Goal: Task Accomplishment & Management: Manage account settings

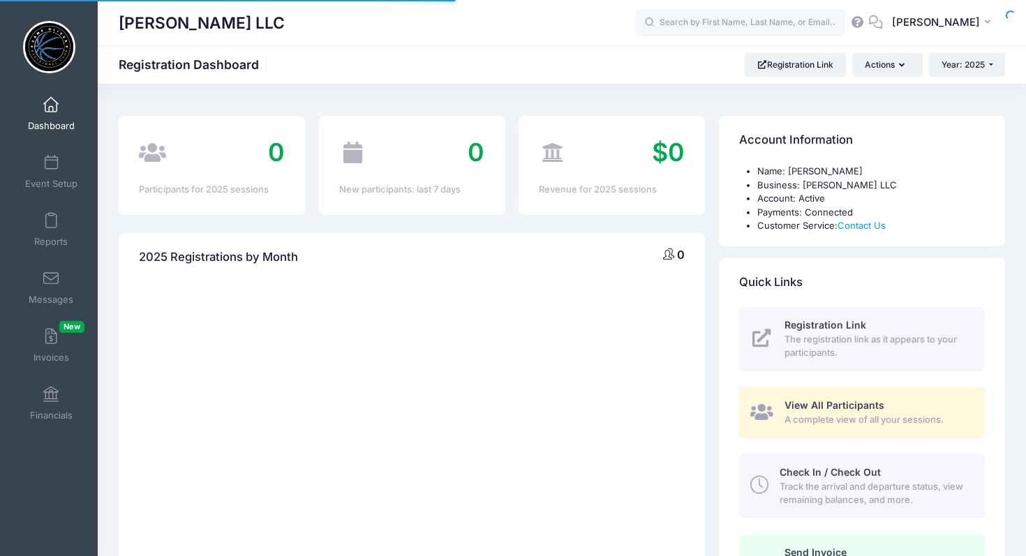
select select
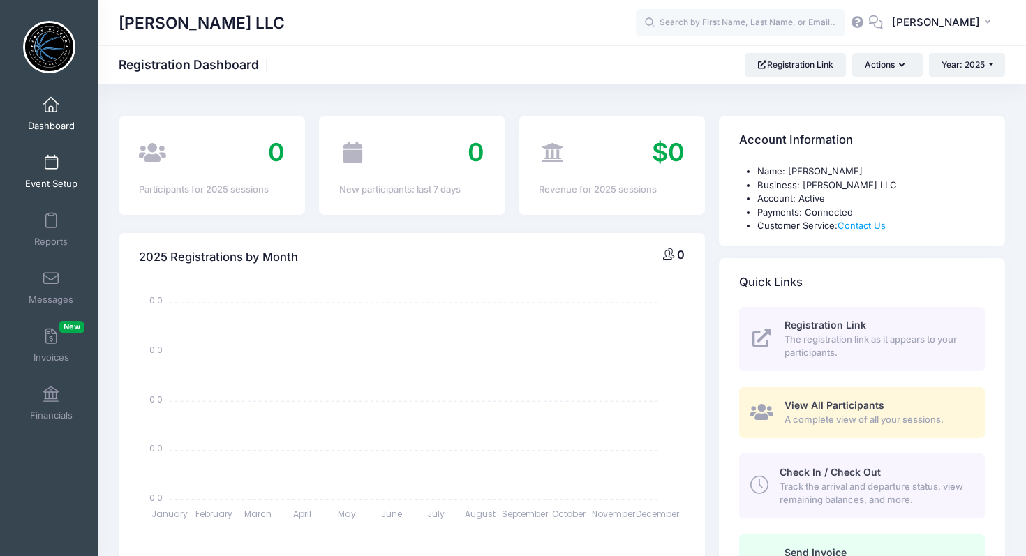
click at [51, 170] on span at bounding box center [51, 163] width 0 height 15
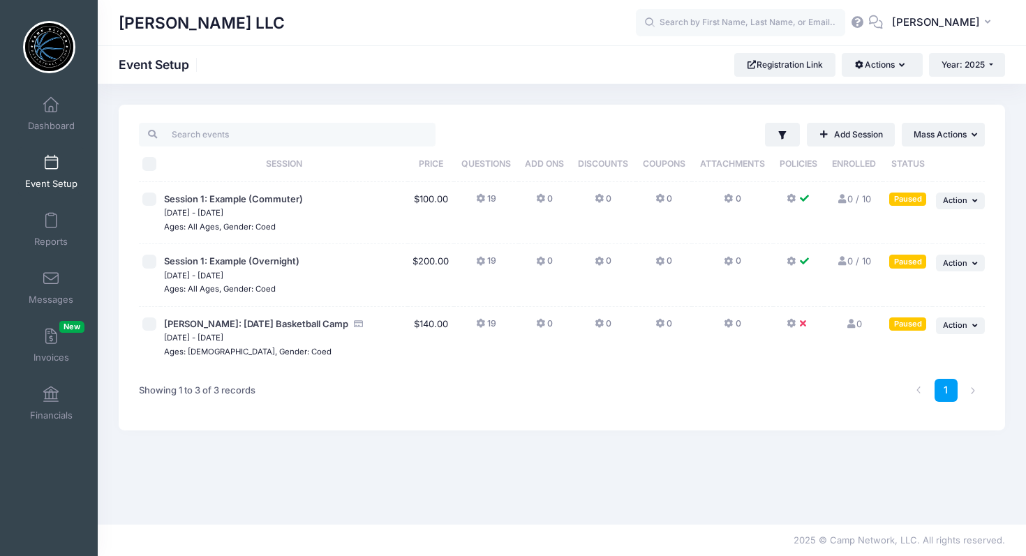
click at [792, 324] on icon at bounding box center [792, 324] width 11 height 0
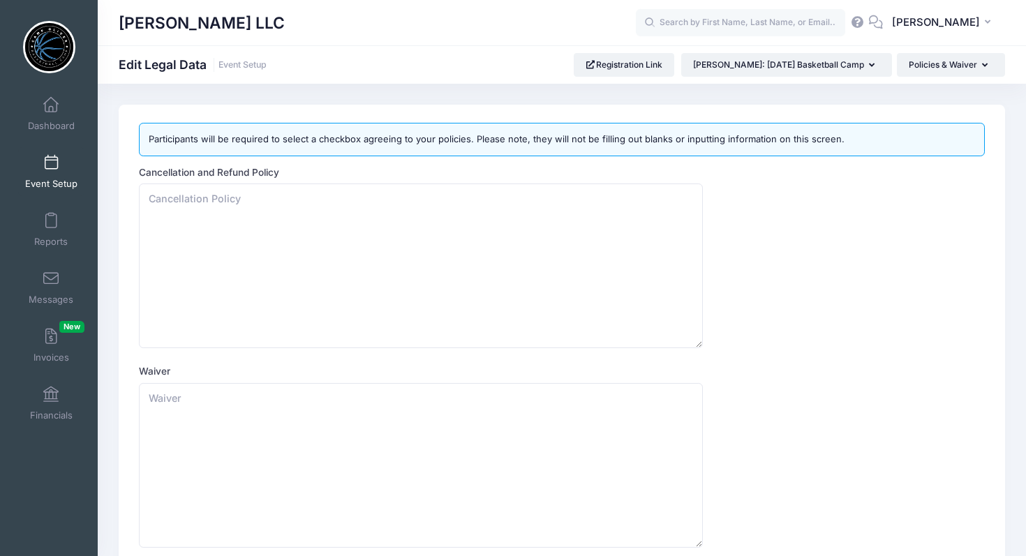
click at [51, 169] on span at bounding box center [51, 163] width 0 height 15
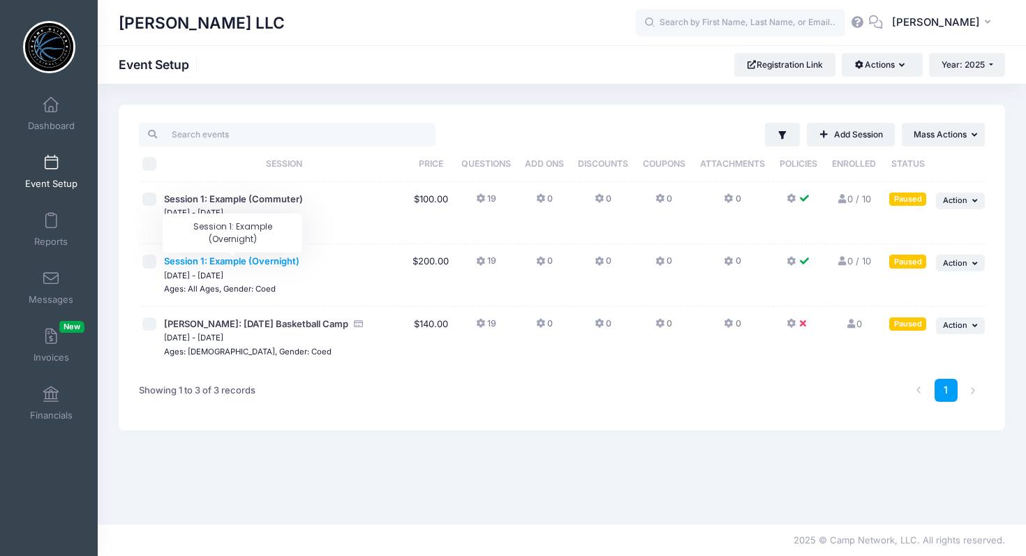
click at [277, 262] on span "Session 1: Example (Overnight)" at bounding box center [231, 261] width 135 height 11
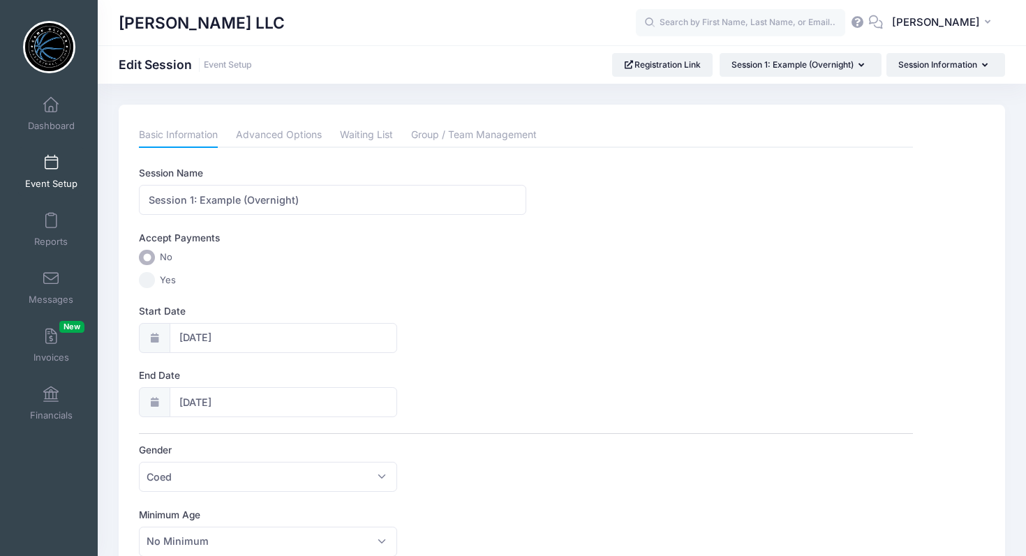
click at [43, 175] on link "Event Setup" at bounding box center [51, 171] width 66 height 49
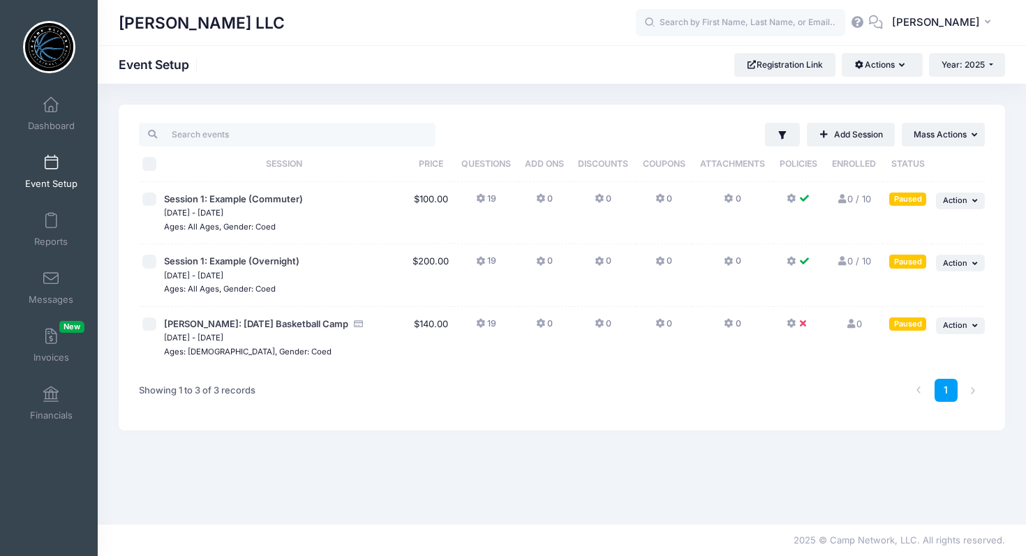
click at [790, 262] on icon at bounding box center [792, 262] width 11 height 0
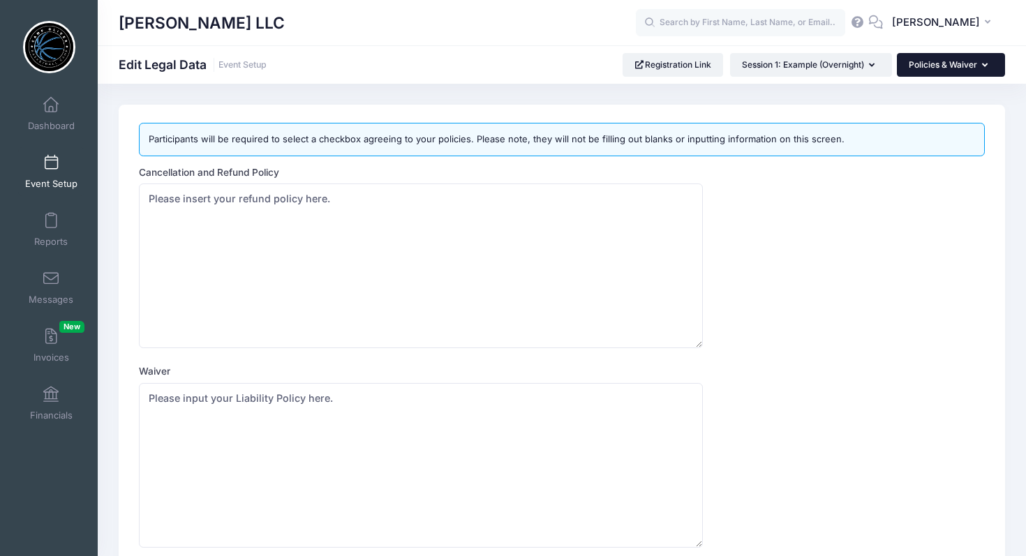
click at [959, 66] on button "Policies & Waiver" at bounding box center [951, 65] width 108 height 24
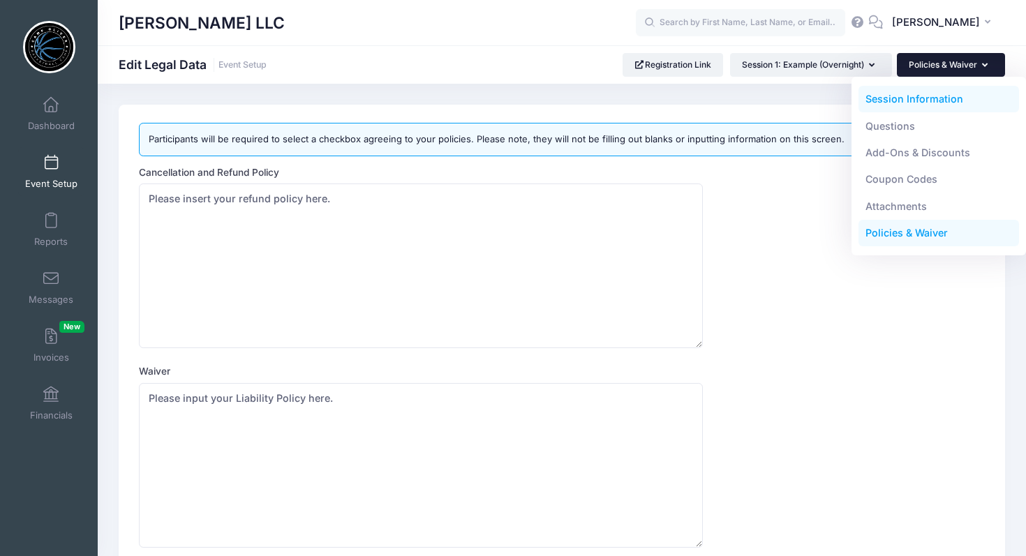
click at [931, 103] on link "Session Information" at bounding box center [939, 99] width 161 height 27
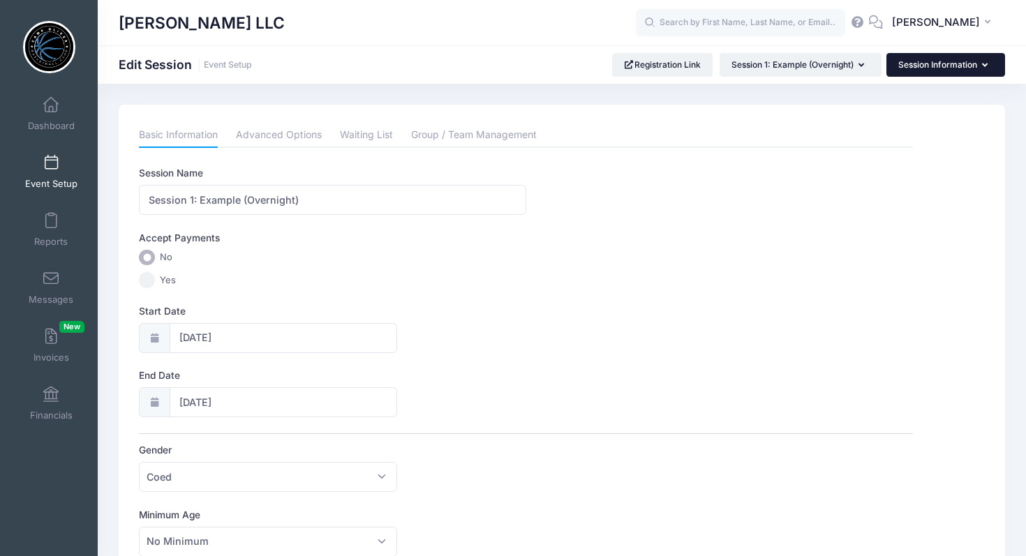
click at [956, 65] on button "Session Information" at bounding box center [946, 65] width 119 height 24
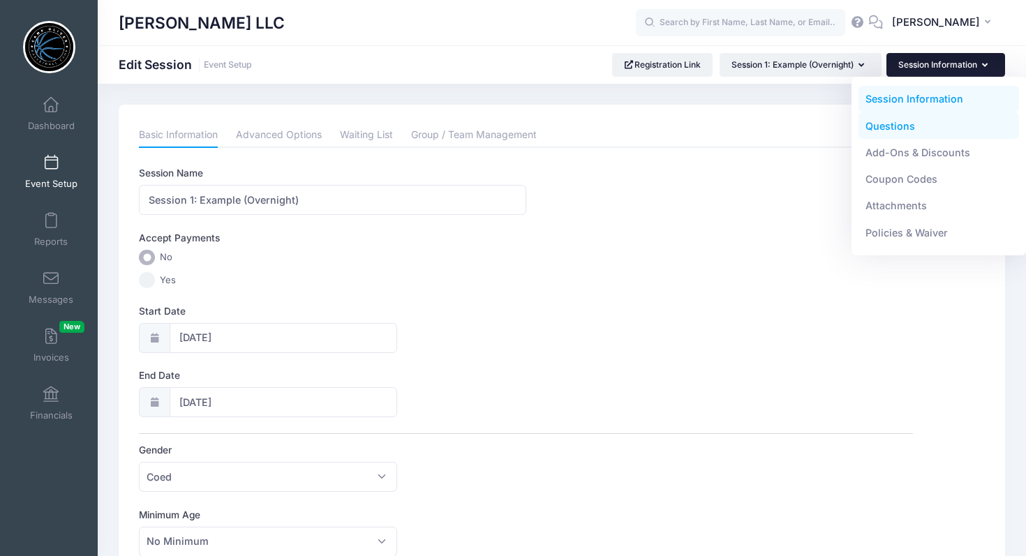
click at [908, 125] on link "Questions" at bounding box center [939, 125] width 161 height 27
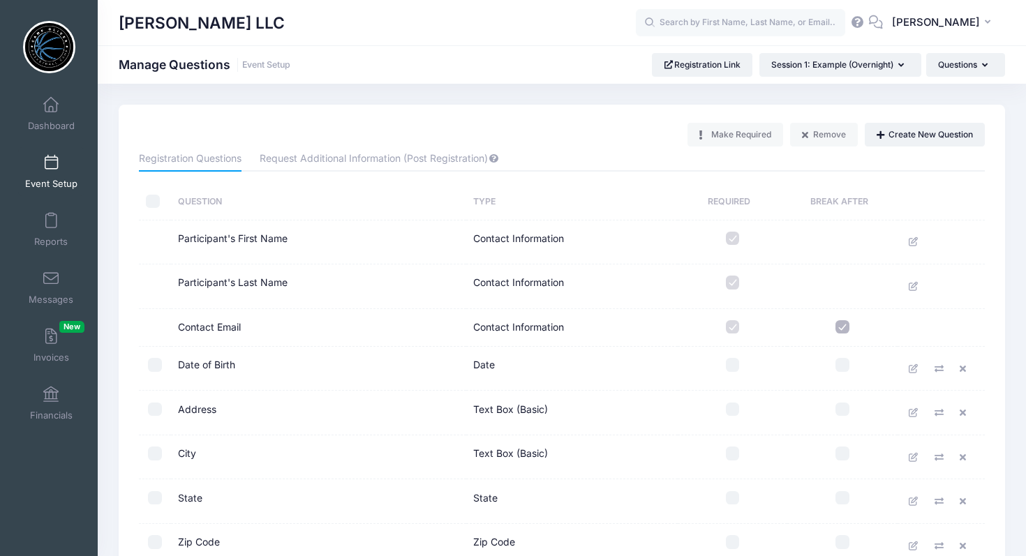
click at [154, 363] on input "checkbox" at bounding box center [155, 365] width 14 height 14
checkbox input "true"
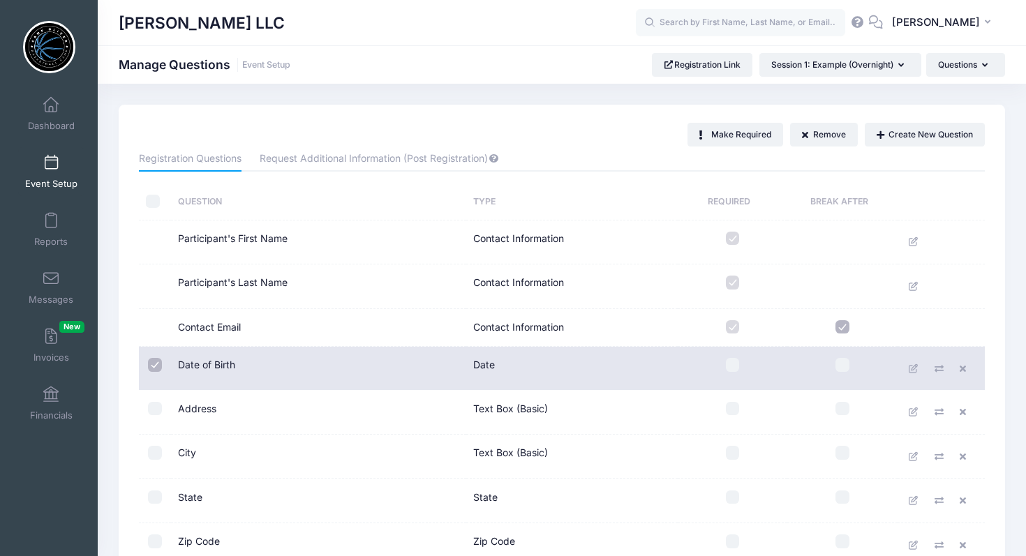
click at [156, 411] on input "checkbox" at bounding box center [155, 409] width 14 height 14
checkbox input "true"
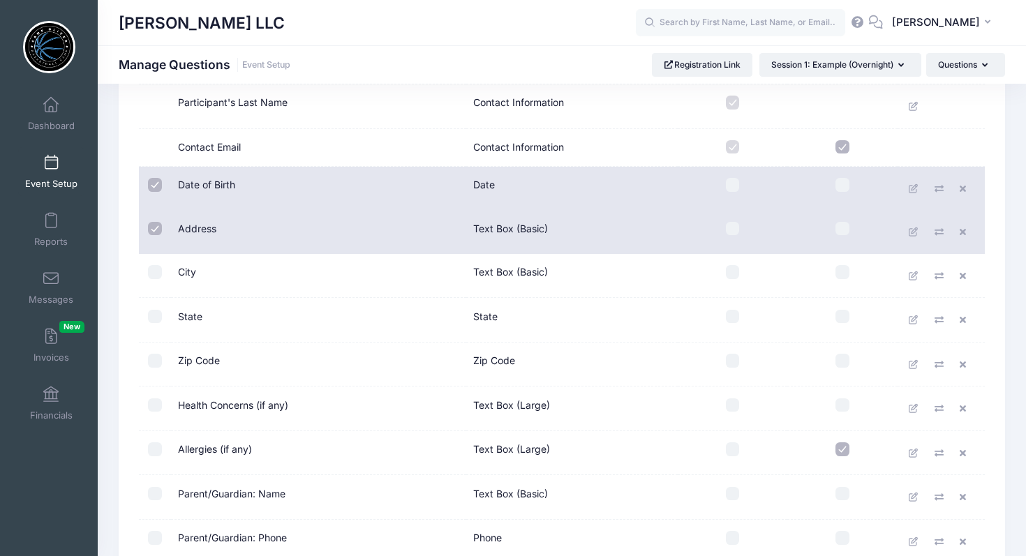
scroll to position [184, 0]
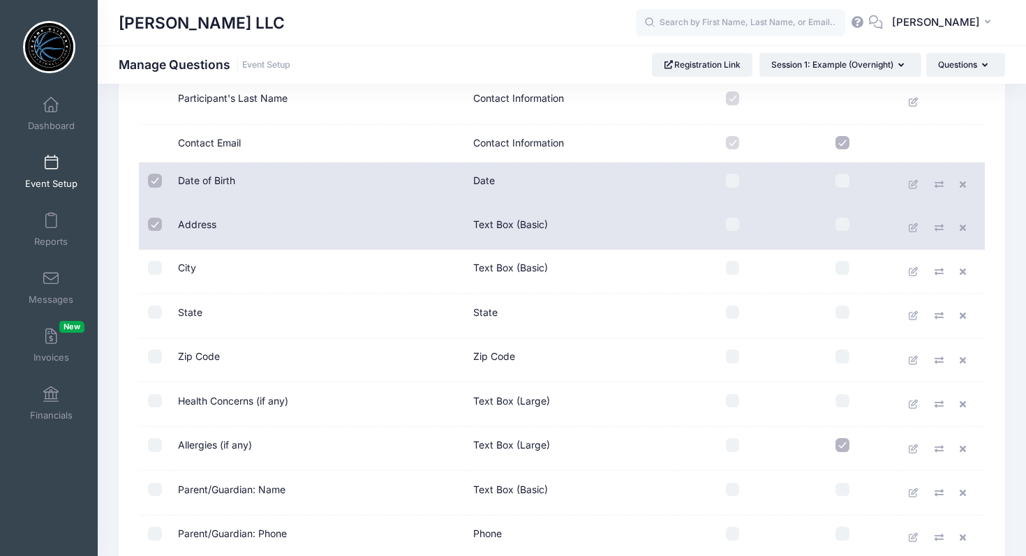
click at [155, 400] on input "checkbox" at bounding box center [155, 401] width 14 height 14
checkbox input "true"
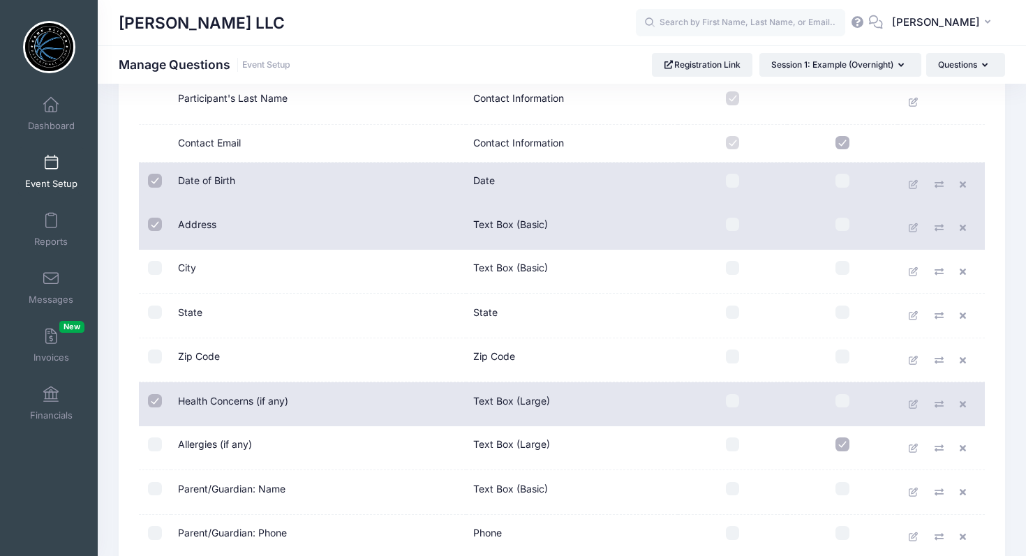
click at [154, 450] on input "checkbox" at bounding box center [155, 445] width 14 height 14
checkbox input "true"
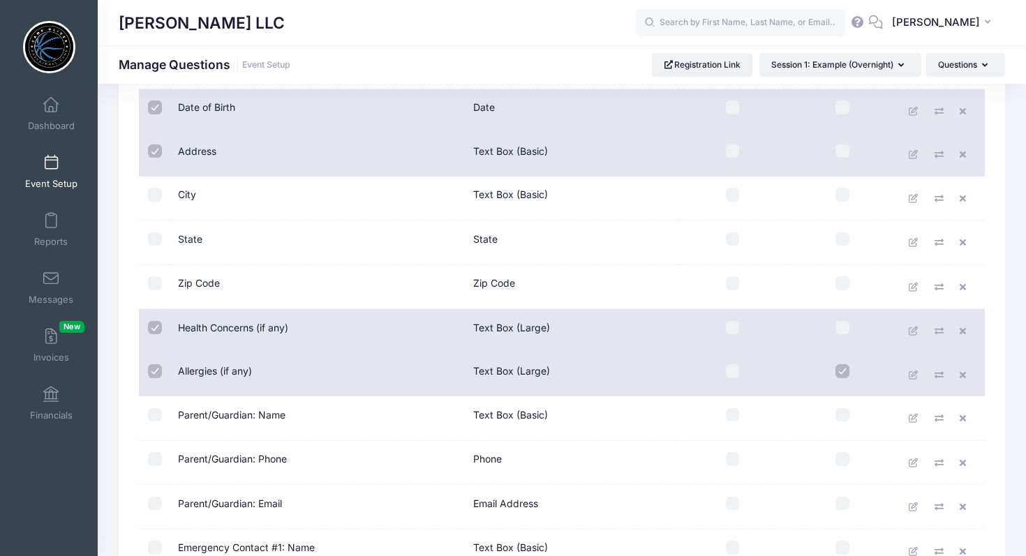
scroll to position [339, 0]
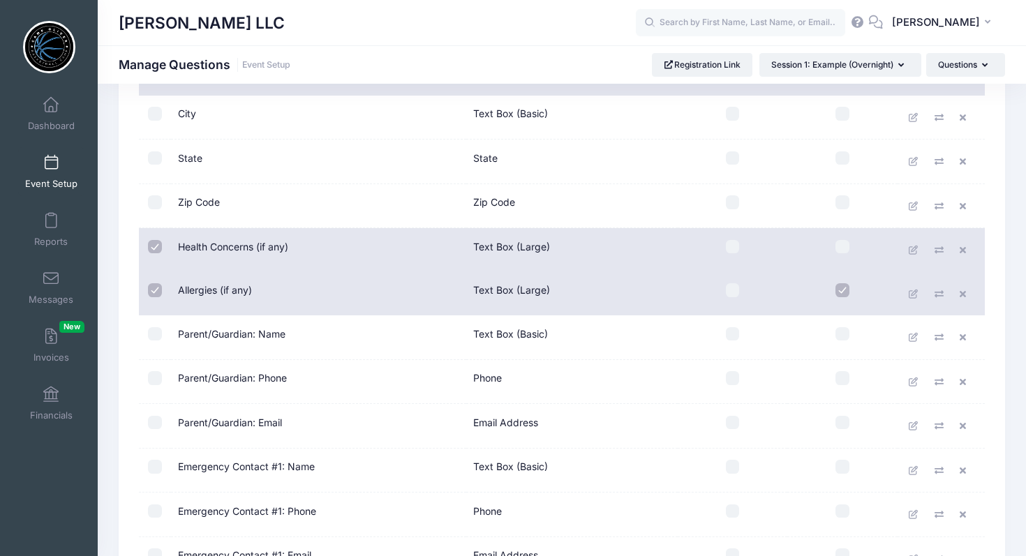
click at [154, 333] on input "checkbox" at bounding box center [155, 334] width 14 height 14
checkbox input "true"
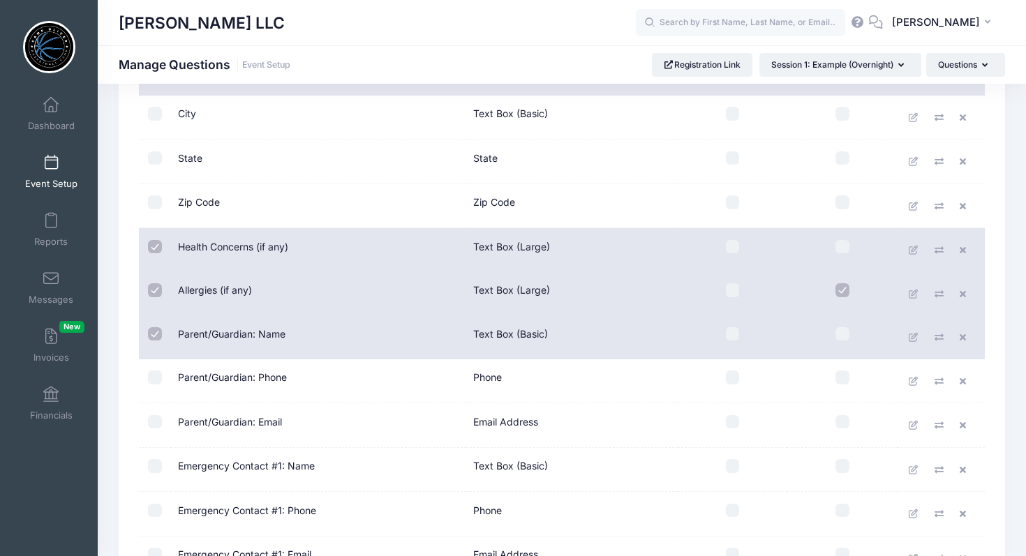
click at [152, 373] on input "checkbox" at bounding box center [155, 378] width 14 height 14
checkbox input "true"
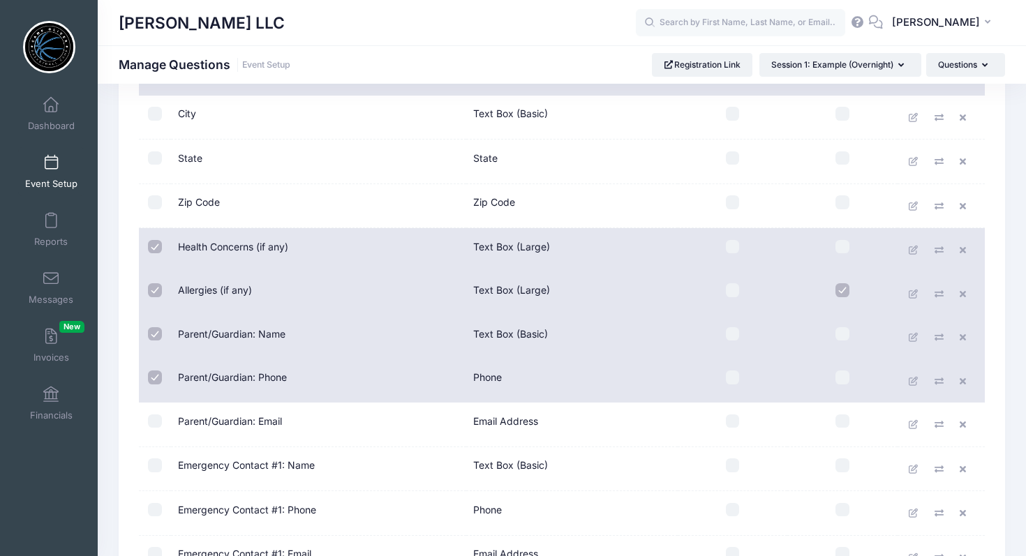
click at [153, 420] on input "checkbox" at bounding box center [155, 422] width 14 height 14
checkbox input "true"
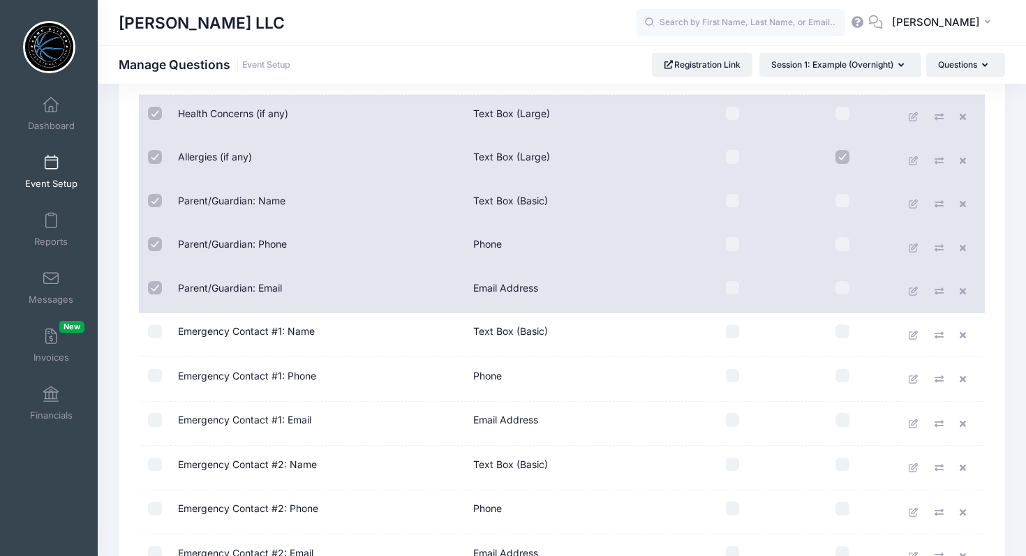
scroll to position [482, 0]
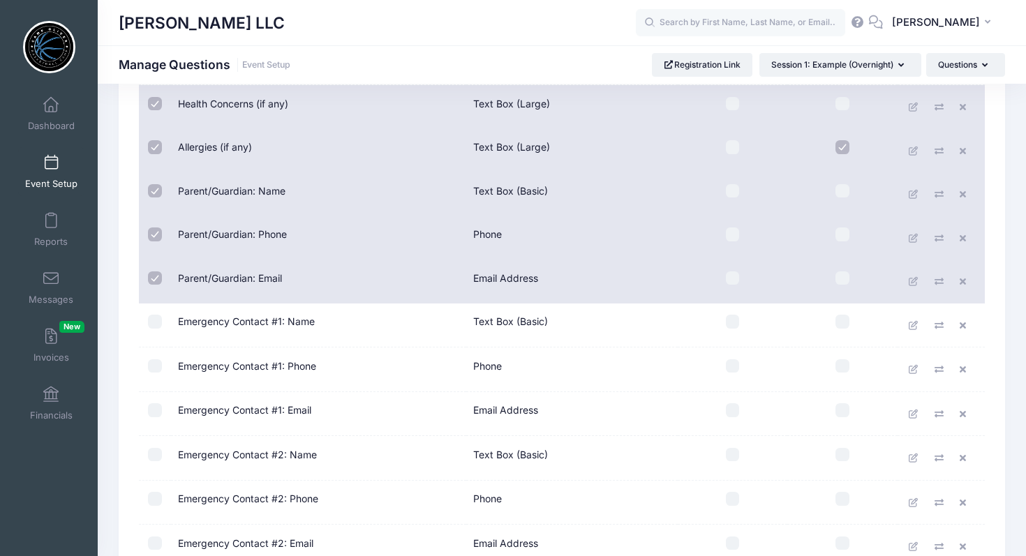
click at [158, 325] on input "checkbox" at bounding box center [155, 322] width 14 height 14
checkbox input "true"
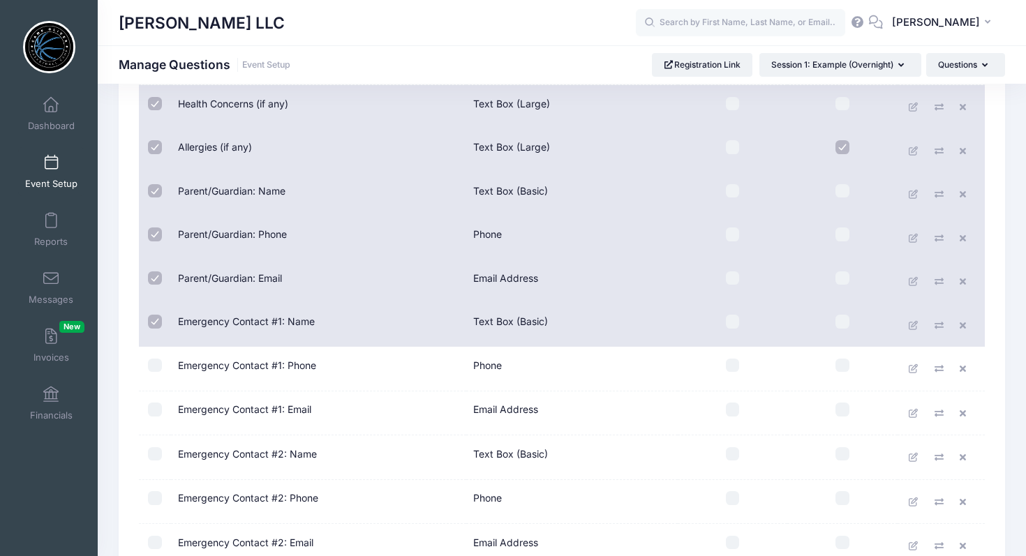
click at [159, 370] on input "checkbox" at bounding box center [155, 366] width 14 height 14
checkbox input "true"
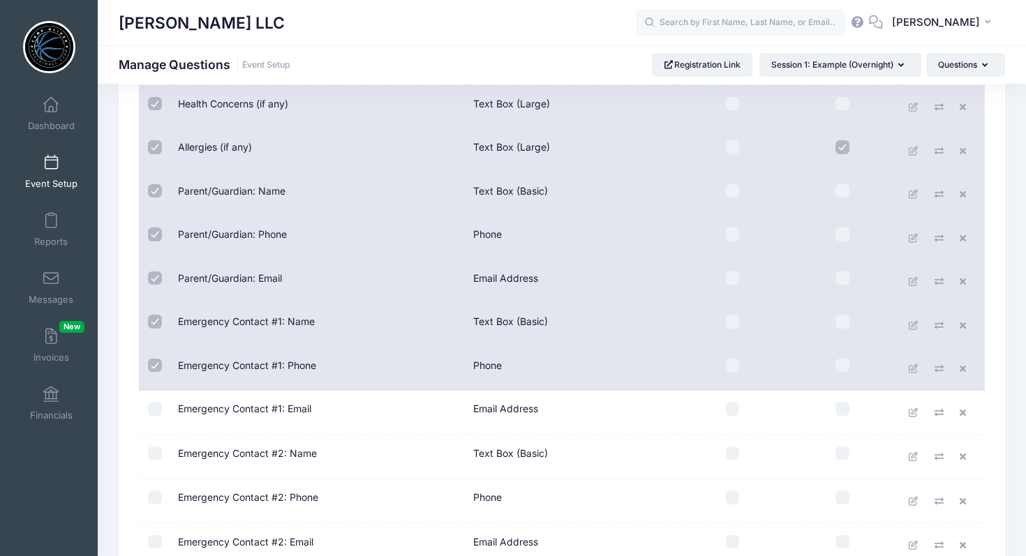
click at [156, 407] on input "checkbox" at bounding box center [155, 409] width 14 height 14
checkbox input "true"
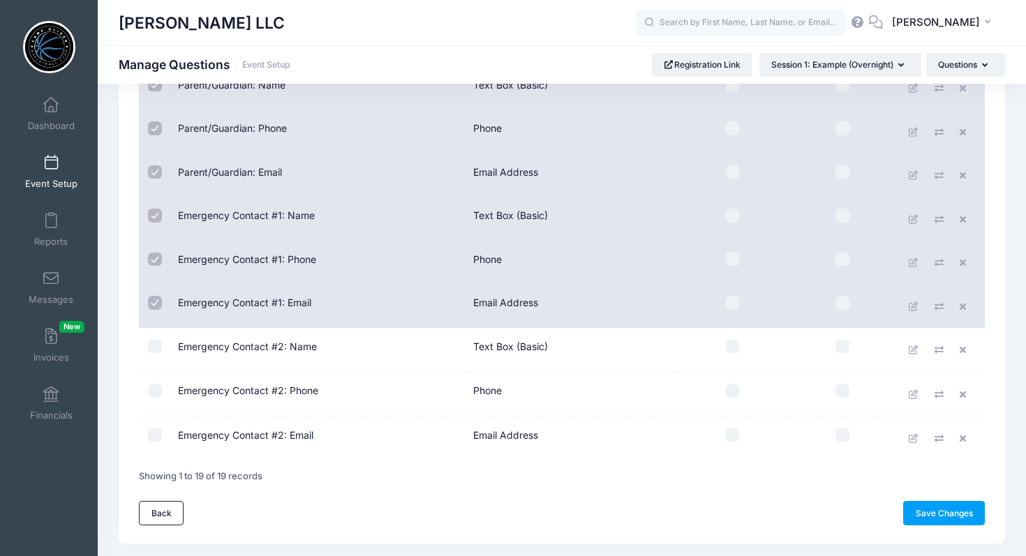
scroll to position [619, 0]
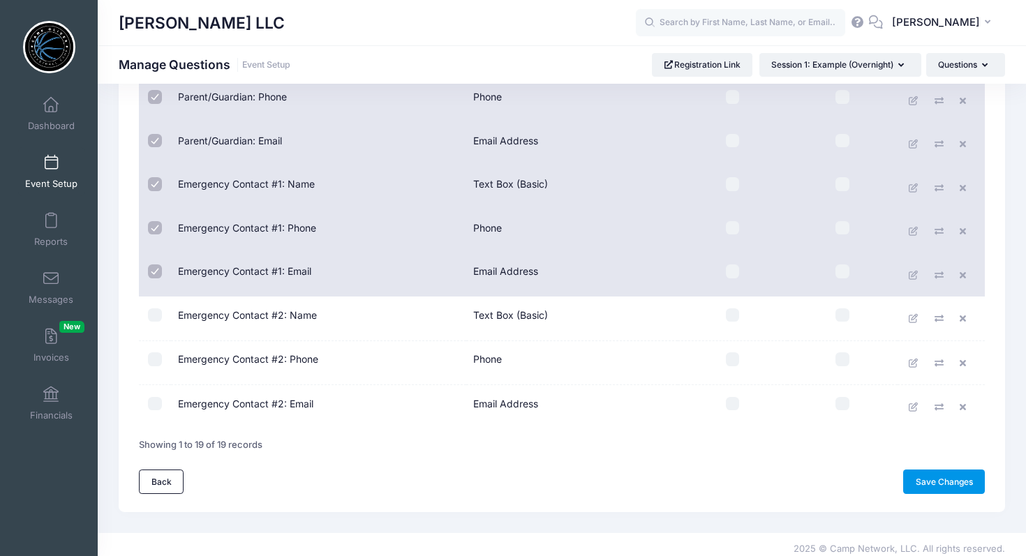
click at [947, 480] on link "Save Changes" at bounding box center [944, 482] width 82 height 24
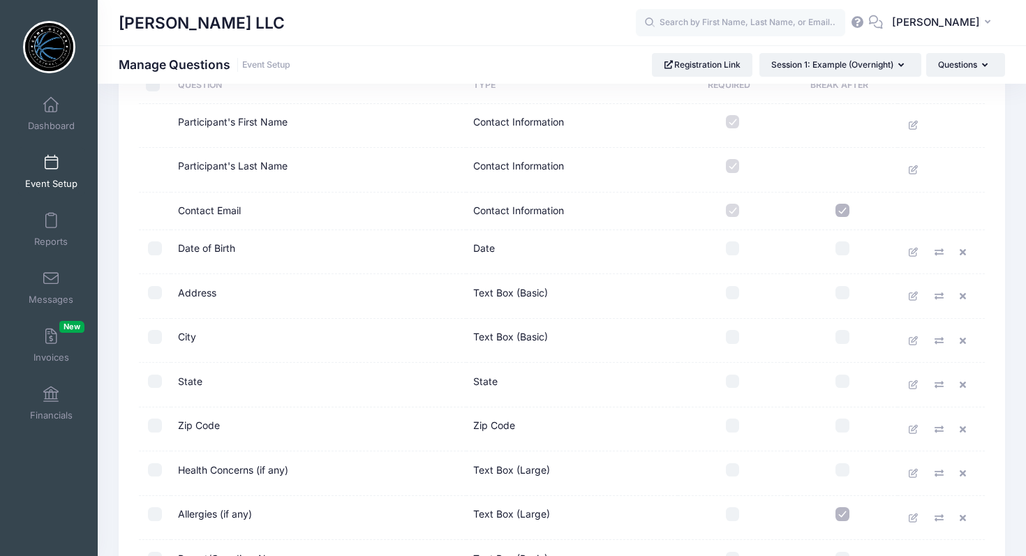
scroll to position [79, 0]
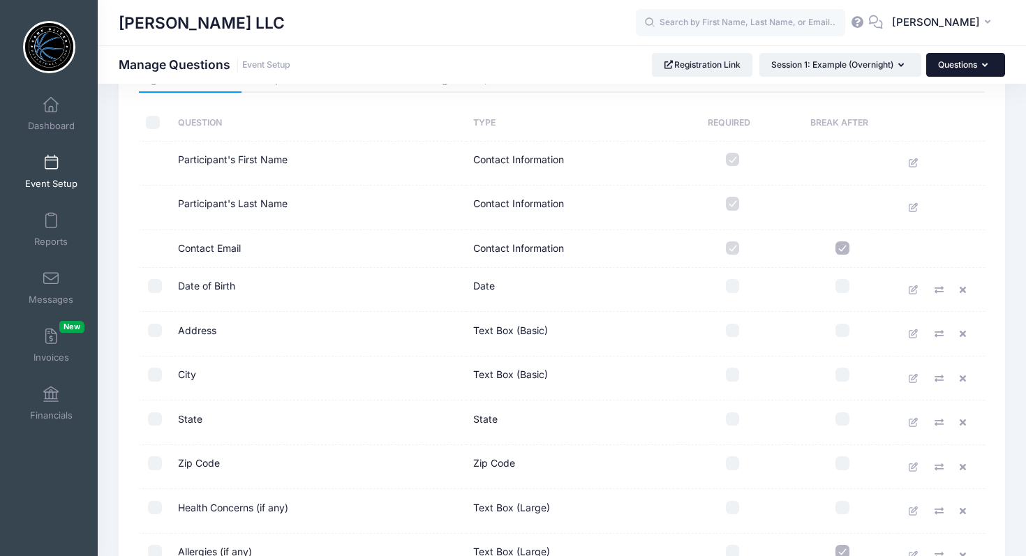
click at [986, 66] on icon "button" at bounding box center [987, 66] width 11 height 0
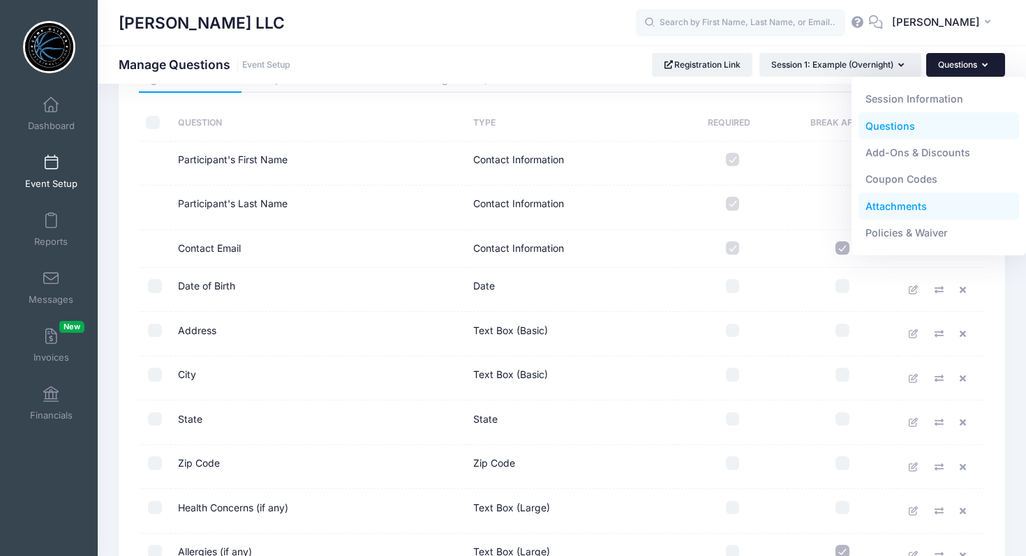
click at [892, 209] on link "Attachments" at bounding box center [939, 206] width 161 height 27
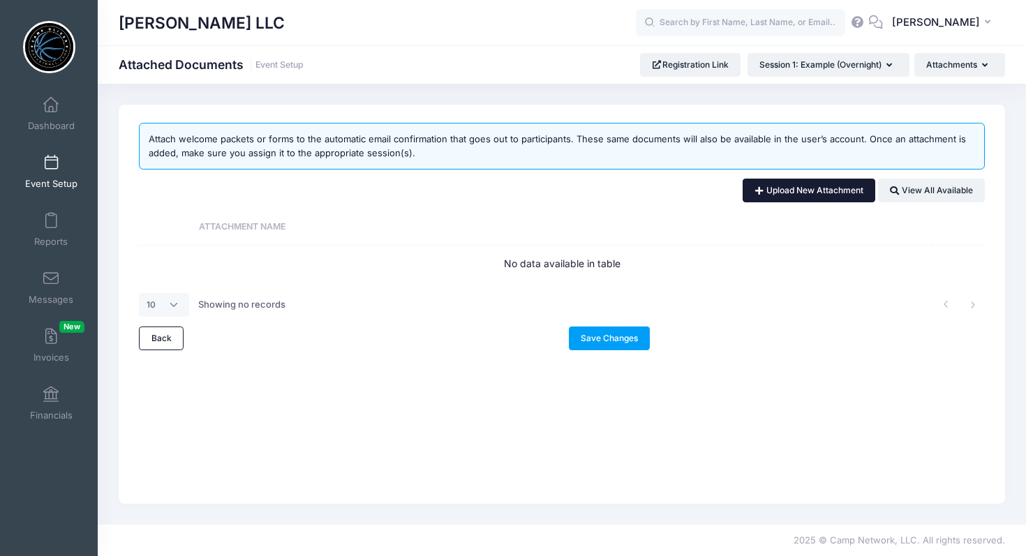
click at [785, 189] on link "Upload New Attachment" at bounding box center [809, 191] width 133 height 24
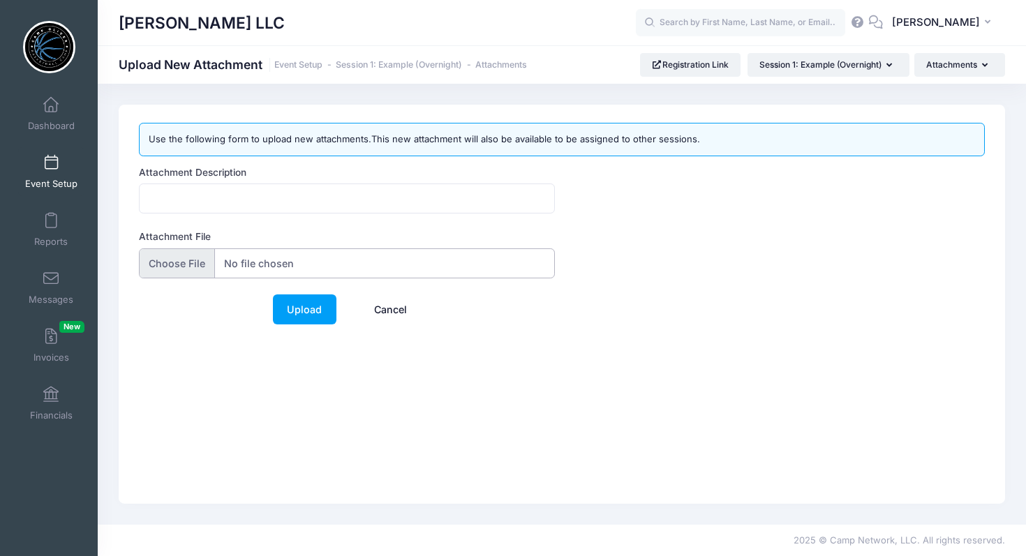
click at [163, 265] on input "Attachment File" at bounding box center [347, 264] width 416 height 30
type input "C:\fakepath\coachO Logo.jpeg"
click at [305, 310] on link "Upload" at bounding box center [305, 310] width 64 height 30
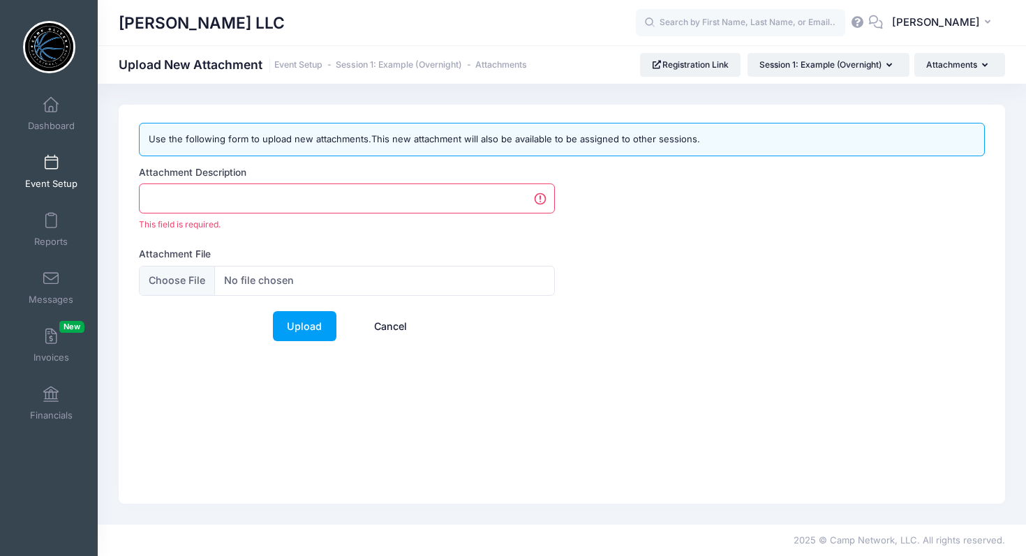
click at [321, 198] on input "Attachment Description" at bounding box center [347, 199] width 416 height 30
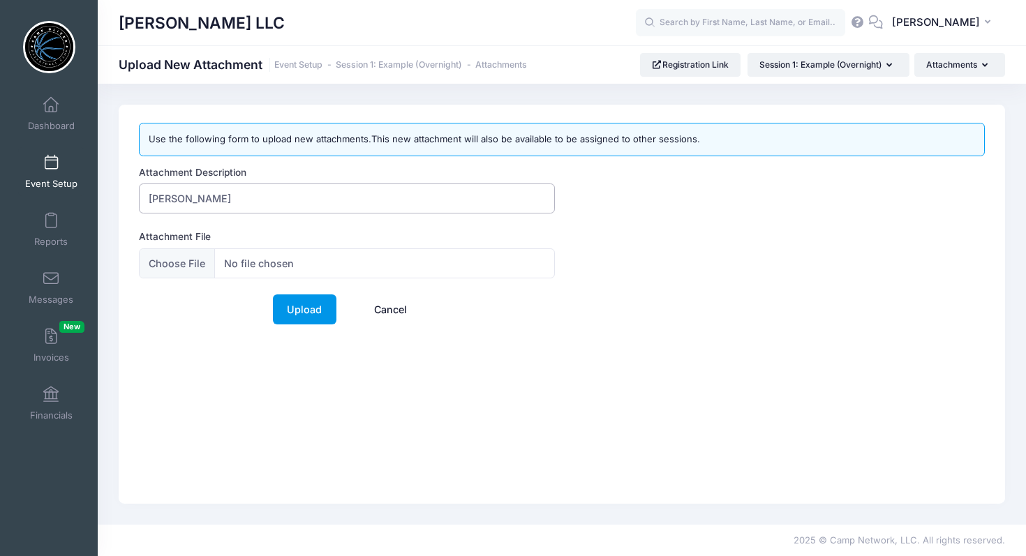
type input "Camp Oliver"
click at [304, 305] on link "Upload" at bounding box center [305, 310] width 64 height 30
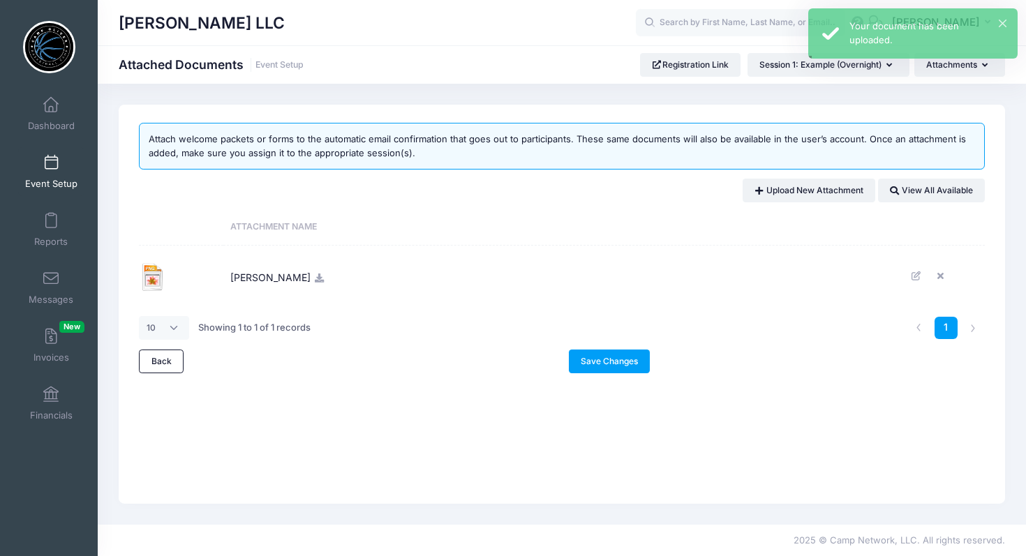
click at [155, 276] on img at bounding box center [153, 277] width 28 height 28
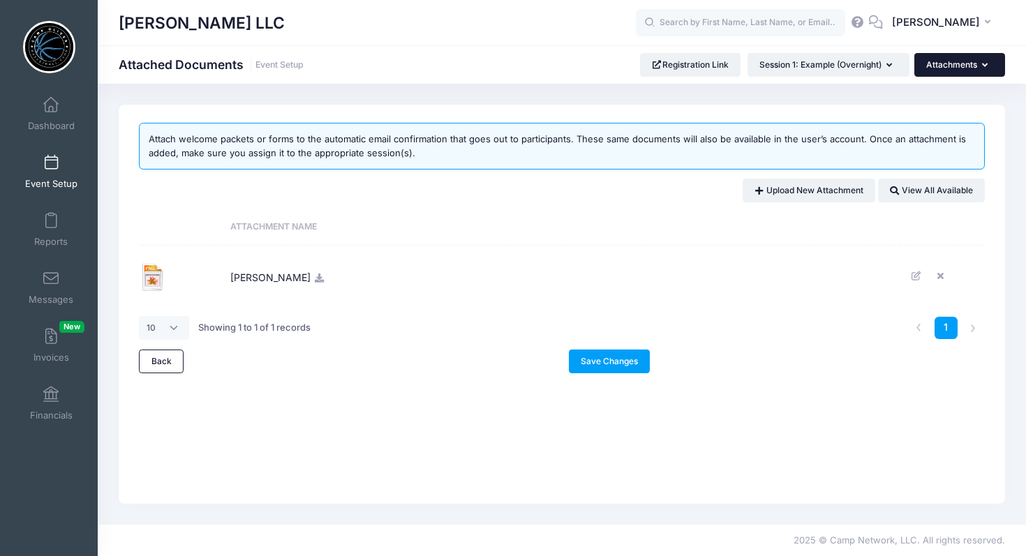
click at [976, 66] on button "Attachments" at bounding box center [960, 65] width 91 height 24
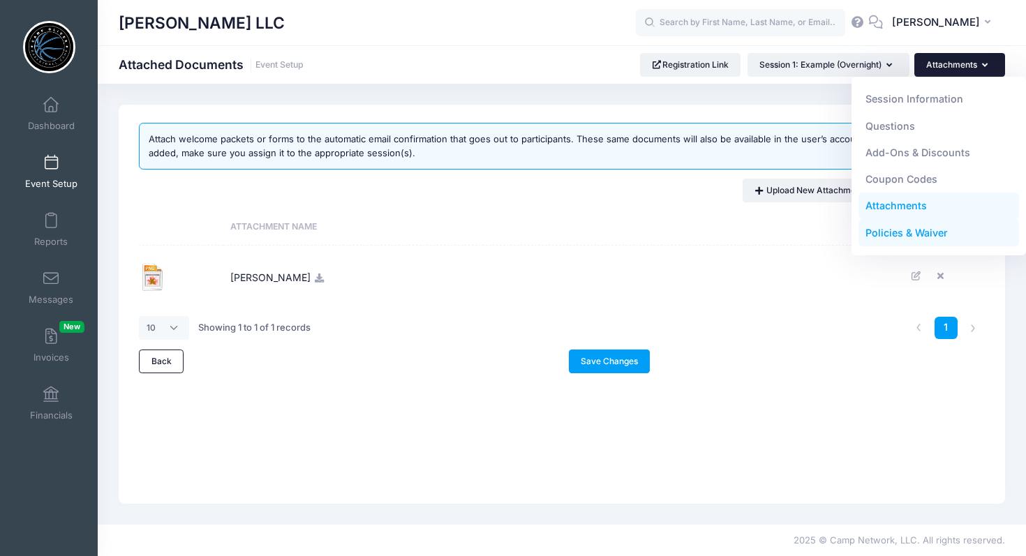
click at [897, 239] on link "Policies & Waiver" at bounding box center [939, 233] width 161 height 27
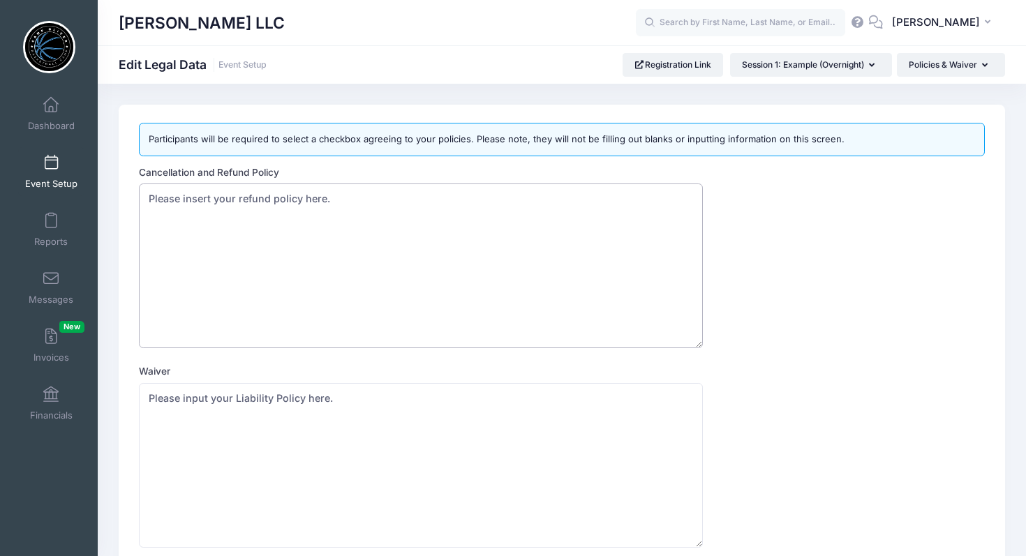
click at [473, 237] on textarea "Please insert your refund policy here." at bounding box center [421, 266] width 564 height 165
click at [222, 220] on textarea "Please insert your refund policy here." at bounding box center [421, 266] width 564 height 165
drag, startPoint x: 339, startPoint y: 201, endPoint x: 157, endPoint y: 186, distance: 182.1
click at [157, 186] on textarea "Please insert your refund policy here." at bounding box center [421, 266] width 564 height 165
paste textarea "Full cancellations before April 15th, will receive a full refund for all tuitio…"
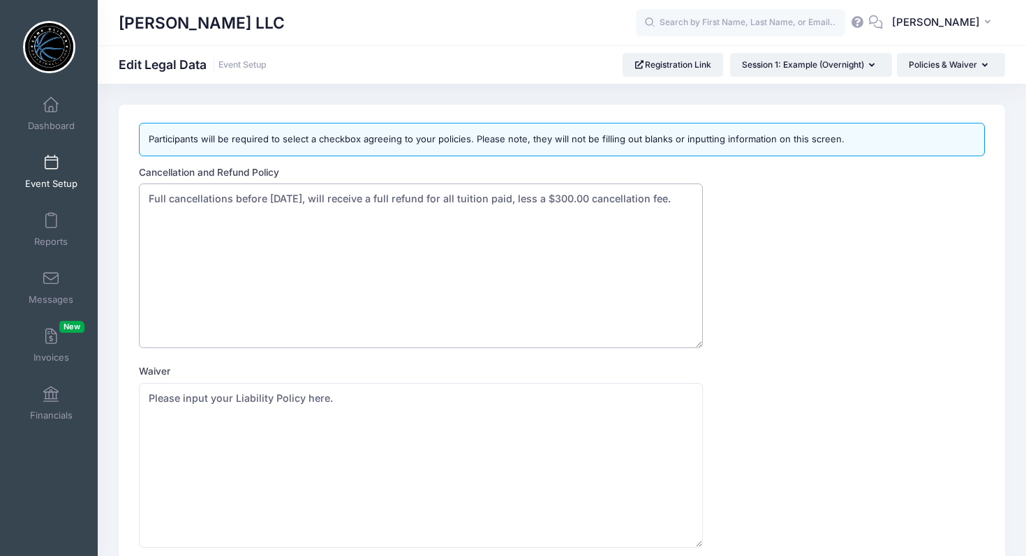
drag, startPoint x: 311, startPoint y: 198, endPoint x: 236, endPoint y: 195, distance: 74.8
click at [236, 195] on textarea "Please insert your refund policy here." at bounding box center [421, 266] width 564 height 165
drag, startPoint x: 602, startPoint y: 198, endPoint x: 353, endPoint y: 196, distance: 248.5
click at [353, 196] on textarea "Please insert your refund policy here." at bounding box center [421, 266] width 564 height 165
type textarea "Full cancellations, will receive a full refund minus credit card processing fee…"
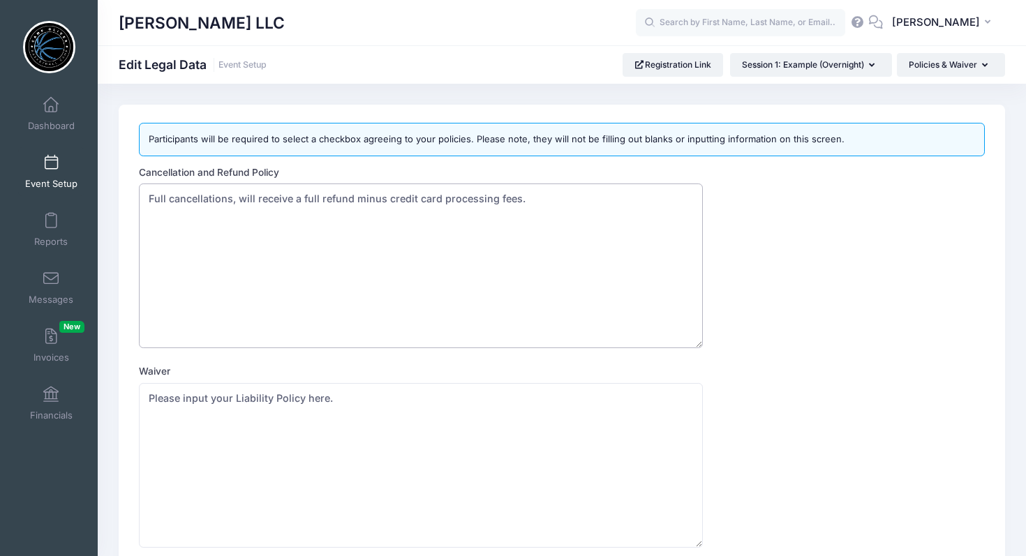
click at [304, 202] on textarea "Please insert your refund policy here." at bounding box center [421, 266] width 564 height 165
click at [305, 394] on textarea "Please input your Liability Policy here." at bounding box center [421, 465] width 564 height 165
drag, startPoint x: 340, startPoint y: 400, endPoint x: 145, endPoint y: 399, distance: 195.5
click at [145, 399] on textarea "Please input your Liability Policy here." at bounding box center [421, 465] width 564 height 165
paste textarea "By enrolling my child, I ensure that my child is physically and mentally able t…"
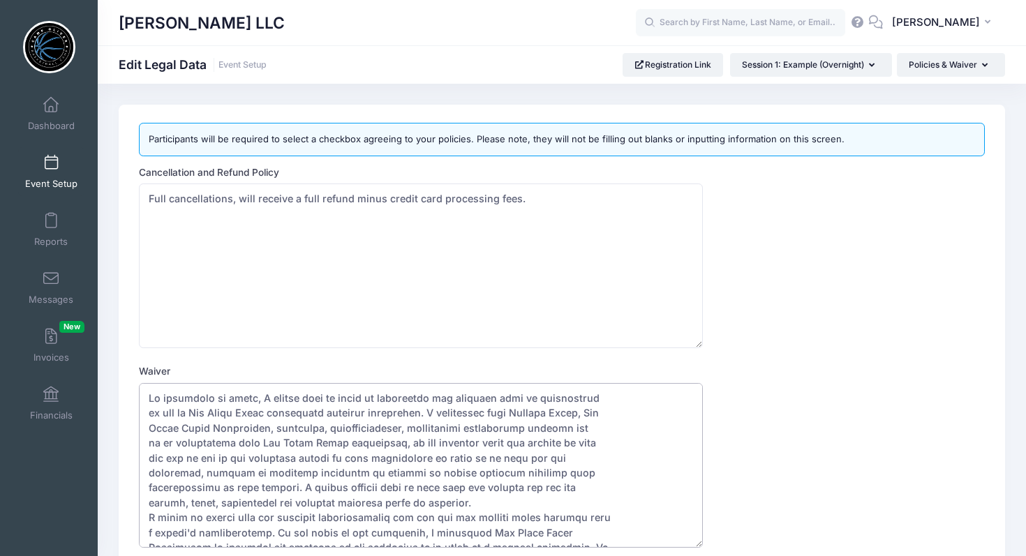
drag, startPoint x: 257, startPoint y: 413, endPoint x: 207, endPoint y: 411, distance: 50.3
click at [207, 411] on textarea "Please input your Liability Policy here." at bounding box center [421, 465] width 564 height 165
drag, startPoint x: 552, startPoint y: 413, endPoint x: 489, endPoint y: 410, distance: 62.2
click at [489, 410] on textarea "Please input your Liability Policy here." at bounding box center [421, 465] width 564 height 165
drag, startPoint x: 197, startPoint y: 430, endPoint x: 151, endPoint y: 430, distance: 46.1
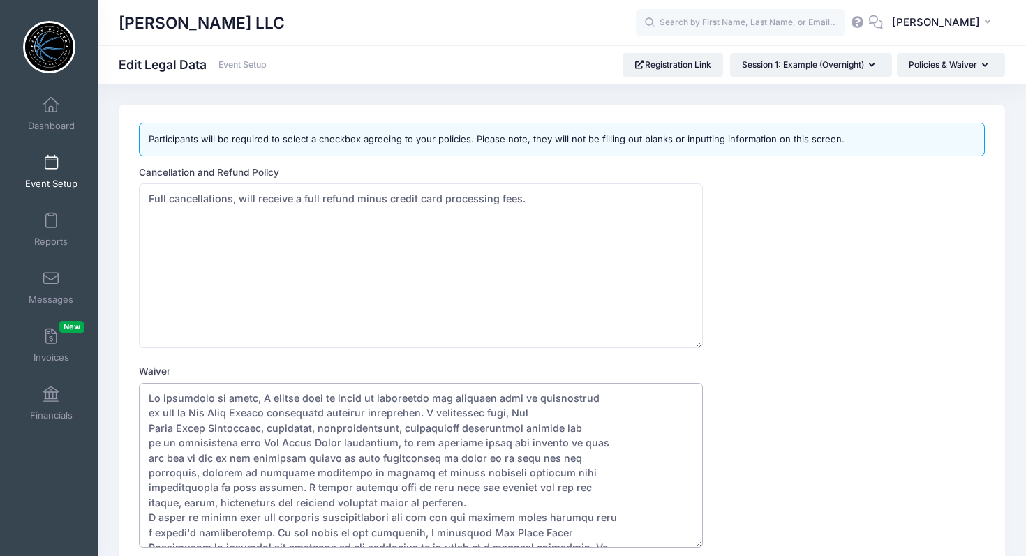
click at [151, 430] on textarea "Please input your Liability Policy here." at bounding box center [421, 465] width 564 height 165
click at [511, 413] on textarea "Please input your Liability Policy here." at bounding box center [421, 465] width 564 height 165
click at [198, 427] on textarea "Please input your Liability Policy here." at bounding box center [421, 465] width 564 height 165
drag, startPoint x: 198, startPoint y: 427, endPoint x: 147, endPoint y: 427, distance: 51.7
click at [147, 427] on textarea "Please input your Liability Policy here." at bounding box center [421, 465] width 564 height 165
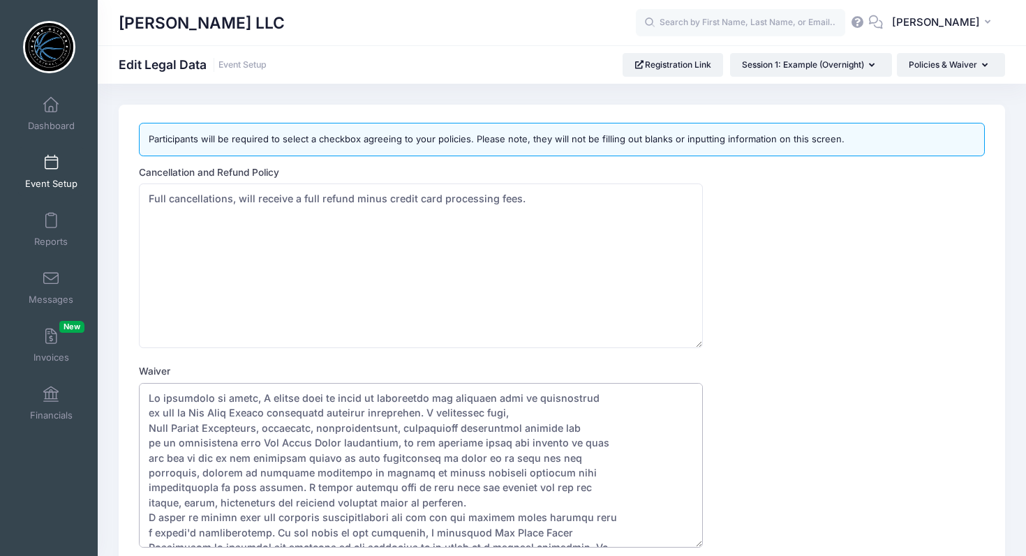
drag, startPoint x: 376, startPoint y: 443, endPoint x: 254, endPoint y: 438, distance: 121.6
click at [254, 438] on textarea "Please input your Liability Policy here." at bounding box center [421, 465] width 564 height 165
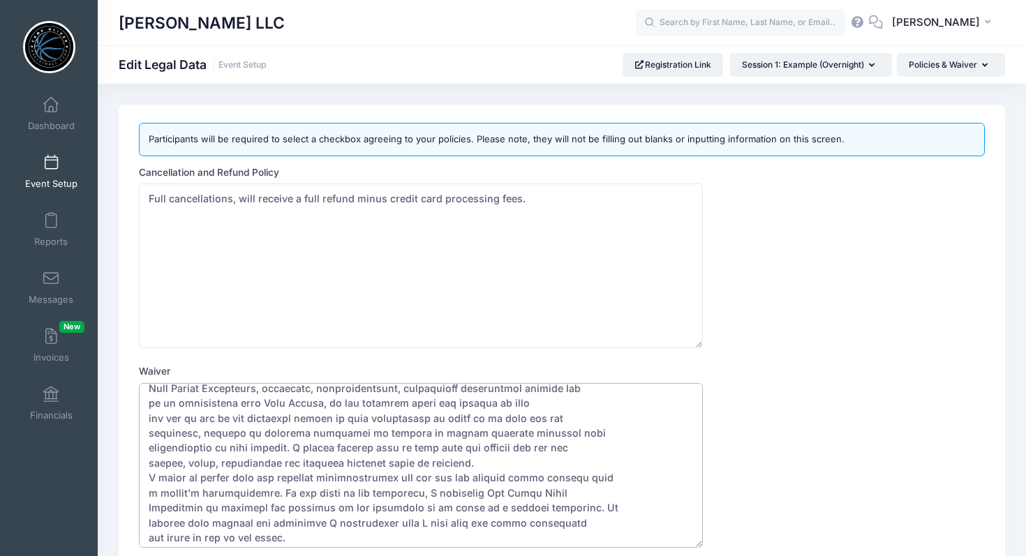
scroll to position [45, 0]
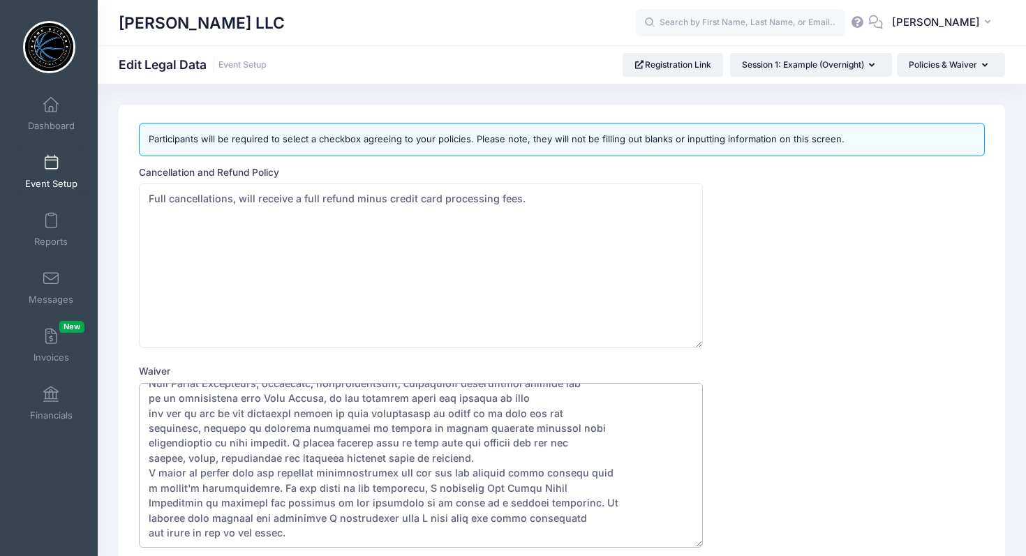
drag, startPoint x: 538, startPoint y: 487, endPoint x: 465, endPoint y: 484, distance: 72.7
click at [465, 484] on textarea "Please input your Liability Policy here." at bounding box center [421, 465] width 564 height 165
click at [561, 503] on textarea "Please input your Liability Policy here." at bounding box center [421, 465] width 564 height 165
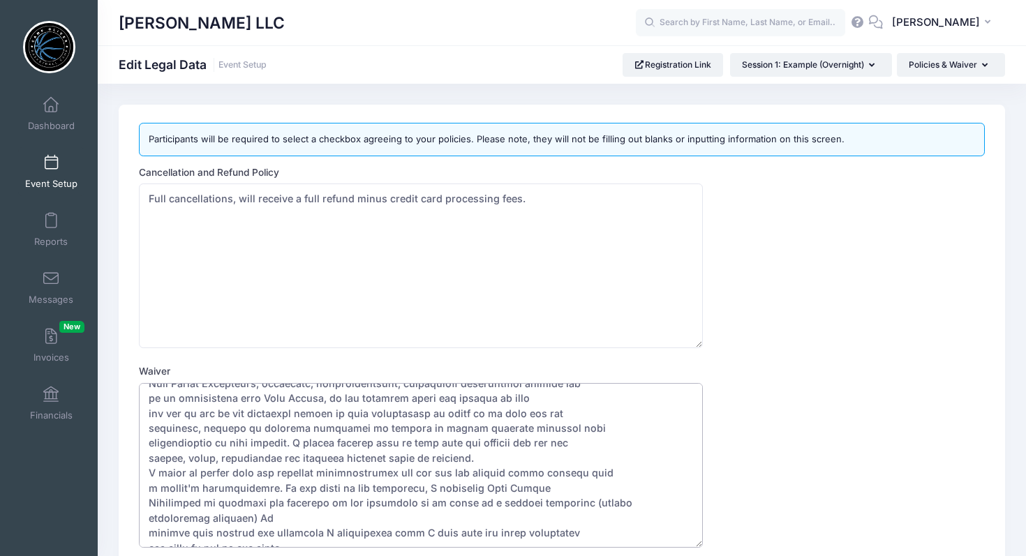
click at [616, 503] on textarea "Please input your Liability Policy here." at bounding box center [421, 465] width 564 height 165
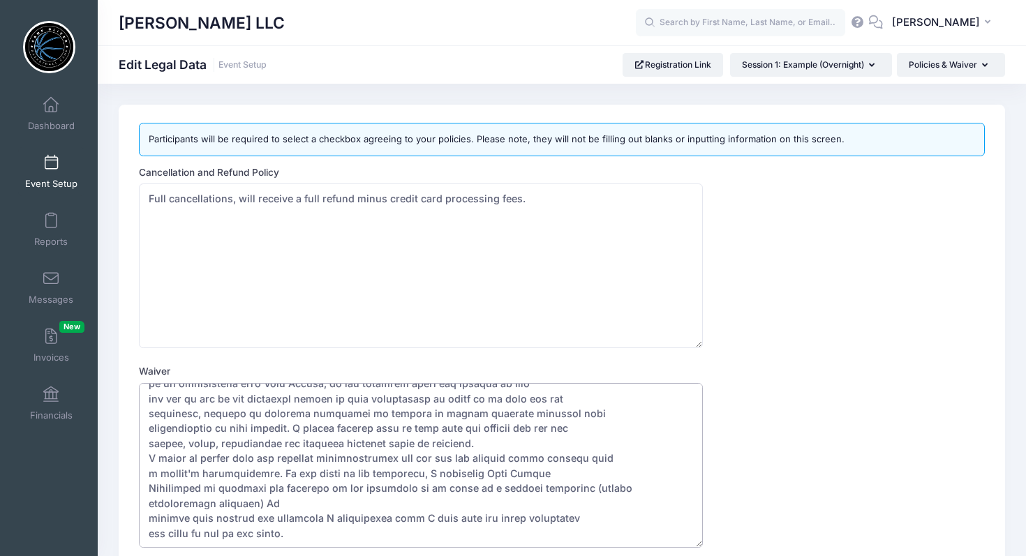
click at [147, 517] on textarea "Please input your Liability Policy here." at bounding box center [421, 465] width 564 height 165
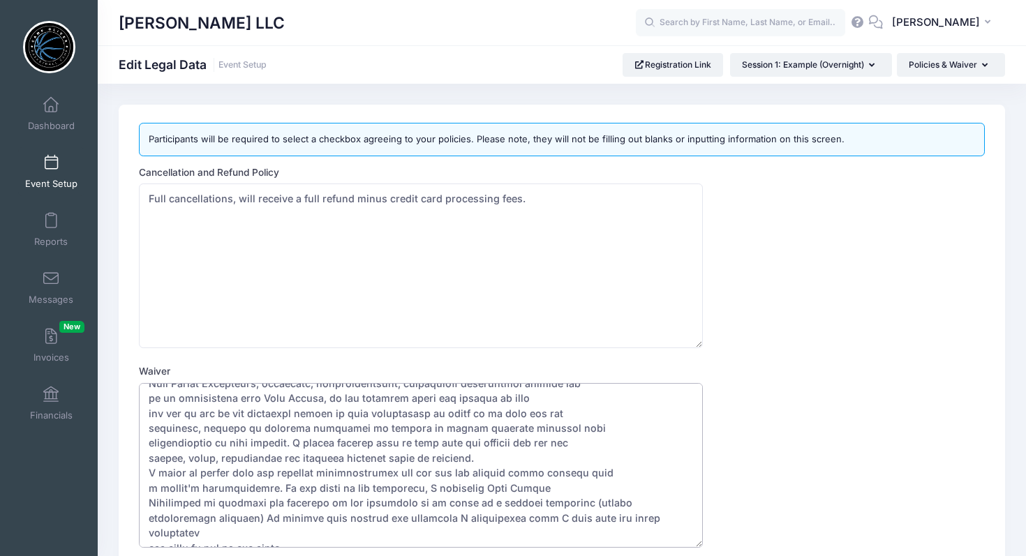
scroll to position [122, 0]
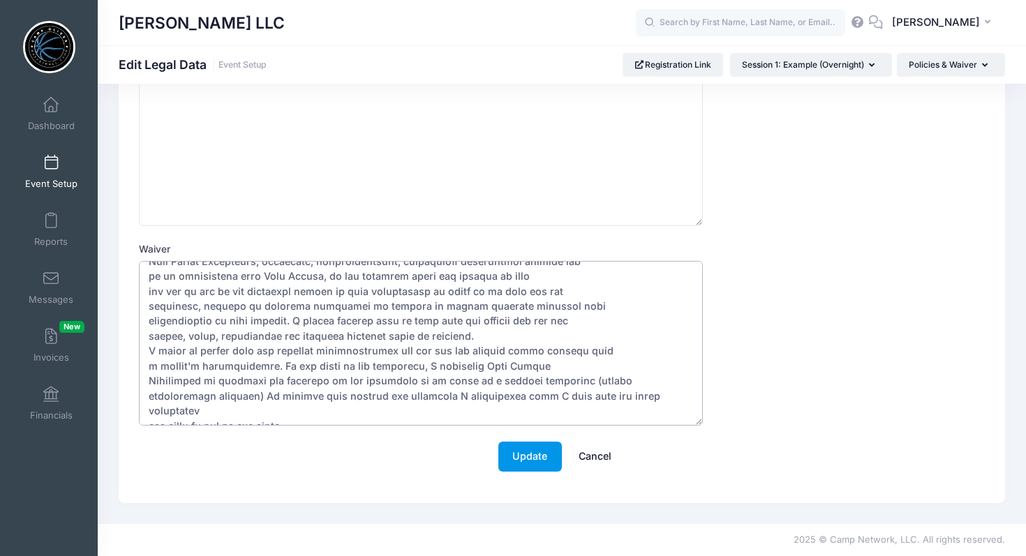
type textarea "By enrolling my child, I ensure that my child is physically and mentally able t…"
click at [531, 454] on button "Update" at bounding box center [530, 457] width 64 height 30
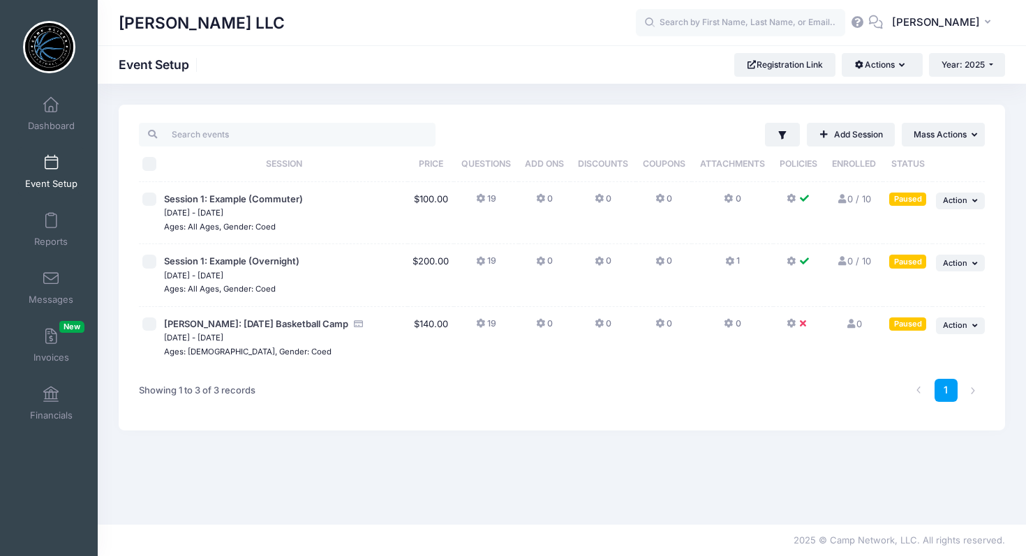
click at [795, 324] on icon at bounding box center [792, 324] width 11 height 0
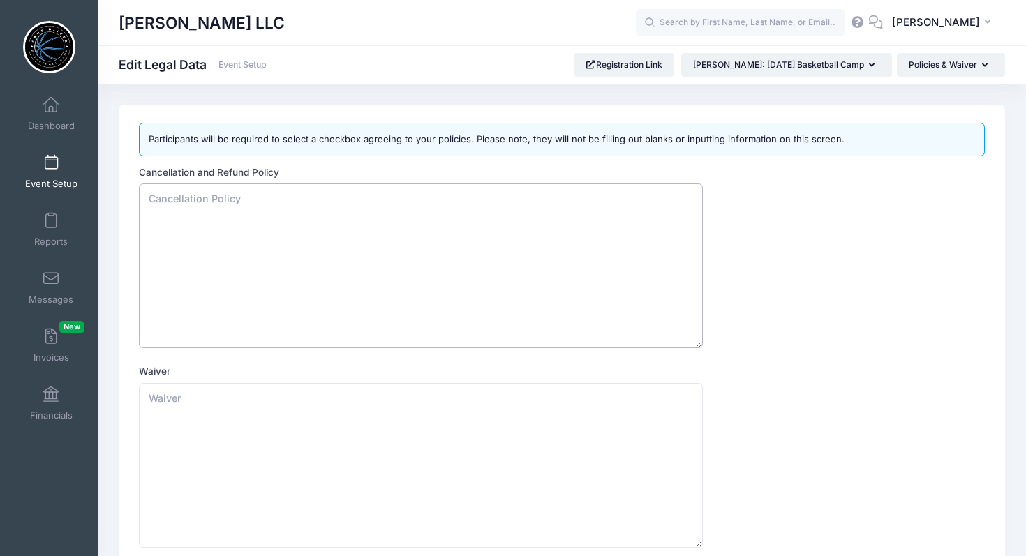
click at [288, 199] on textarea "Cancellation and Refund Policy" at bounding box center [421, 266] width 564 height 165
click at [981, 59] on button "Policies & Waiver" at bounding box center [951, 65] width 108 height 24
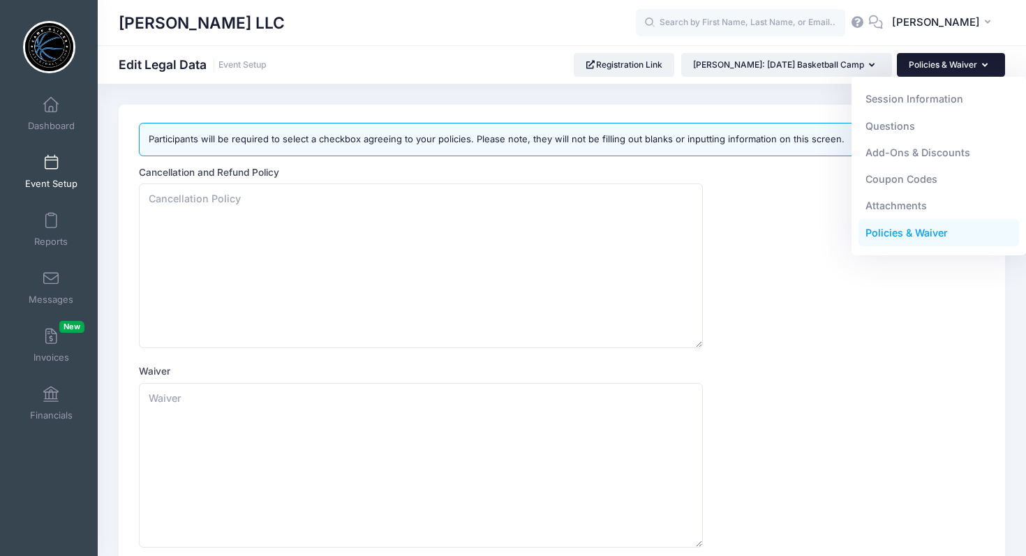
click at [892, 238] on link "Policies & Waiver" at bounding box center [939, 233] width 161 height 27
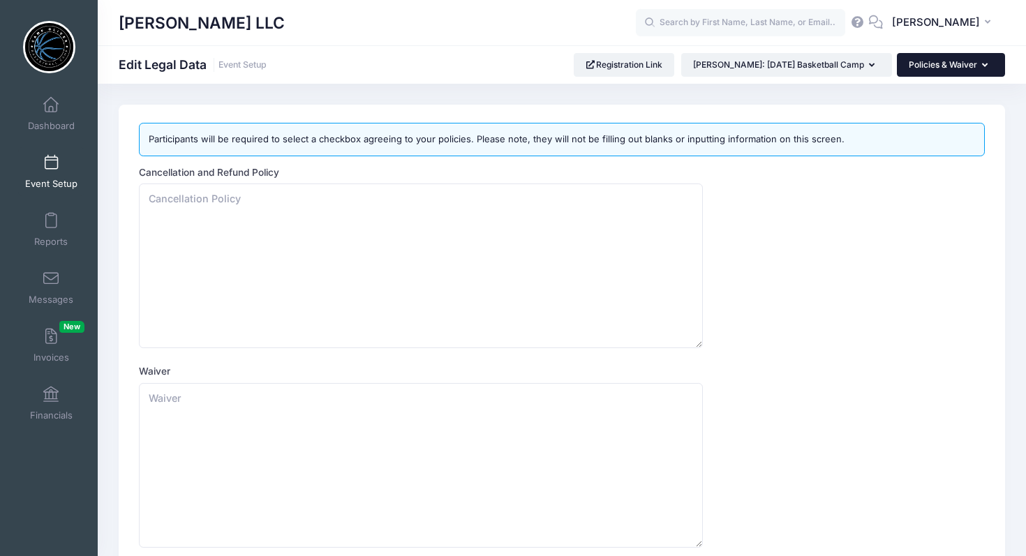
click at [973, 64] on button "Policies & Waiver" at bounding box center [951, 65] width 108 height 24
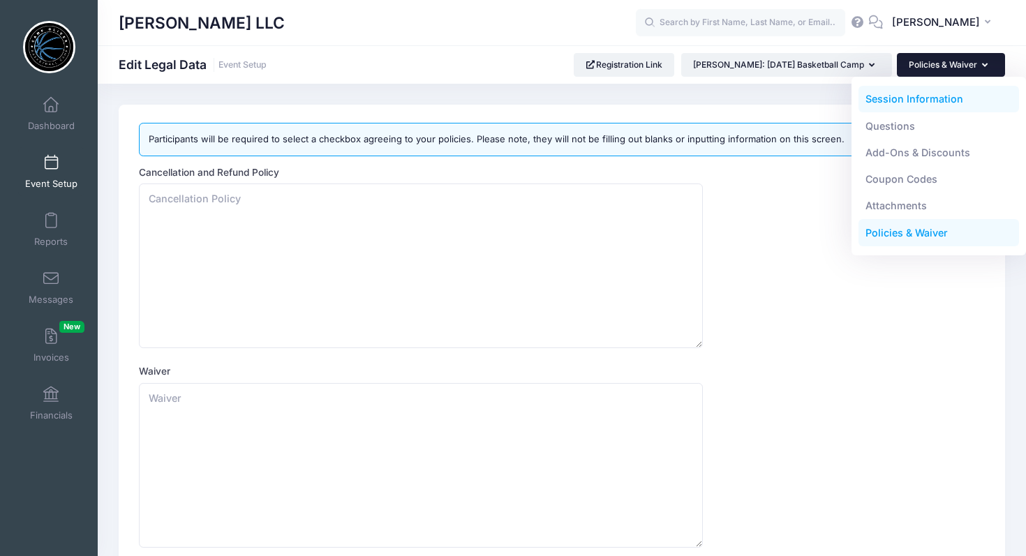
click at [922, 101] on link "Session Information" at bounding box center [939, 99] width 161 height 27
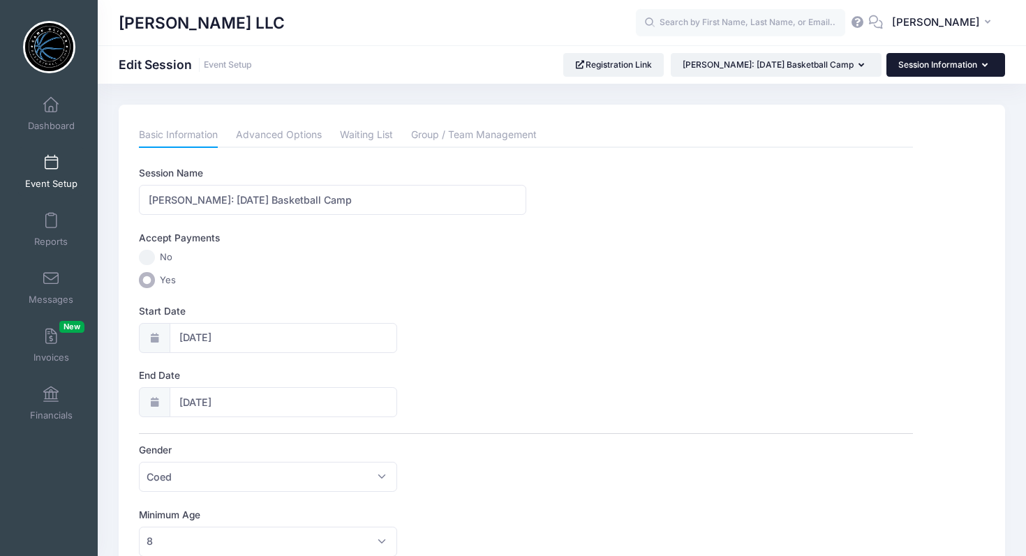
click at [965, 59] on button "Session Information" at bounding box center [946, 65] width 119 height 24
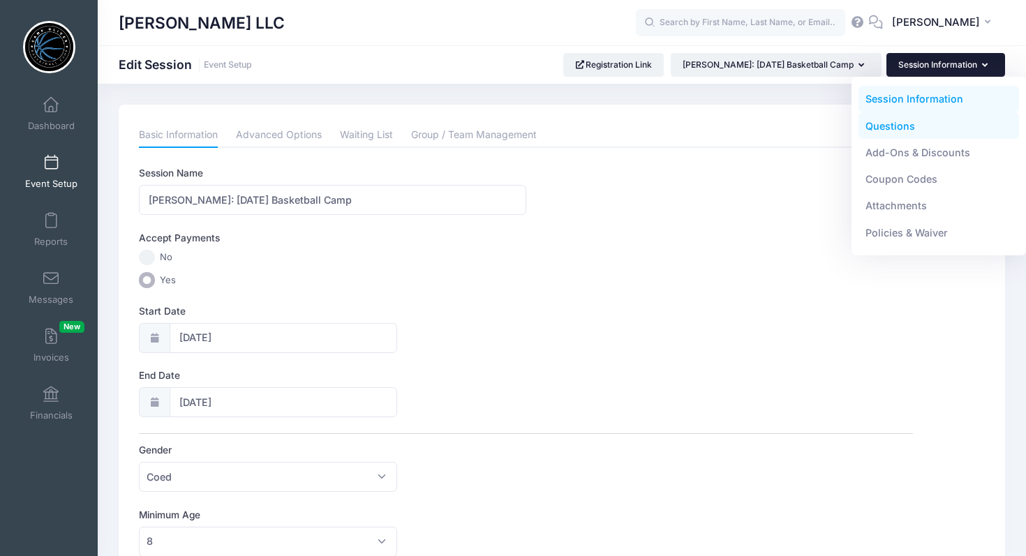
click at [910, 126] on link "Questions" at bounding box center [939, 125] width 161 height 27
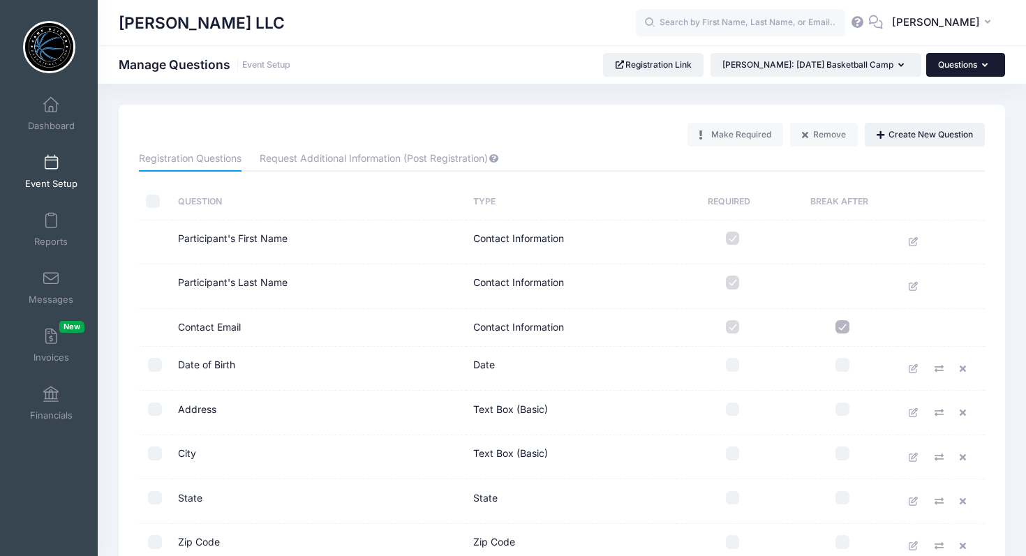
click at [986, 66] on icon "button" at bounding box center [987, 66] width 11 height 0
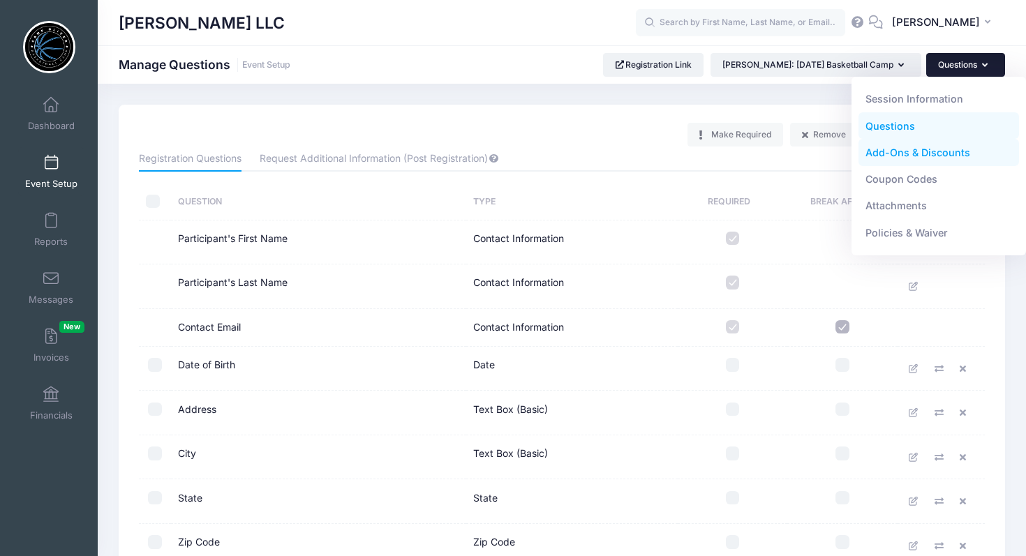
click at [918, 149] on link "Add-Ons & Discounts" at bounding box center [939, 153] width 161 height 27
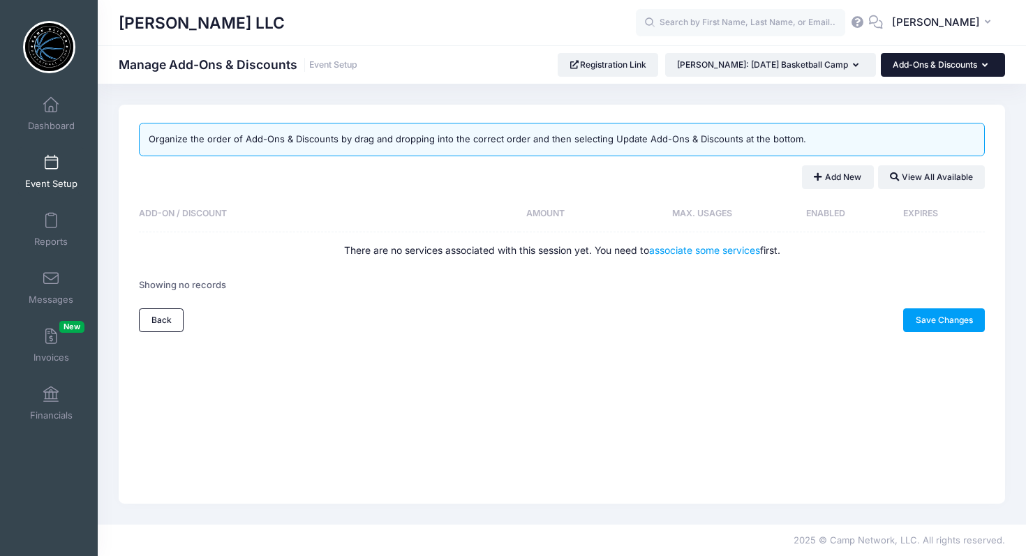
click at [987, 66] on button "Add-Ons & Discounts" at bounding box center [943, 65] width 124 height 24
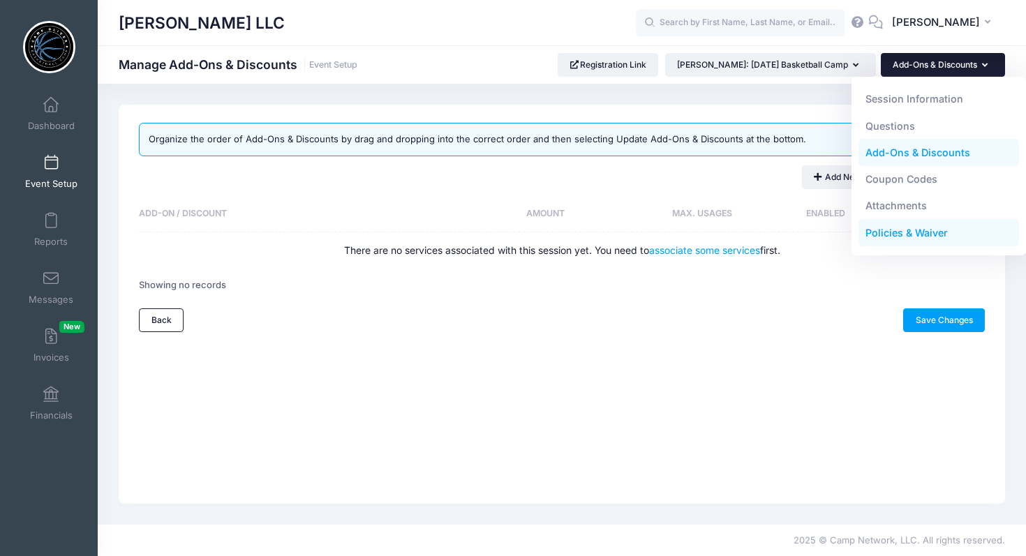
click at [898, 238] on link "Policies & Waiver" at bounding box center [939, 233] width 161 height 27
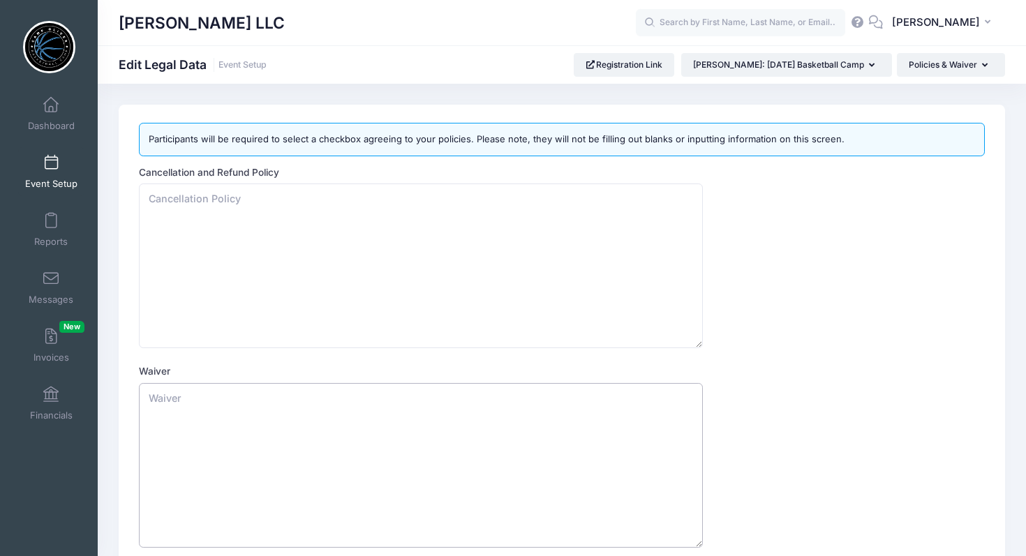
click at [220, 420] on textarea "Waiver" at bounding box center [421, 465] width 564 height 165
paste textarea "By enrolling my child, I ensure that my child is physically and mentally able t…"
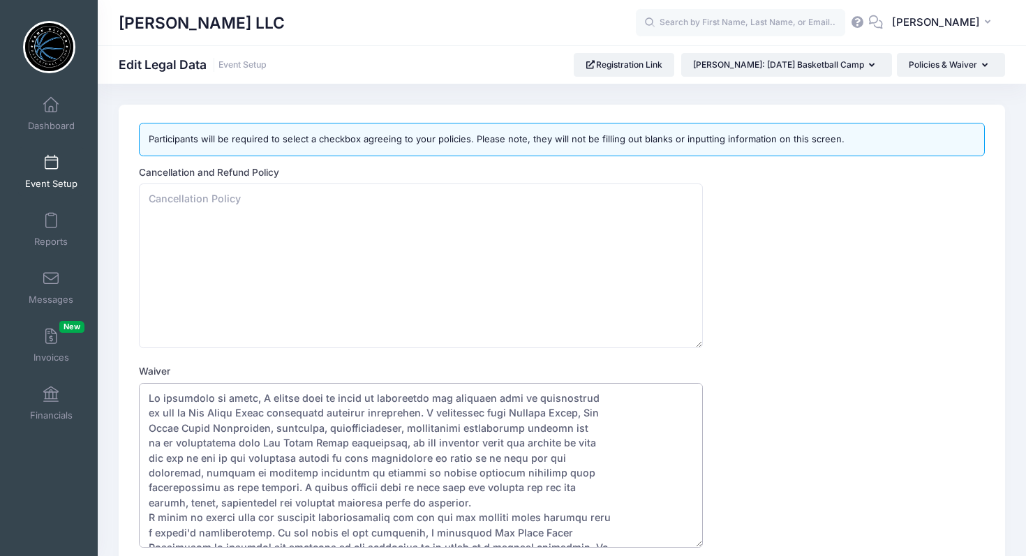
drag, startPoint x: 255, startPoint y: 413, endPoint x: 186, endPoint y: 408, distance: 68.6
click at [186, 408] on textarea "Waiver" at bounding box center [421, 465] width 564 height 165
drag, startPoint x: 251, startPoint y: 429, endPoint x: 556, endPoint y: 411, distance: 305.6
click at [556, 411] on textarea "Waiver" at bounding box center [421, 465] width 564 height 165
drag, startPoint x: 323, startPoint y: 441, endPoint x: 256, endPoint y: 439, distance: 67.7
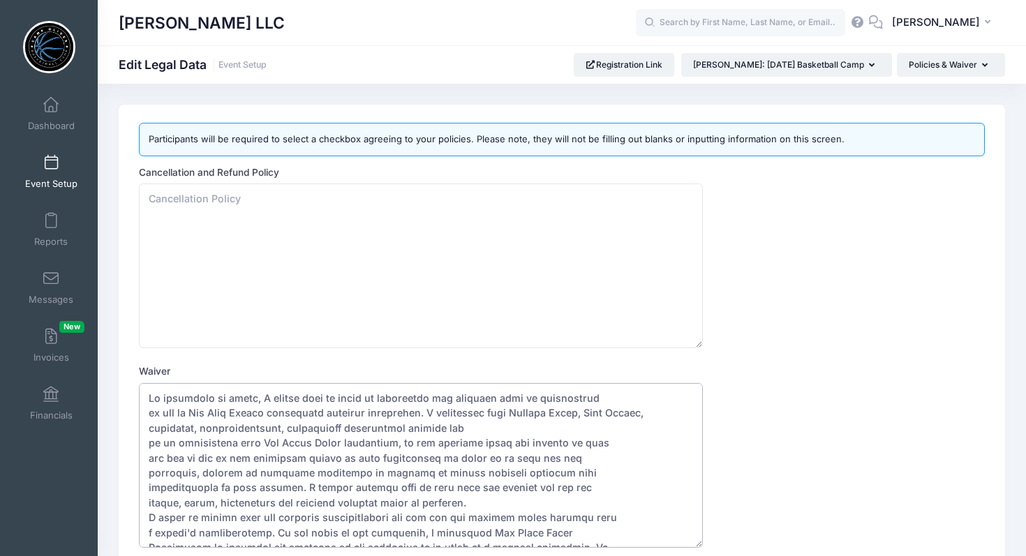
click at [256, 439] on textarea "Waiver" at bounding box center [421, 465] width 564 height 165
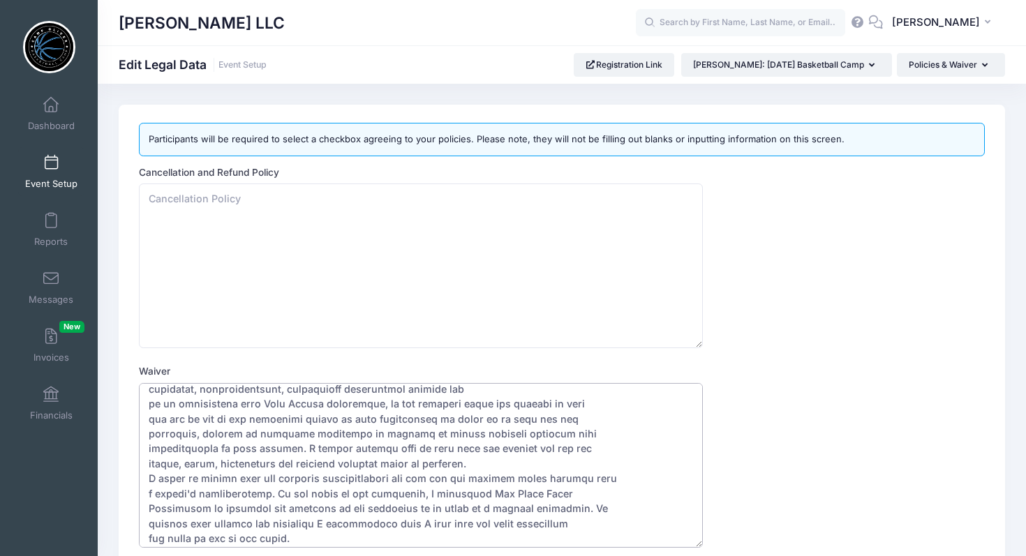
scroll to position [45, 0]
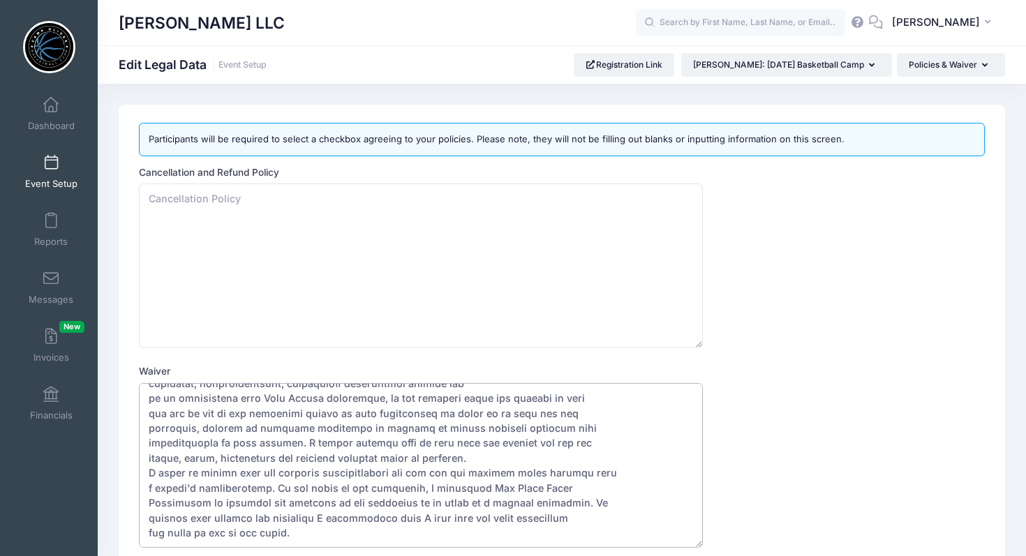
drag, startPoint x: 535, startPoint y: 487, endPoint x: 470, endPoint y: 488, distance: 65.6
click at [470, 488] on textarea "Waiver" at bounding box center [421, 465] width 564 height 165
click at [558, 501] on textarea "Waiver" at bounding box center [421, 465] width 564 height 165
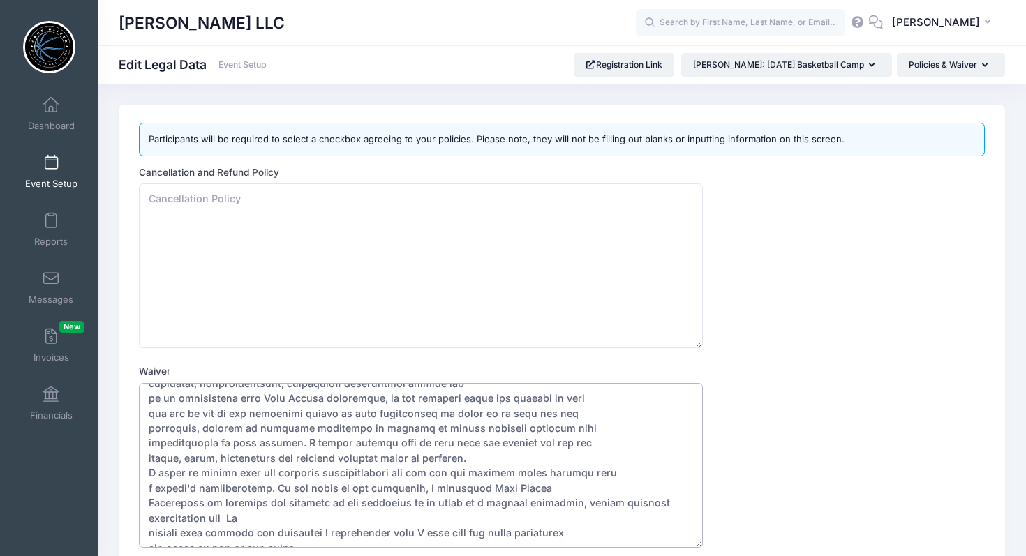
drag, startPoint x: 165, startPoint y: 515, endPoint x: 556, endPoint y: 501, distance: 390.5
click at [556, 502] on textarea "Waiver" at bounding box center [421, 465] width 564 height 165
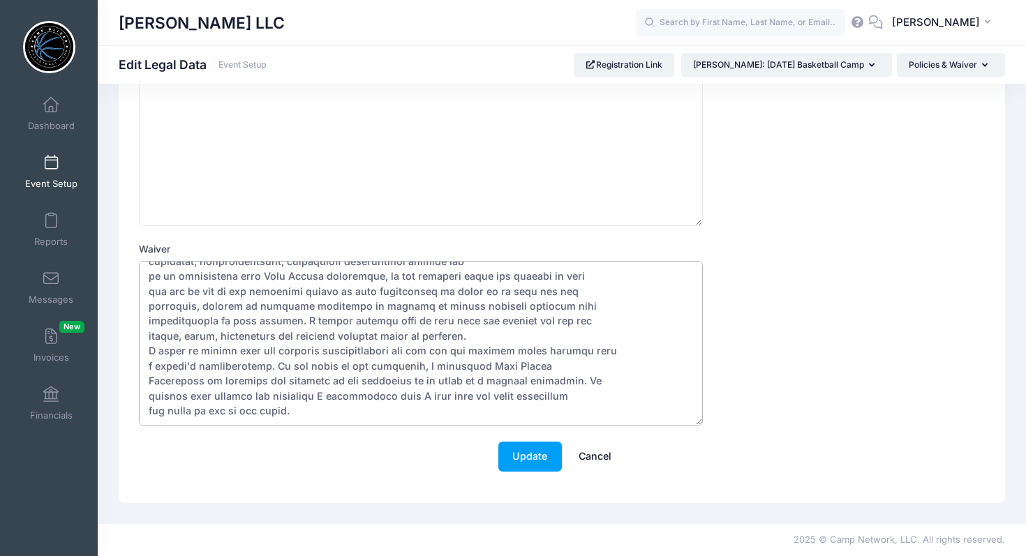
scroll to position [0, 0]
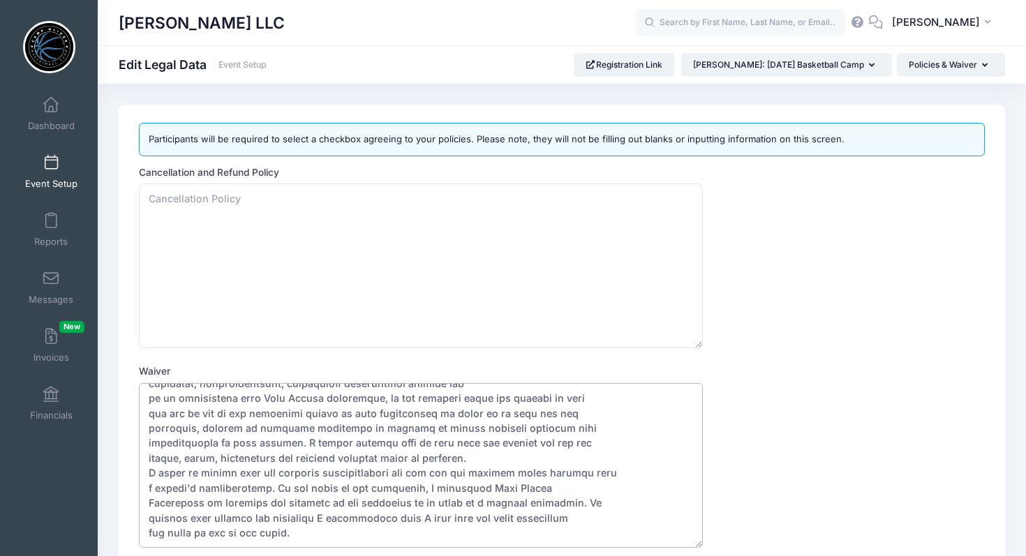
type textarea "By enrolling my child, I ensure that my child is physically and mentally able t…"
click at [369, 246] on textarea "Cancellation and Refund Policy" at bounding box center [421, 266] width 564 height 165
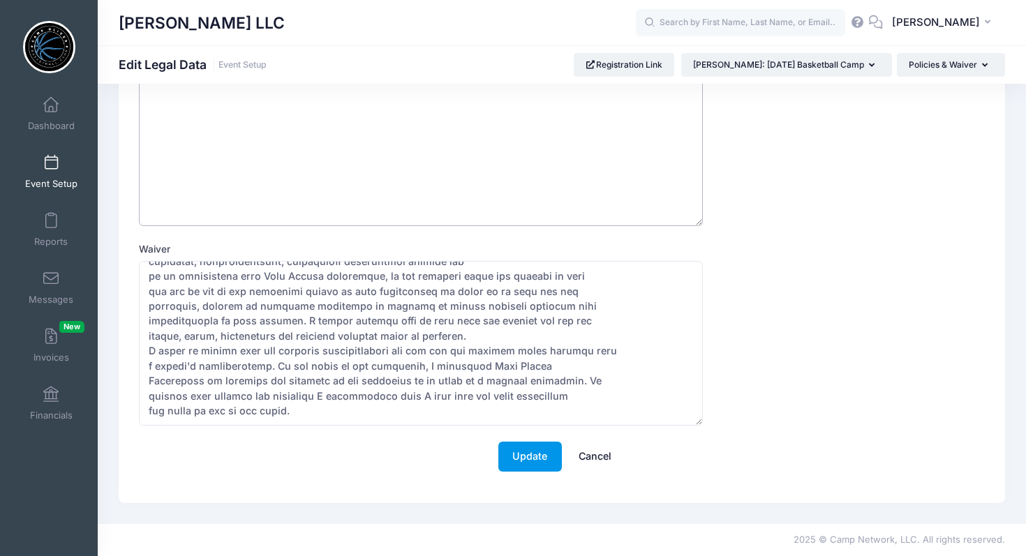
type textarea "Full Cancellation minus credit card processing fees."
click at [532, 455] on button "Update" at bounding box center [530, 457] width 64 height 30
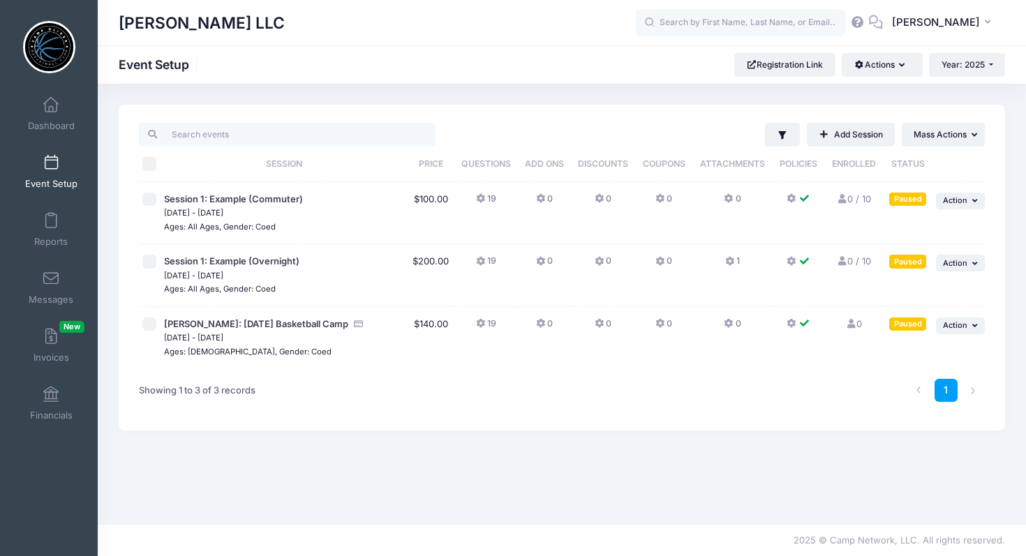
click at [480, 324] on icon at bounding box center [481, 324] width 11 height 0
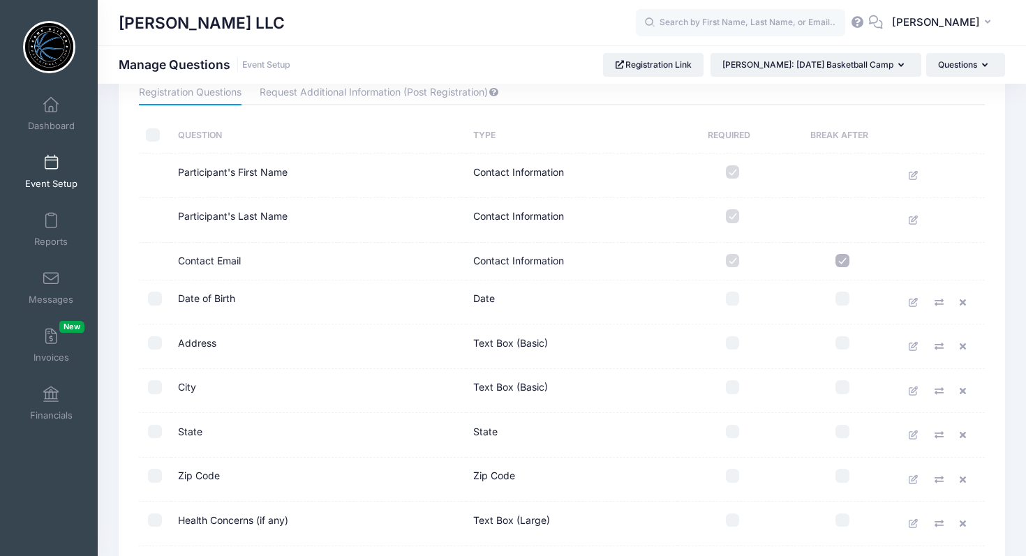
scroll to position [64, 0]
click at [732, 303] on input "checkbox" at bounding box center [733, 302] width 14 height 14
click at [733, 303] on input "checkbox" at bounding box center [733, 302] width 14 height 14
checkbox input "true"
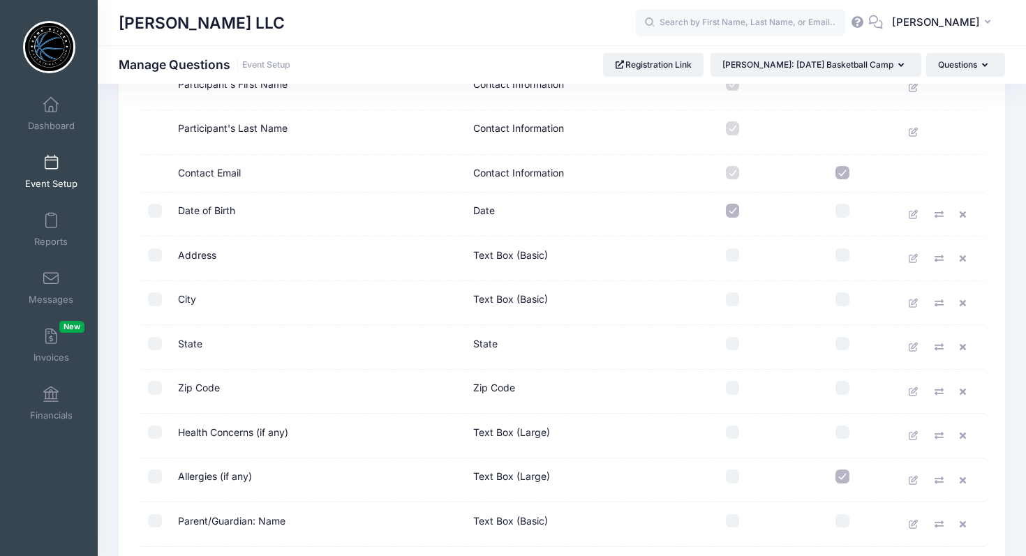
scroll to position [165, 0]
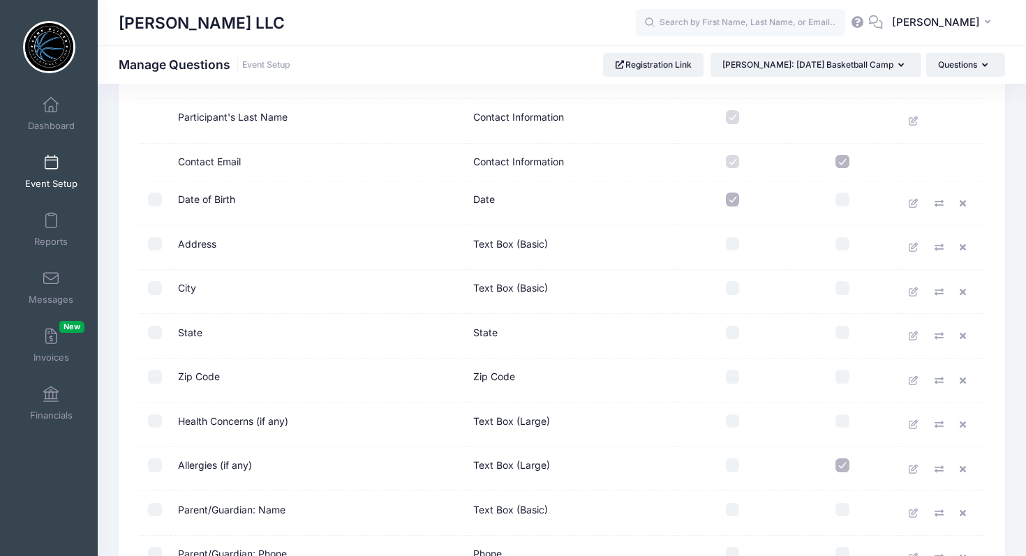
click at [735, 332] on input "checkbox" at bounding box center [733, 333] width 14 height 14
checkbox input "true"
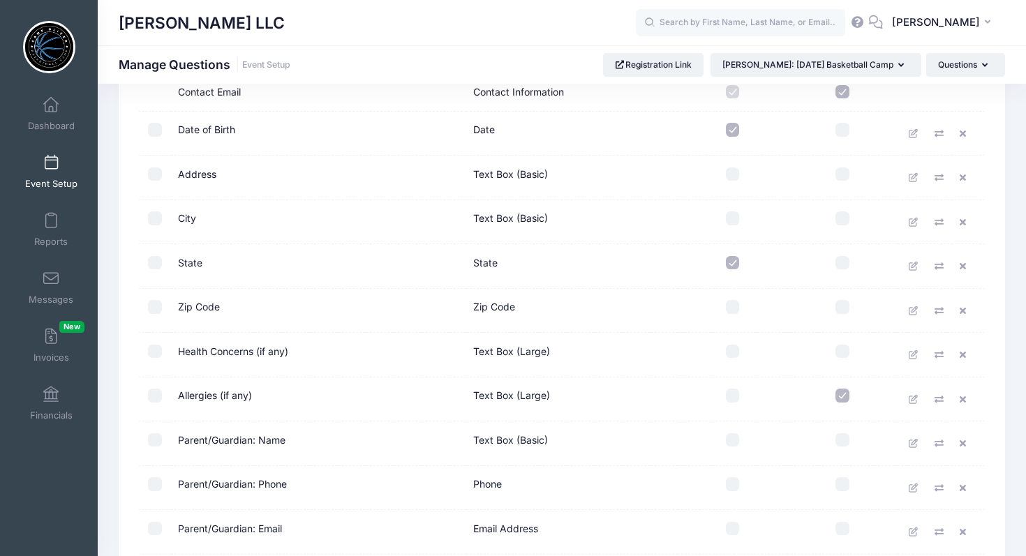
scroll to position [263, 0]
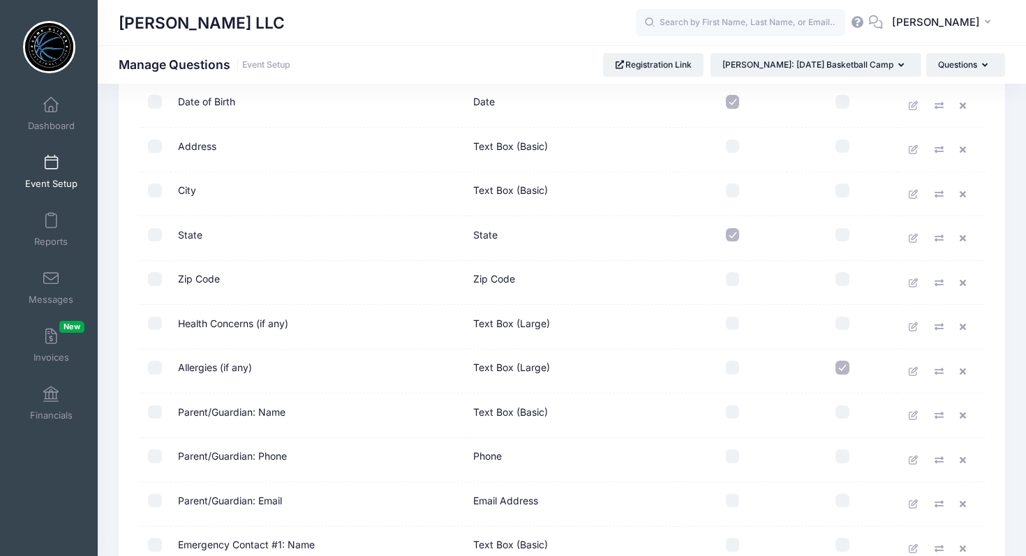
click at [731, 327] on input "checkbox" at bounding box center [733, 324] width 14 height 14
checkbox input "true"
click at [732, 365] on input "checkbox" at bounding box center [733, 368] width 14 height 14
checkbox input "true"
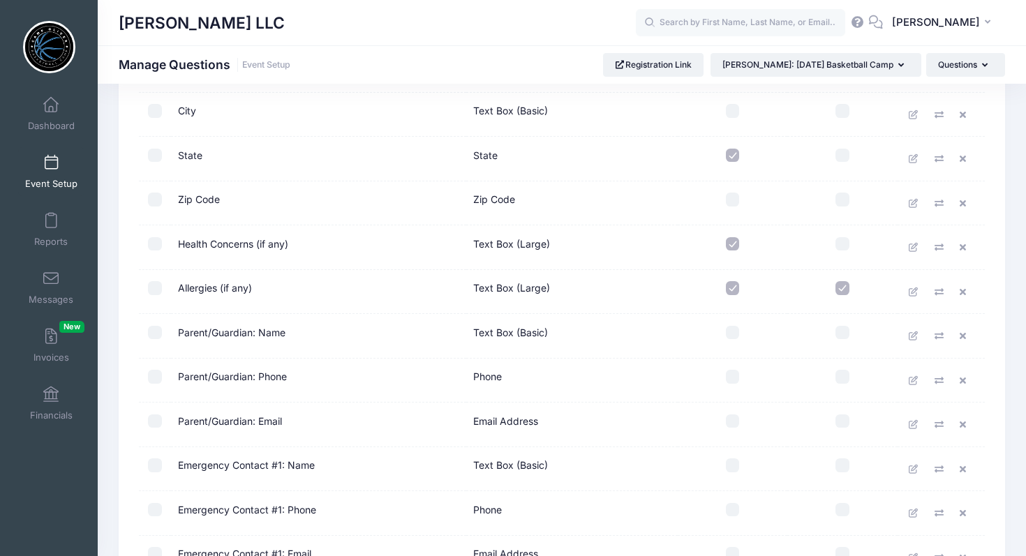
scroll to position [367, 0]
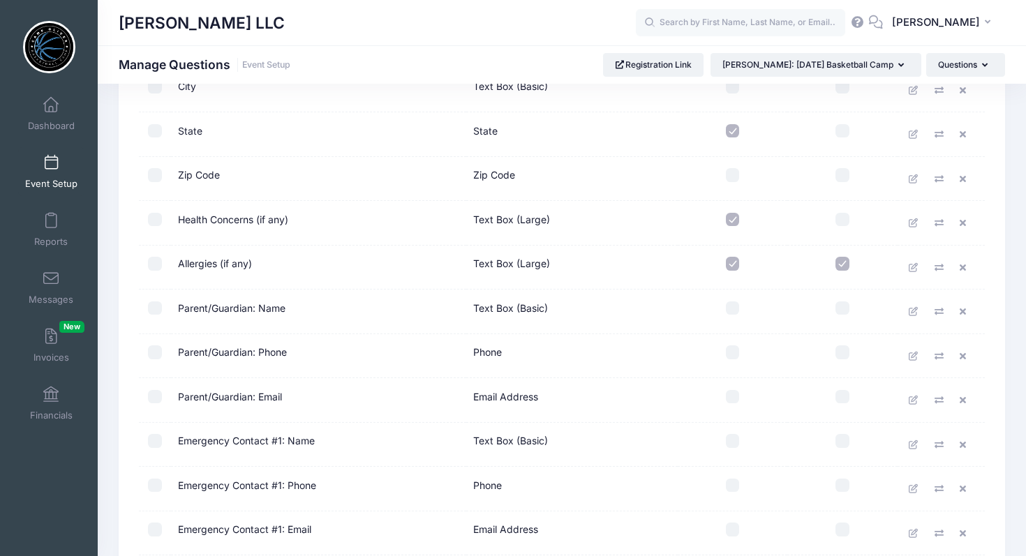
click at [733, 220] on input "checkbox" at bounding box center [733, 220] width 14 height 14
checkbox input "false"
click at [731, 262] on input "checkbox" at bounding box center [733, 264] width 14 height 14
checkbox input "false"
click at [735, 306] on input "checkbox" at bounding box center [733, 309] width 14 height 14
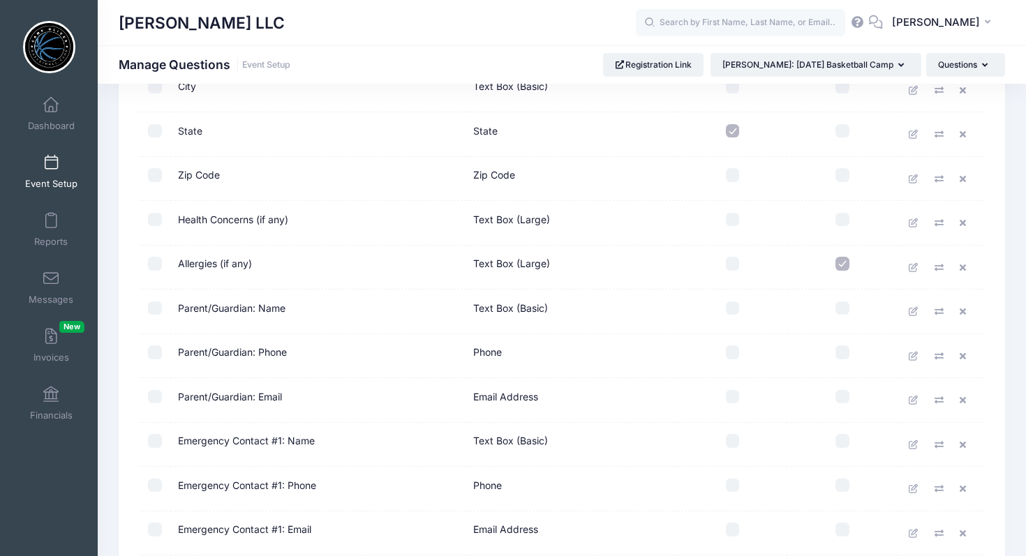
checkbox input "true"
click at [730, 356] on input "checkbox" at bounding box center [733, 353] width 14 height 14
checkbox input "true"
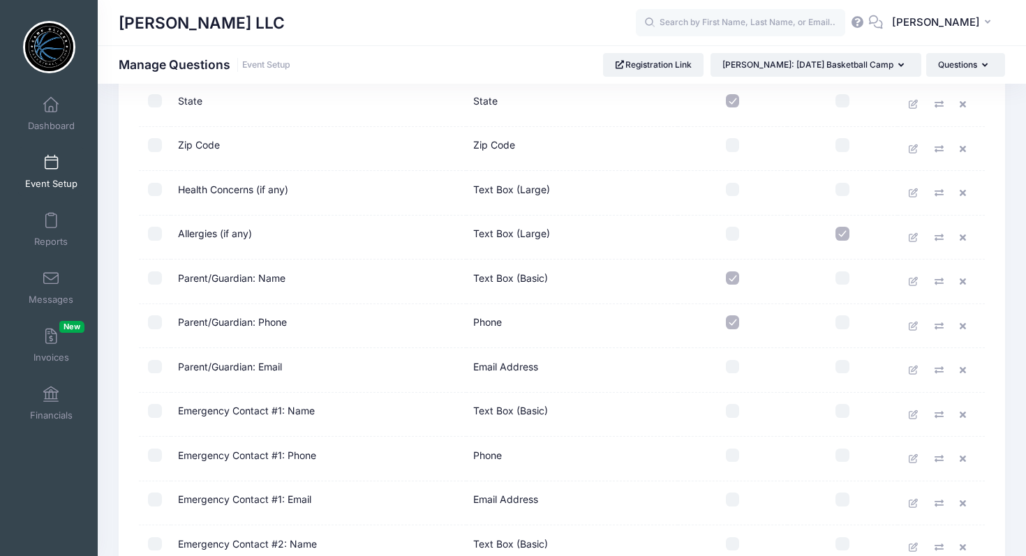
scroll to position [402, 0]
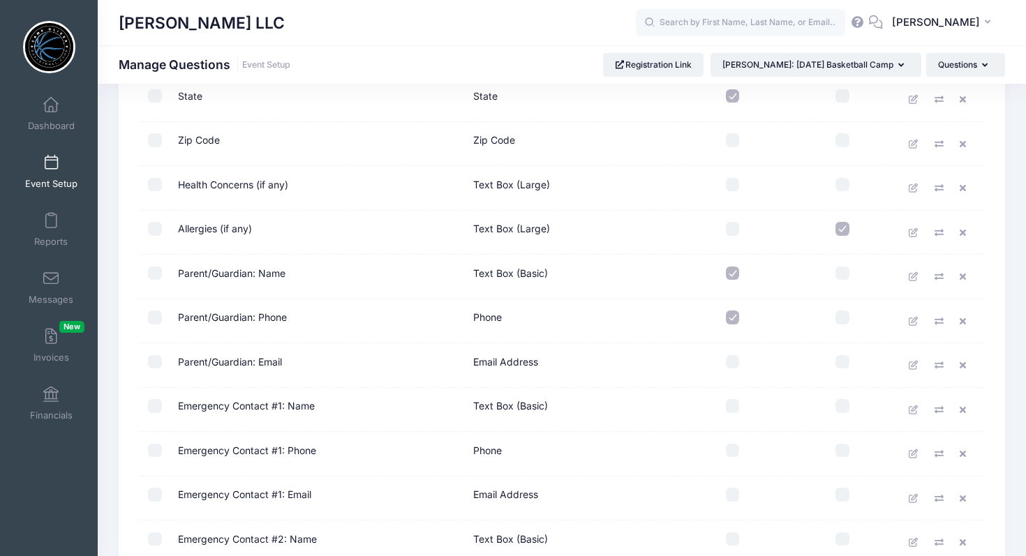
click at [731, 360] on input "checkbox" at bounding box center [733, 362] width 14 height 14
checkbox input "true"
click at [734, 400] on input "checkbox" at bounding box center [733, 406] width 14 height 14
checkbox input "true"
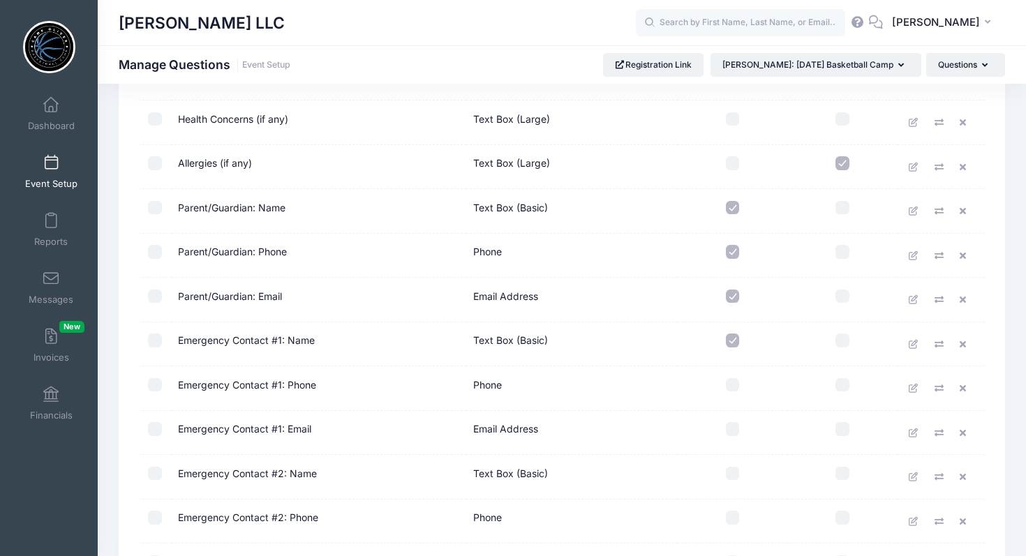
scroll to position [474, 0]
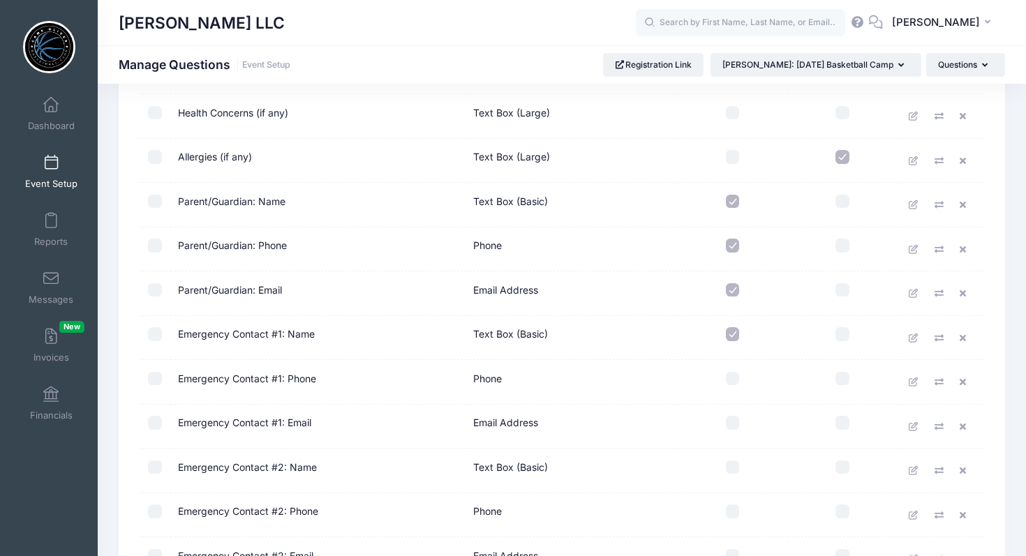
click at [736, 378] on input "checkbox" at bounding box center [733, 379] width 14 height 14
checkbox input "true"
click at [737, 424] on input "checkbox" at bounding box center [733, 423] width 14 height 14
checkbox input "true"
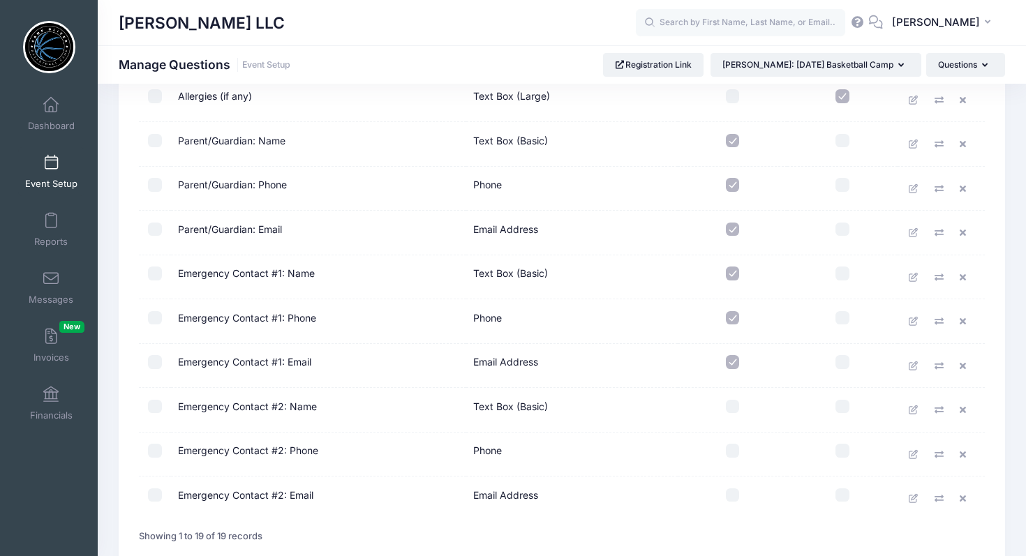
scroll to position [635, 0]
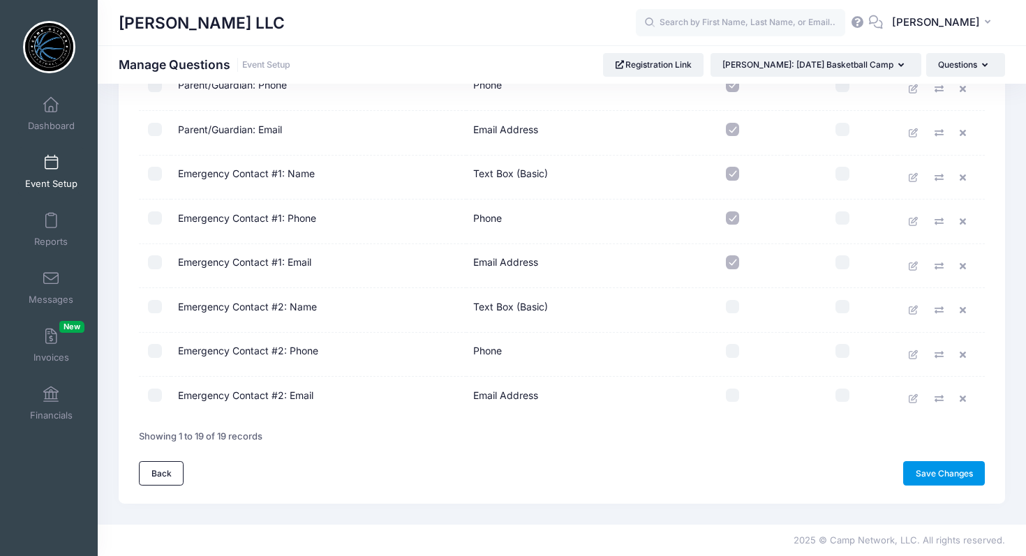
click at [934, 471] on link "Save Changes" at bounding box center [944, 473] width 82 height 24
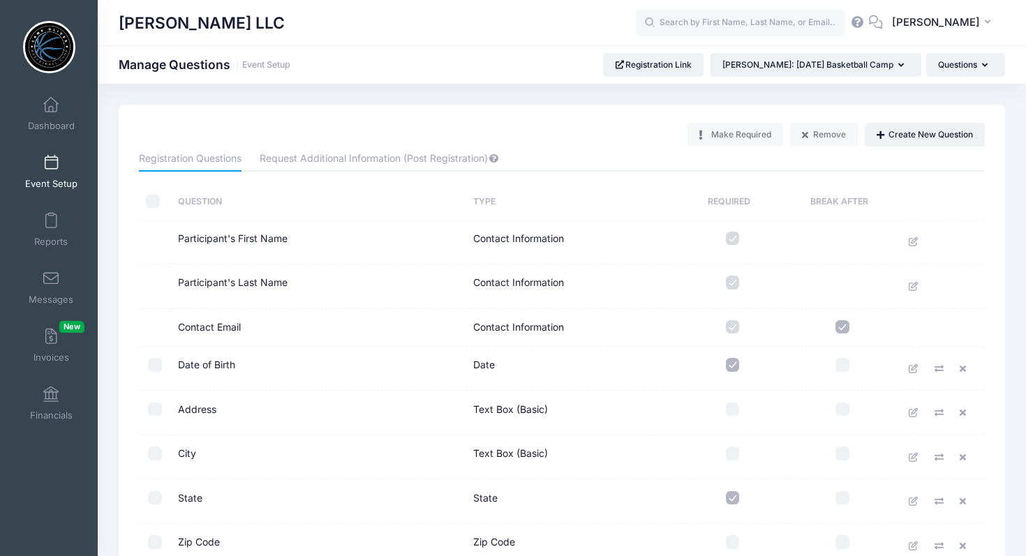
click at [51, 158] on span at bounding box center [51, 163] width 0 height 15
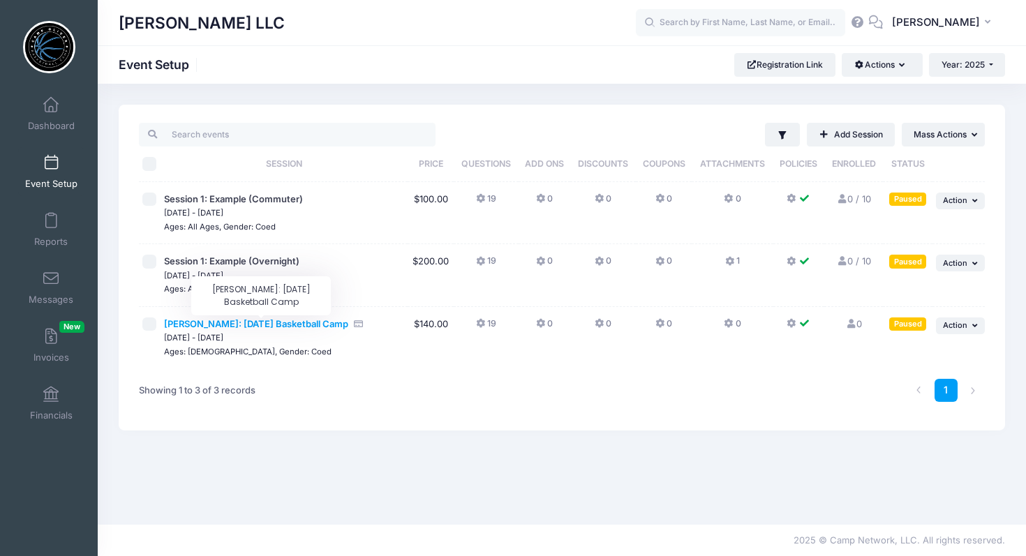
click at [288, 323] on span "[PERSON_NAME]: [DATE] Basketball Camp" at bounding box center [256, 323] width 184 height 11
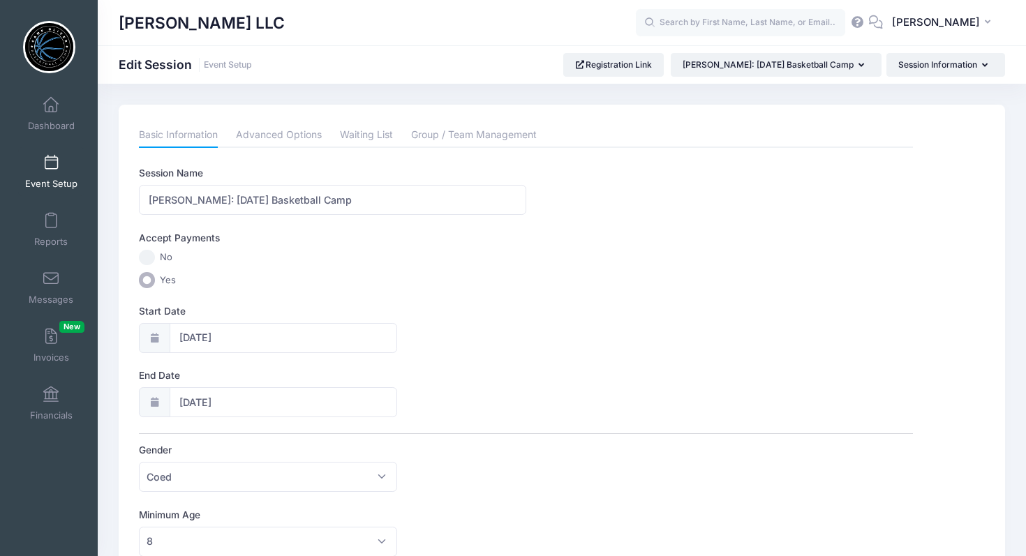
click at [47, 175] on link "Event Setup" at bounding box center [51, 171] width 66 height 49
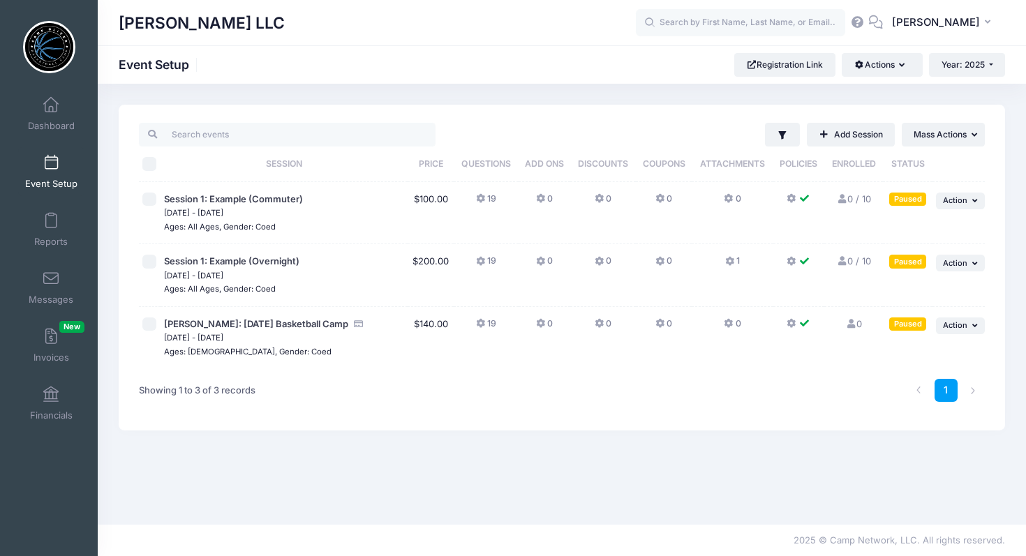
click at [725, 324] on icon at bounding box center [729, 324] width 11 height 0
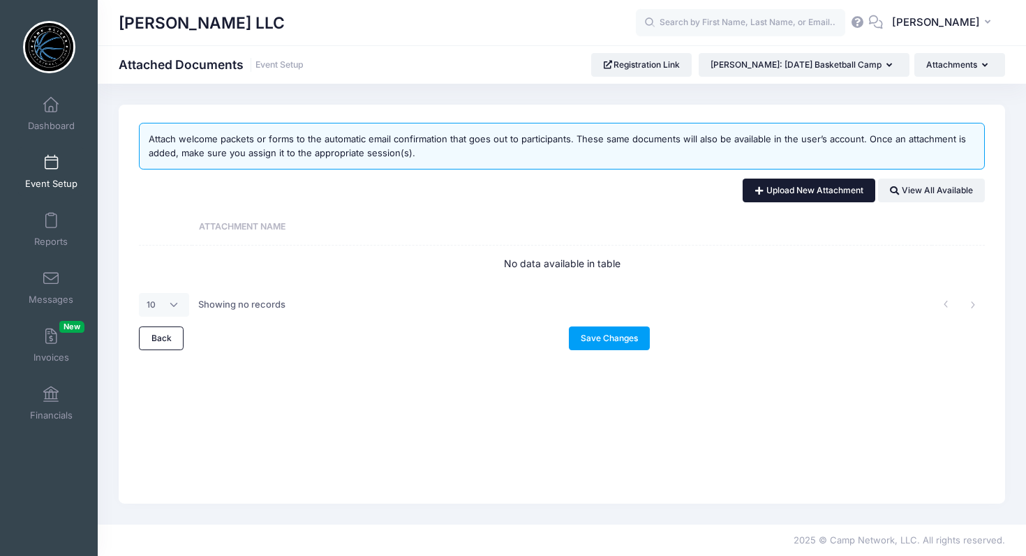
click at [810, 188] on link "Upload New Attachment" at bounding box center [809, 191] width 133 height 24
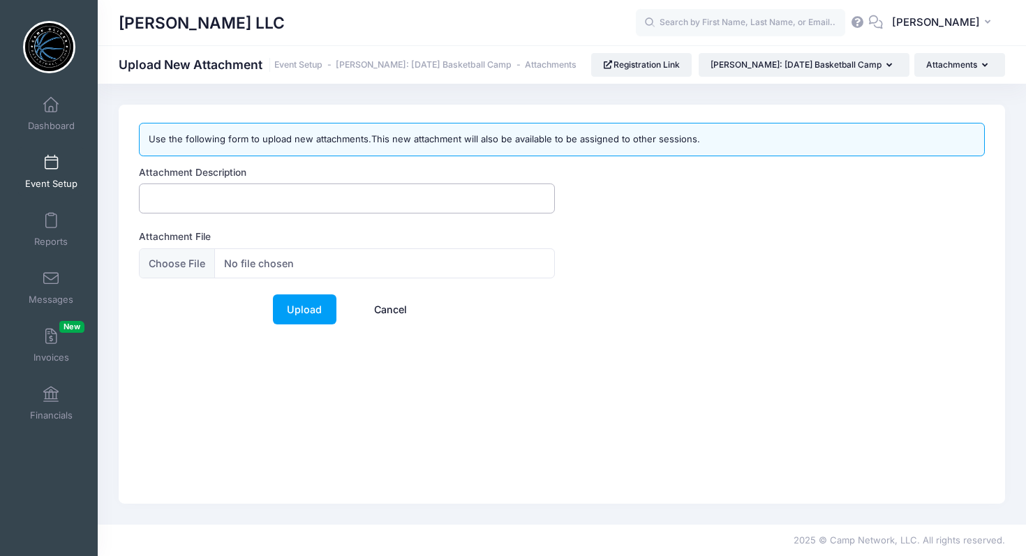
click at [233, 198] on input "Attachment Description" at bounding box center [347, 199] width 416 height 30
type input "[PERSON_NAME]"
click at [168, 265] on input "Attachment File" at bounding box center [347, 264] width 416 height 30
type input "C:\fakepath\coachO Logo.jpeg"
click at [310, 306] on link "Upload" at bounding box center [305, 310] width 64 height 30
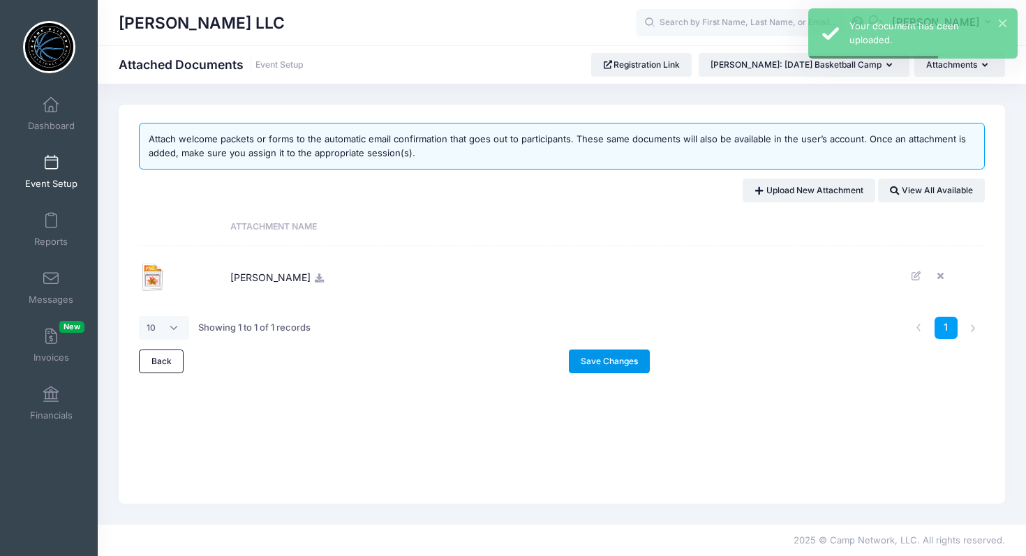
click at [610, 364] on link "Save Changes" at bounding box center [610, 362] width 82 height 24
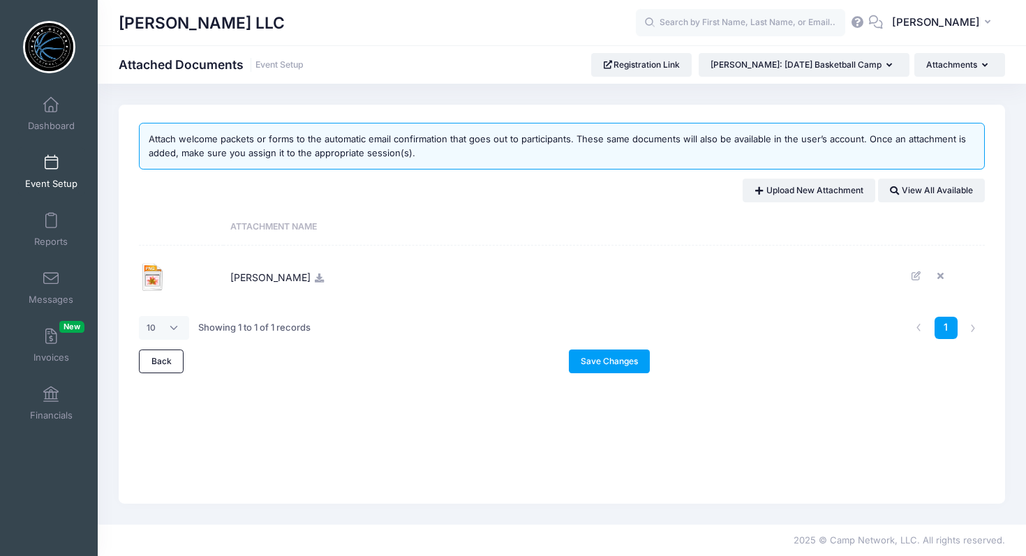
click at [51, 168] on span at bounding box center [51, 163] width 0 height 15
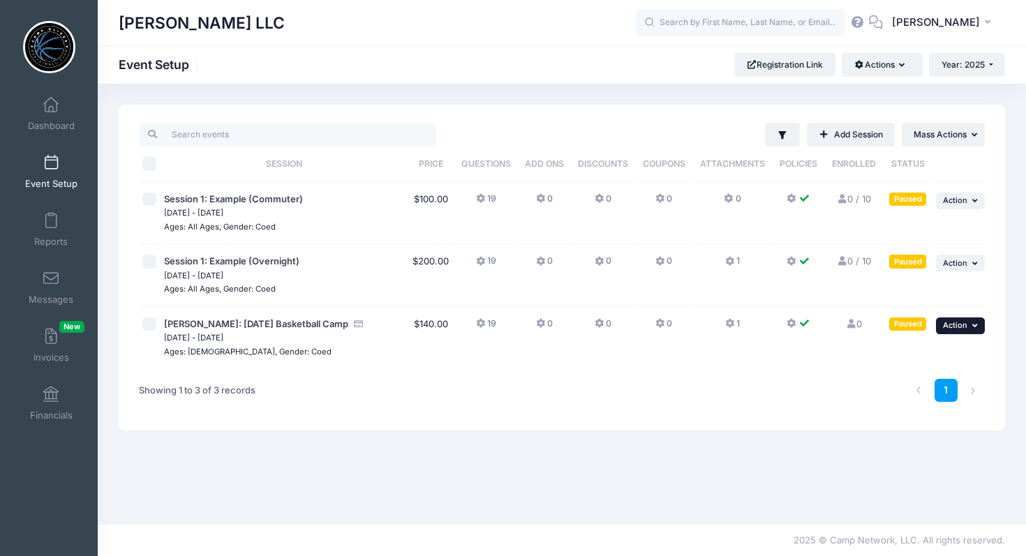
click at [972, 323] on icon "button" at bounding box center [976, 326] width 8 height 8
click at [890, 459] on link "Preview" at bounding box center [915, 463] width 126 height 27
click at [297, 325] on span "[PERSON_NAME]: [DATE] Basketball Camp" at bounding box center [256, 323] width 184 height 11
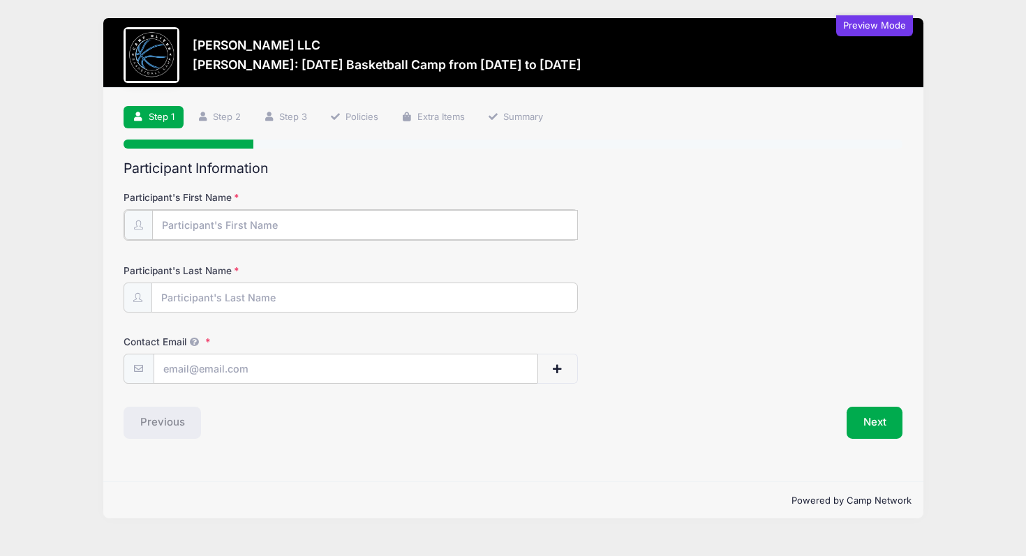
click at [399, 221] on input "Participant's First Name" at bounding box center [365, 225] width 426 height 30
type input "Test"
click at [298, 295] on input "Participant's Last Name" at bounding box center [364, 297] width 425 height 30
type input "test"
click at [230, 369] on input "Contact Email" at bounding box center [345, 368] width 383 height 30
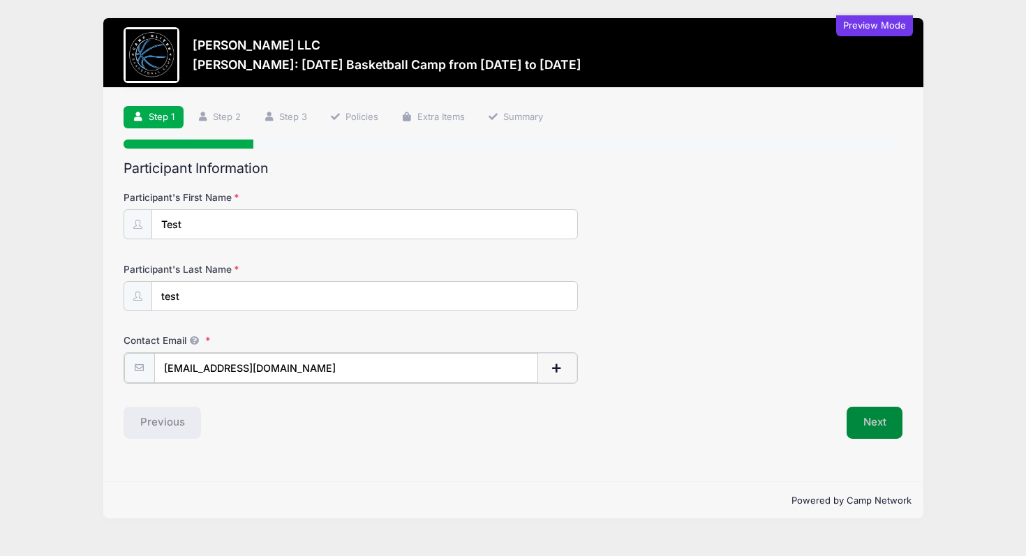
type input "aa@test.com"
click at [886, 419] on button "Next" at bounding box center [875, 422] width 57 height 32
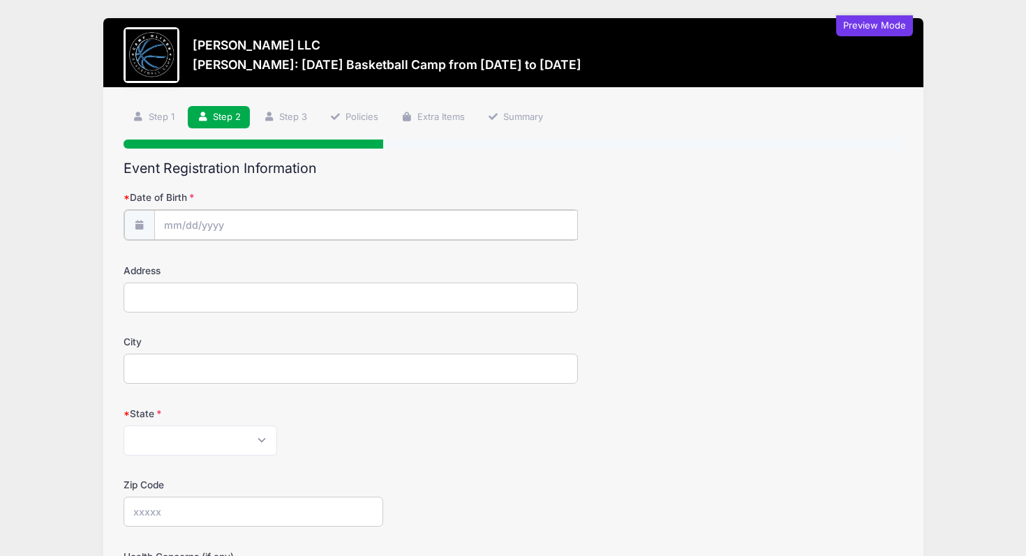
click at [188, 219] on input "Date of Birth" at bounding box center [366, 225] width 424 height 30
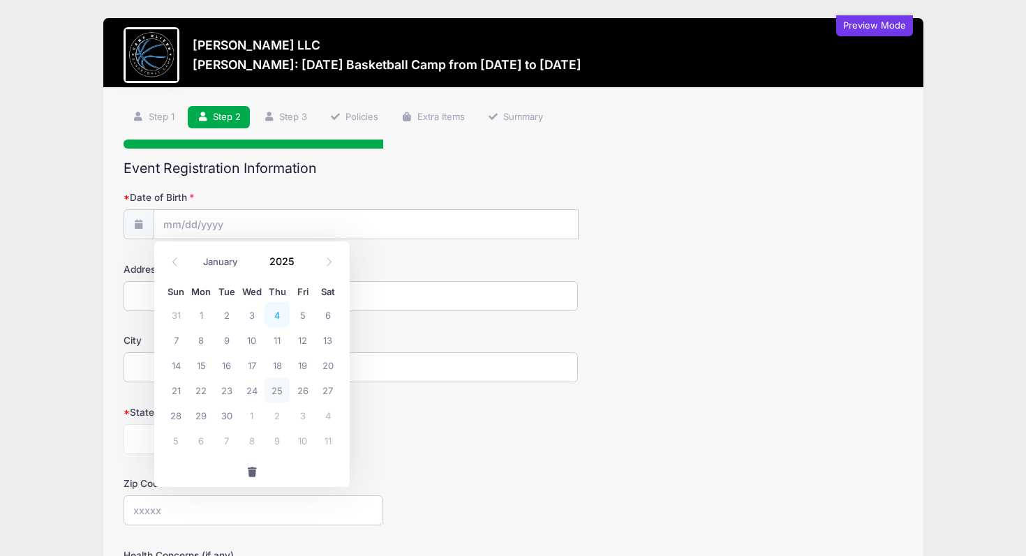
click at [270, 316] on span "4" at bounding box center [277, 314] width 25 height 25
type input "09/04/2025"
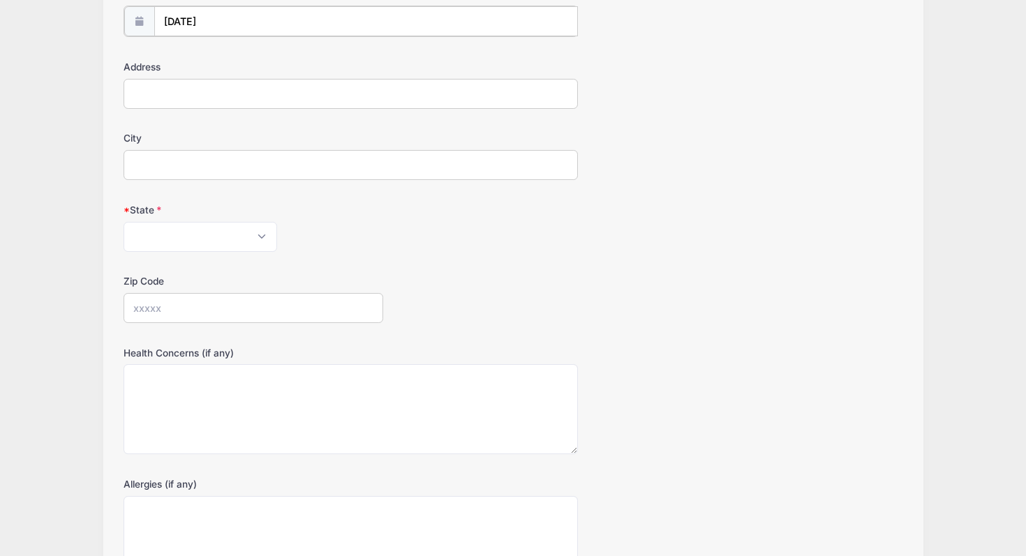
scroll to position [212, 0]
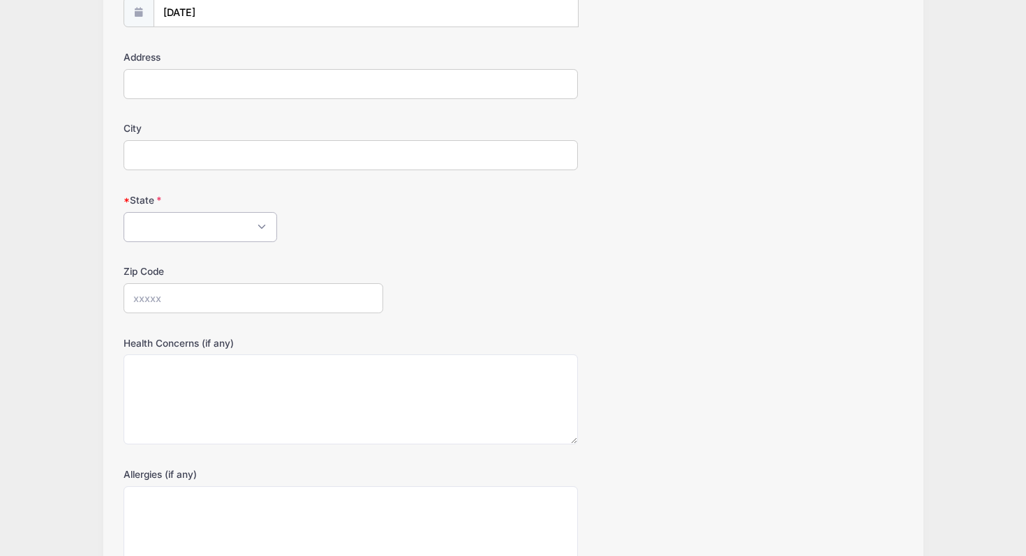
click at [260, 225] on select "Alabama Alaska American Samoa Arizona Arkansas Armed Forces Africa Armed Forces…" at bounding box center [201, 227] width 154 height 30
select select "AL"
click at [124, 213] on select "Alabama Alaska American Samoa Arizona Arkansas Armed Forces Africa Armed Forces…" at bounding box center [201, 228] width 154 height 30
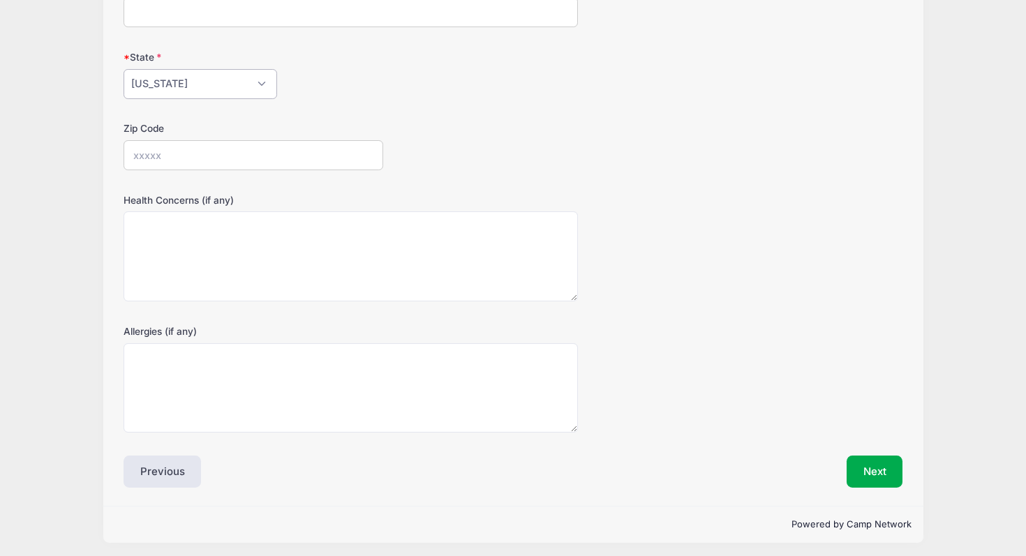
scroll to position [360, 0]
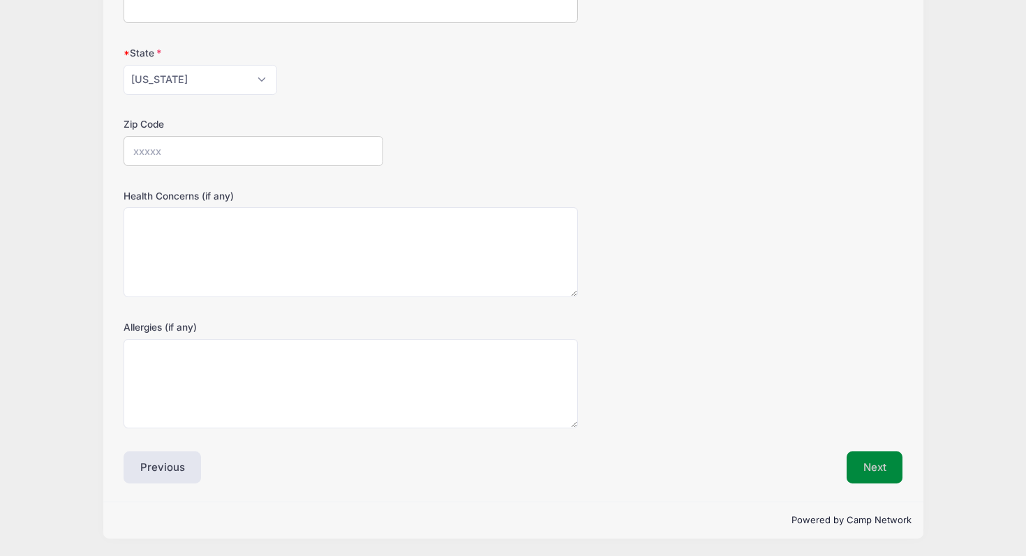
click at [866, 468] on button "Next" at bounding box center [875, 468] width 57 height 32
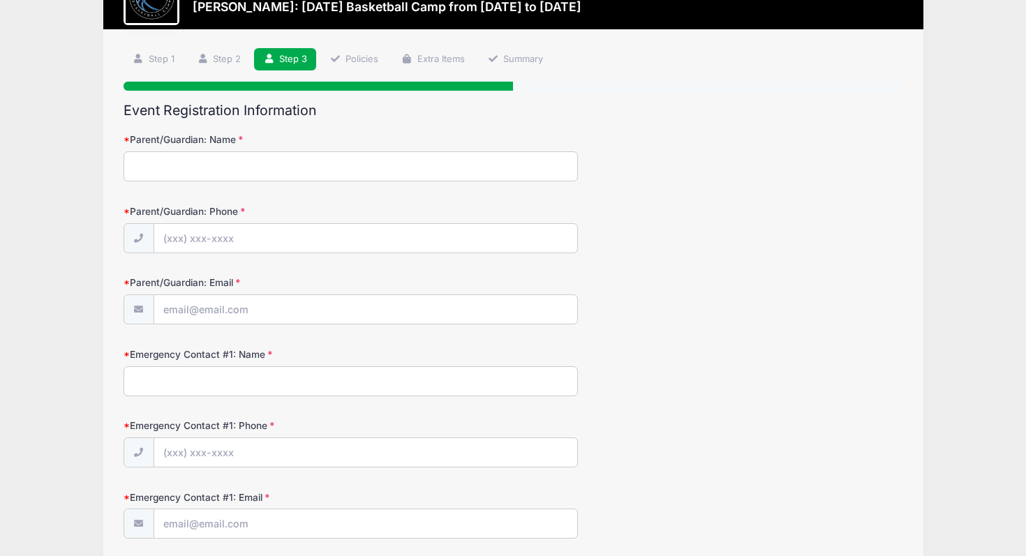
scroll to position [0, 0]
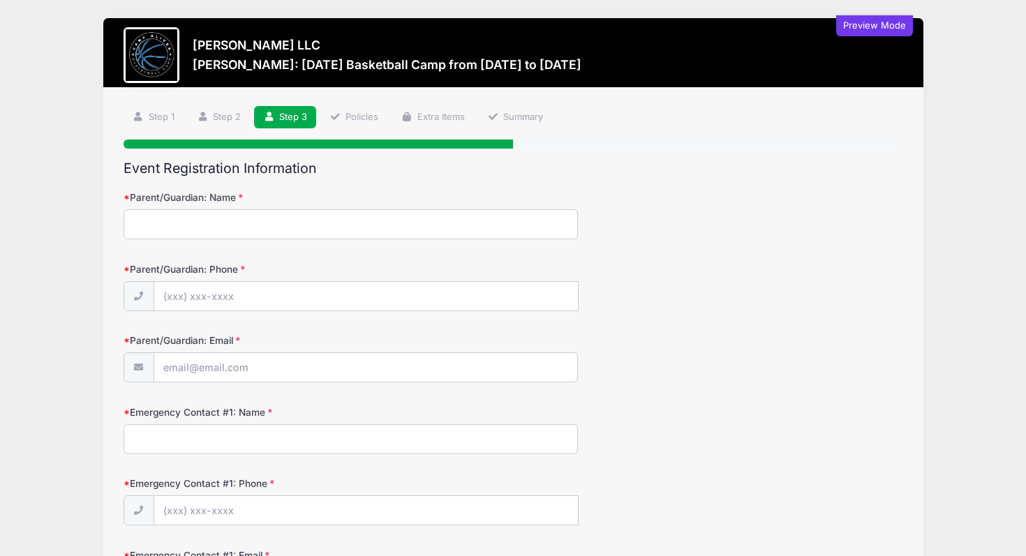
click at [350, 220] on input "Parent/Guardian: Name" at bounding box center [351, 224] width 454 height 30
type input "aa"
click at [343, 302] on input "Parent/Guardian: Phone" at bounding box center [366, 297] width 424 height 30
type input "(888) 888-8888"
click at [325, 371] on input "Parent/Guardian: Email" at bounding box center [365, 368] width 423 height 30
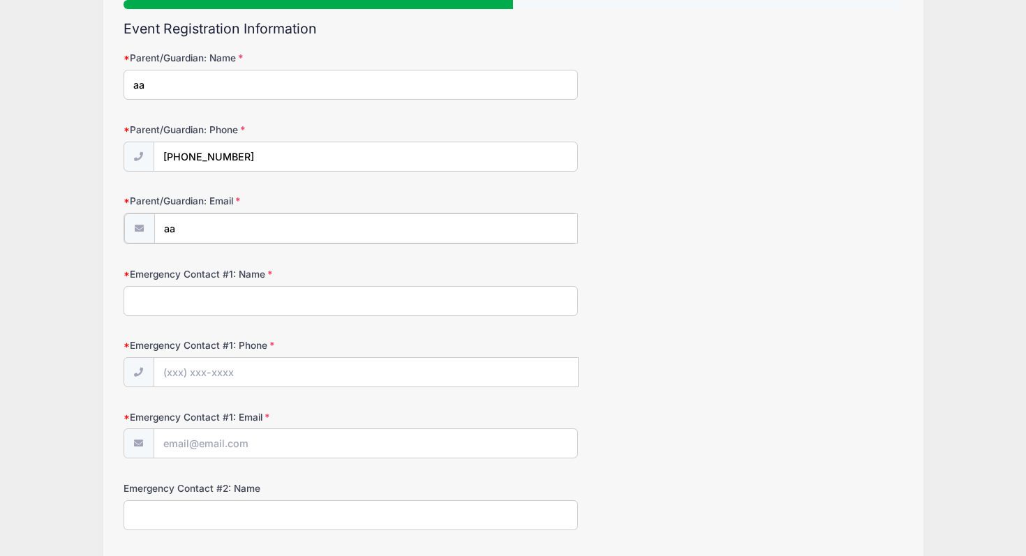
scroll to position [142, 0]
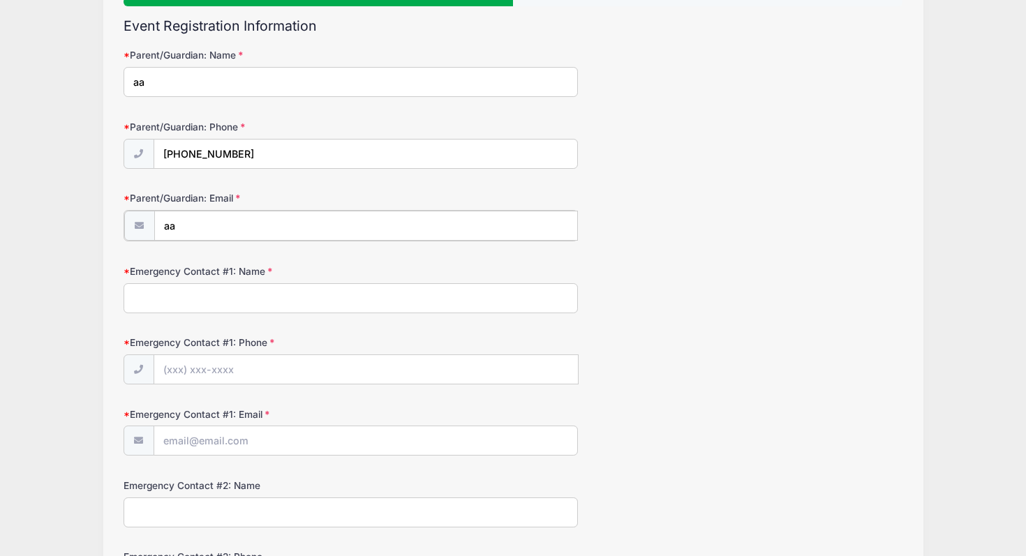
type input "aa"
click at [212, 298] on input "Emergency Contact #1: Name" at bounding box center [351, 297] width 454 height 30
type input "gg"
click at [209, 374] on input "Emergency Contact #1: Phone" at bounding box center [366, 369] width 424 height 30
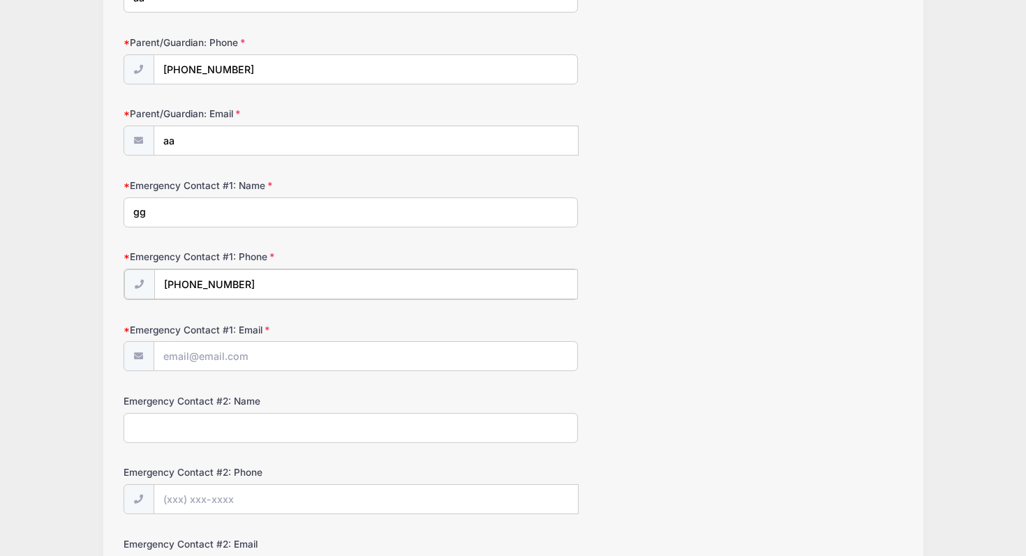
scroll to position [230, 0]
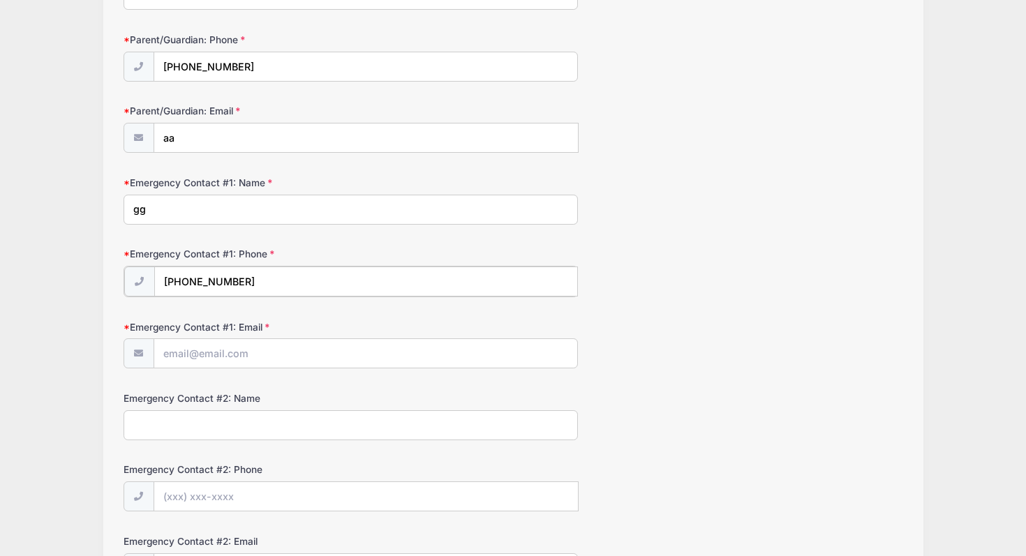
type input "(999) 999-9999"
click at [230, 353] on input "Emergency Contact #1: Email" at bounding box center [366, 353] width 424 height 30
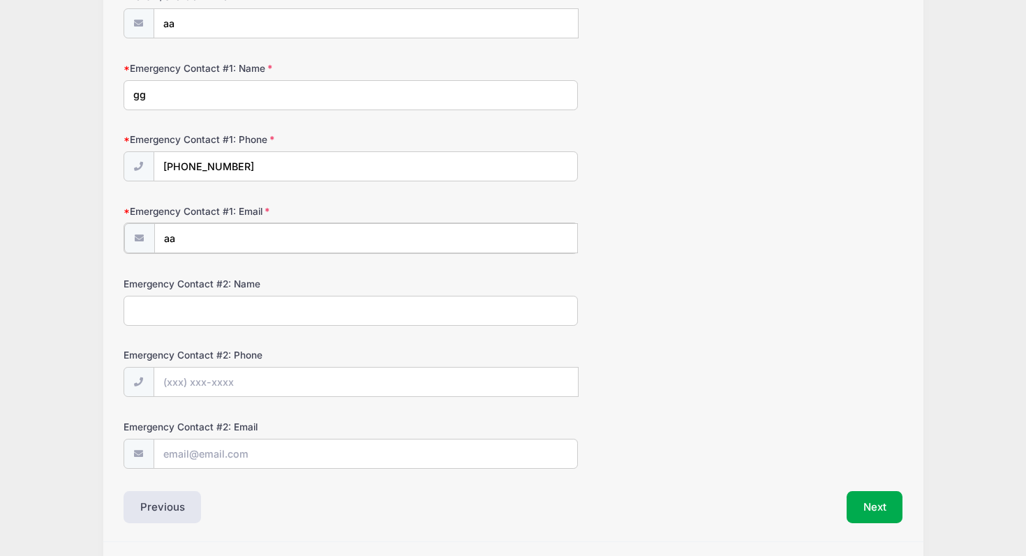
scroll to position [384, 0]
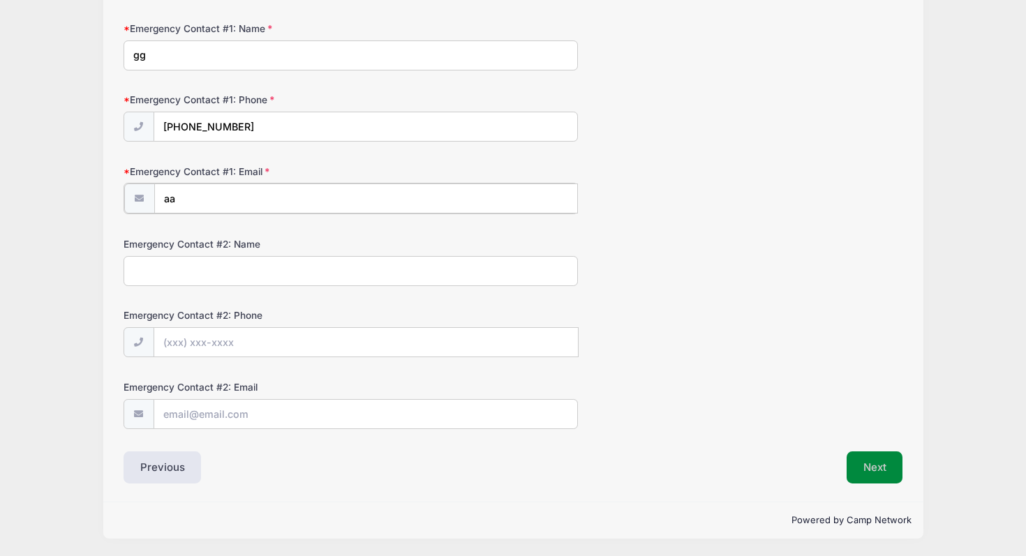
type input "aa"
click at [868, 468] on button "Next" at bounding box center [875, 467] width 57 height 32
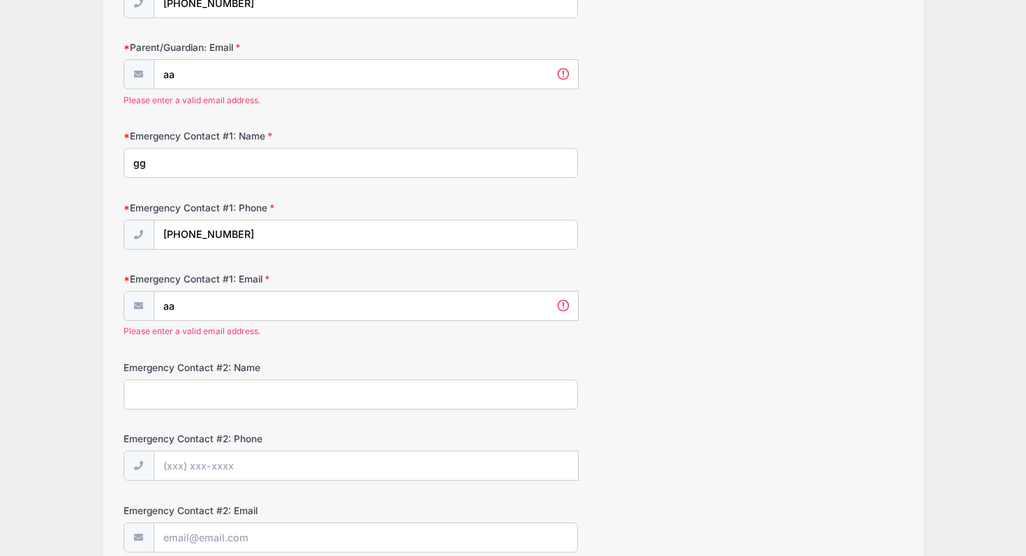
scroll to position [261, 0]
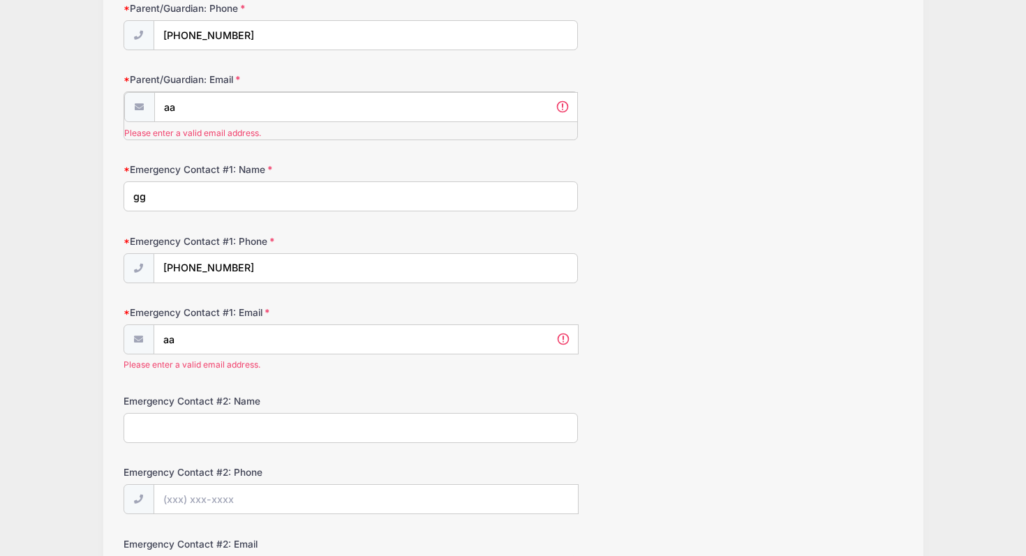
click at [237, 107] on input "aa" at bounding box center [366, 107] width 424 height 30
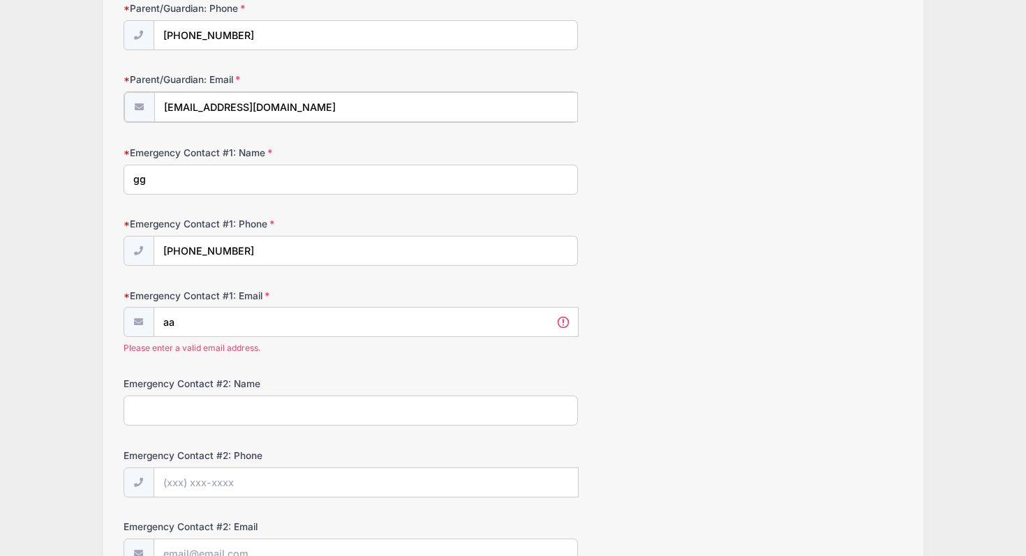
type input "aa@test.com"
click at [198, 327] on input "aa" at bounding box center [366, 321] width 424 height 30
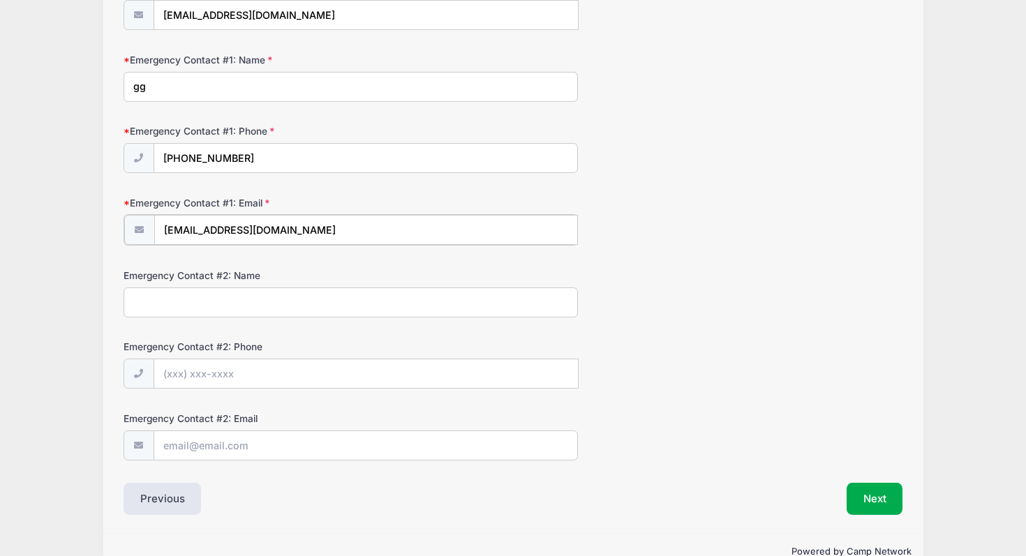
scroll to position [384, 0]
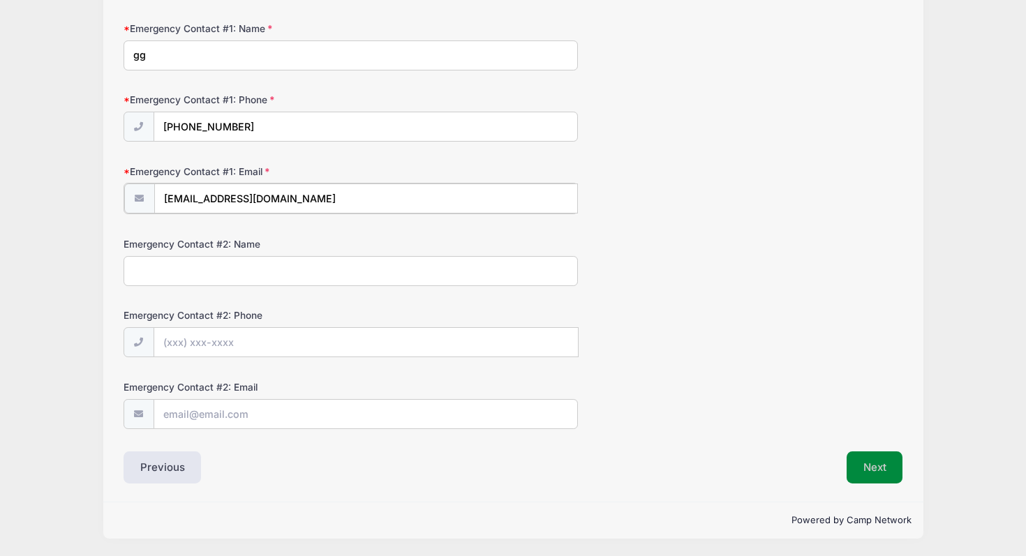
type input "aa@test.com"
click at [874, 460] on button "Next" at bounding box center [875, 468] width 57 height 32
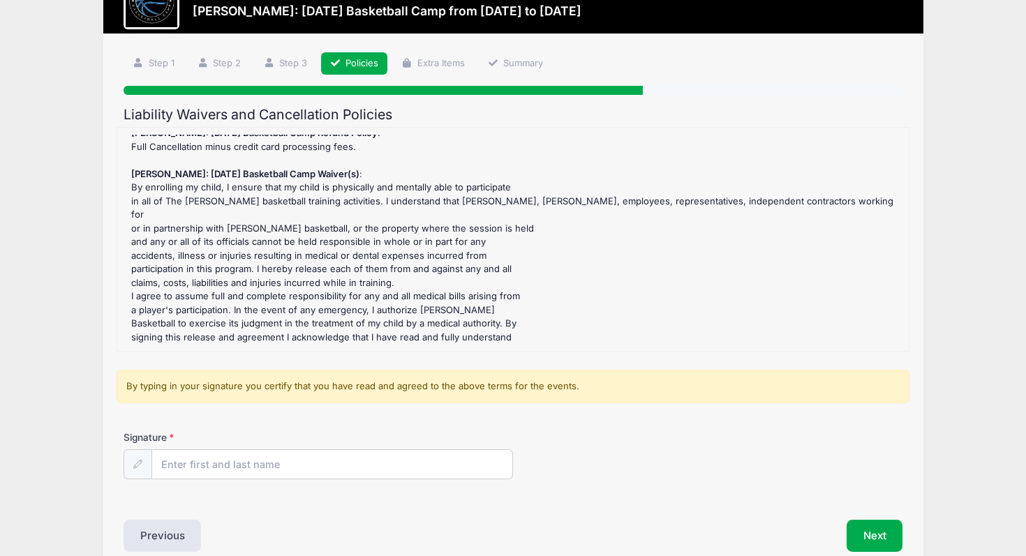
scroll to position [122, 0]
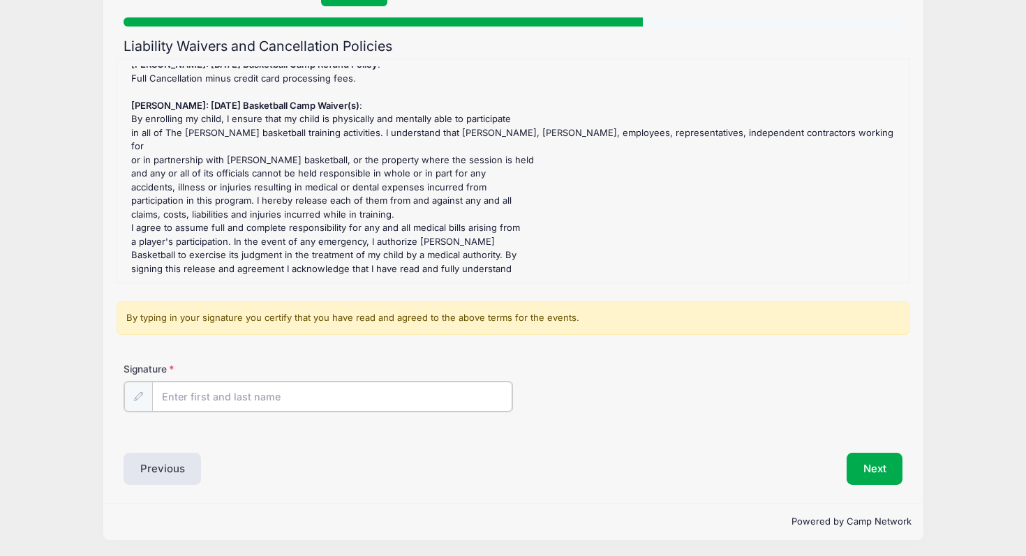
click at [313, 402] on input "Signature" at bounding box center [332, 397] width 360 height 30
type input "gglkhl"
click at [875, 467] on button "Next" at bounding box center [875, 468] width 57 height 32
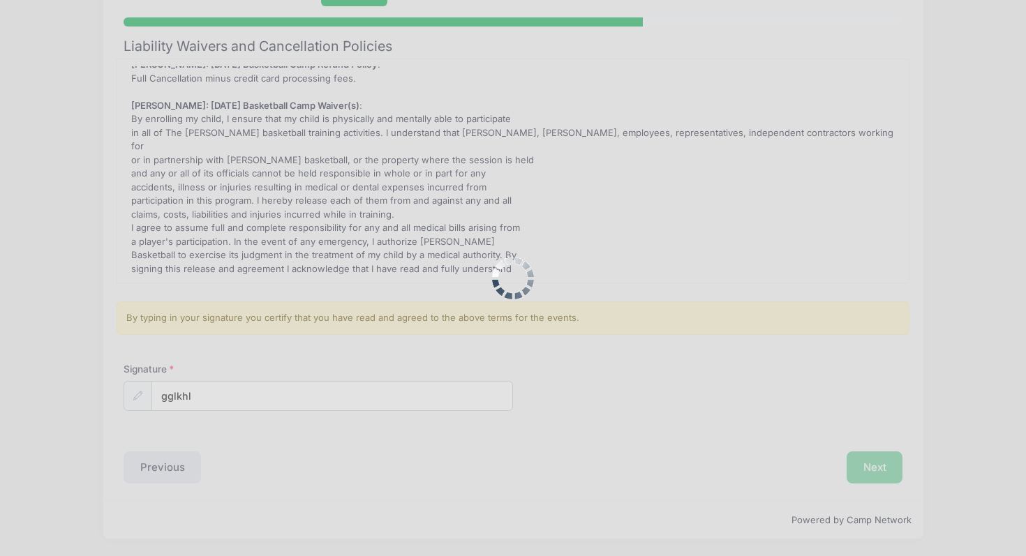
scroll to position [0, 0]
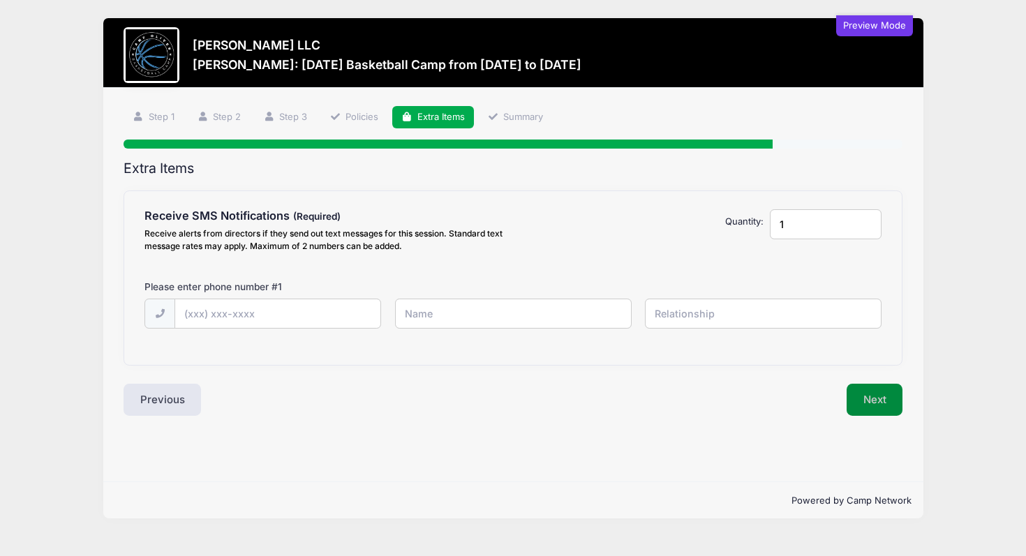
click at [880, 401] on button "Next" at bounding box center [875, 400] width 57 height 32
click at [301, 313] on input "text" at bounding box center [277, 314] width 205 height 30
type input "(999) 999-9999"
click at [495, 320] on input "text" at bounding box center [513, 314] width 237 height 30
type input "guyggj"
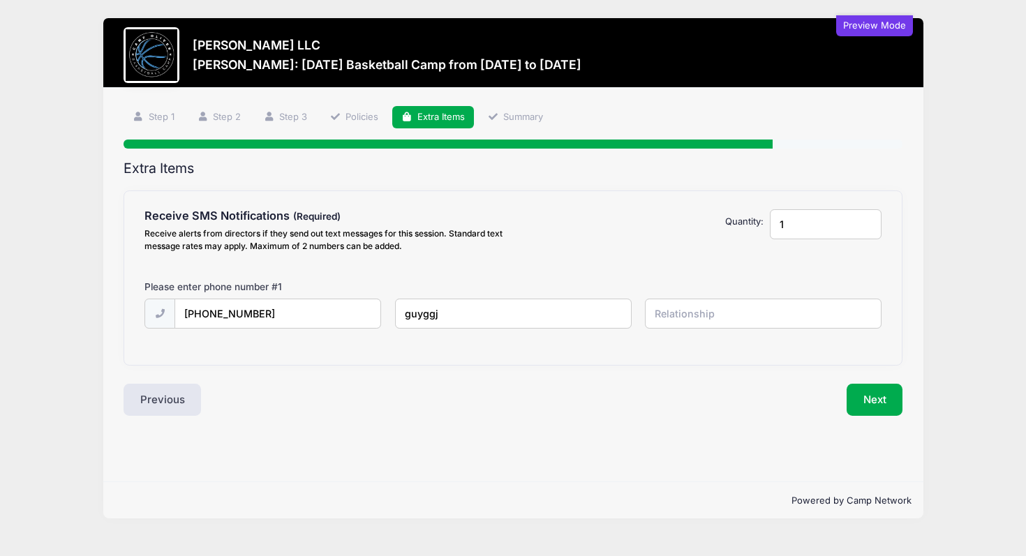
click at [737, 318] on input "text" at bounding box center [763, 314] width 237 height 30
type input "j;lj"
click at [870, 403] on button "Next" at bounding box center [875, 400] width 57 height 32
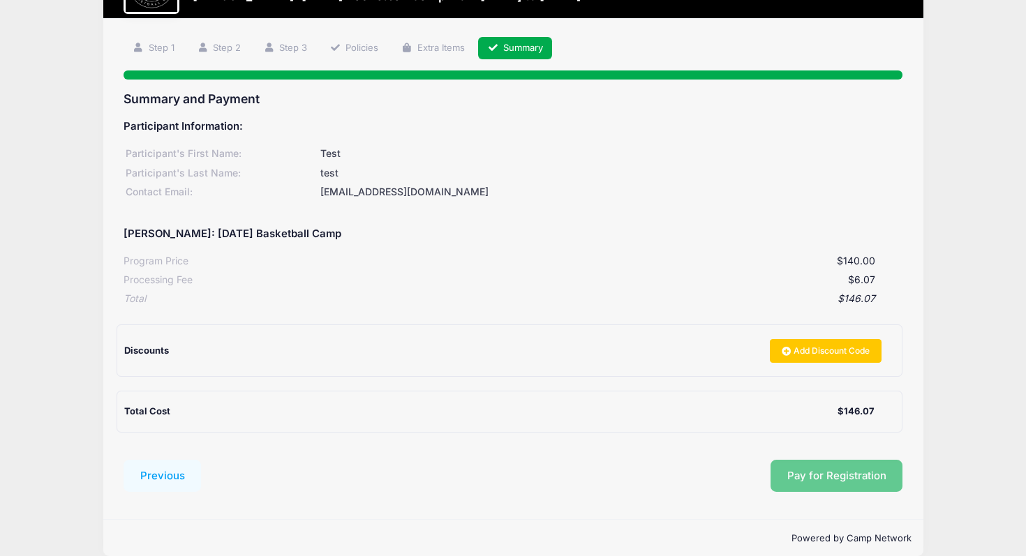
scroll to position [87, 0]
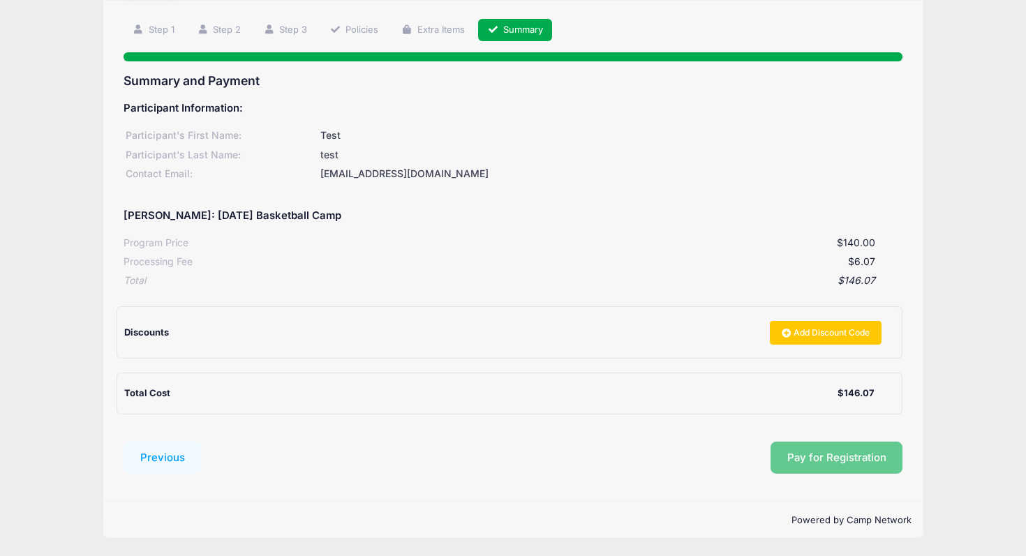
click at [832, 461] on div "Pay for Registration" at bounding box center [555, 458] width 695 height 32
click at [797, 466] on div "Pay for Registration" at bounding box center [555, 458] width 695 height 32
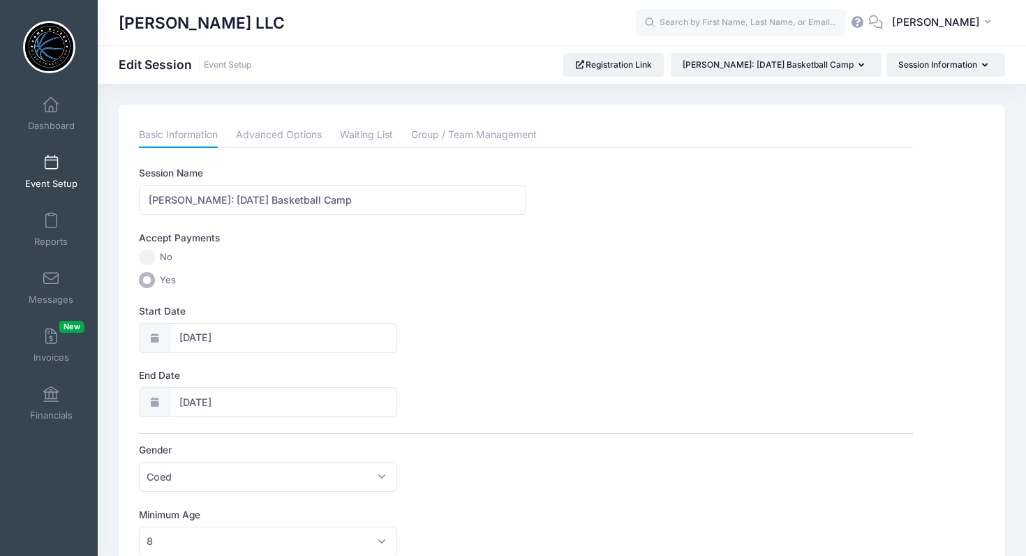
click at [51, 163] on span at bounding box center [51, 163] width 0 height 15
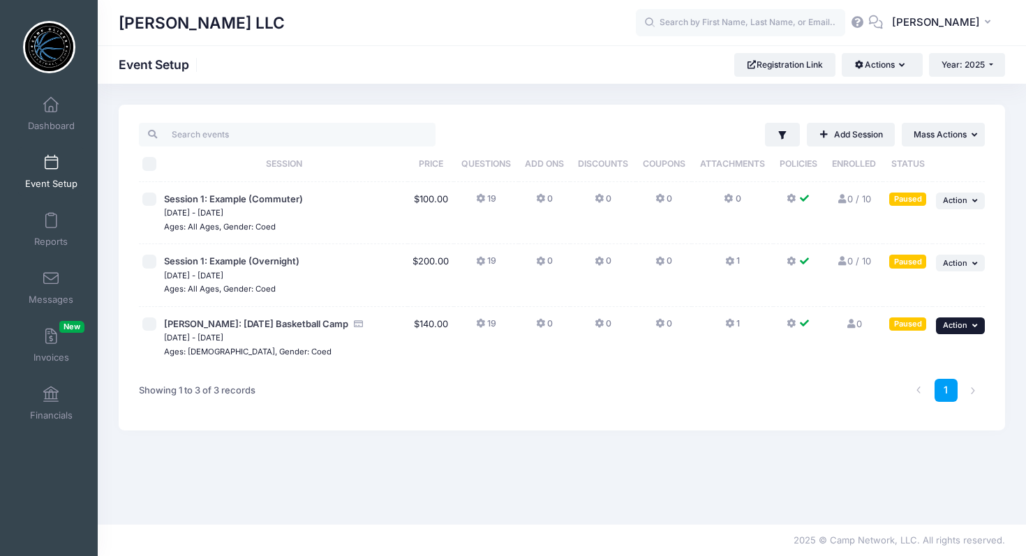
click at [973, 328] on icon "button" at bounding box center [976, 326] width 8 height 8
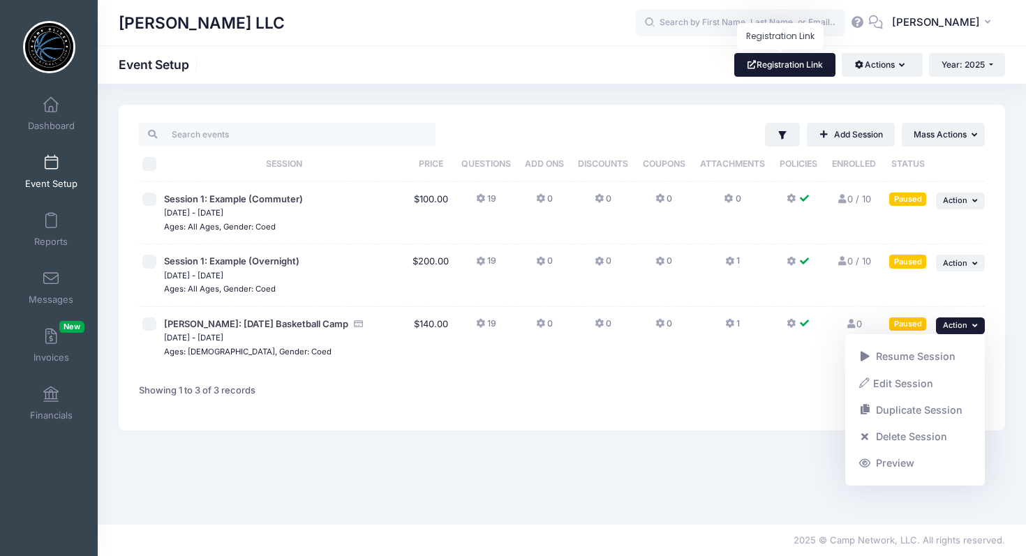
click at [783, 73] on link "Registration Link" at bounding box center [784, 65] width 101 height 24
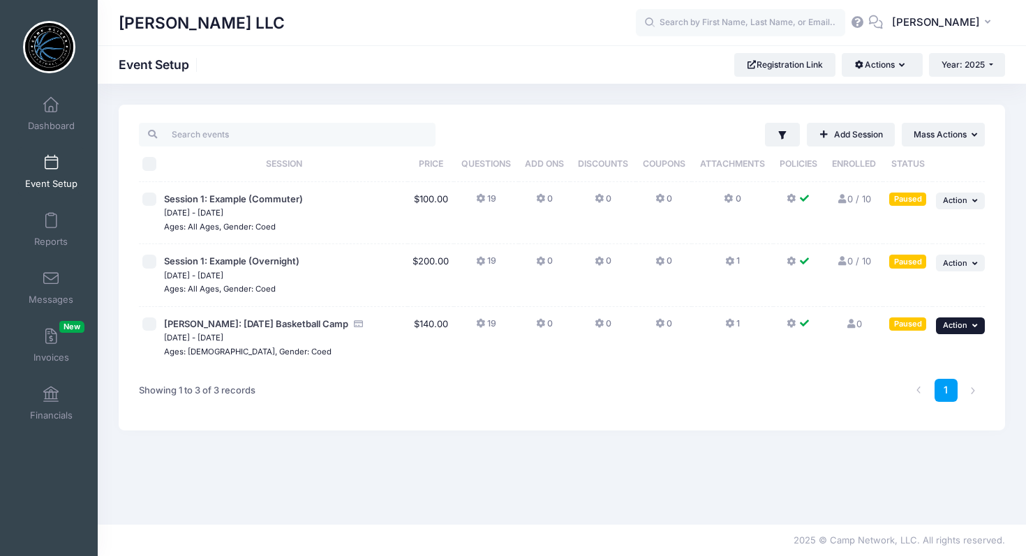
click at [974, 327] on icon "button" at bounding box center [976, 326] width 8 height 8
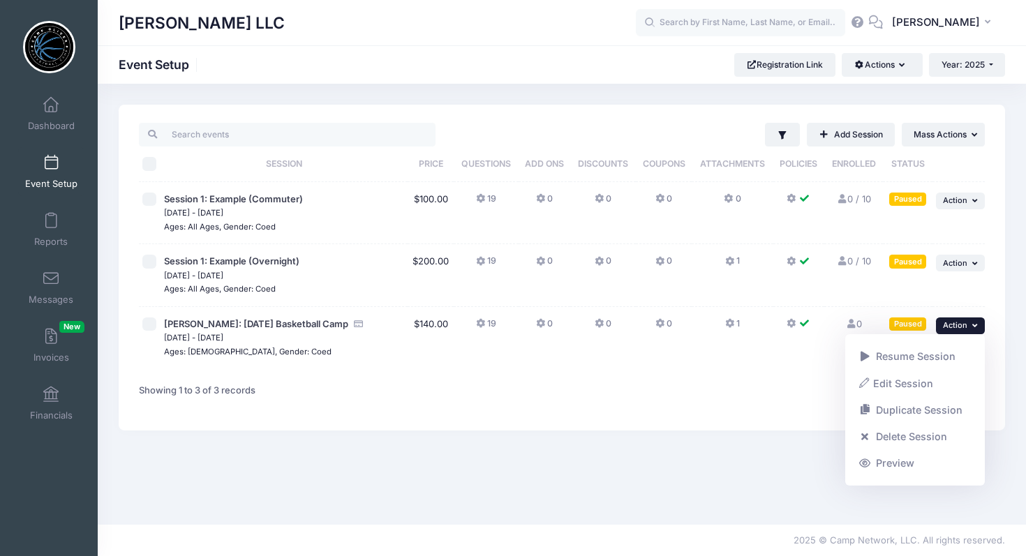
click at [637, 372] on div "1" at bounding box center [740, 391] width 501 height 44
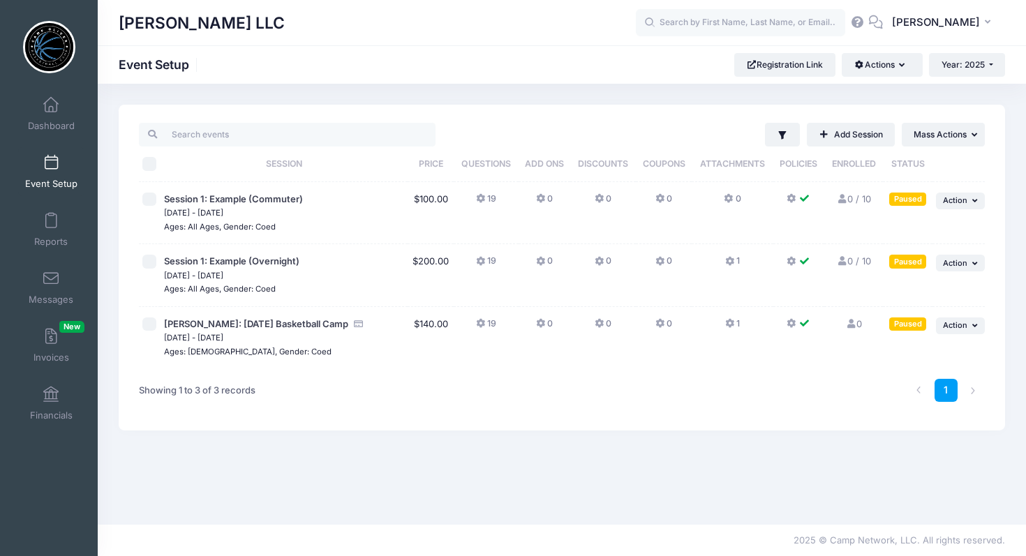
click at [151, 327] on input "checkbox" at bounding box center [149, 325] width 14 height 14
checkbox input "true"
click at [797, 64] on link "Registration Link" at bounding box center [784, 65] width 101 height 24
click at [269, 324] on span "Camp Oliver: Thanksgiving Basketball Camp" at bounding box center [256, 323] width 184 height 11
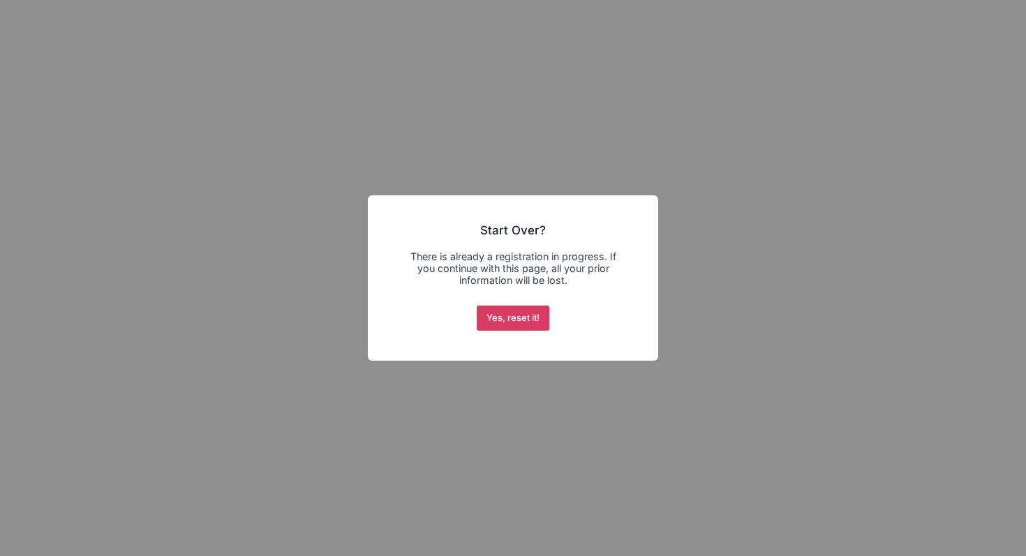
click at [521, 316] on button "Yes, reset it!" at bounding box center [513, 318] width 73 height 25
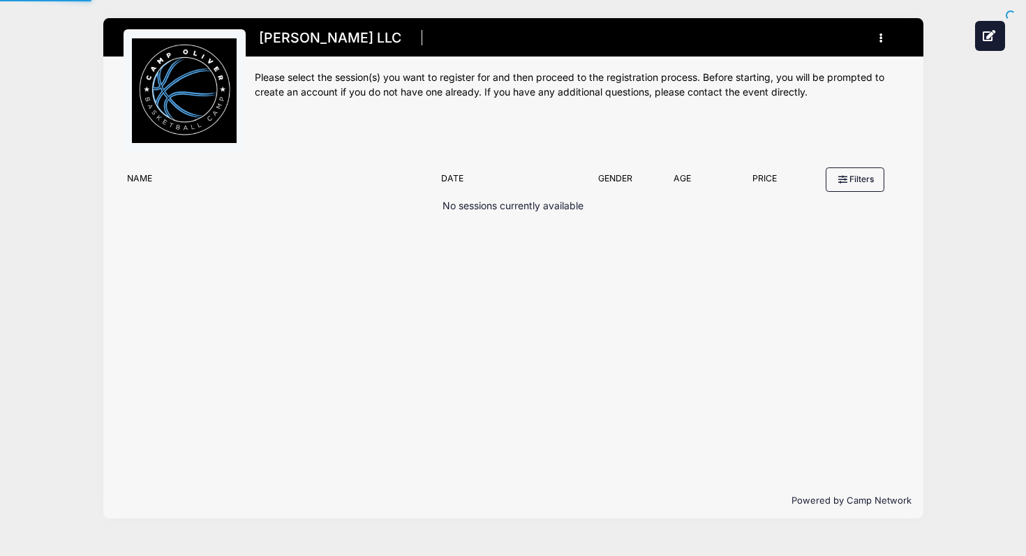
type input "#E5E5E5"
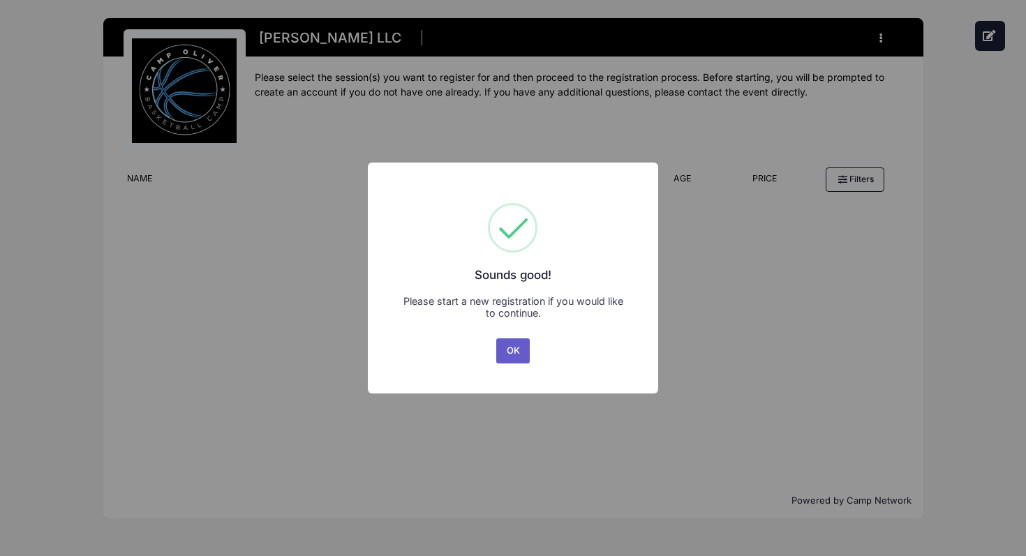
click at [517, 346] on button "OK" at bounding box center [513, 351] width 34 height 25
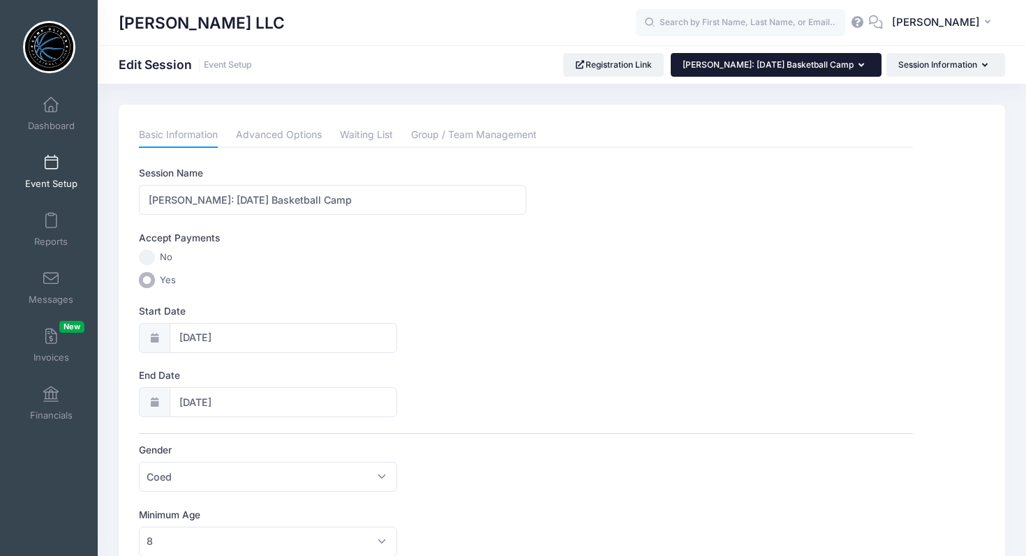
click at [859, 66] on icon "button" at bounding box center [864, 66] width 11 height 0
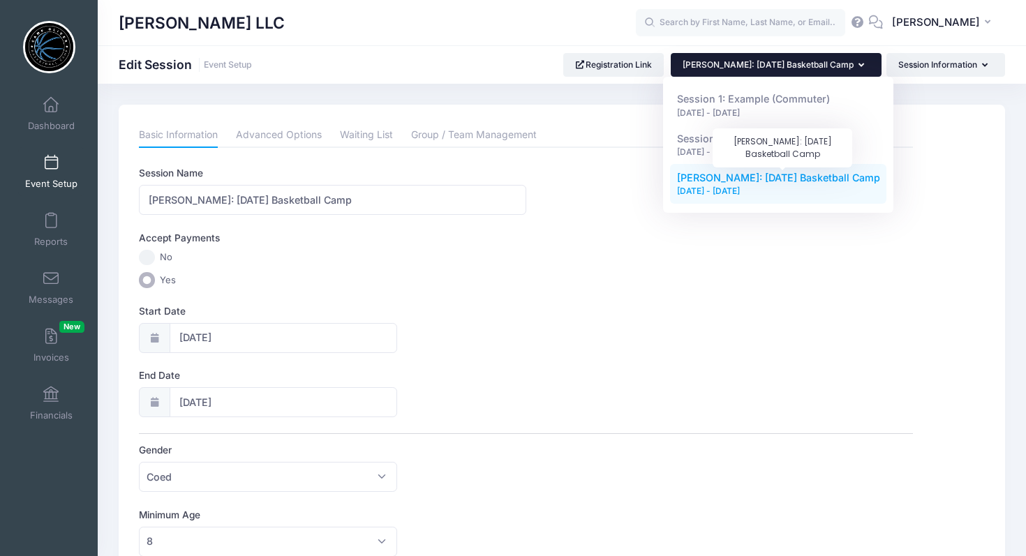
click at [784, 175] on span "Camp Oliver: Thanksgiving Basketball Camp" at bounding box center [778, 178] width 203 height 12
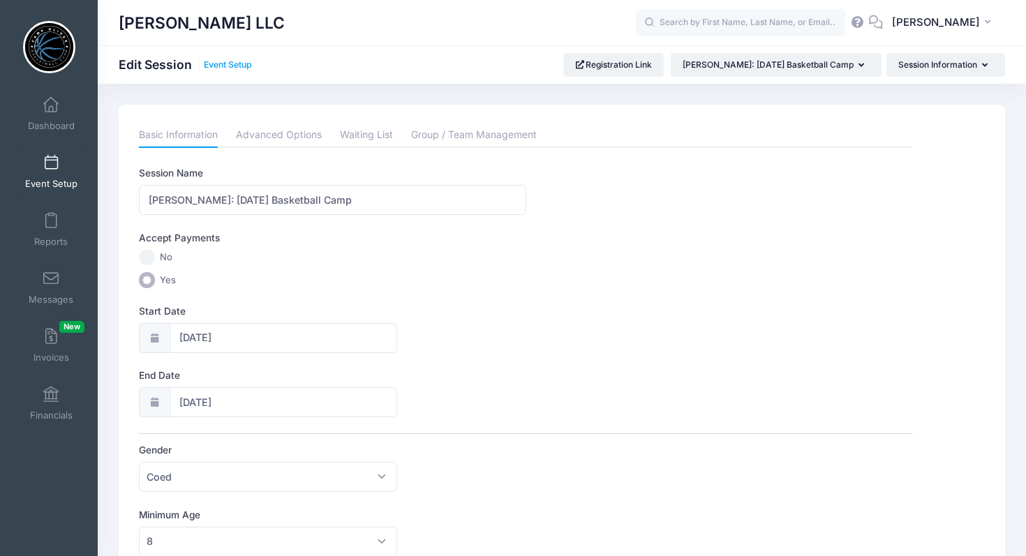
click at [228, 66] on link "Event Setup" at bounding box center [228, 65] width 48 height 10
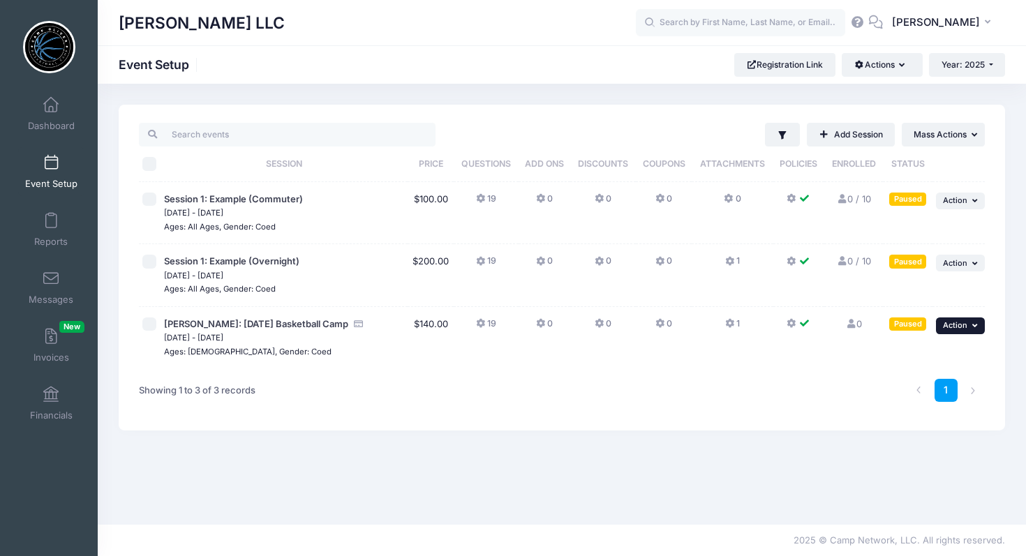
click at [970, 325] on button "... Action" at bounding box center [960, 326] width 49 height 17
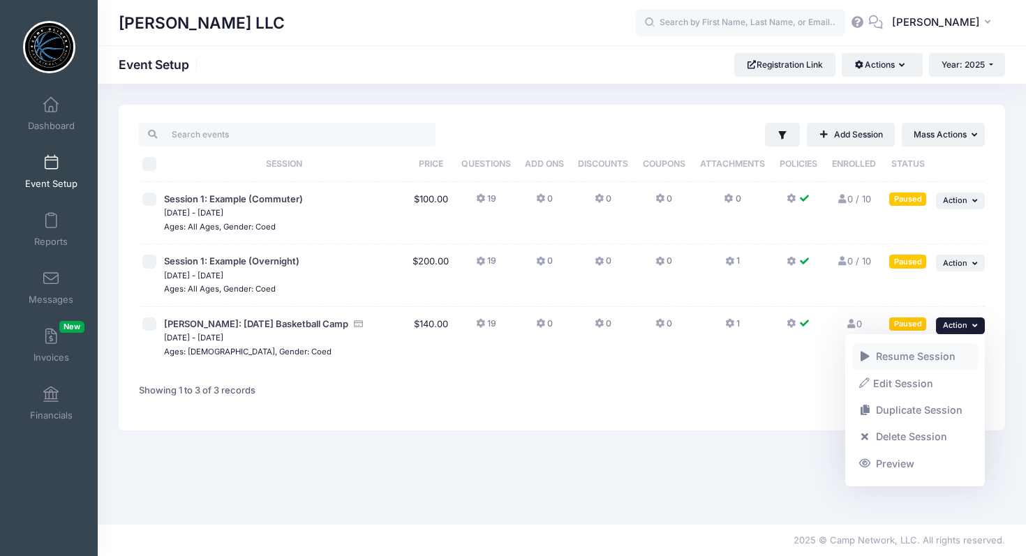
click at [870, 354] on span at bounding box center [865, 357] width 13 height 10
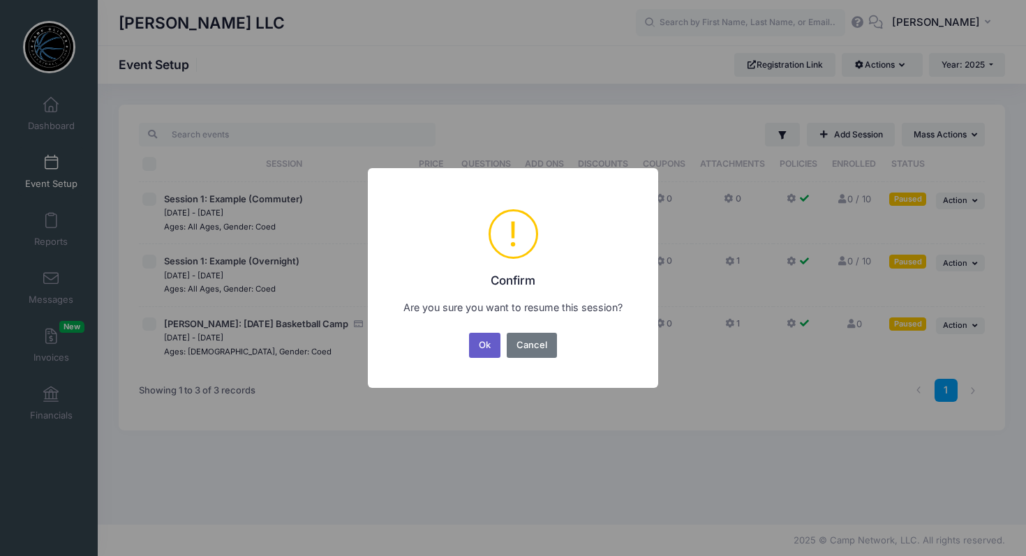
click at [488, 342] on button "Ok" at bounding box center [485, 345] width 32 height 25
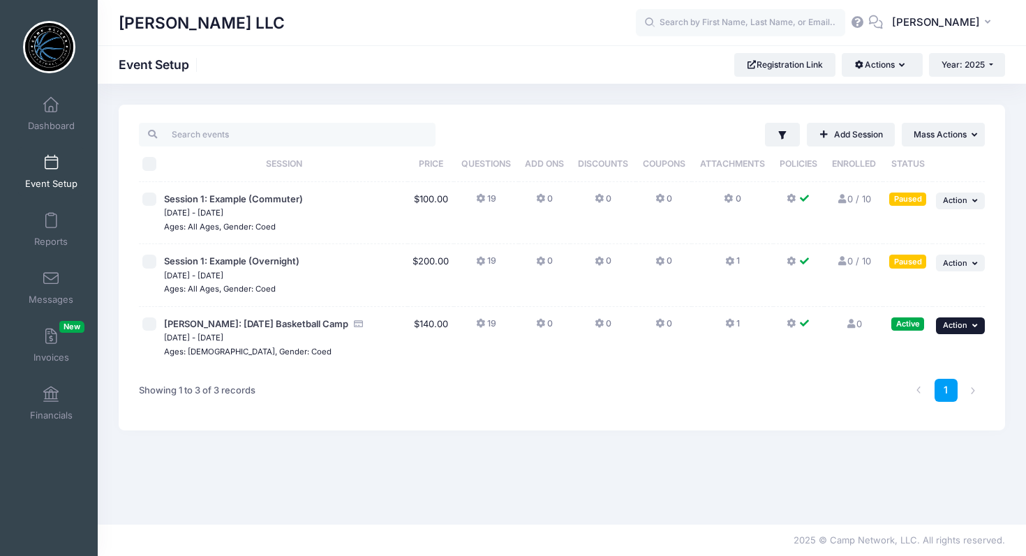
click at [980, 326] on button "... Action" at bounding box center [960, 326] width 49 height 17
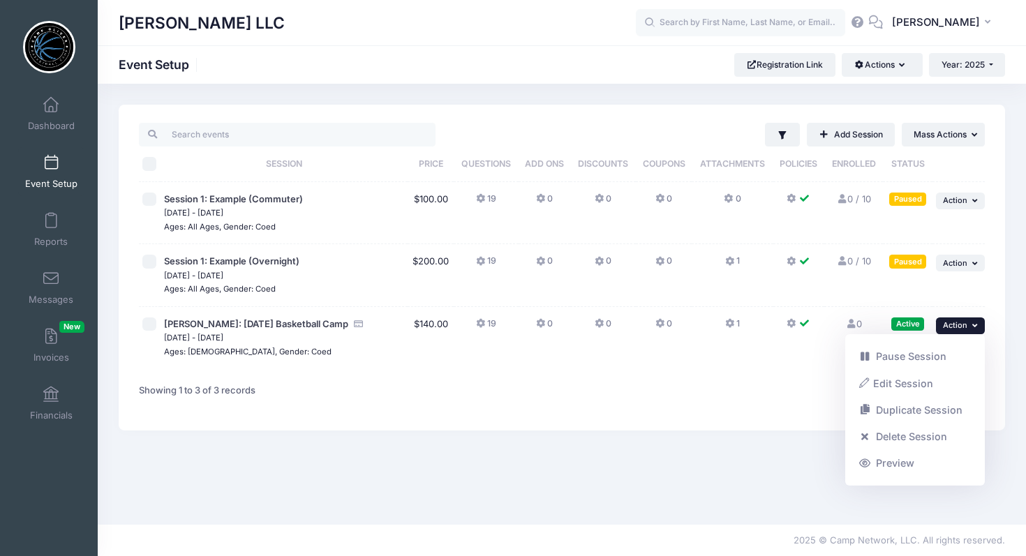
click at [637, 383] on div "1" at bounding box center [740, 391] width 501 height 44
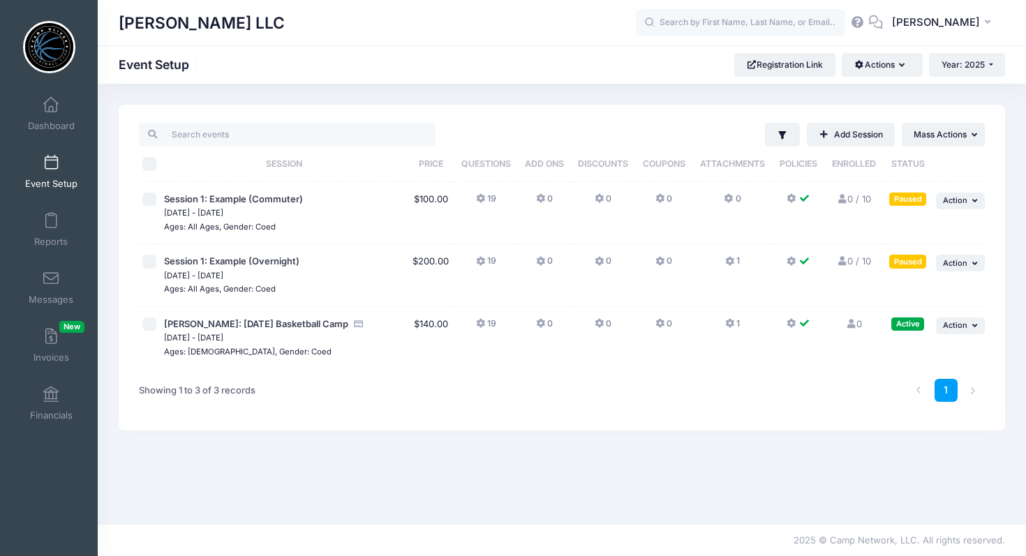
click at [151, 324] on input "checkbox" at bounding box center [149, 325] width 14 height 14
checkbox input "true"
click at [781, 68] on link "Registration Link" at bounding box center [784, 65] width 101 height 24
click at [974, 329] on icon "button" at bounding box center [976, 326] width 8 height 8
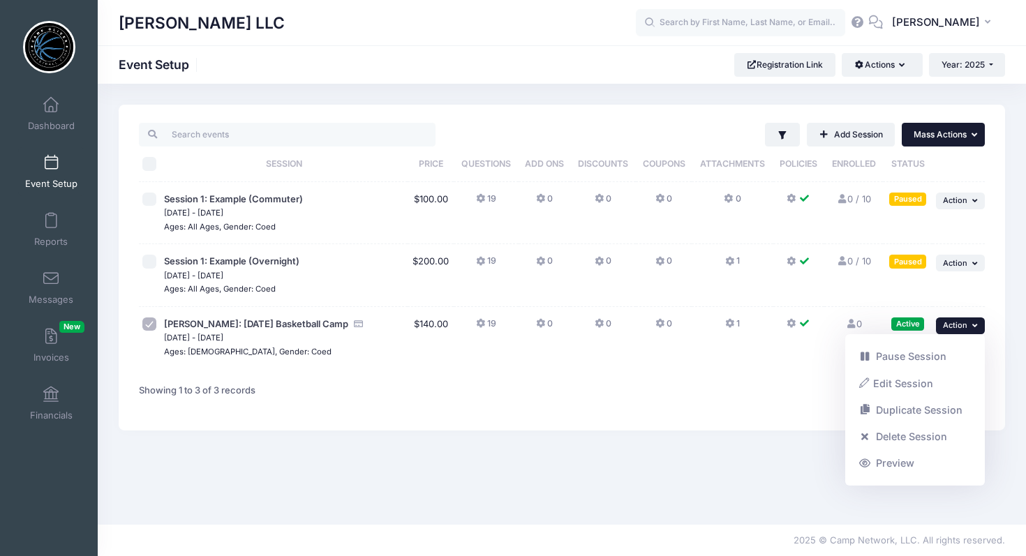
click at [970, 138] on button "... Mass Actions" at bounding box center [943, 135] width 83 height 24
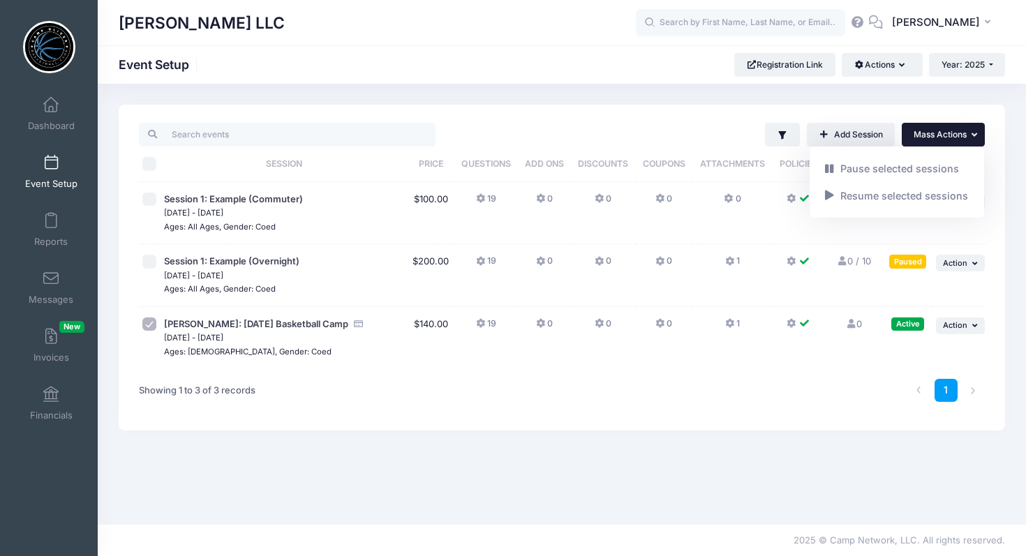
click at [737, 372] on div "1" at bounding box center [740, 391] width 501 height 44
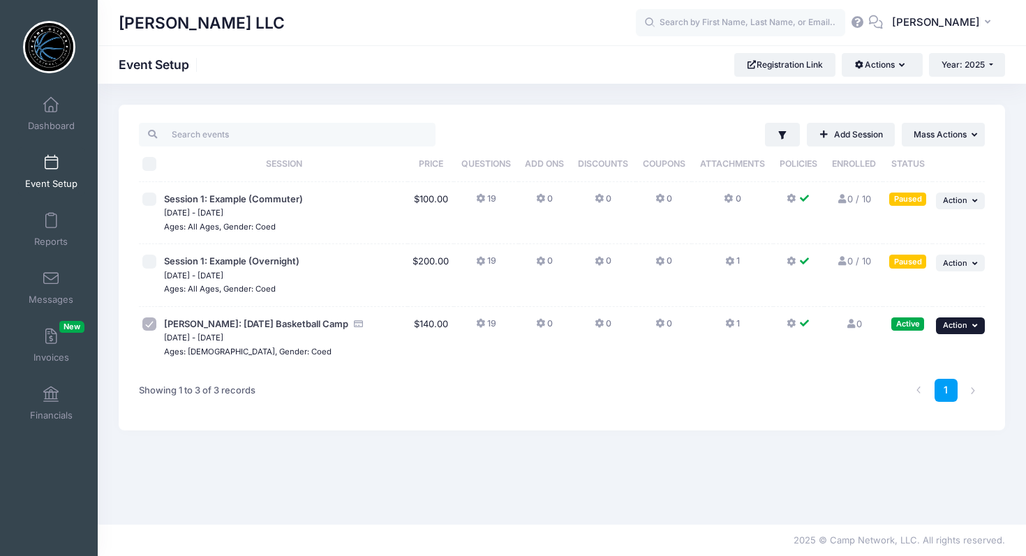
click at [968, 326] on button "... Action" at bounding box center [960, 326] width 49 height 17
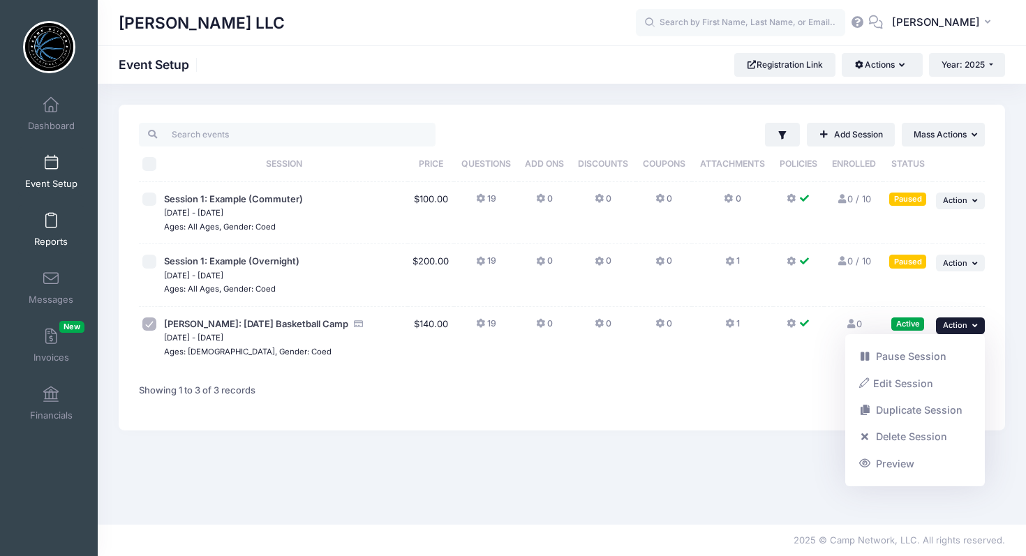
click at [51, 225] on span at bounding box center [51, 221] width 0 height 15
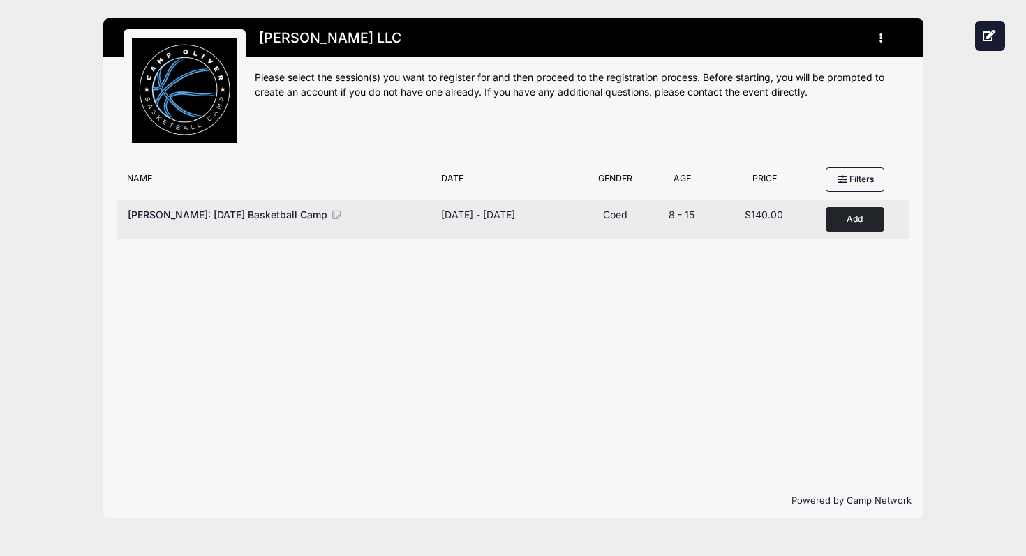
click at [858, 217] on button "Add to Cart" at bounding box center [855, 219] width 59 height 24
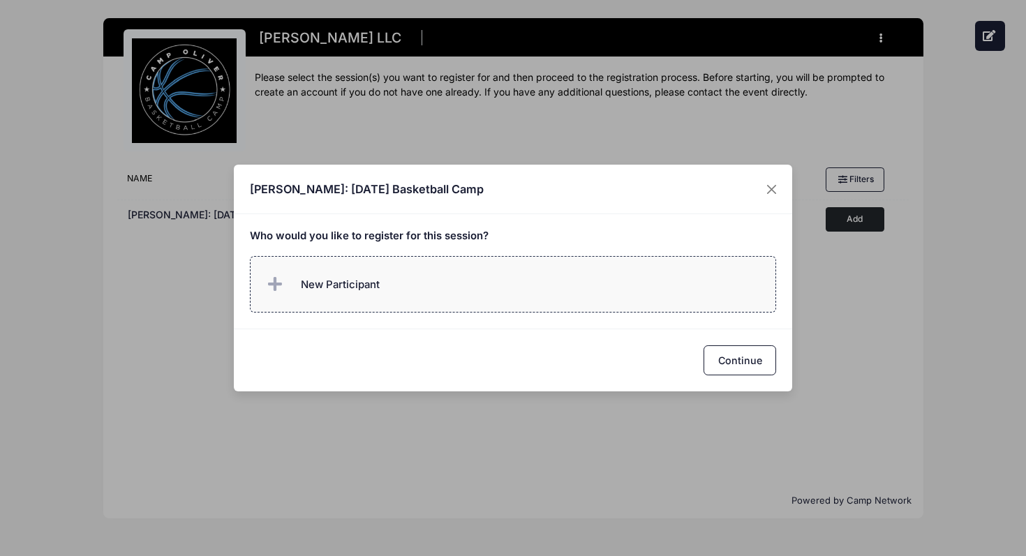
click at [306, 279] on span "New Participant" at bounding box center [340, 284] width 79 height 15
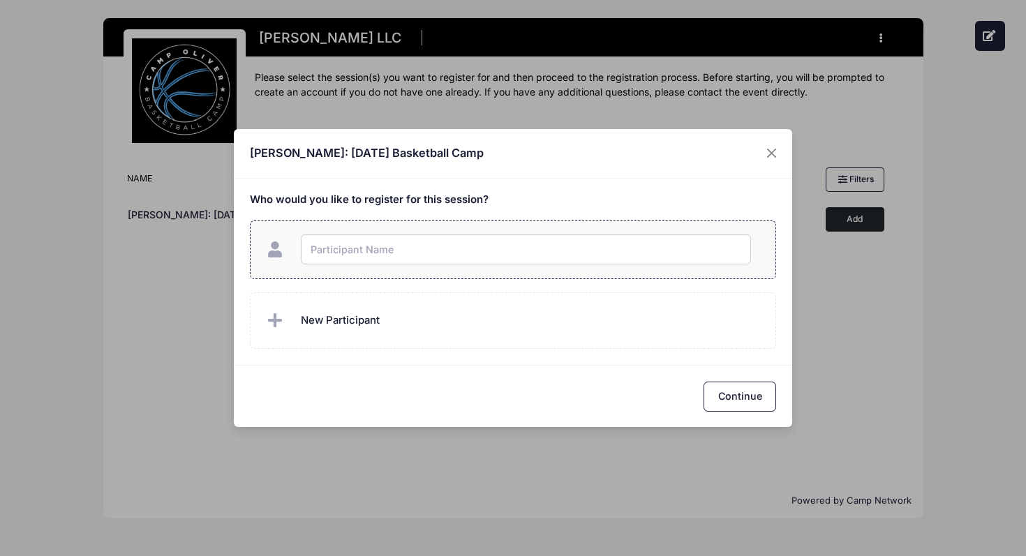
click at [350, 246] on input "text" at bounding box center [526, 250] width 450 height 30
type input "Test"
checkbox input "true"
click at [745, 398] on button "Continue" at bounding box center [740, 397] width 73 height 30
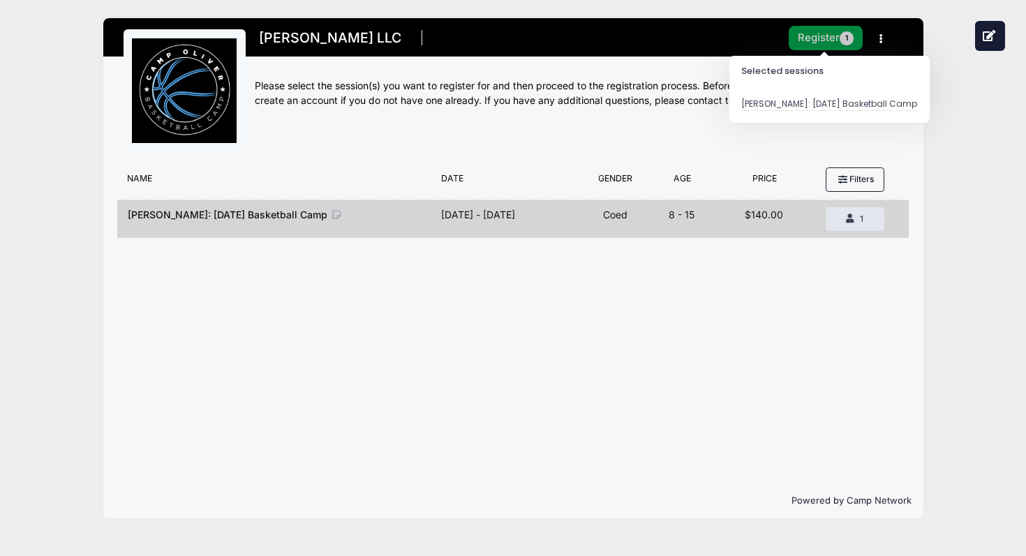
click at [825, 40] on button "Register 1" at bounding box center [826, 38] width 74 height 24
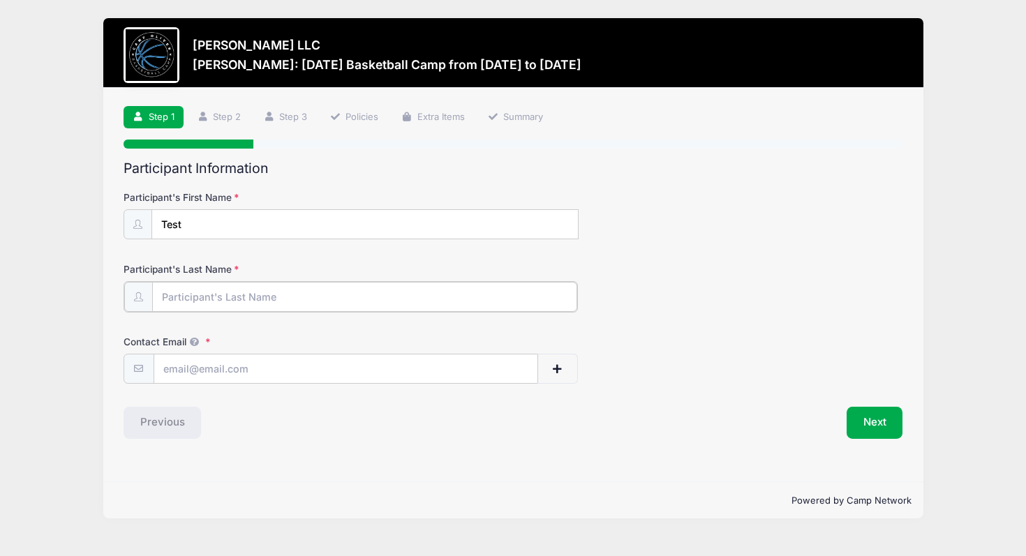
click at [226, 290] on input "Participant's Last Name" at bounding box center [364, 297] width 425 height 30
type input "TEST"
click at [202, 374] on input "Contact Email" at bounding box center [345, 368] width 383 height 30
type input "aapplewaithe@yahoo.com"
click at [885, 422] on button "Next" at bounding box center [875, 422] width 57 height 32
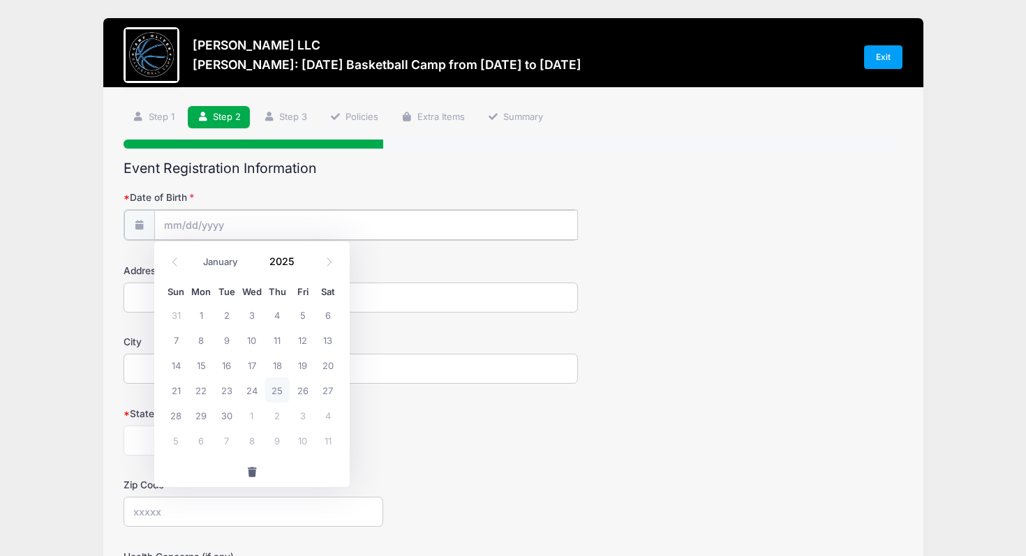
click at [274, 230] on input "Date of Birth" at bounding box center [366, 225] width 424 height 30
click at [282, 261] on input "2025" at bounding box center [284, 261] width 45 height 21
click at [302, 257] on span at bounding box center [303, 256] width 10 height 10
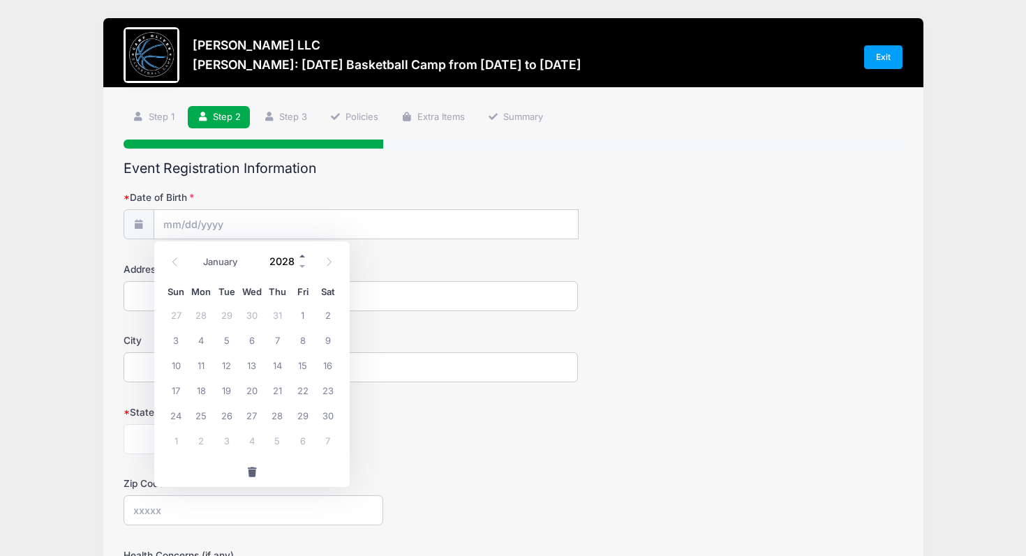
click at [302, 257] on span at bounding box center [303, 256] width 10 height 10
click at [302, 262] on span at bounding box center [303, 267] width 10 height 10
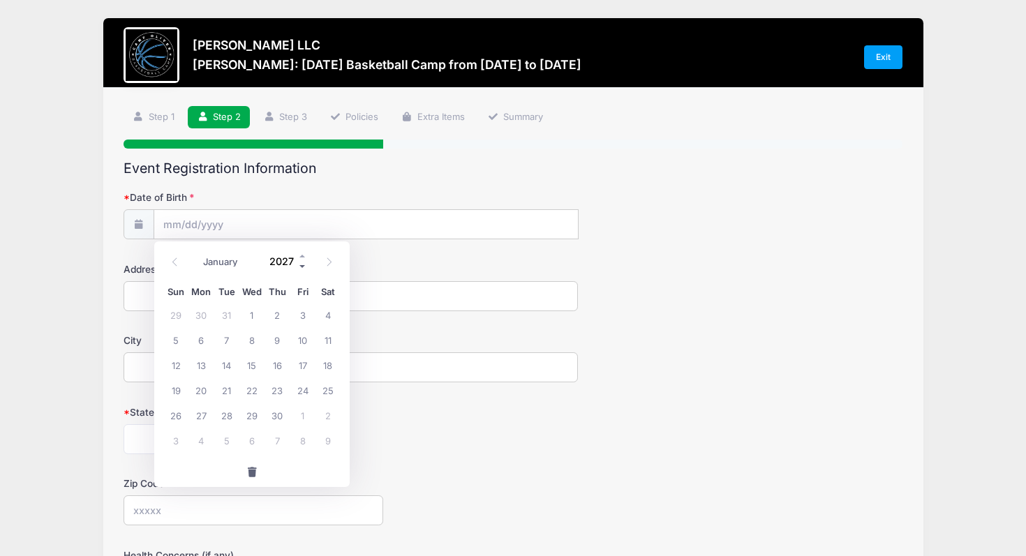
click at [302, 262] on span at bounding box center [303, 267] width 10 height 10
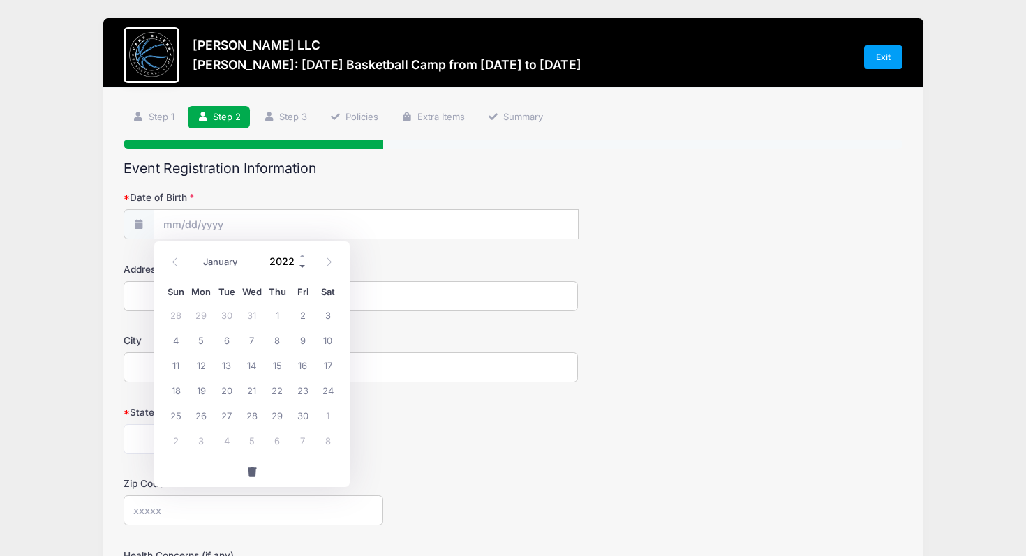
click at [302, 262] on span at bounding box center [303, 267] width 10 height 10
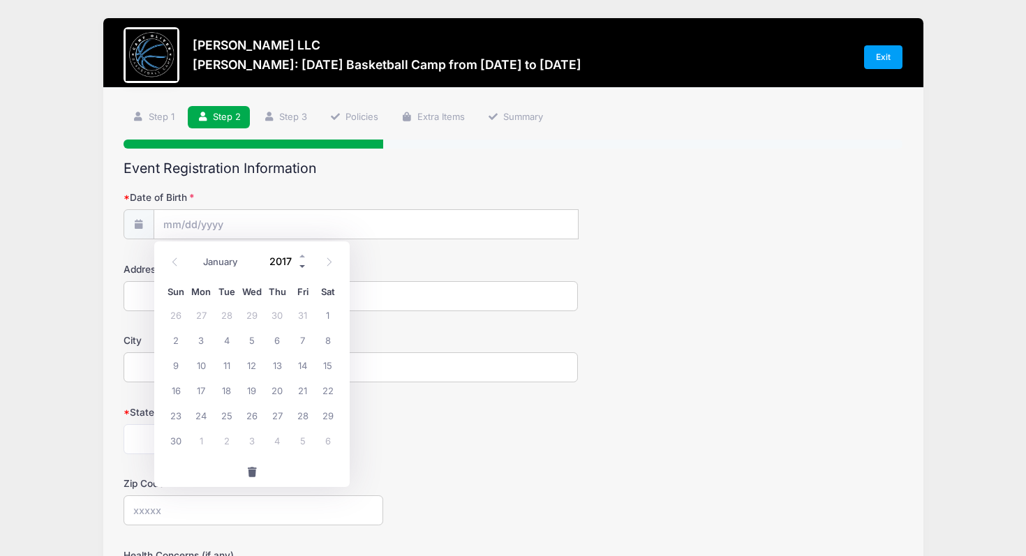
click at [302, 262] on span at bounding box center [303, 267] width 10 height 10
click at [302, 261] on span at bounding box center [303, 256] width 10 height 10
click at [394, 260] on form "Date of Birth Address City State Alabama Alaska American Samoa Arizona Arkansas…" at bounding box center [514, 490] width 780 height 598
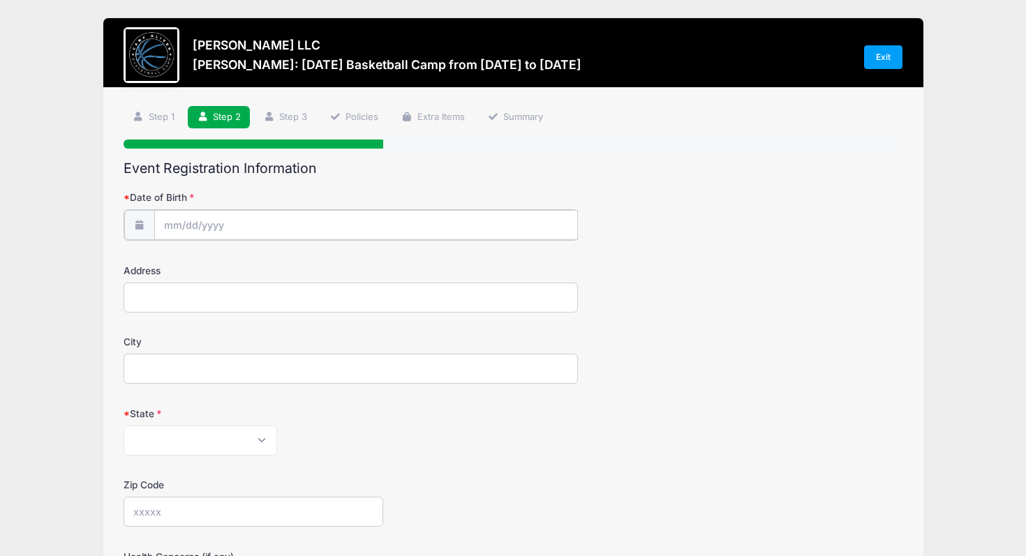
type input "2025"
click at [256, 223] on input "Date of Birth" at bounding box center [366, 225] width 424 height 30
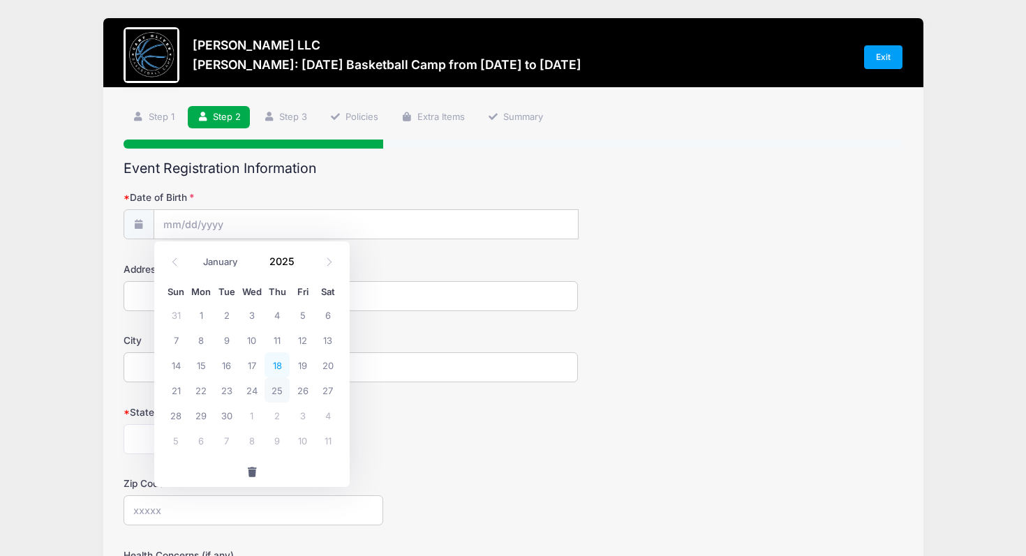
click at [274, 370] on span "18" at bounding box center [277, 365] width 25 height 25
type input "09/18/2025"
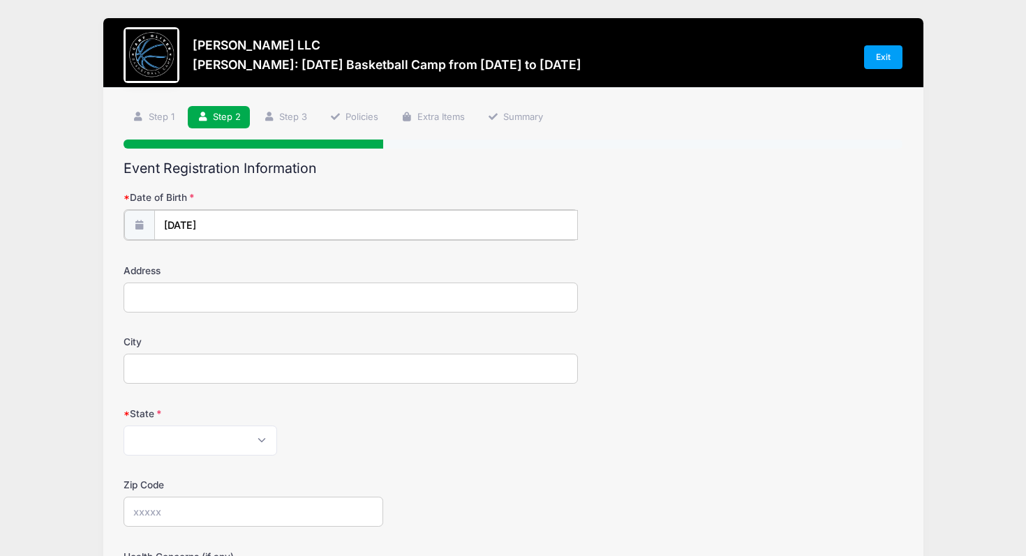
click at [191, 216] on input "09/18/2025" at bounding box center [366, 225] width 424 height 30
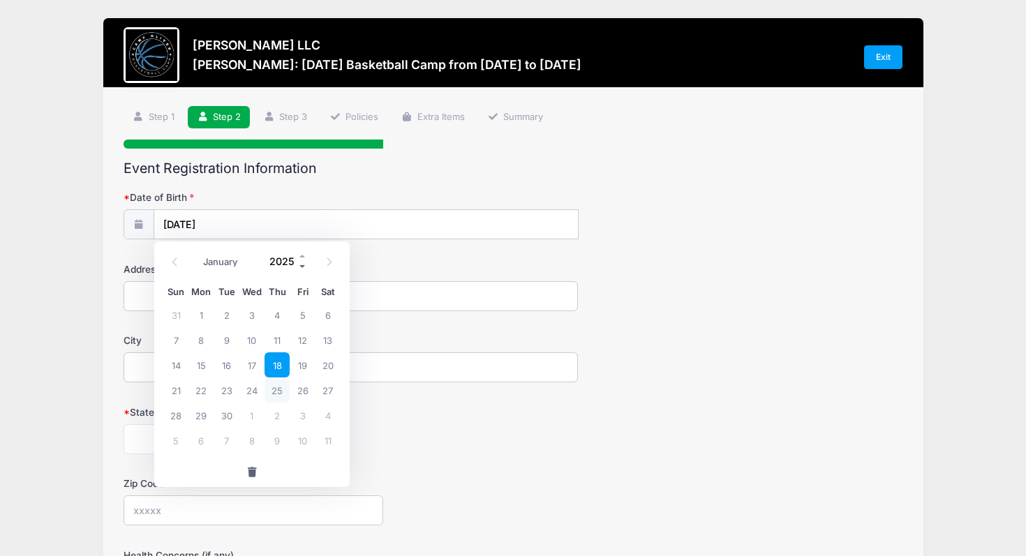
click at [300, 265] on span at bounding box center [303, 267] width 10 height 10
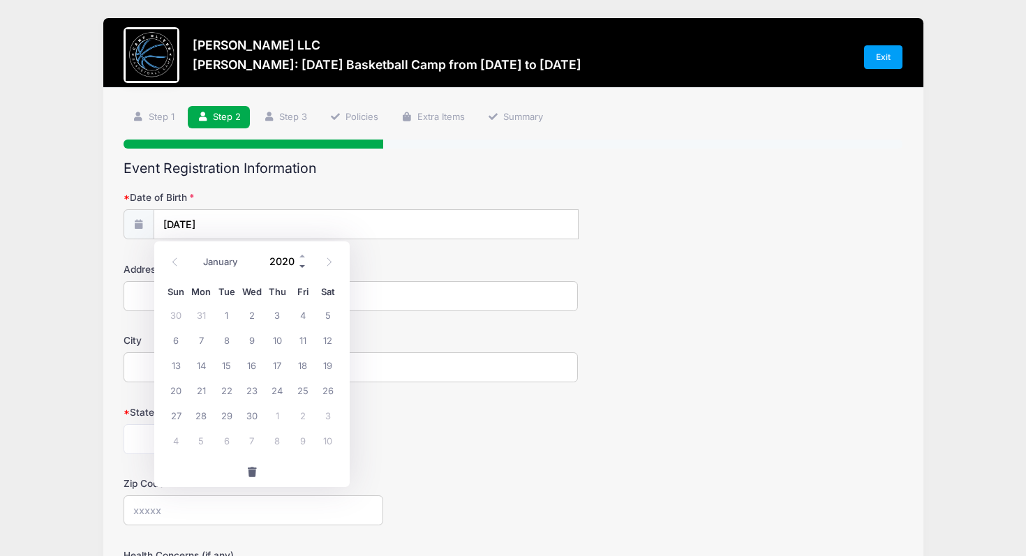
click at [300, 265] on span at bounding box center [303, 267] width 10 height 10
type input "2016"
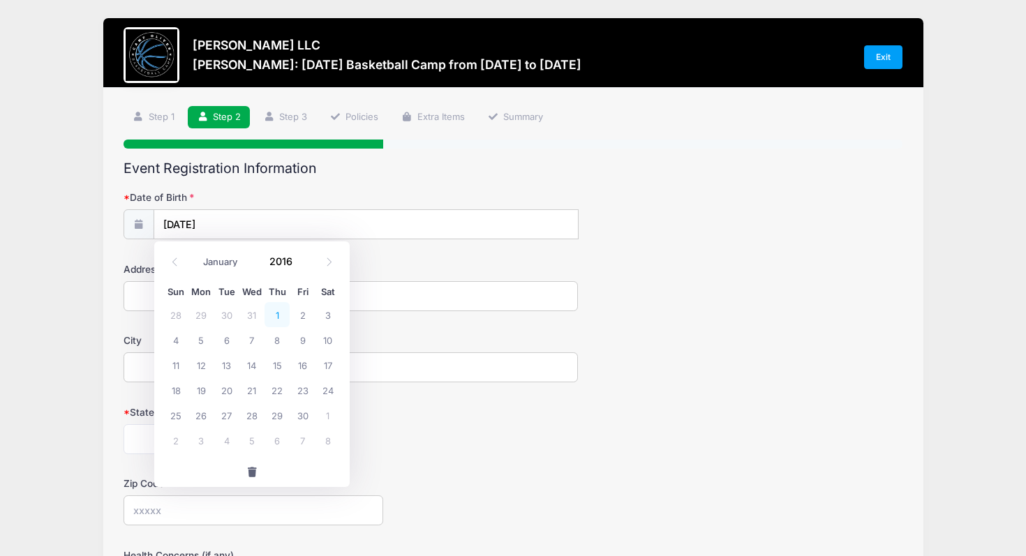
click at [276, 309] on span "1" at bounding box center [277, 314] width 25 height 25
type input "09/01/2016"
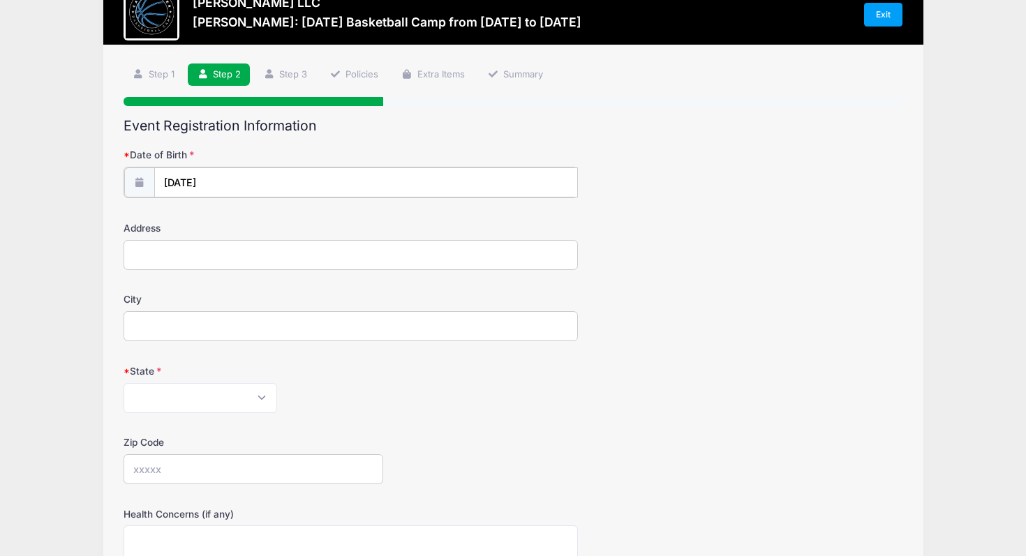
scroll to position [135, 0]
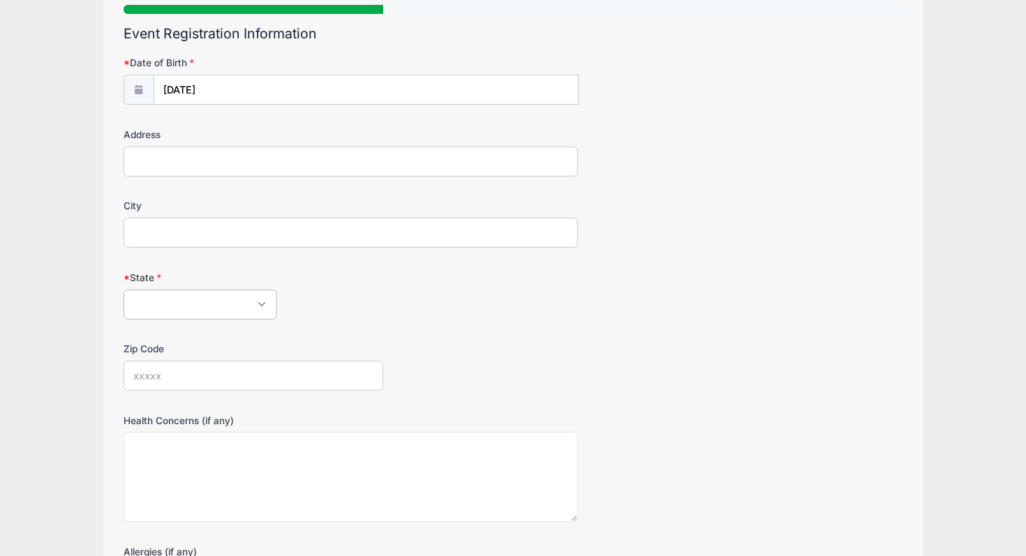
click at [265, 304] on select "Alabama Alaska American Samoa Arizona Arkansas Armed Forces Africa Armed Forces…" at bounding box center [201, 305] width 154 height 30
select select "AL"
click at [124, 290] on select "Alabama Alaska American Samoa Arizona Arkansas Armed Forces Africa Armed Forces…" at bounding box center [201, 305] width 154 height 30
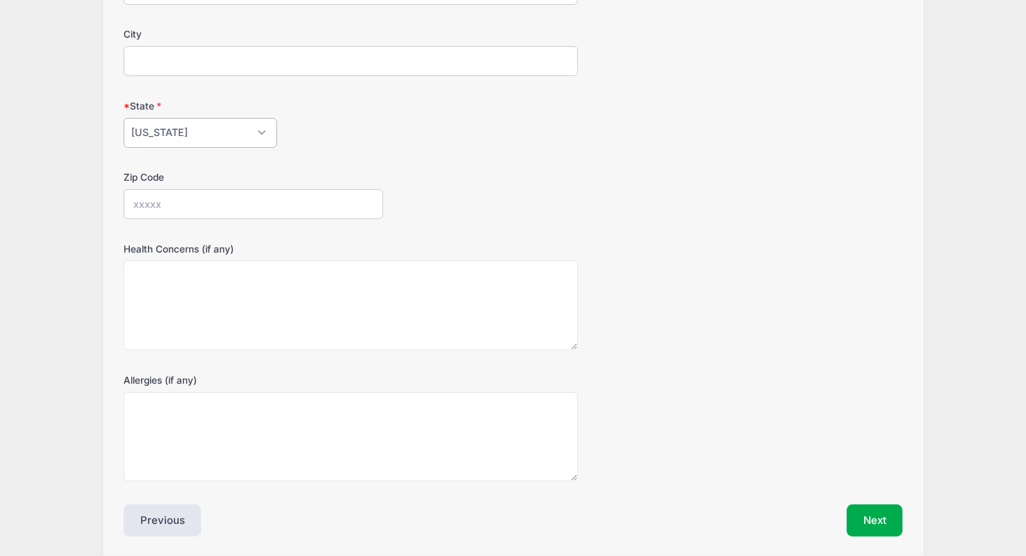
scroll to position [311, 0]
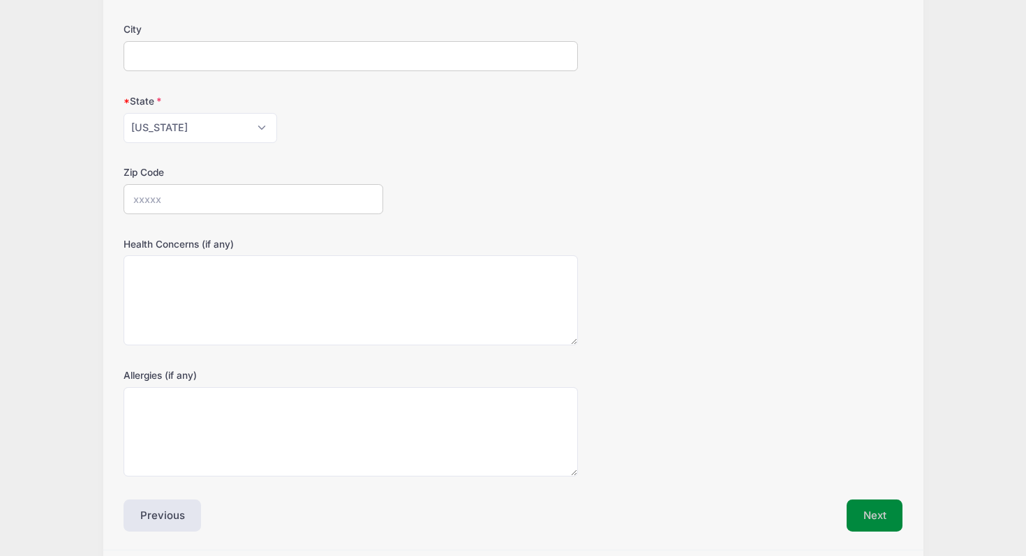
click at [883, 515] on button "Next" at bounding box center [875, 516] width 57 height 32
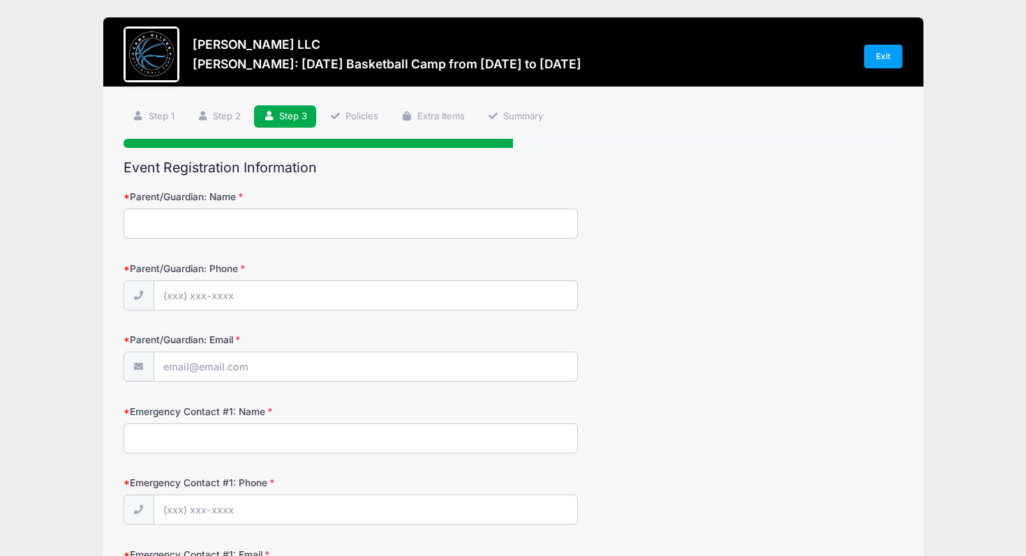
scroll to position [0, 0]
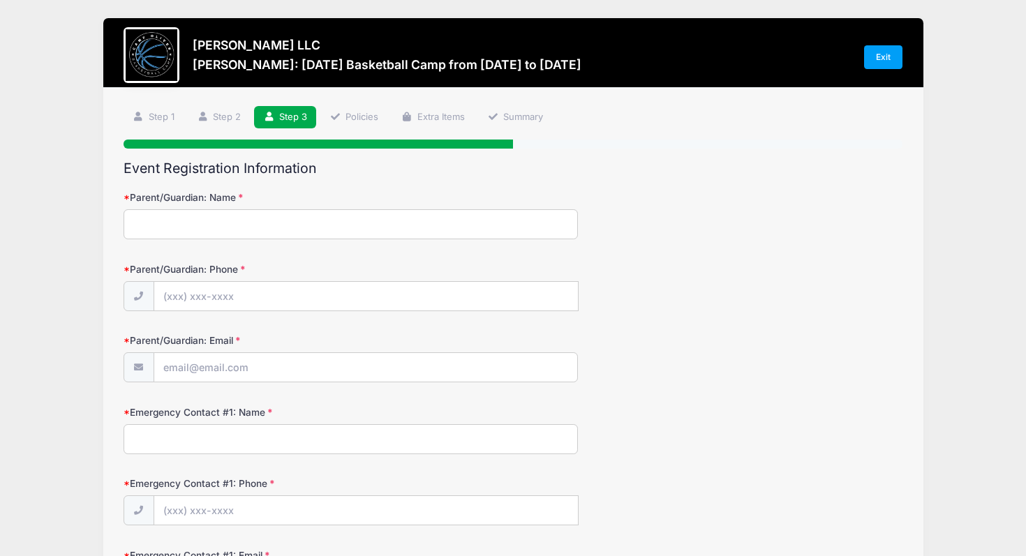
click at [426, 221] on input "Parent/Guardian: Name" at bounding box center [351, 224] width 454 height 30
type input "aa"
click at [216, 291] on input "Parent/Guardian: Phone" at bounding box center [366, 297] width 424 height 30
type input "(888) 888-8888"
click at [272, 373] on input "Parent/Guardian: Email" at bounding box center [365, 368] width 423 height 30
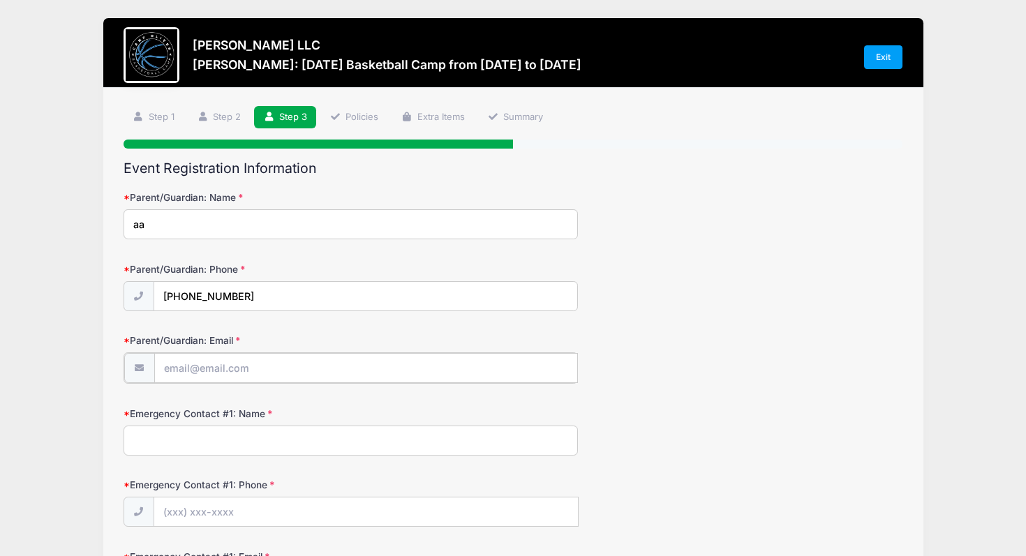
type input "aapplewaithe@yahoo.com"
click at [251, 297] on input "(888) 888-8888" at bounding box center [366, 297] width 424 height 30
drag, startPoint x: 251, startPoint y: 297, endPoint x: 154, endPoint y: 295, distance: 97.1
click at [154, 295] on input "(888) 888-8888" at bounding box center [366, 297] width 424 height 30
type input "(706) 215-5165"
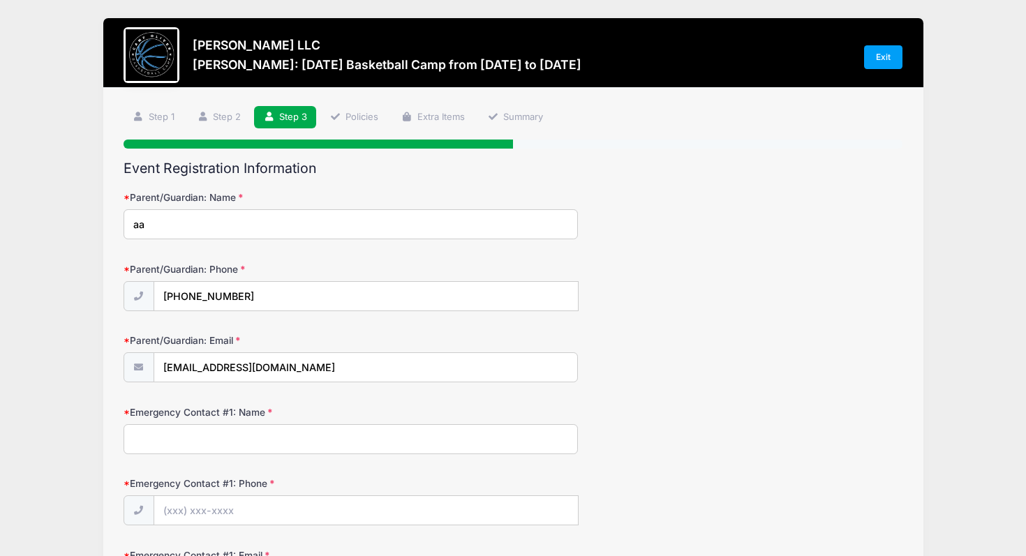
click at [212, 441] on input "Emergency Contact #1: Name" at bounding box center [351, 439] width 454 height 30
type input "gg"
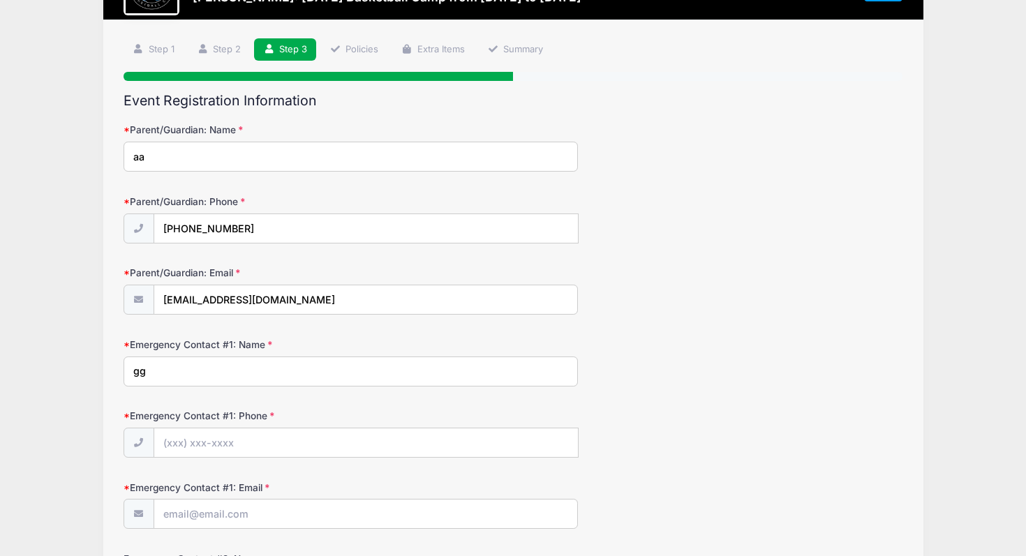
scroll to position [77, 0]
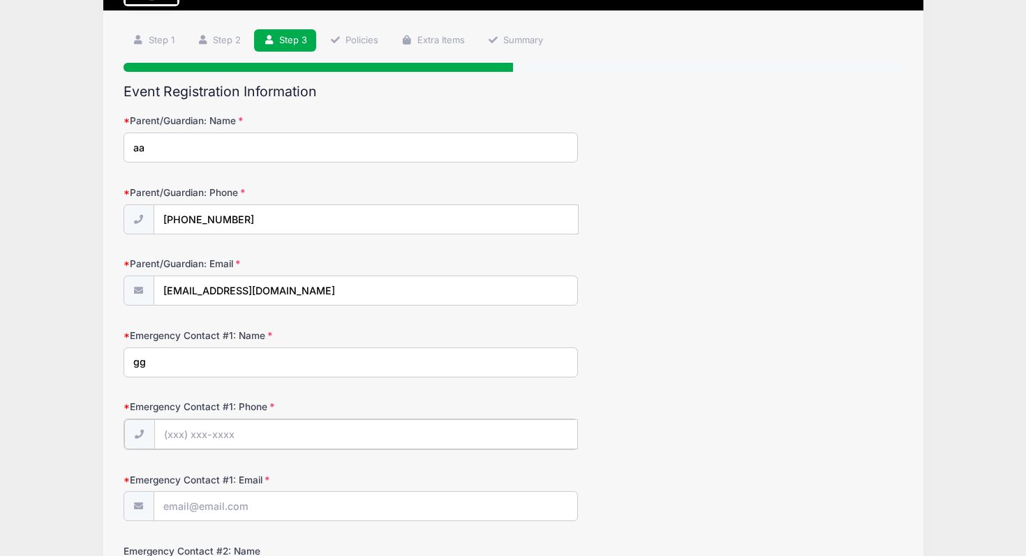
click at [216, 441] on input "Emergency Contact #1: Phone" at bounding box center [366, 435] width 424 height 30
type input "(999) 999-9999"
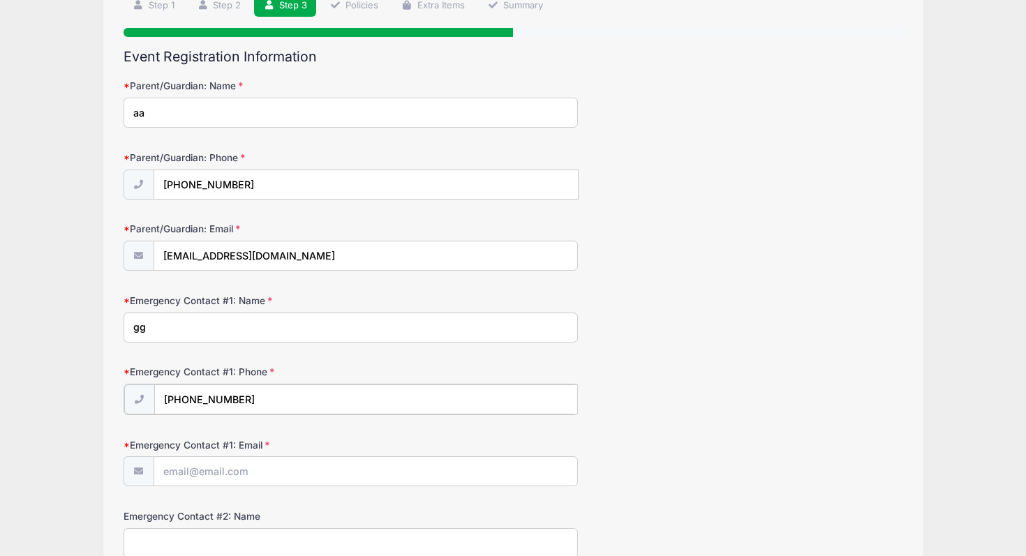
scroll to position [116, 0]
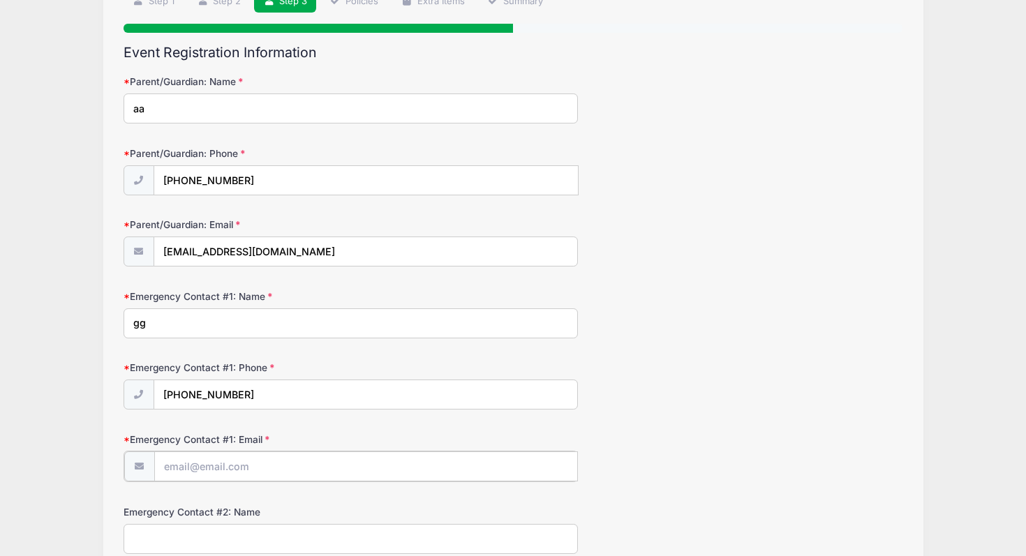
click at [253, 462] on input "Emergency Contact #1: Email" at bounding box center [366, 467] width 424 height 30
type input "[EMAIL_ADDRESS][DOMAIN_NAME]"
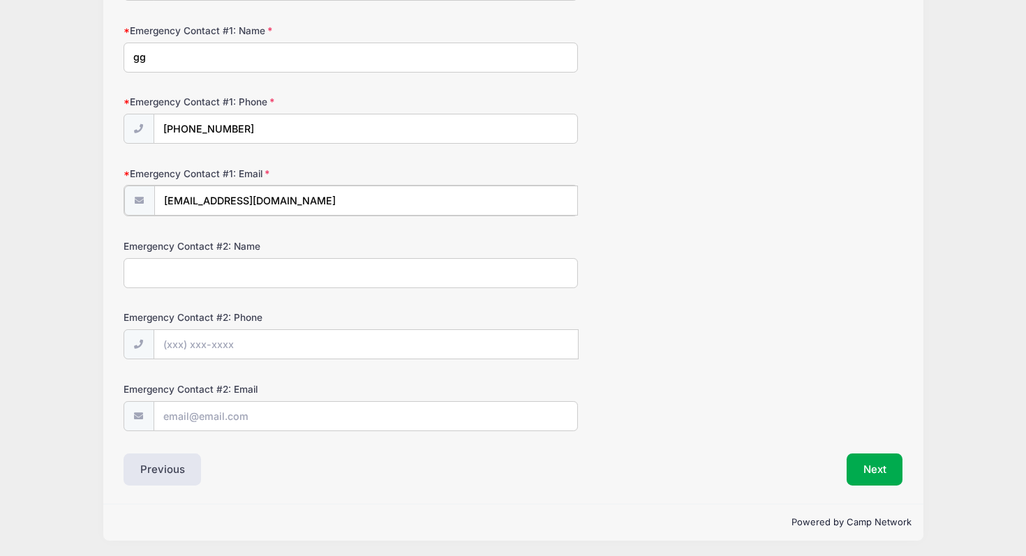
scroll to position [384, 0]
click at [872, 470] on button "Next" at bounding box center [875, 467] width 57 height 32
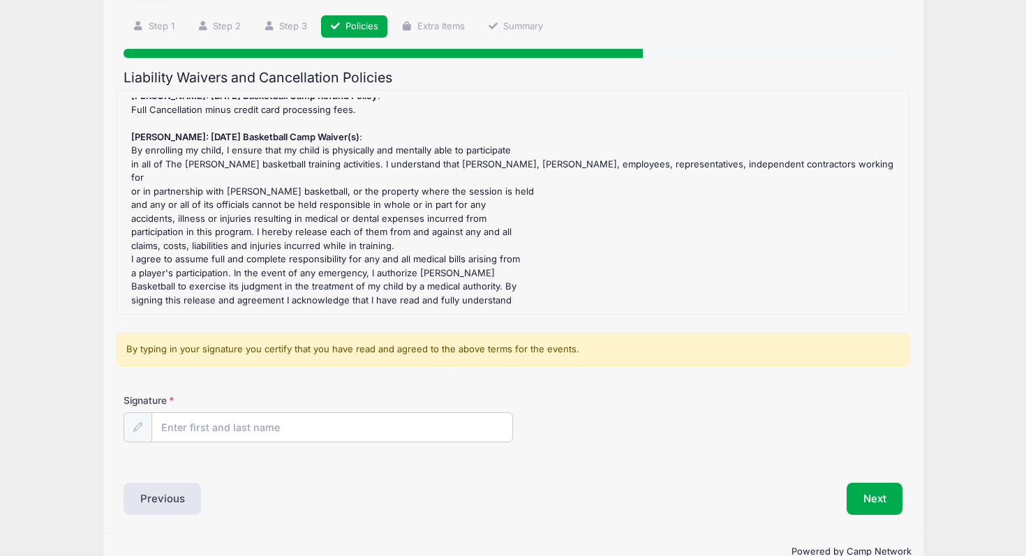
scroll to position [122, 0]
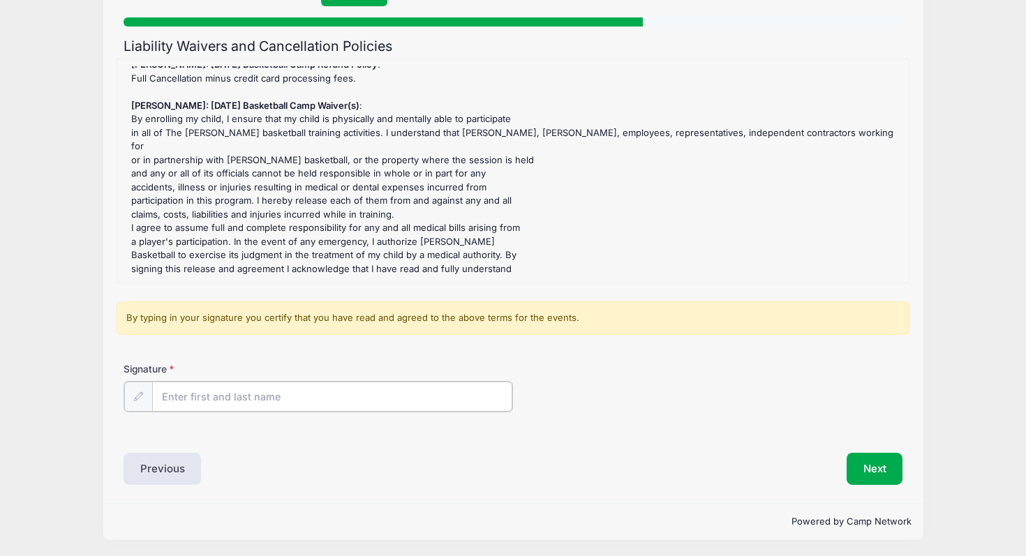
click at [244, 391] on input "Signature" at bounding box center [332, 397] width 360 height 30
click at [200, 392] on input "Signature" at bounding box center [332, 397] width 360 height 30
type input "jj"
click at [883, 468] on button "Next" at bounding box center [875, 468] width 57 height 32
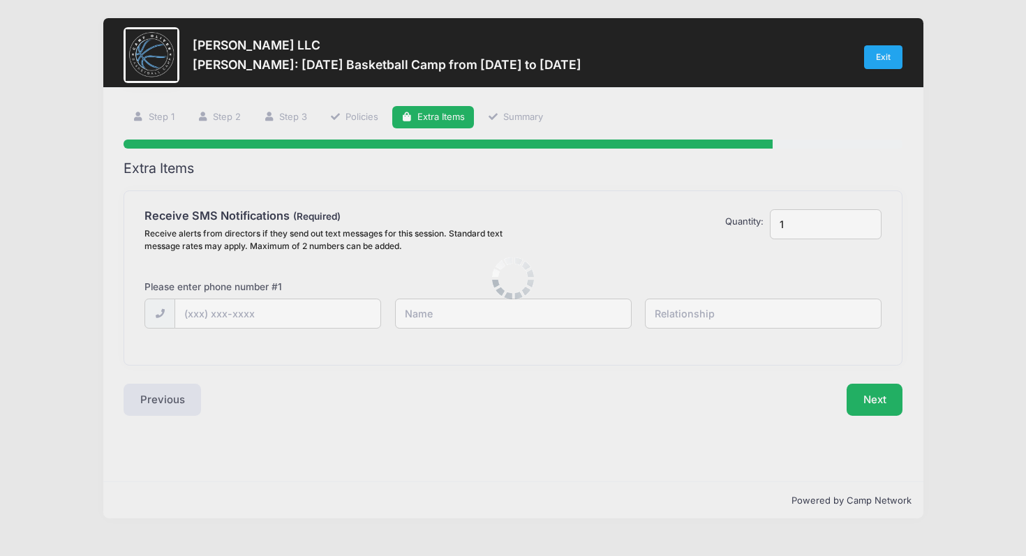
scroll to position [0, 0]
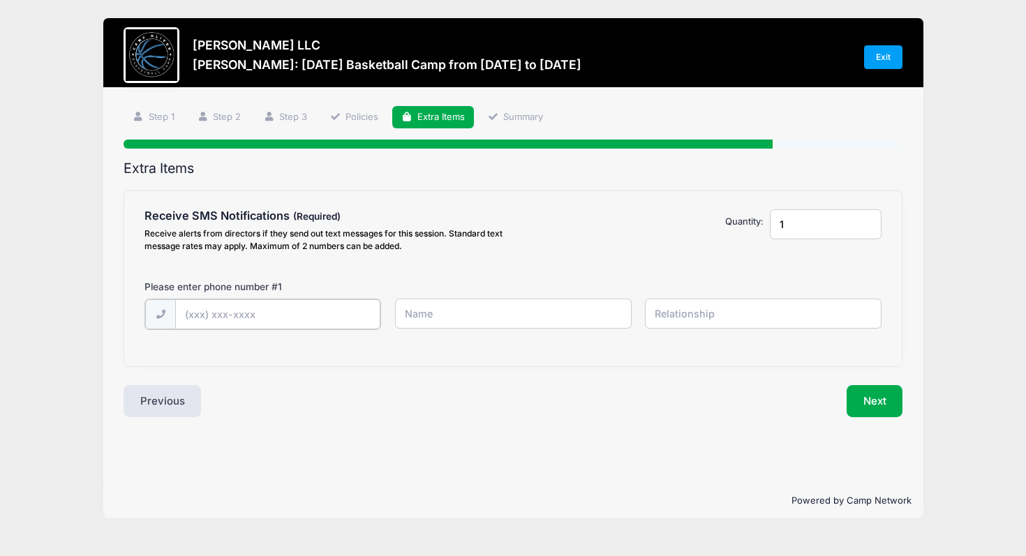
click at [261, 306] on input "text" at bounding box center [277, 314] width 205 height 30
type input "(6"
type input "(706) 215-5165"
click at [438, 313] on input "text" at bounding box center [513, 314] width 237 height 30
type input "ann"
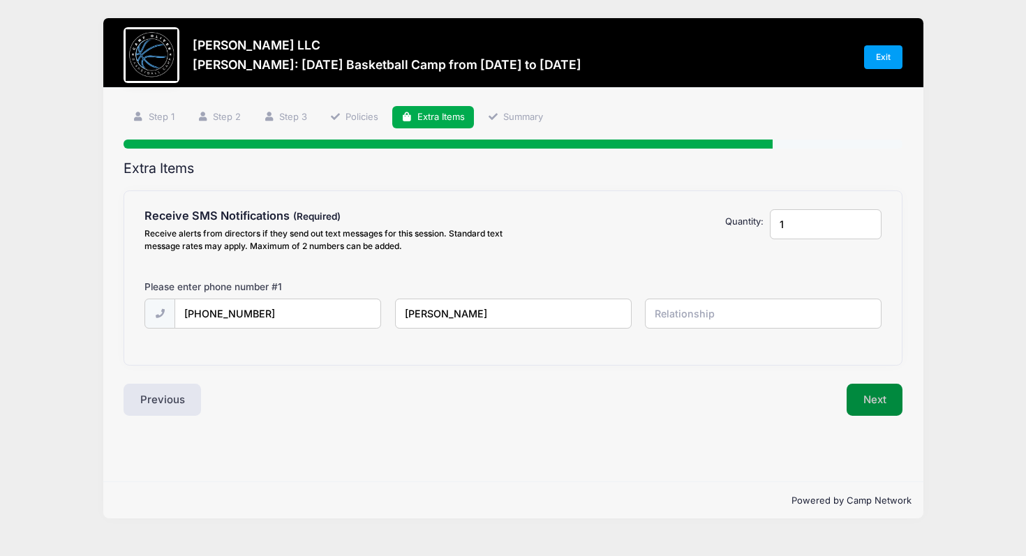
click at [884, 397] on button "Next" at bounding box center [875, 400] width 57 height 32
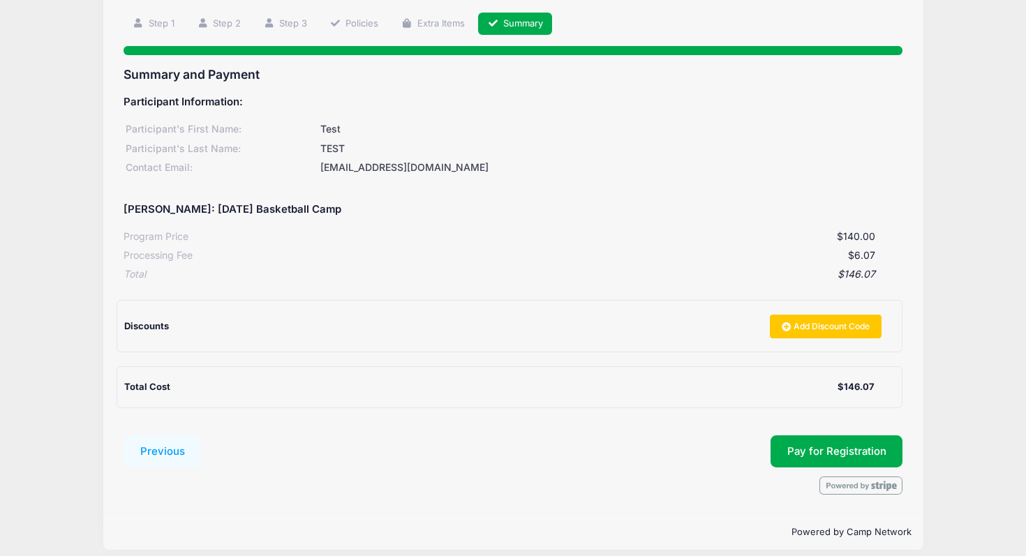
scroll to position [105, 0]
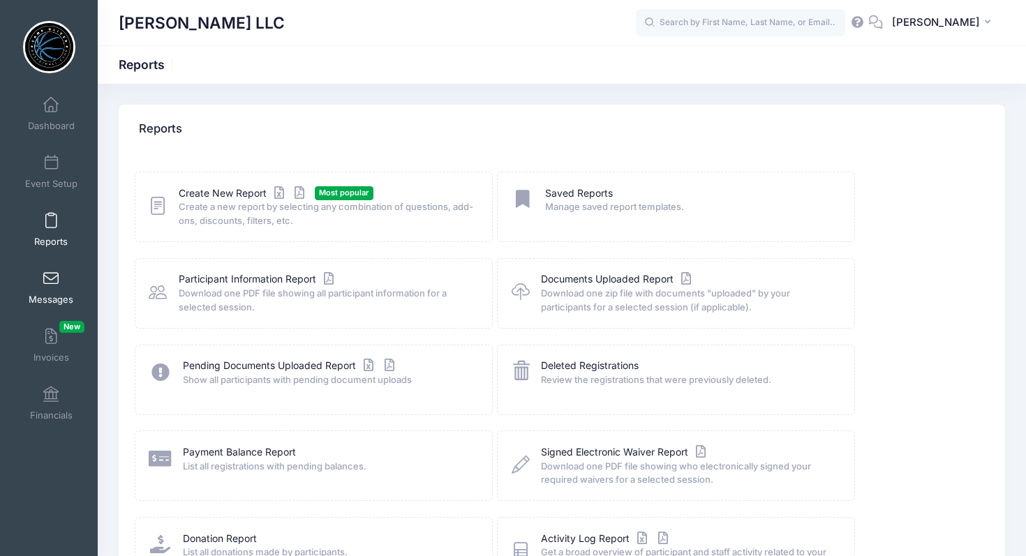
click at [51, 274] on span at bounding box center [51, 279] width 0 height 15
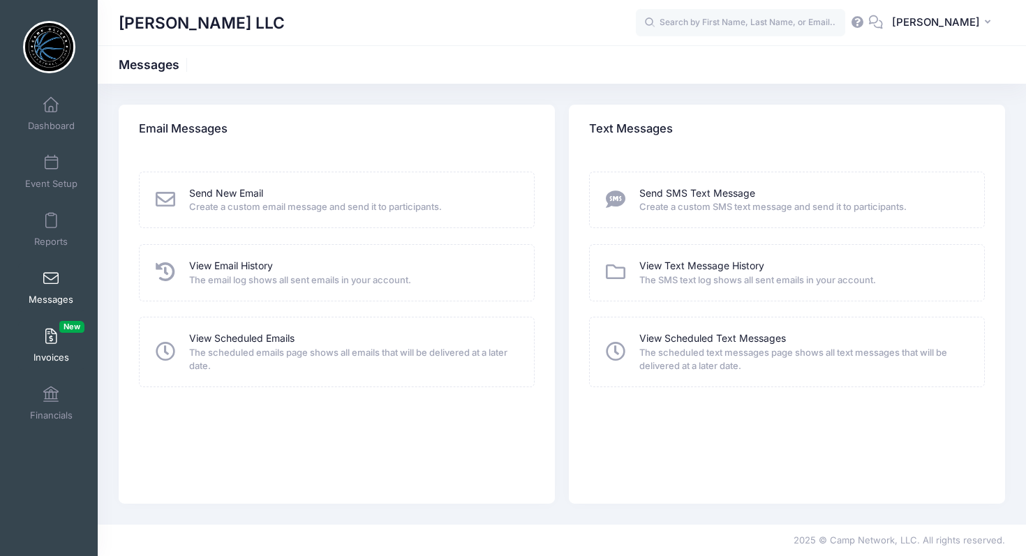
click at [51, 338] on span at bounding box center [51, 337] width 0 height 15
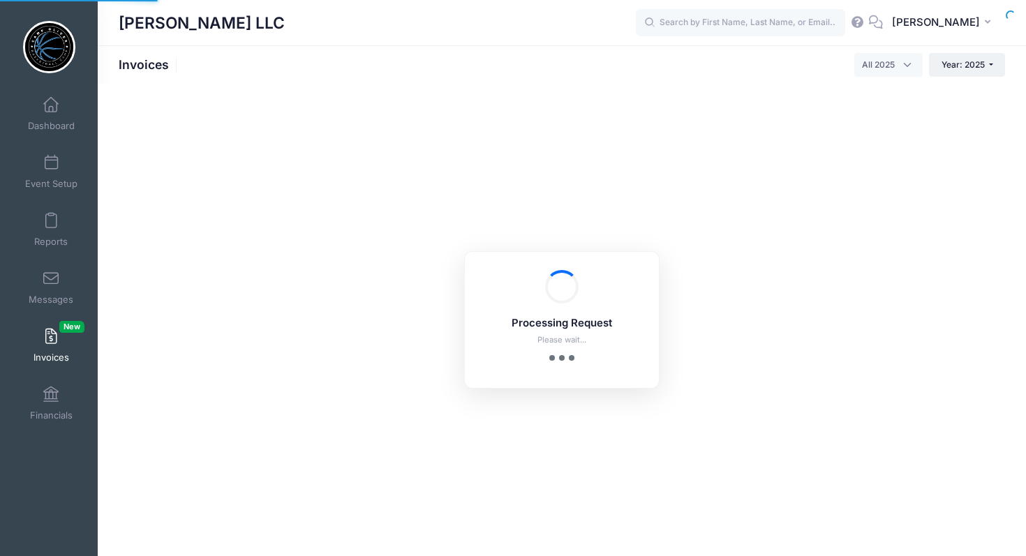
select select
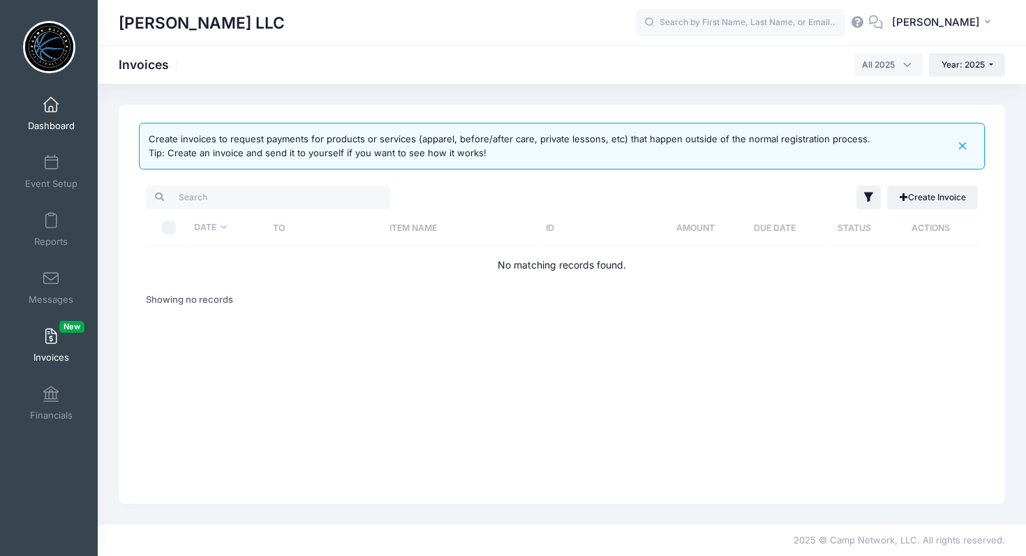
click at [54, 112] on link "Dashboard" at bounding box center [51, 113] width 66 height 49
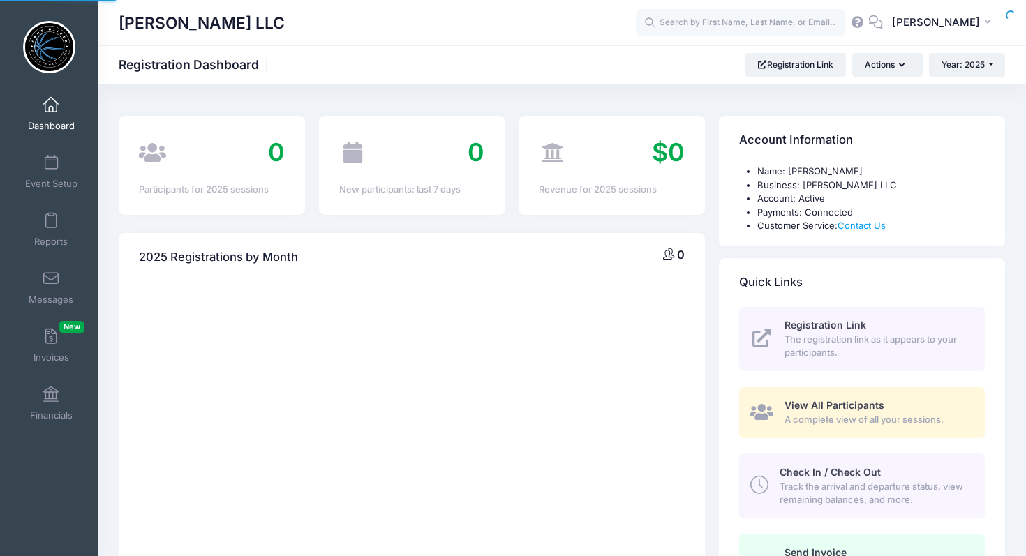
select select
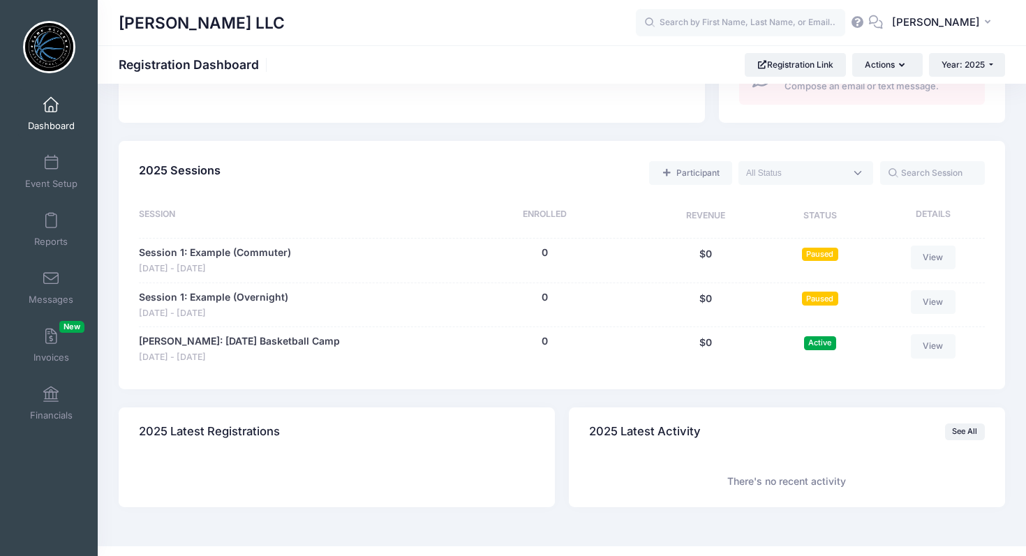
scroll to position [583, 0]
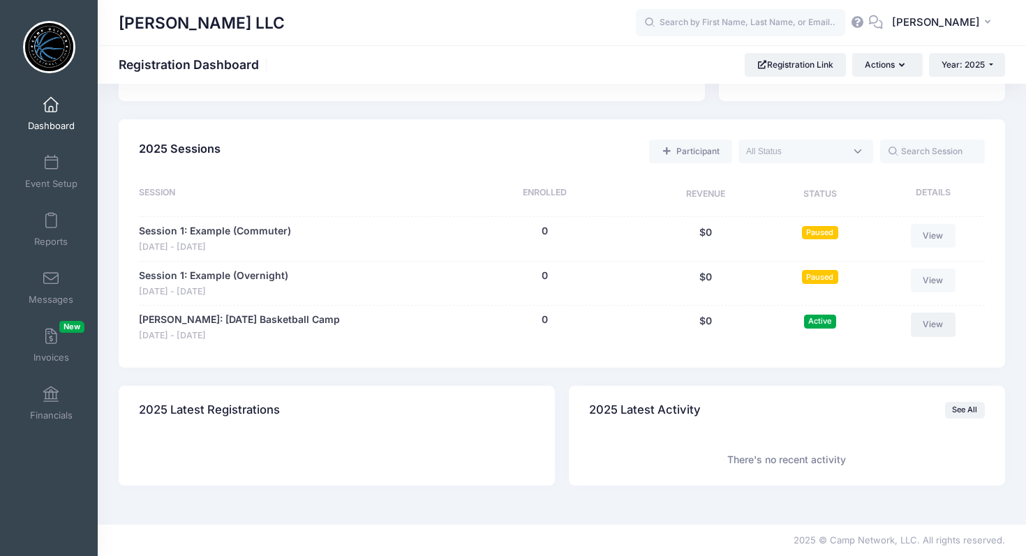
click at [939, 322] on link "View" at bounding box center [933, 325] width 45 height 24
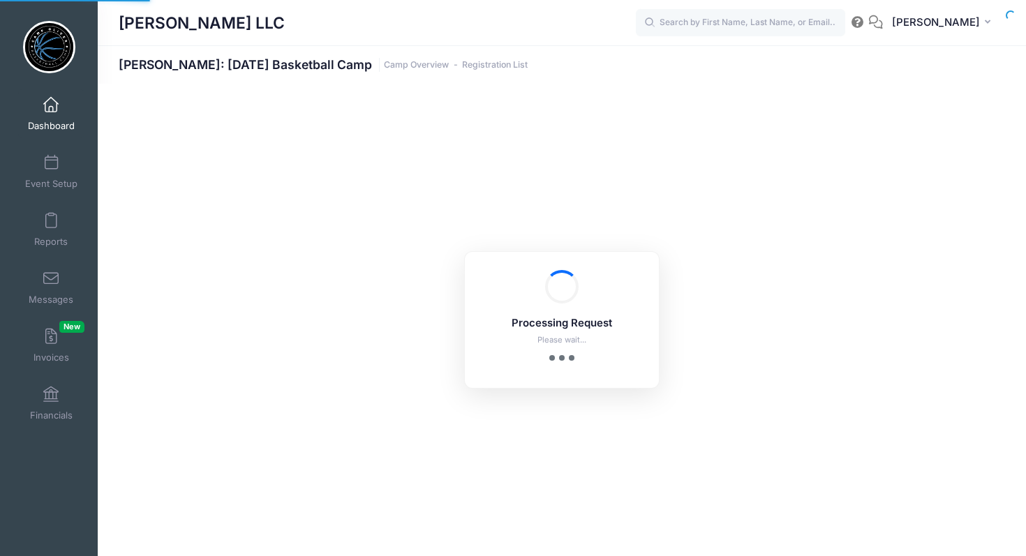
select select "10"
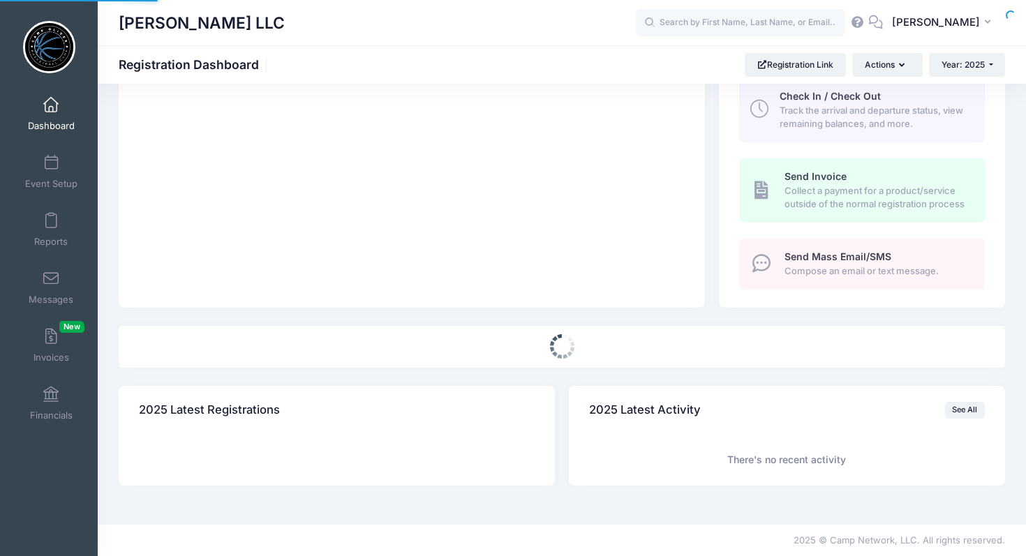
select select
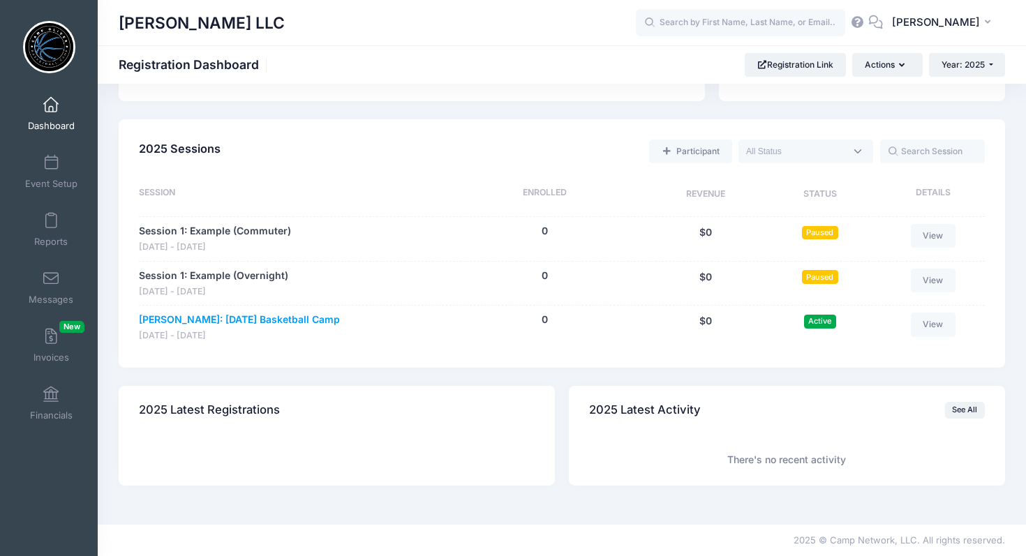
click at [316, 323] on link "[PERSON_NAME]: [DATE] Basketball Camp" at bounding box center [239, 320] width 201 height 15
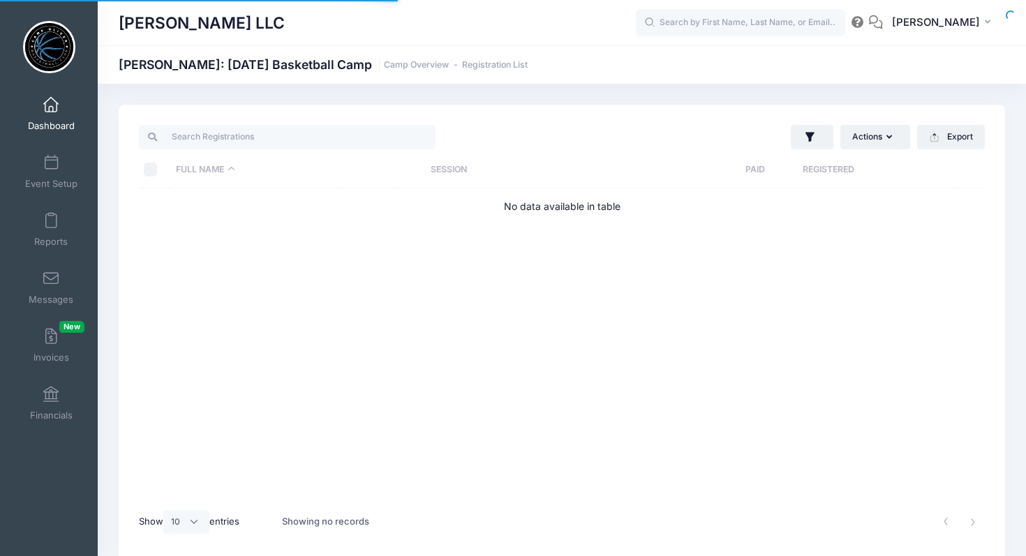
select select "10"
click at [51, 159] on span at bounding box center [51, 163] width 0 height 15
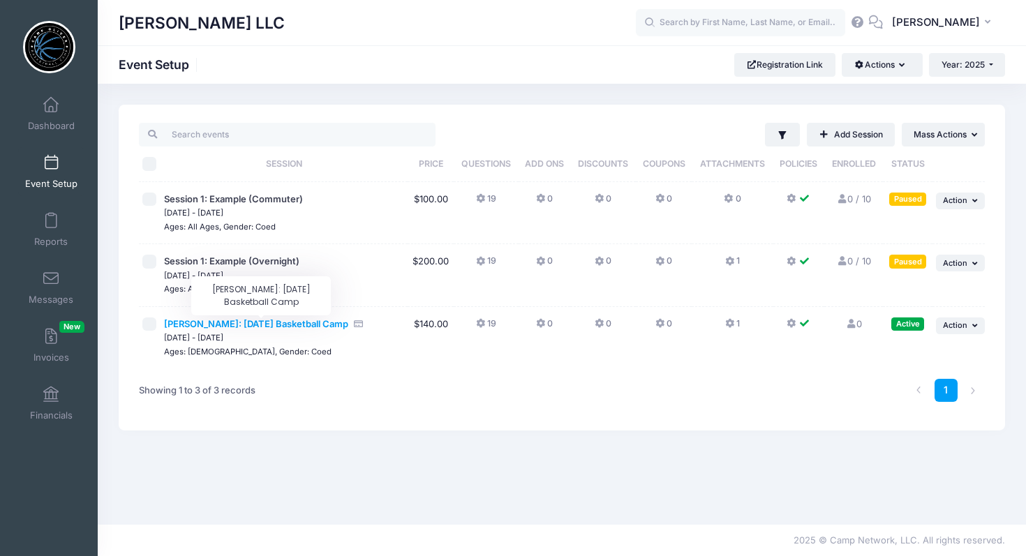
click at [304, 326] on span "[PERSON_NAME]: [DATE] Basketball Camp" at bounding box center [256, 323] width 184 height 11
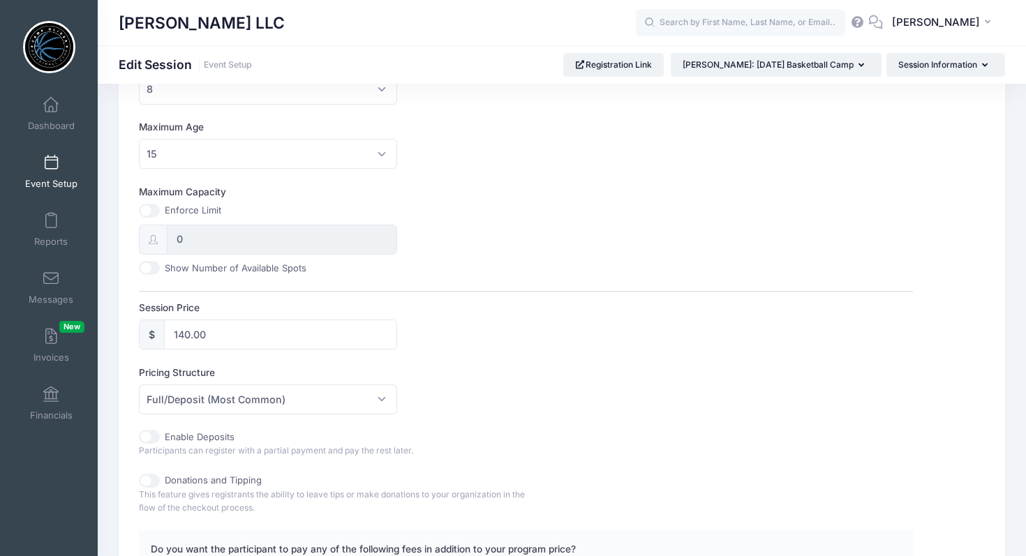
scroll to position [453, 0]
click at [188, 333] on input "140.00" at bounding box center [280, 334] width 233 height 30
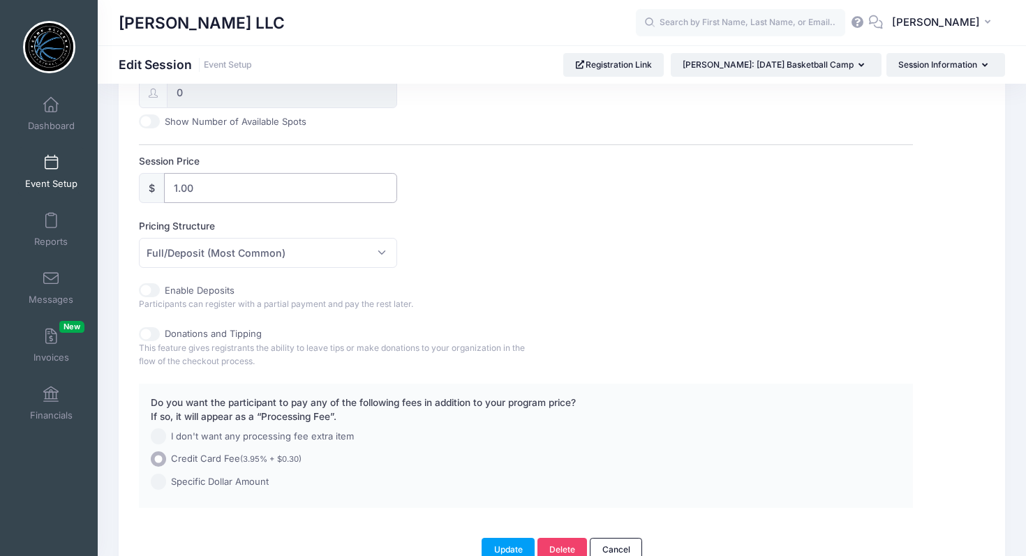
scroll to position [675, 0]
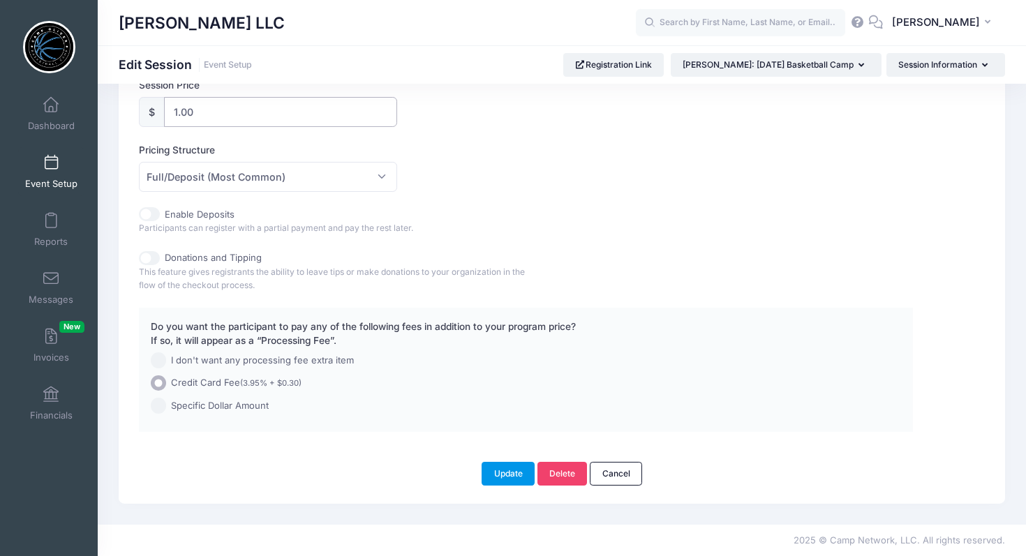
type input "1.00"
click at [510, 473] on button "Update" at bounding box center [508, 474] width 53 height 24
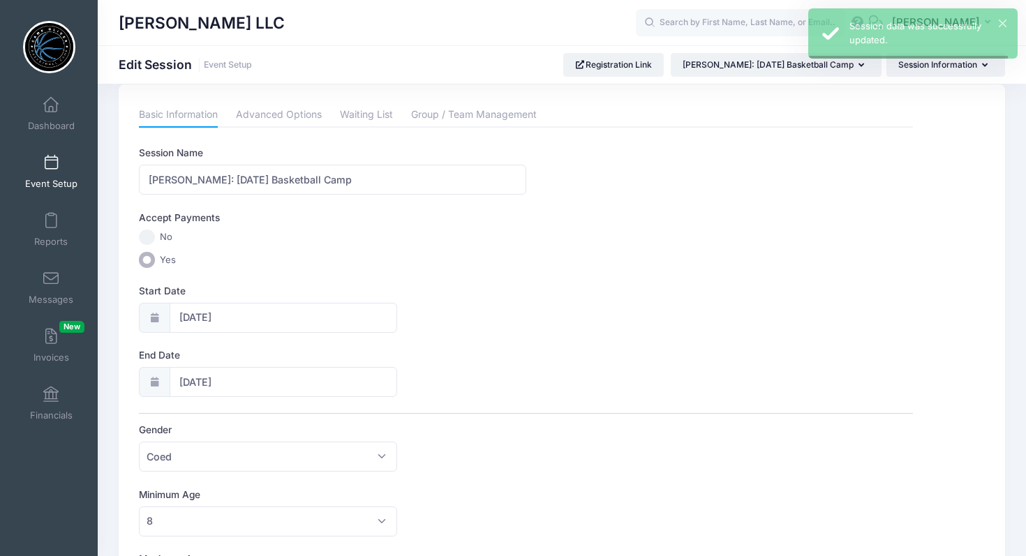
scroll to position [0, 0]
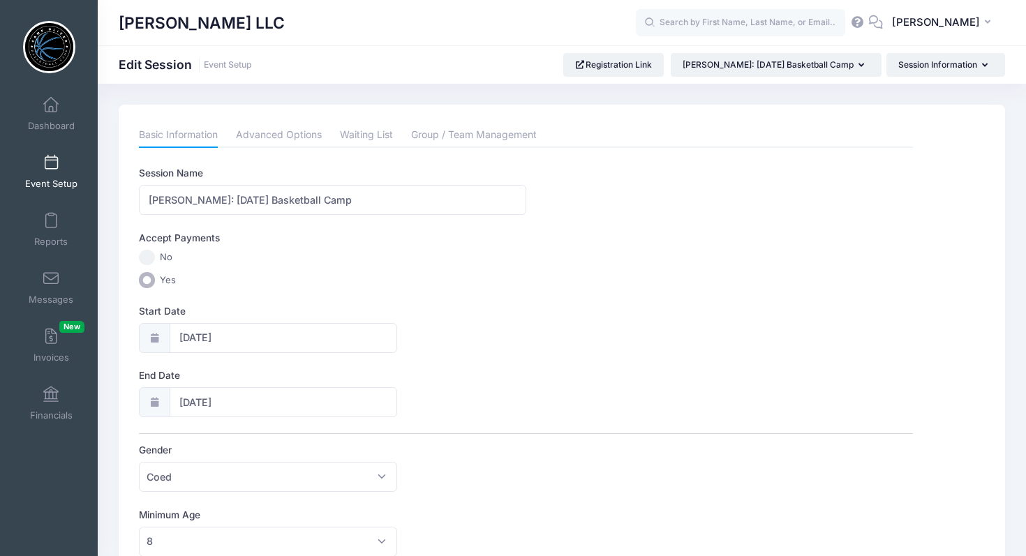
click at [51, 166] on span at bounding box center [51, 163] width 0 height 15
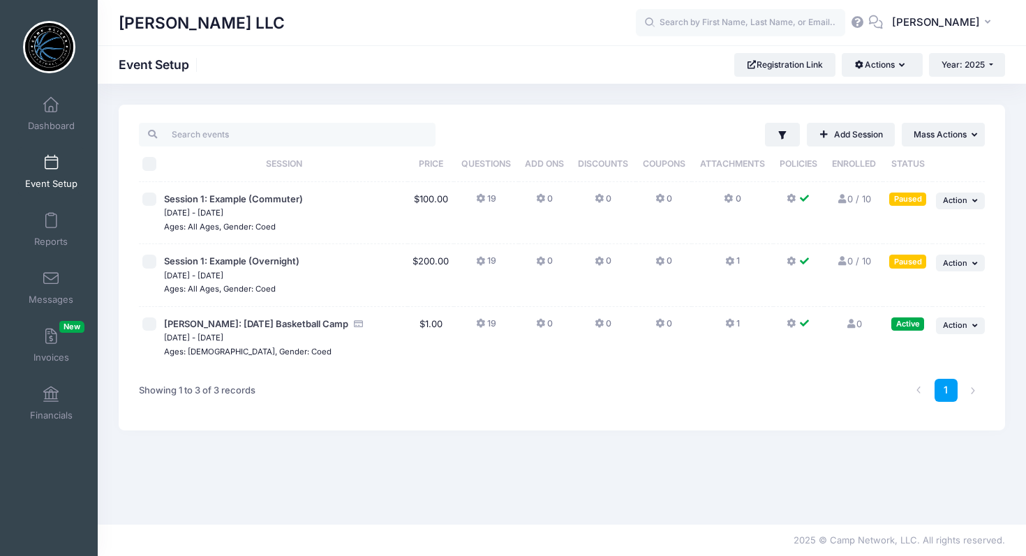
click at [154, 323] on input "checkbox" at bounding box center [149, 325] width 14 height 14
checkbox input "true"
click at [794, 67] on link "Registration Link" at bounding box center [784, 65] width 101 height 24
click at [333, 327] on span "[PERSON_NAME]: [DATE] Basketball Camp" at bounding box center [256, 323] width 184 height 11
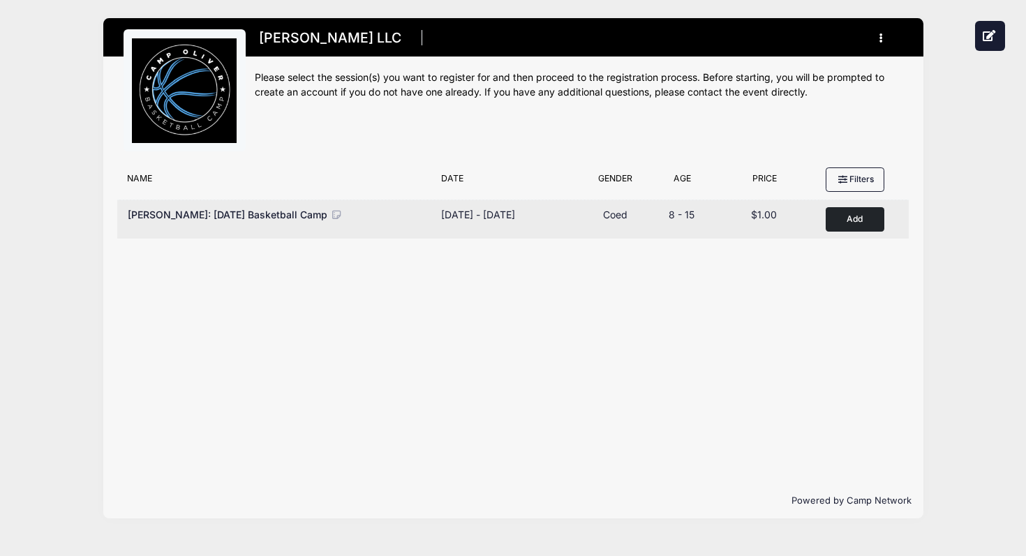
click at [855, 221] on button "Add to Cart" at bounding box center [855, 219] width 59 height 24
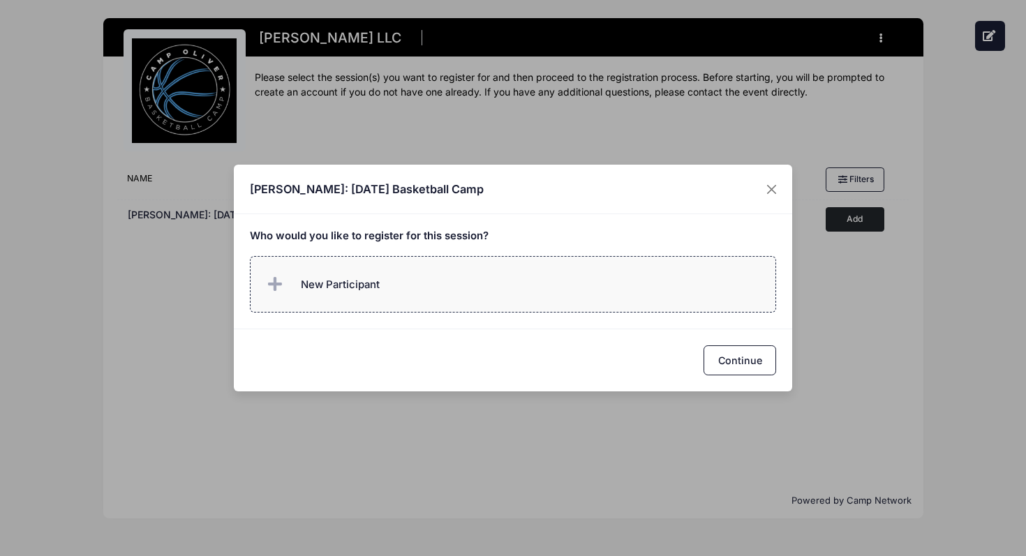
click at [309, 289] on span "New Participant" at bounding box center [340, 284] width 79 height 15
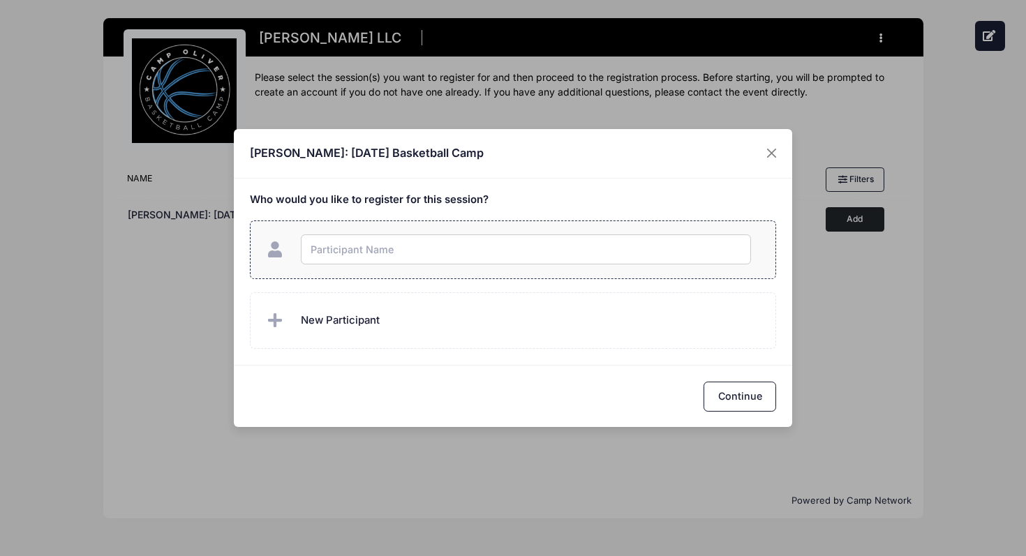
click at [346, 253] on input "text" at bounding box center [526, 250] width 450 height 30
type input "a"
type input "test"
checkbox input "true"
click at [746, 398] on button "Continue" at bounding box center [740, 397] width 73 height 30
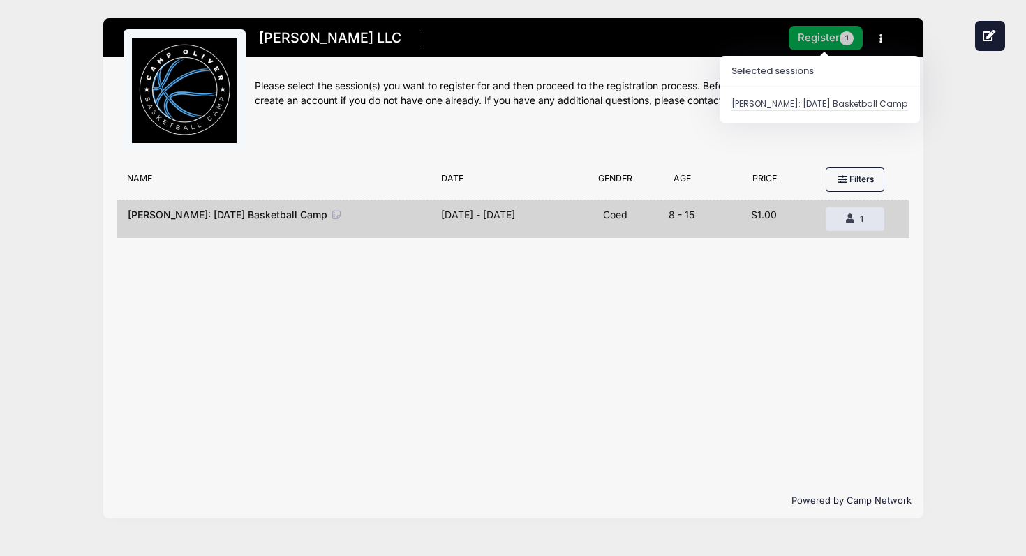
click at [820, 37] on button "Register 1" at bounding box center [826, 38] width 74 height 24
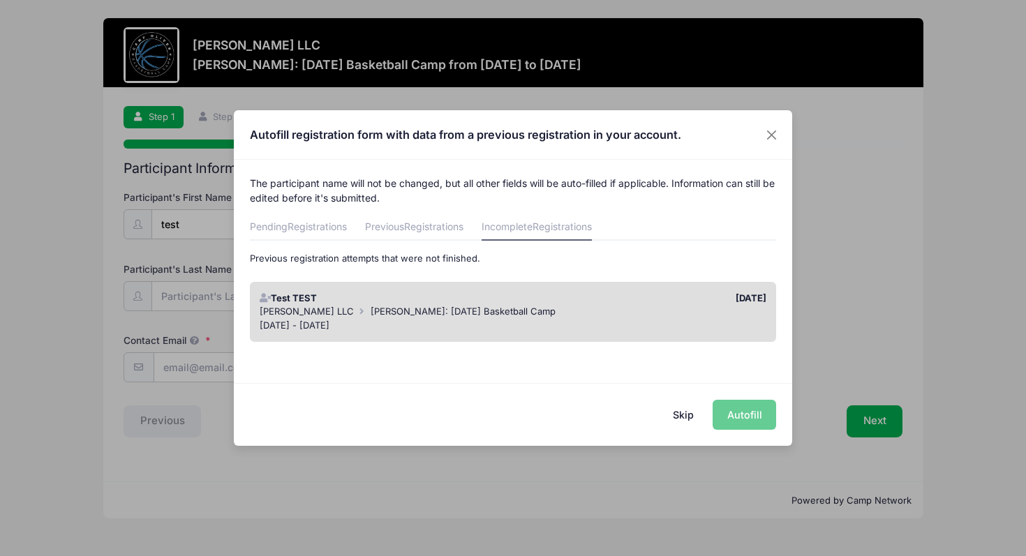
click at [589, 309] on div "[PERSON_NAME] LLC [PERSON_NAME]: [DATE] Basketball Camp" at bounding box center [514, 312] width 508 height 14
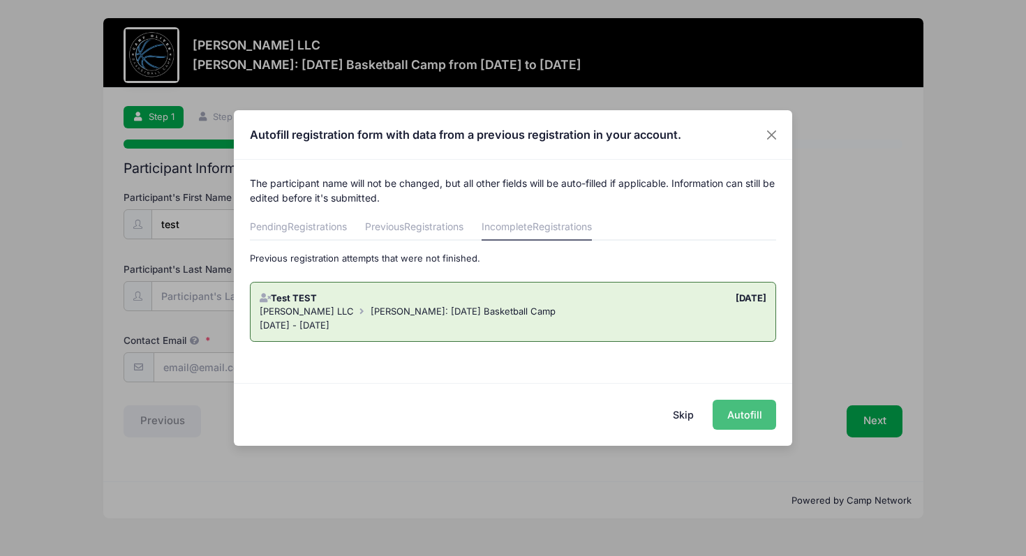
click at [744, 427] on button "Autofill" at bounding box center [745, 415] width 64 height 30
type input "[EMAIL_ADDRESS][DOMAIN_NAME]"
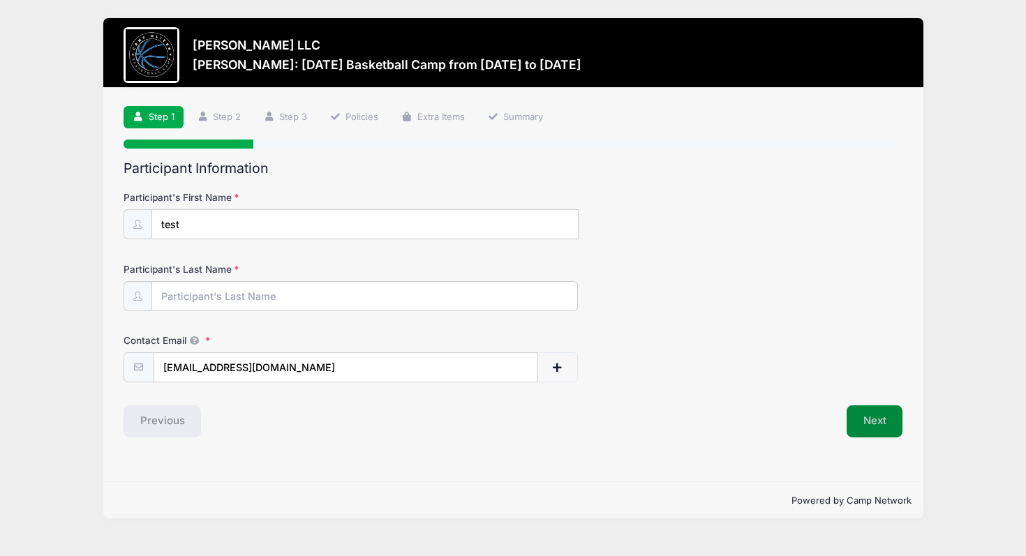
click at [879, 413] on button "Next" at bounding box center [875, 422] width 57 height 32
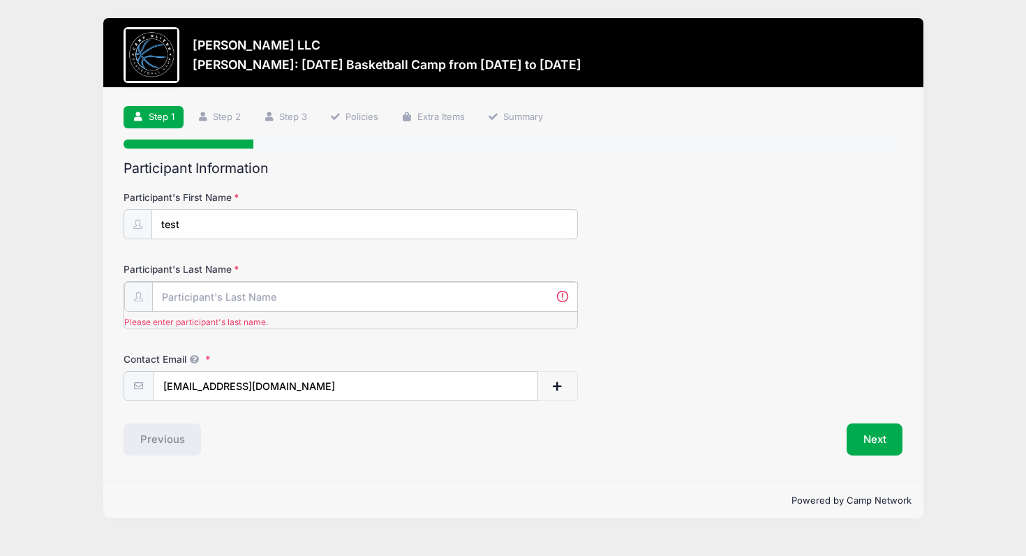
click at [348, 296] on input "Participant's Last Name" at bounding box center [365, 297] width 426 height 30
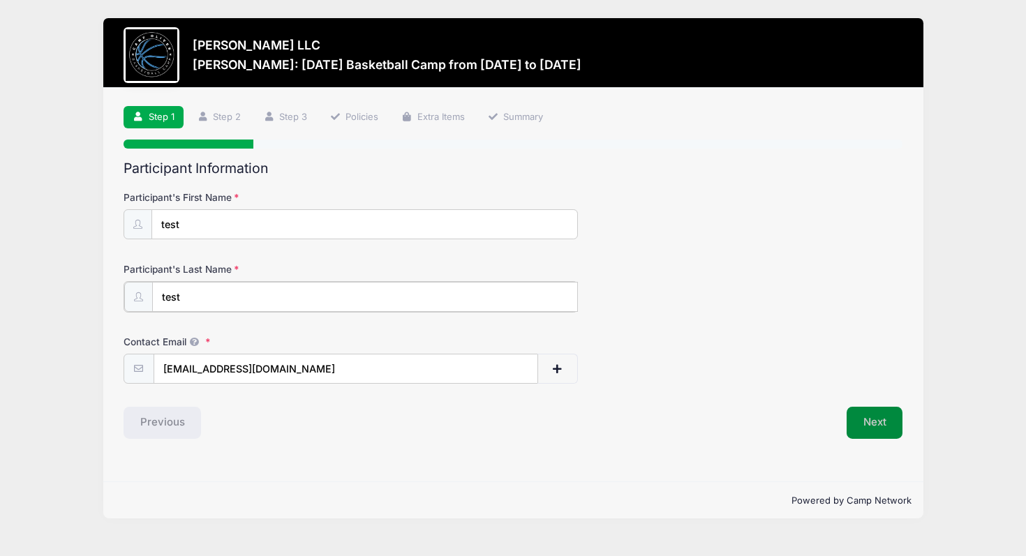
type input "test"
click at [888, 427] on button "Next" at bounding box center [875, 422] width 57 height 32
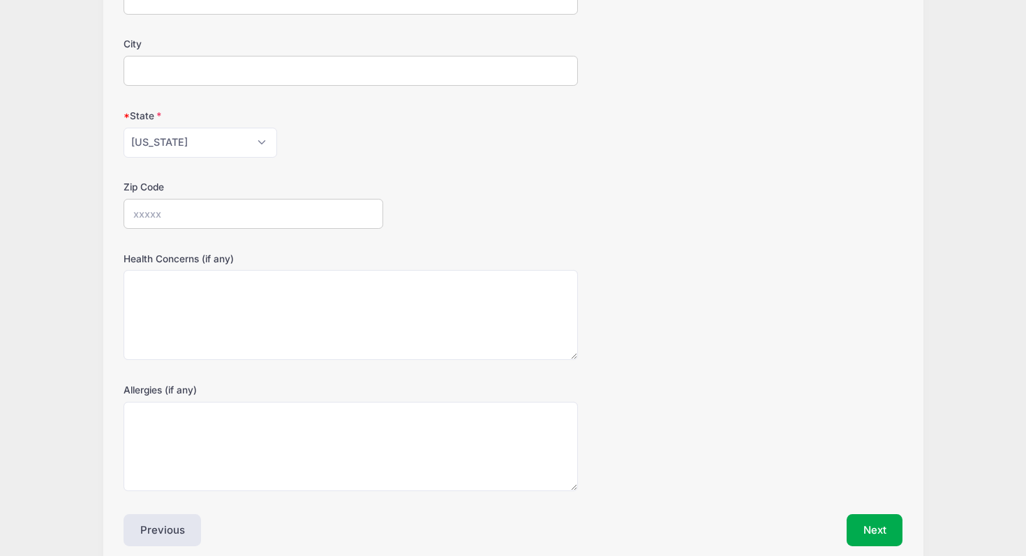
scroll to position [360, 0]
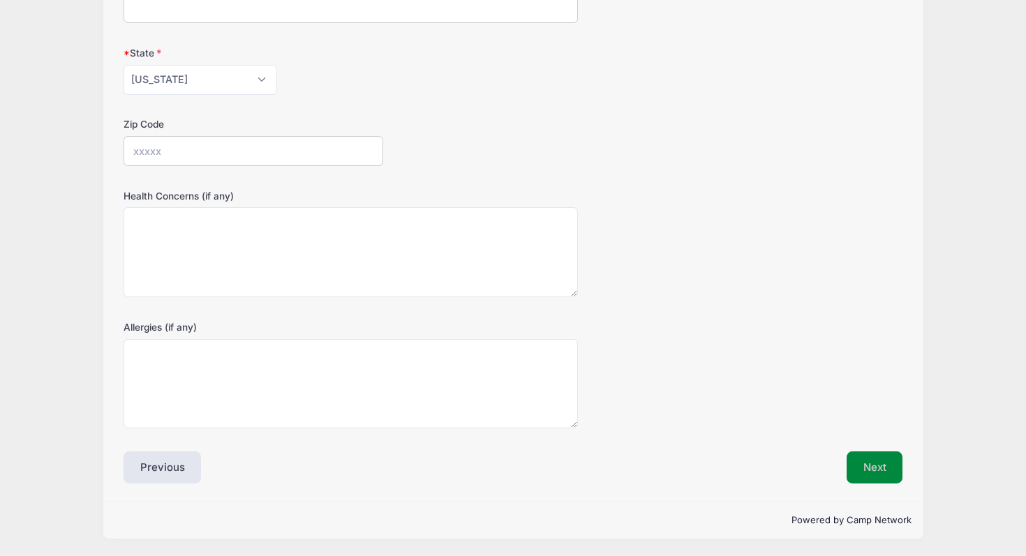
click at [866, 464] on button "Next" at bounding box center [875, 468] width 57 height 32
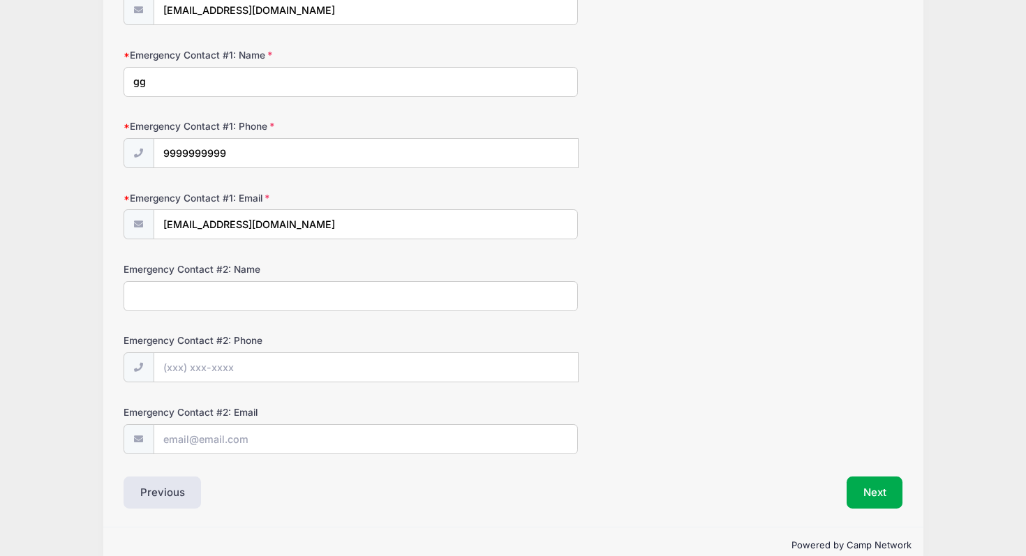
scroll to position [383, 0]
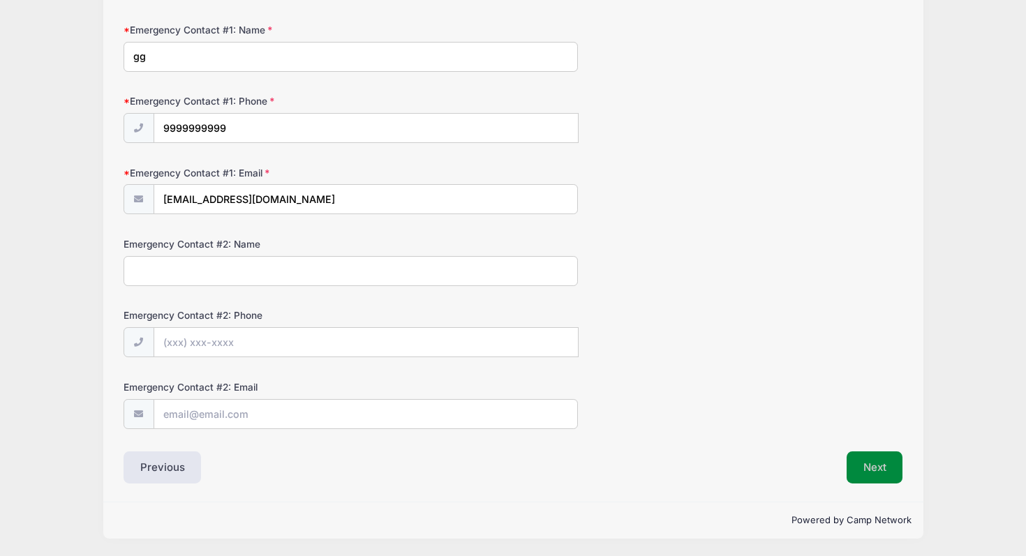
click at [879, 468] on button "Next" at bounding box center [875, 468] width 57 height 32
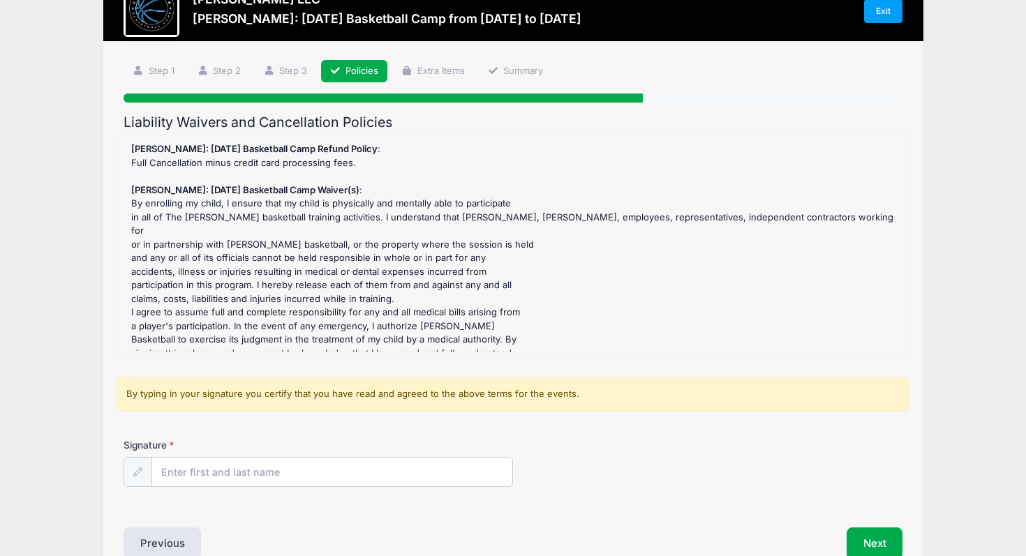
scroll to position [122, 0]
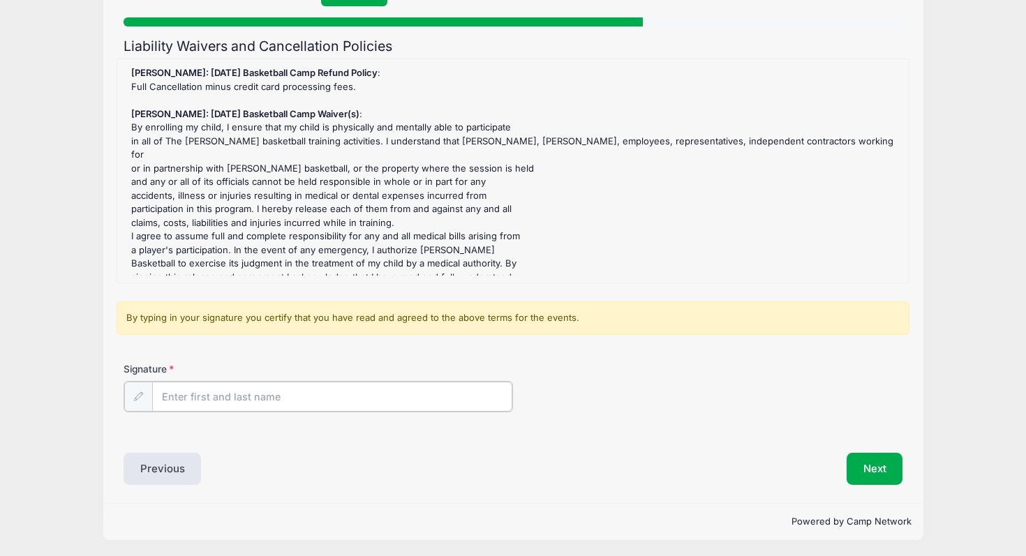
click at [363, 394] on input "Signature" at bounding box center [332, 397] width 360 height 30
type input "gg"
click at [878, 468] on button "Next" at bounding box center [875, 468] width 57 height 32
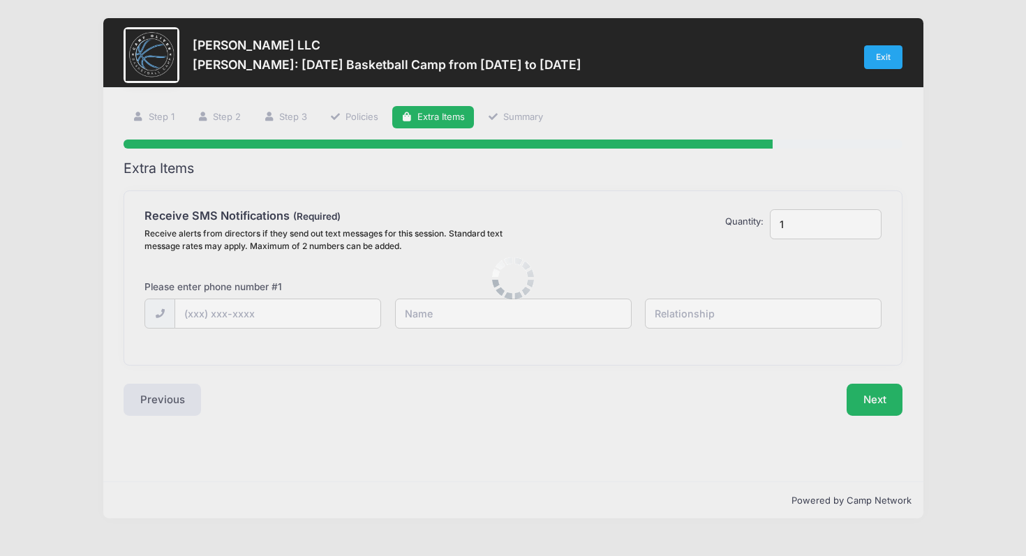
scroll to position [0, 0]
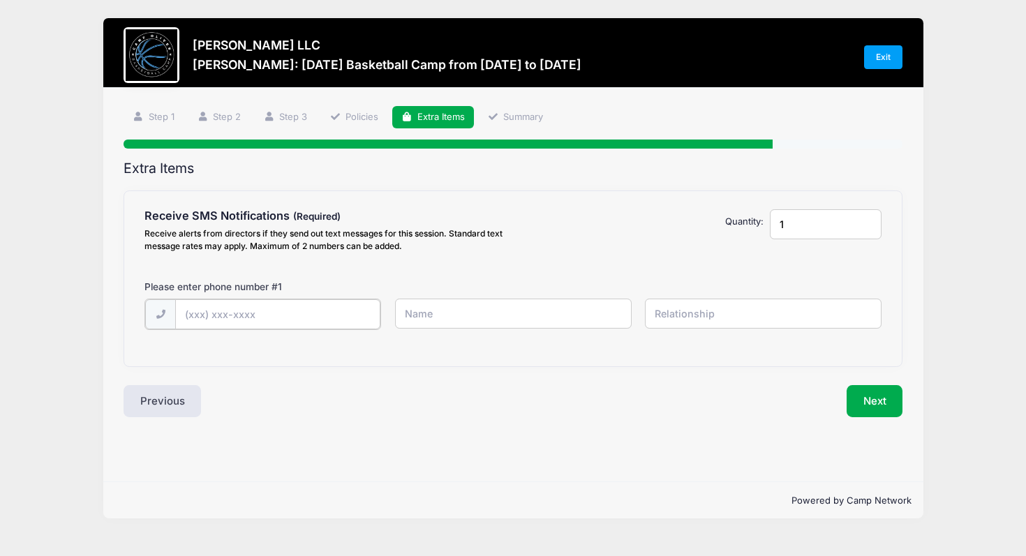
click at [320, 319] on input "text" at bounding box center [277, 314] width 205 height 30
type input "(706) 215-5165"
click at [870, 408] on button "Next" at bounding box center [875, 400] width 57 height 32
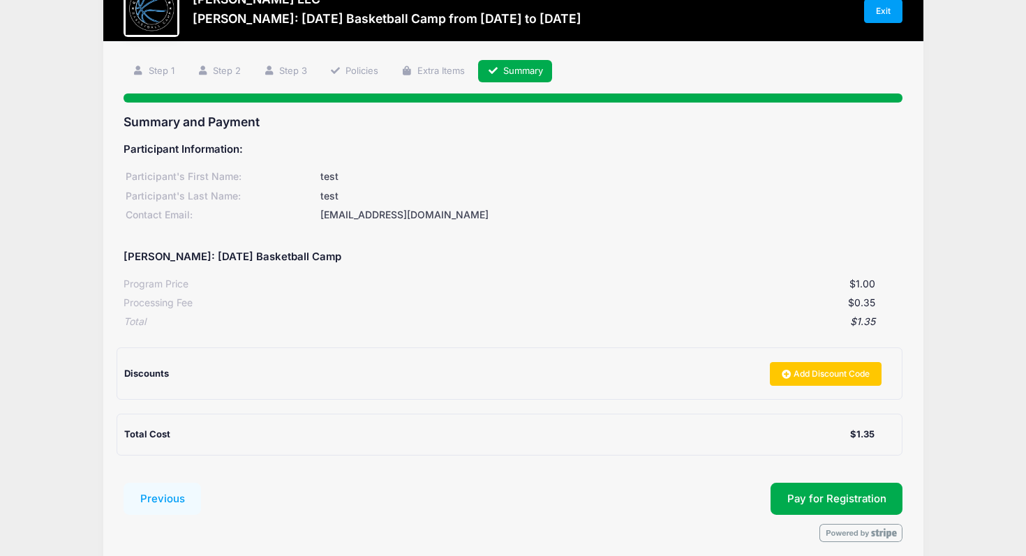
scroll to position [105, 0]
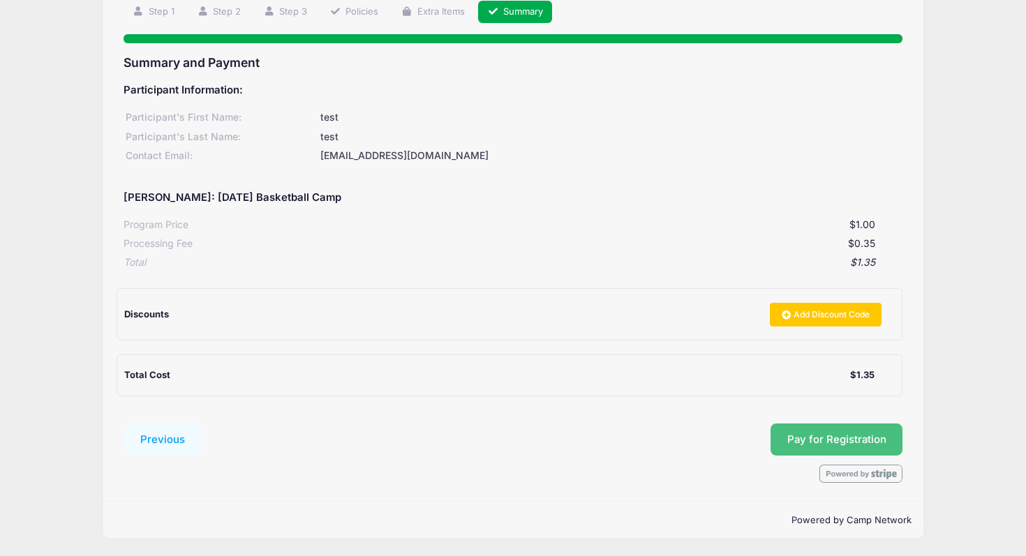
click at [826, 438] on button "Pay for Registration" at bounding box center [837, 440] width 133 height 32
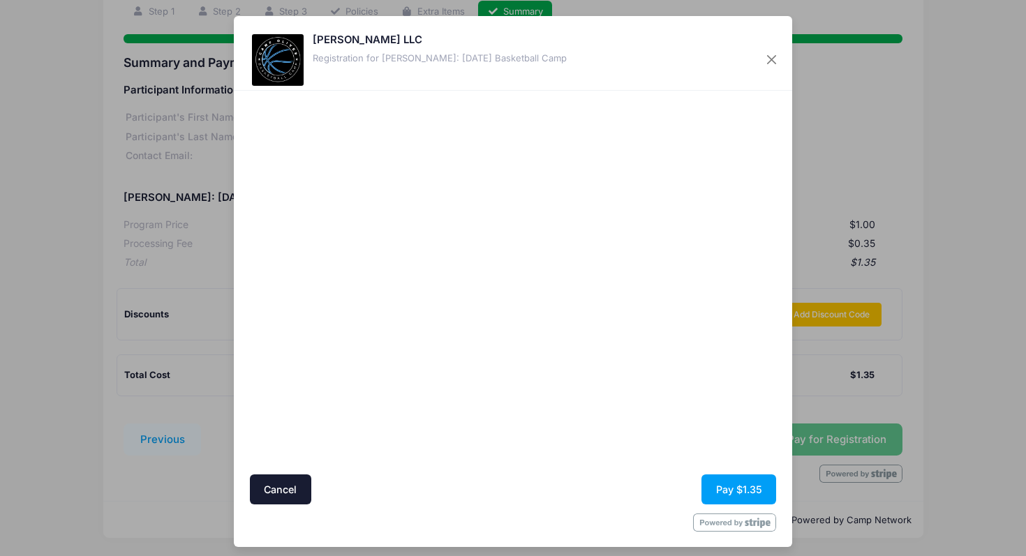
click at [579, 394] on div at bounding box center [648, 283] width 257 height 371
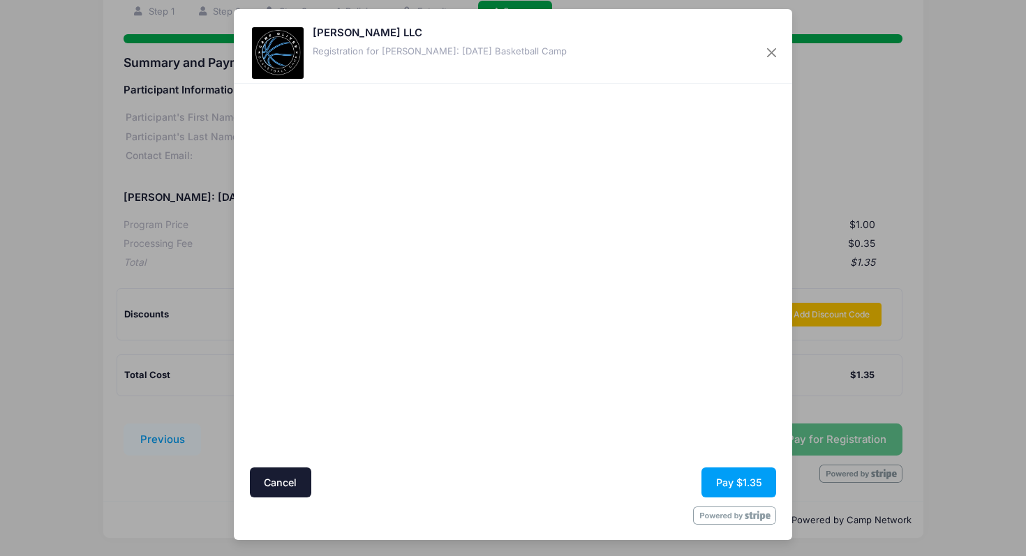
scroll to position [0, 0]
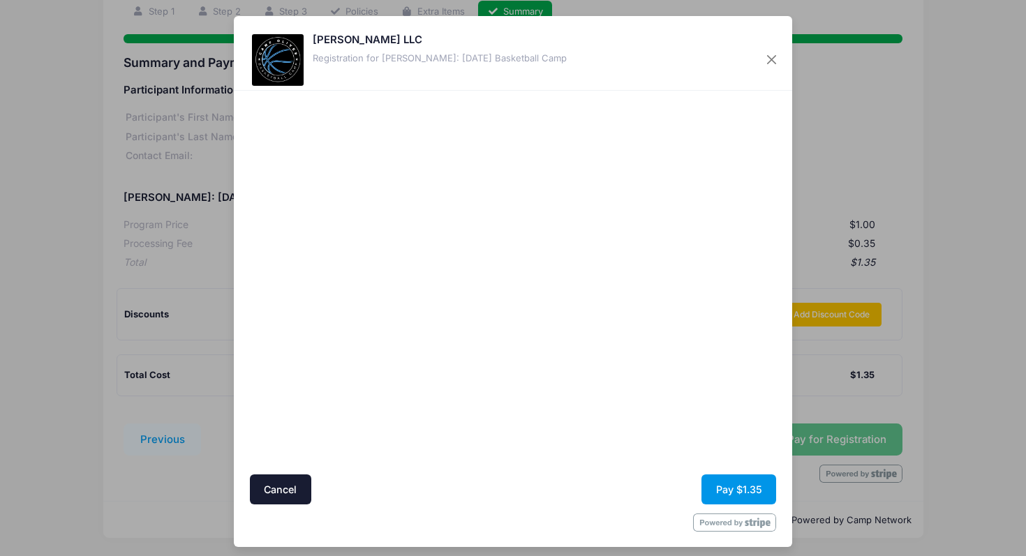
click at [735, 486] on button "Pay $1.35" at bounding box center [739, 490] width 75 height 30
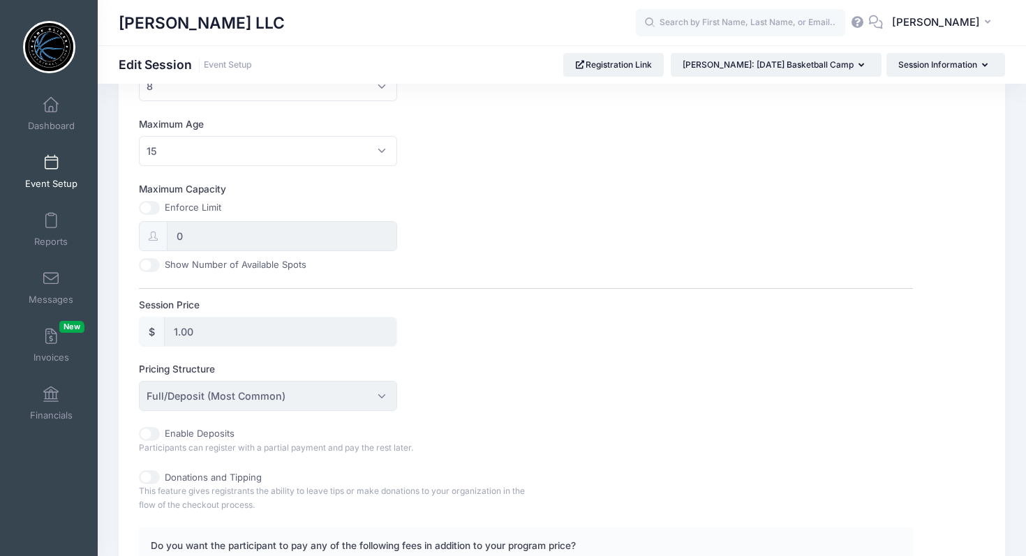
scroll to position [485, 0]
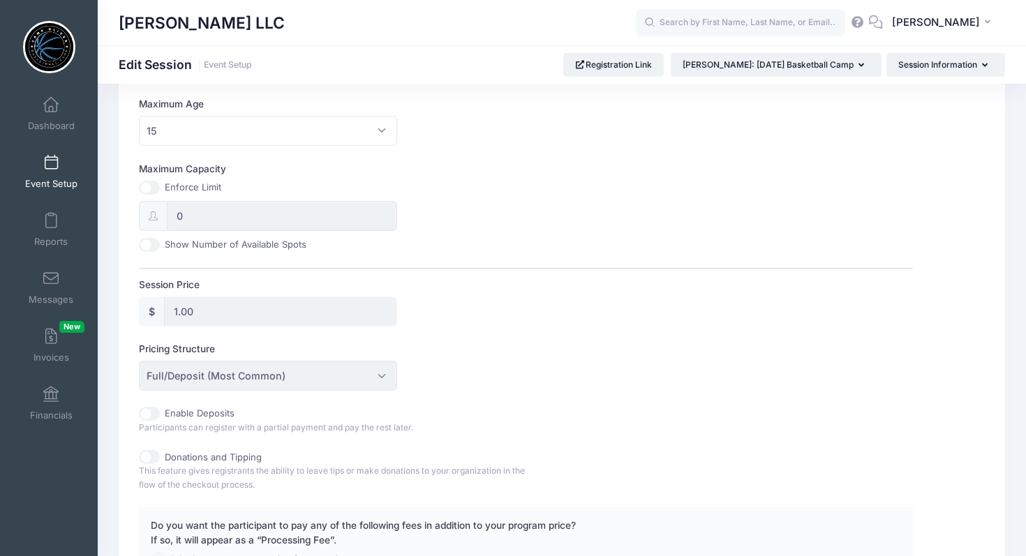
click at [177, 316] on input "1.00" at bounding box center [280, 312] width 233 height 30
click at [195, 309] on input "1.00" at bounding box center [280, 312] width 233 height 30
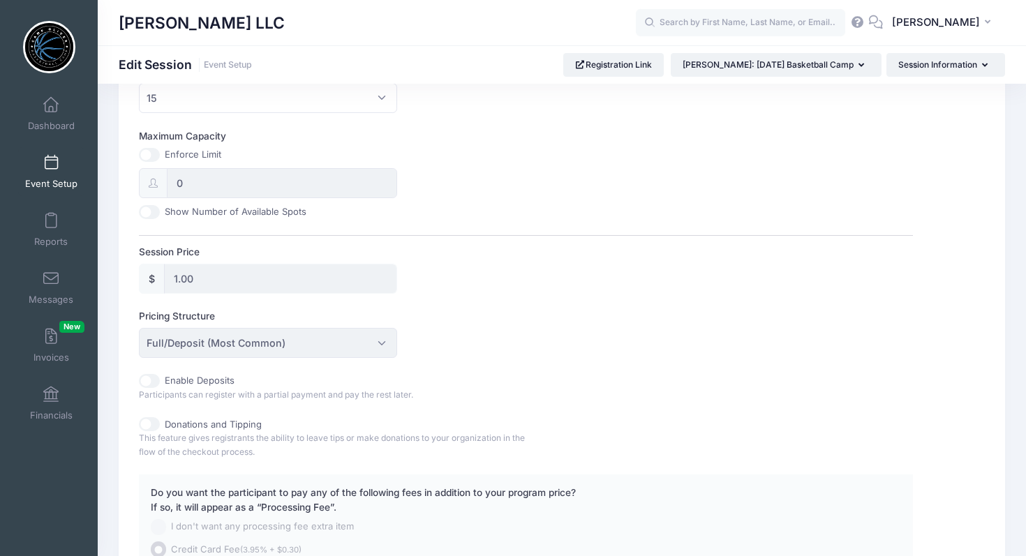
scroll to position [505, 0]
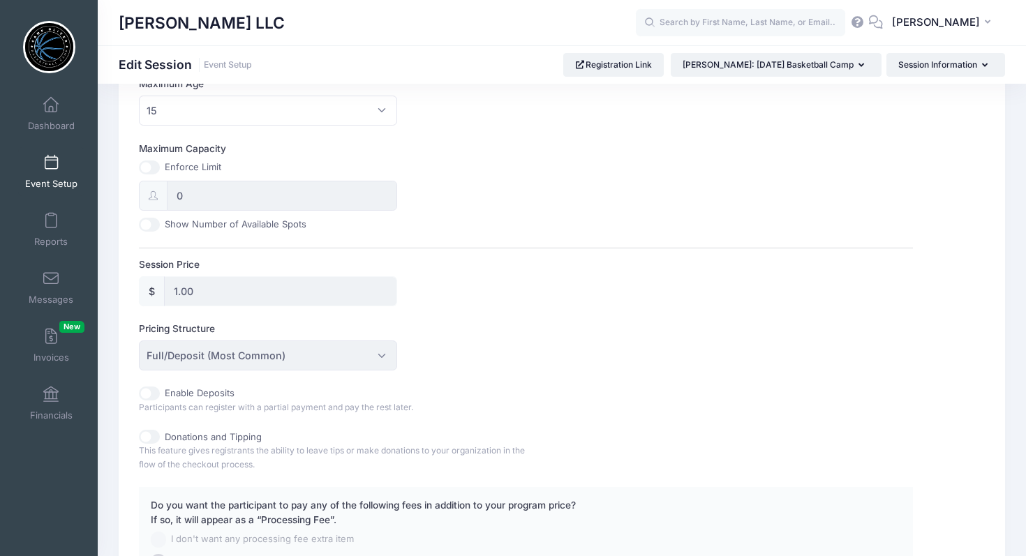
click at [203, 288] on input "1.00" at bounding box center [280, 291] width 233 height 30
click at [174, 292] on input "1.00" at bounding box center [280, 291] width 233 height 30
click at [178, 291] on input "1.00" at bounding box center [280, 291] width 233 height 30
click at [206, 295] on input "1.00" at bounding box center [280, 291] width 233 height 30
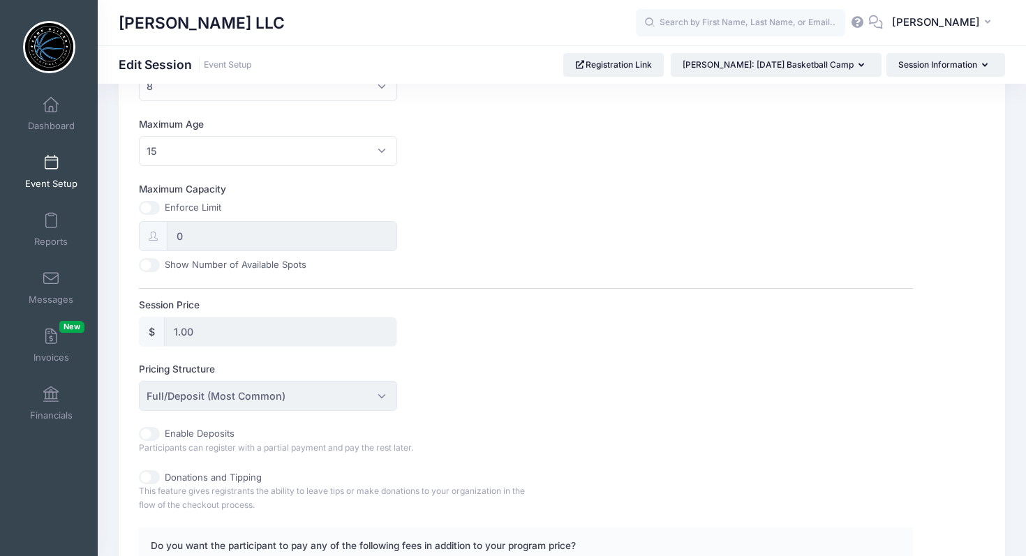
scroll to position [441, 0]
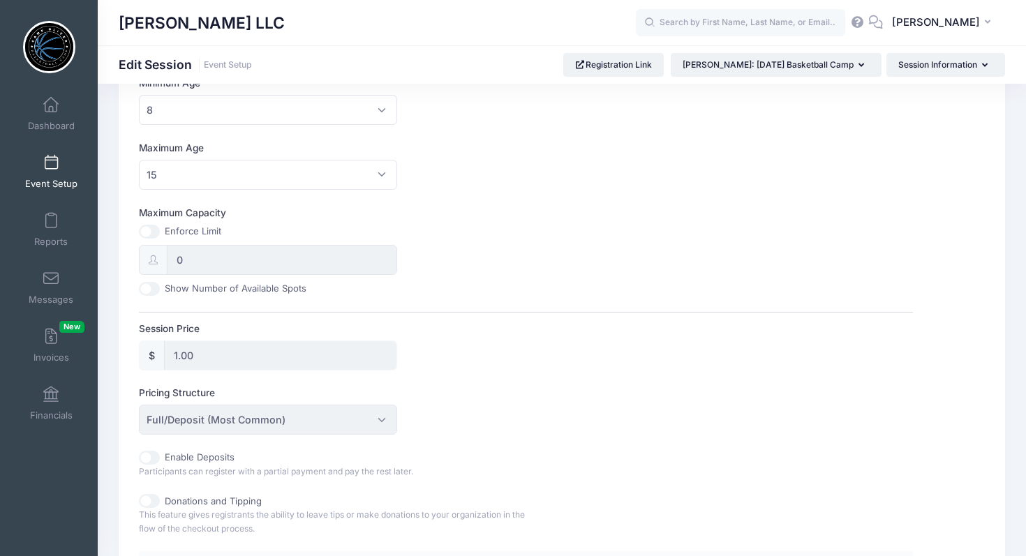
click at [51, 165] on span at bounding box center [51, 163] width 0 height 15
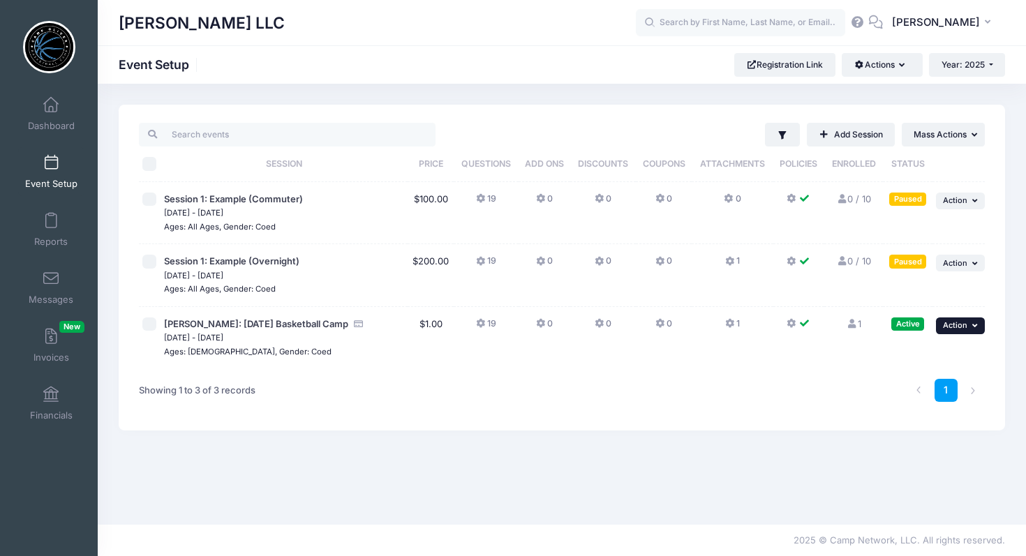
click at [970, 322] on button "... Action" at bounding box center [960, 326] width 49 height 17
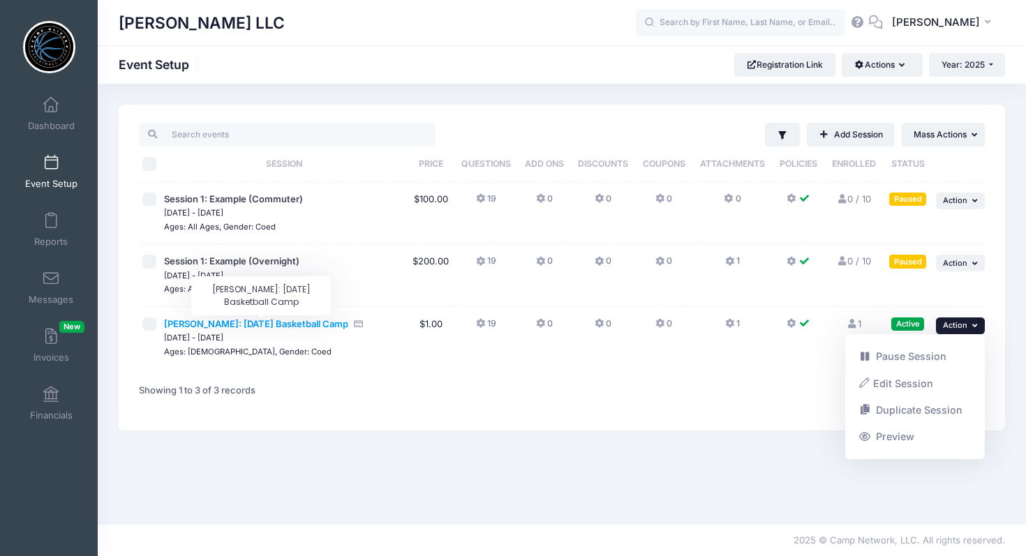
click at [293, 322] on span "[PERSON_NAME]: [DATE] Basketball Camp" at bounding box center [256, 323] width 184 height 11
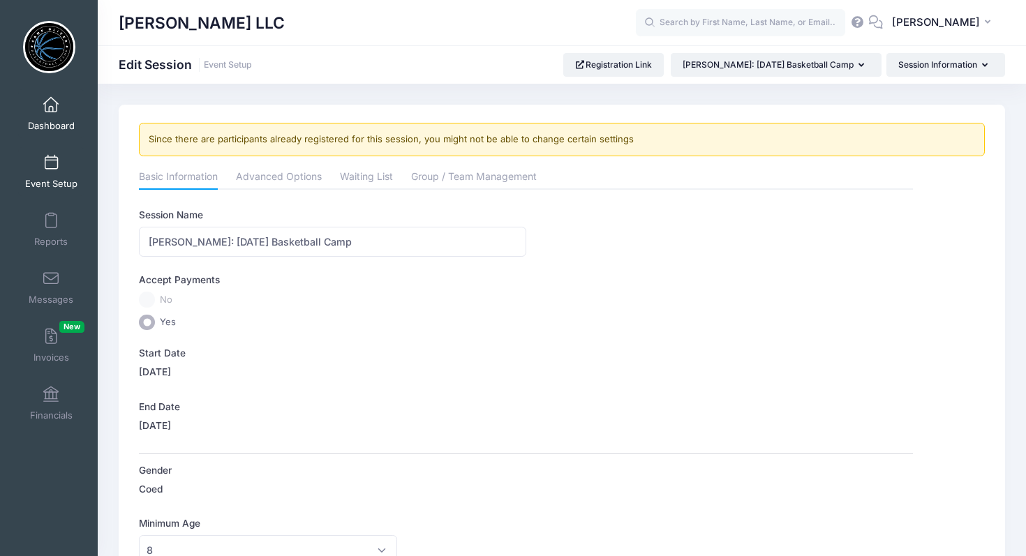
click at [51, 112] on span at bounding box center [51, 105] width 0 height 15
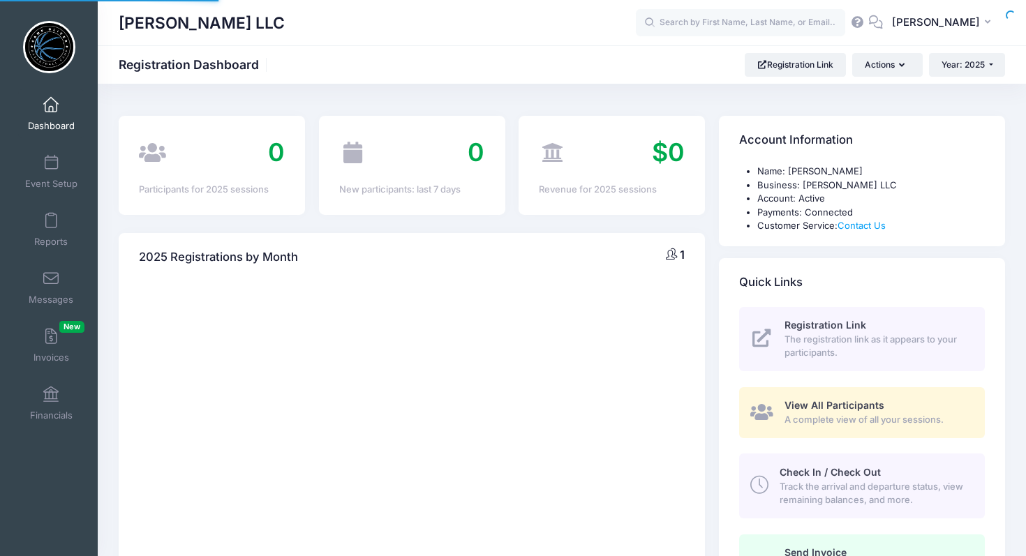
select select
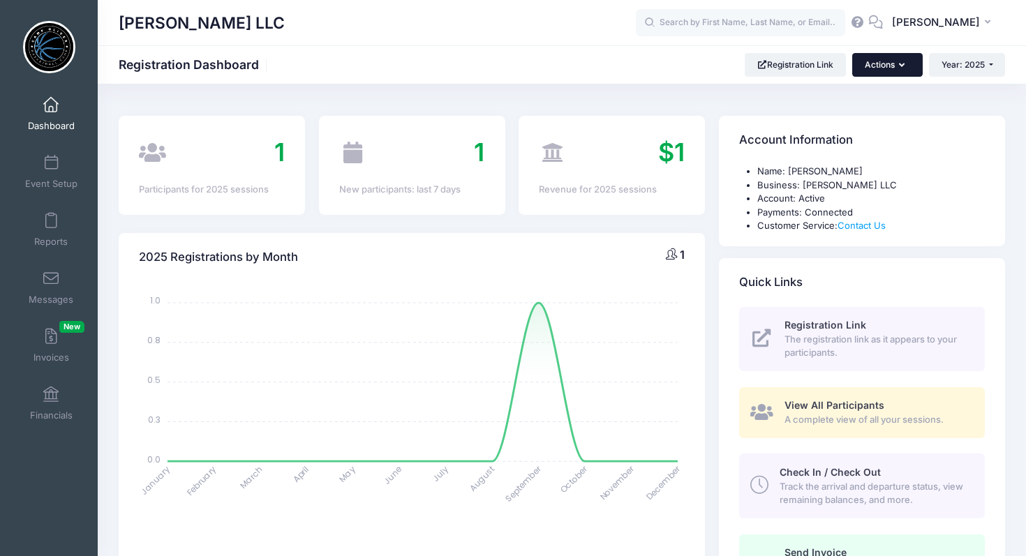
click at [904, 66] on button "Actions" at bounding box center [887, 65] width 70 height 24
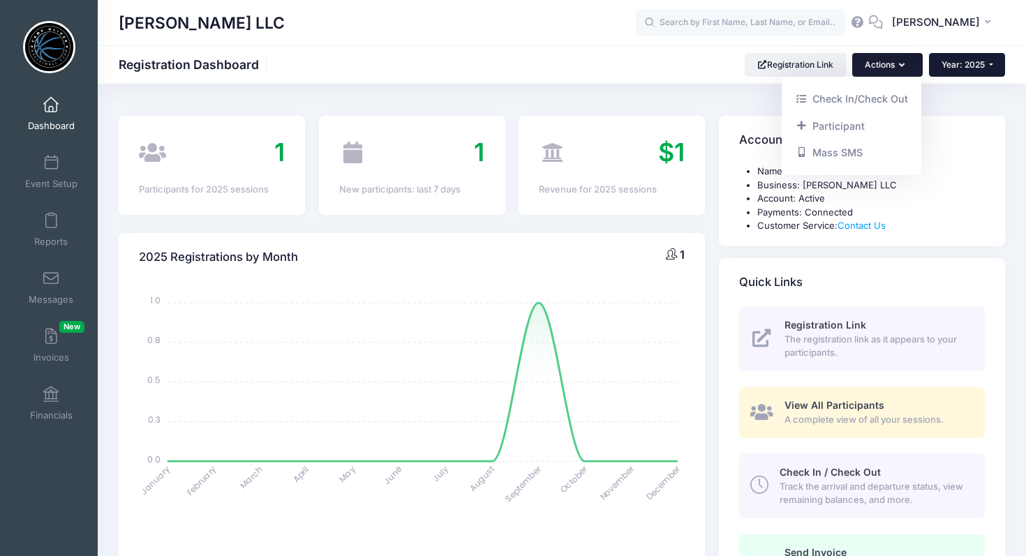
click at [978, 66] on span "Year: 2025" at bounding box center [963, 64] width 43 height 10
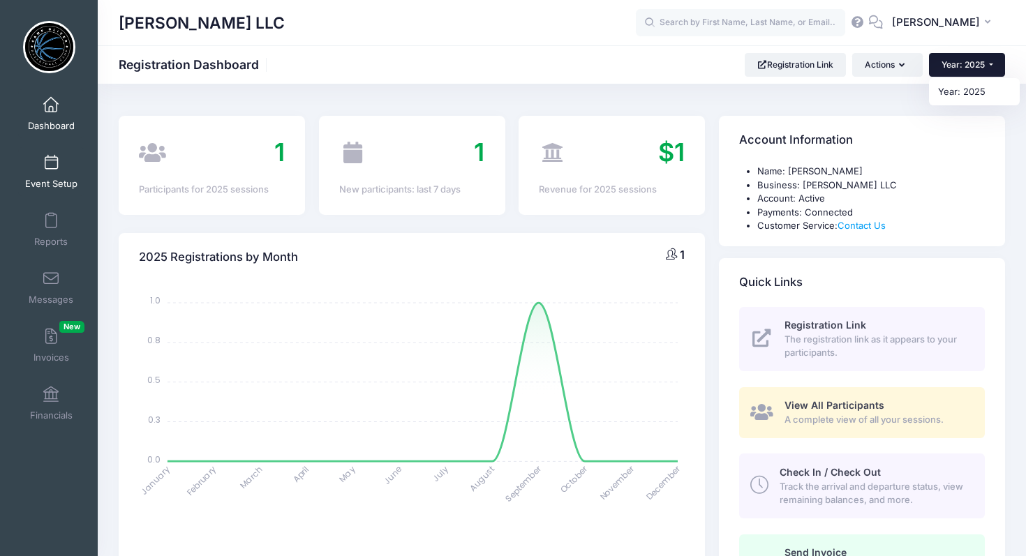
click at [51, 168] on span at bounding box center [51, 163] width 0 height 15
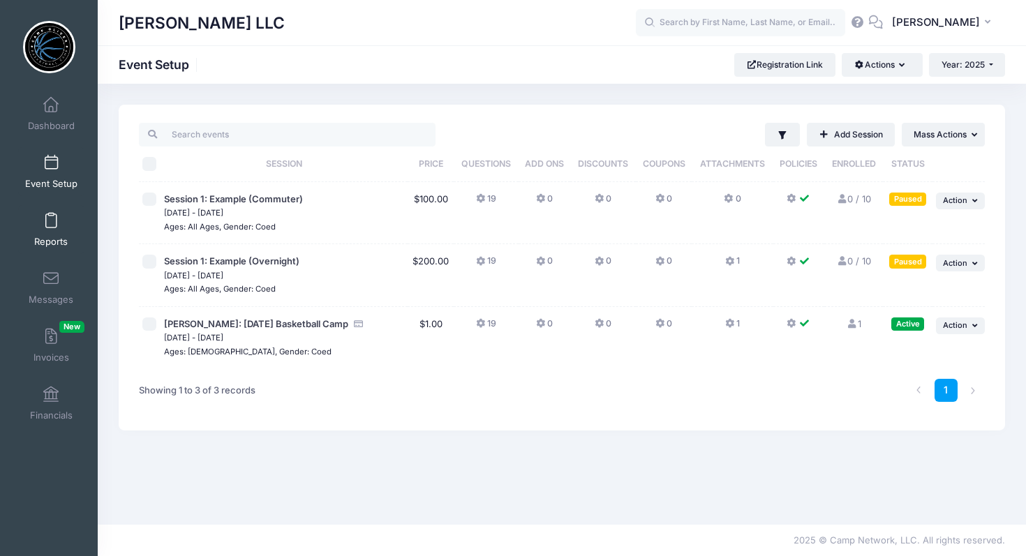
click at [51, 222] on span at bounding box center [51, 221] width 0 height 15
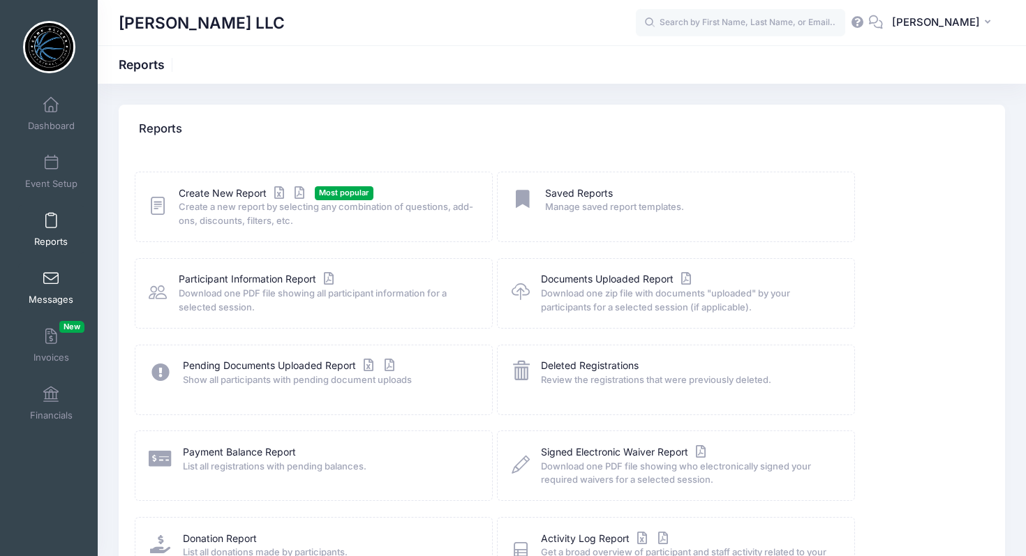
click at [51, 277] on span at bounding box center [51, 279] width 0 height 15
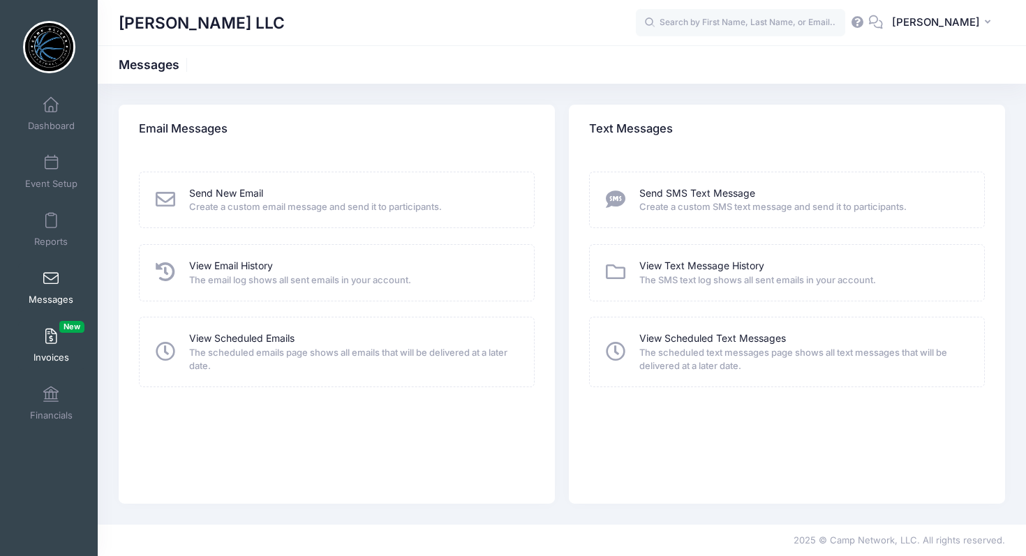
click at [51, 338] on span at bounding box center [51, 337] width 0 height 15
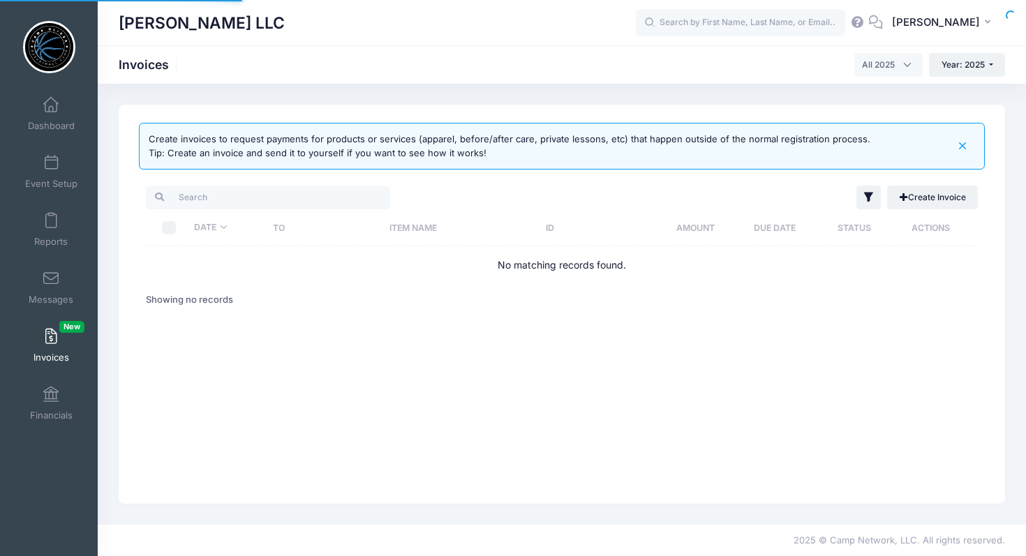
select select
click at [51, 169] on span at bounding box center [51, 163] width 0 height 15
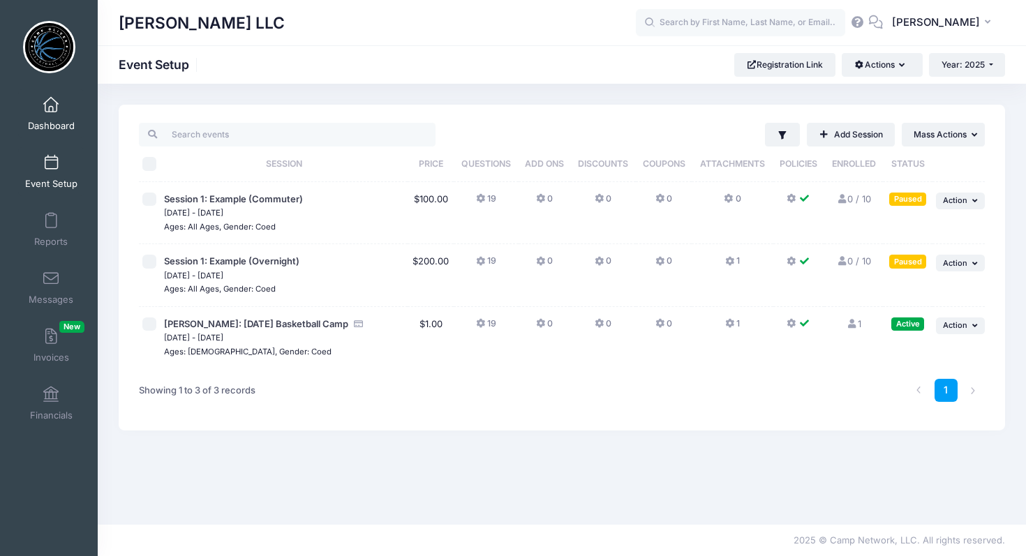
click at [51, 112] on span at bounding box center [51, 105] width 0 height 15
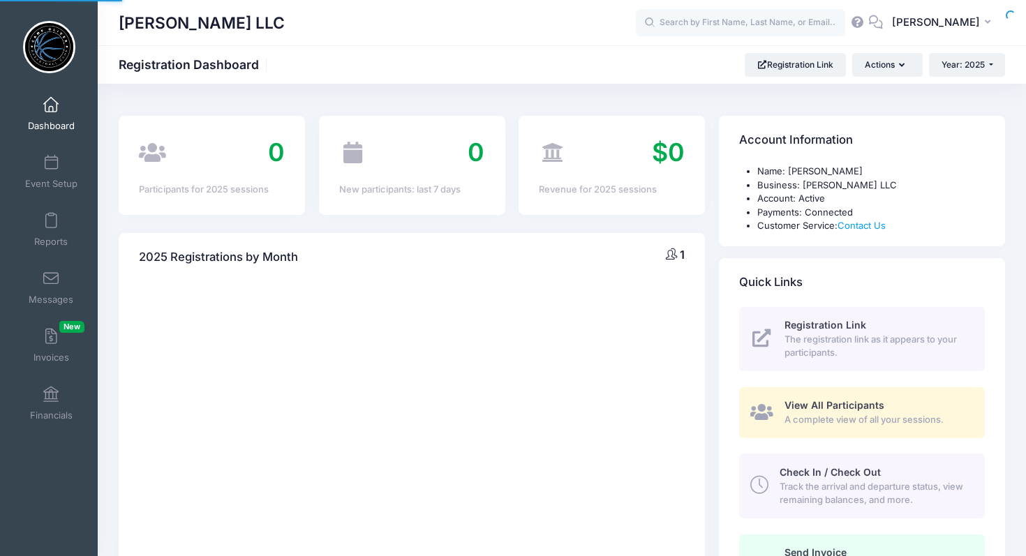
select select
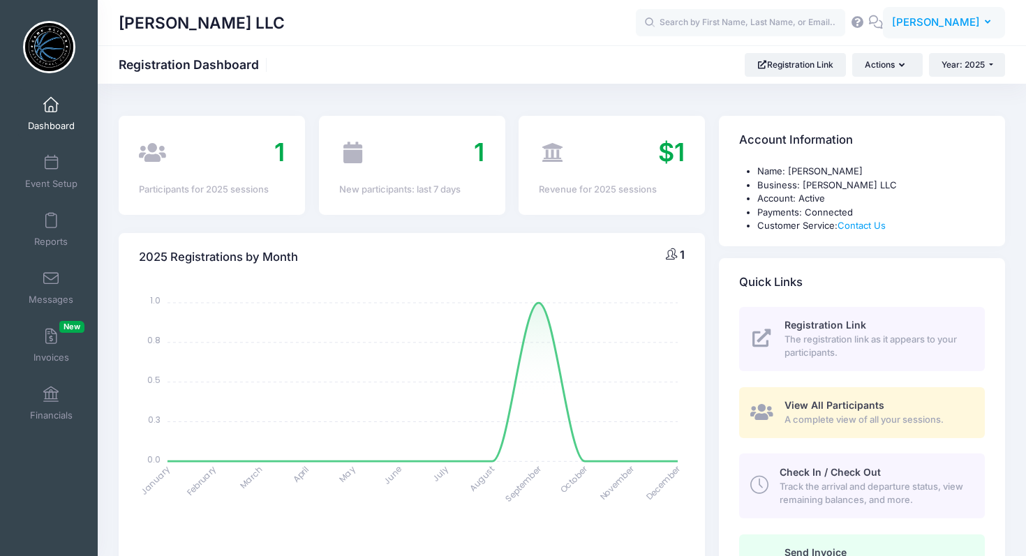
click at [986, 22] on icon "button" at bounding box center [990, 22] width 11 height 0
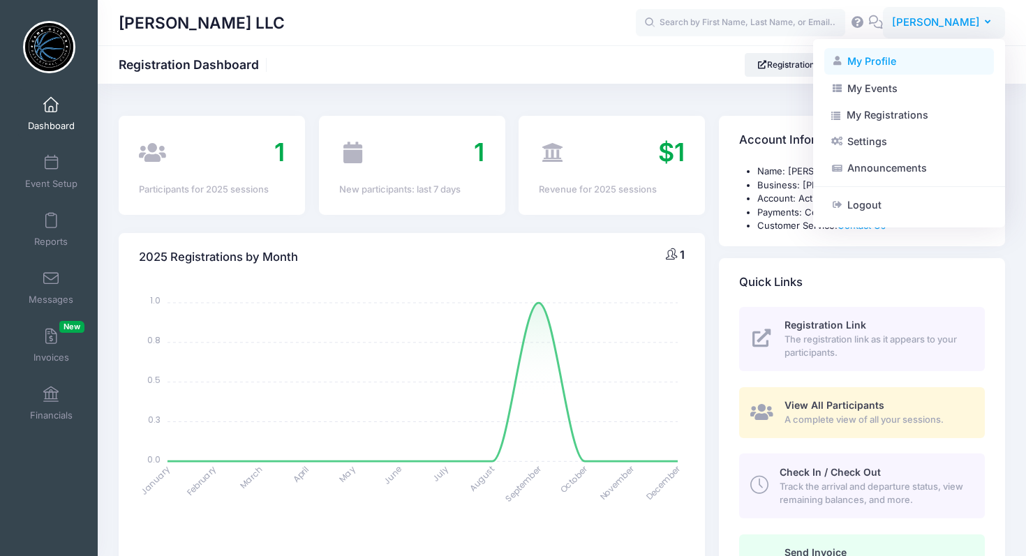
click at [874, 61] on link "My Profile" at bounding box center [909, 61] width 170 height 27
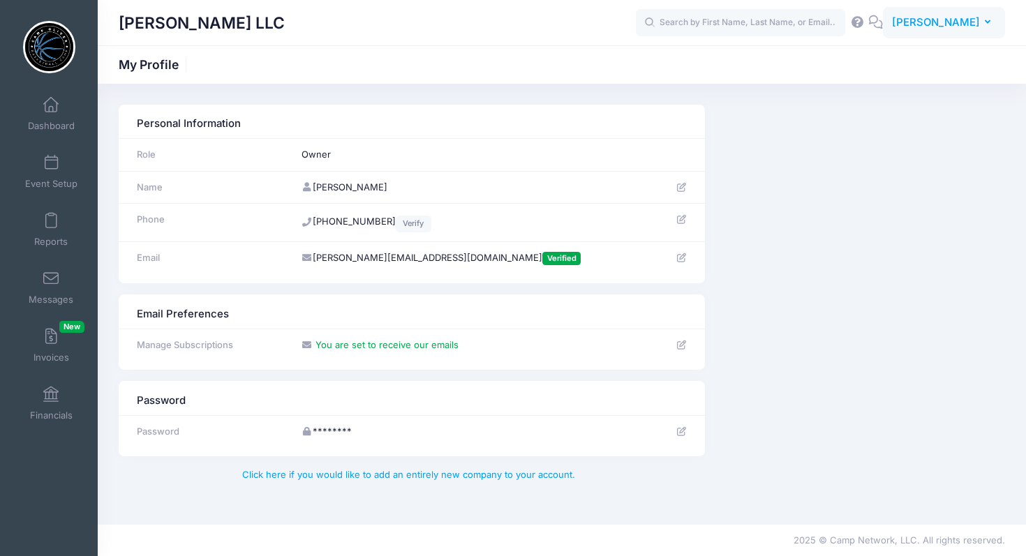
click at [993, 28] on button "DO [PERSON_NAME]" at bounding box center [944, 23] width 122 height 32
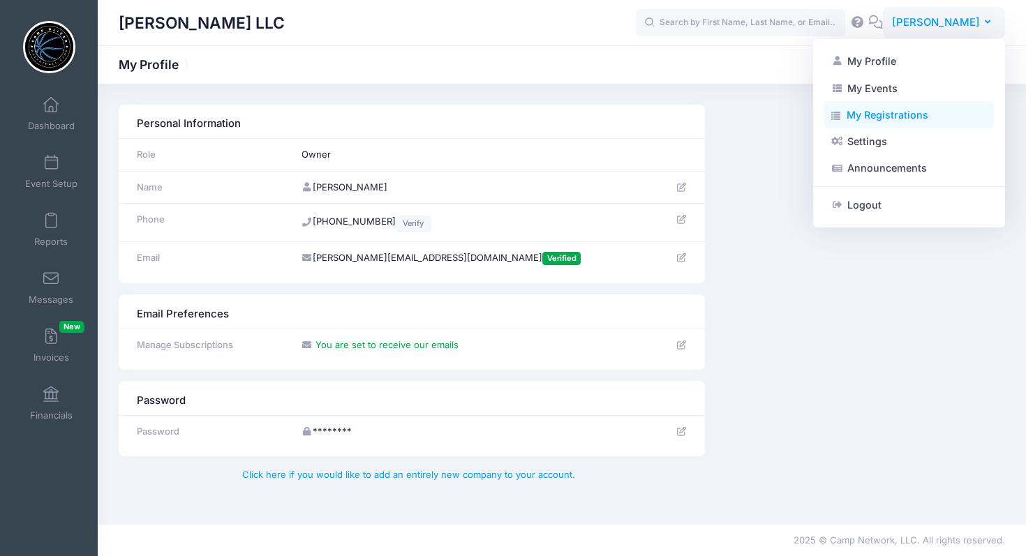
click at [885, 118] on link "My Registrations" at bounding box center [909, 115] width 170 height 27
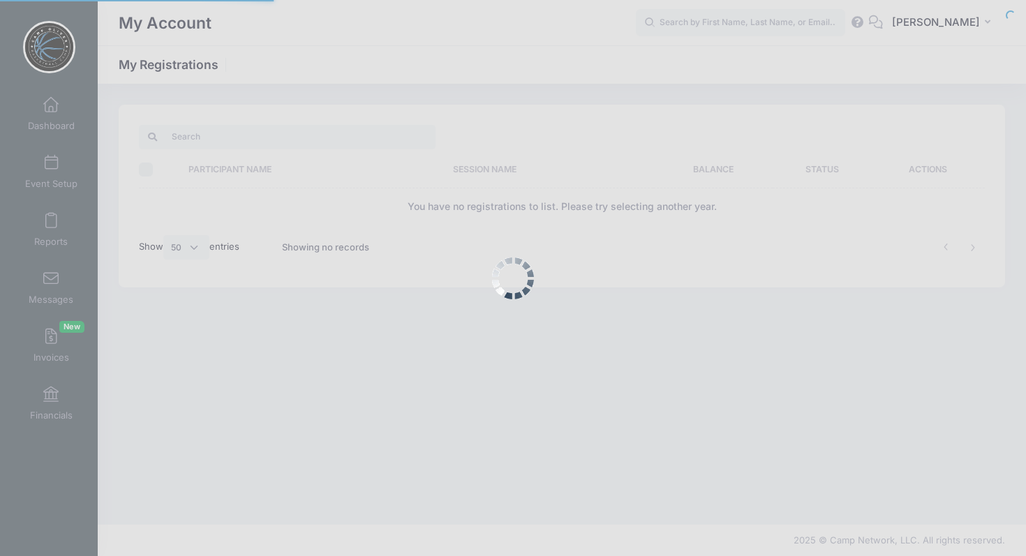
select select "50"
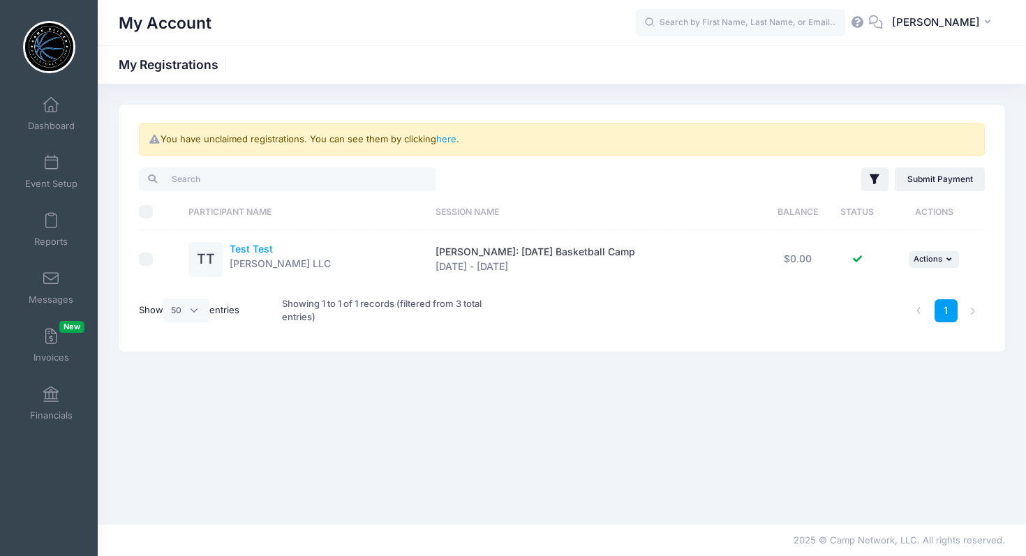
click at [253, 247] on link "Test Test" at bounding box center [251, 249] width 43 height 12
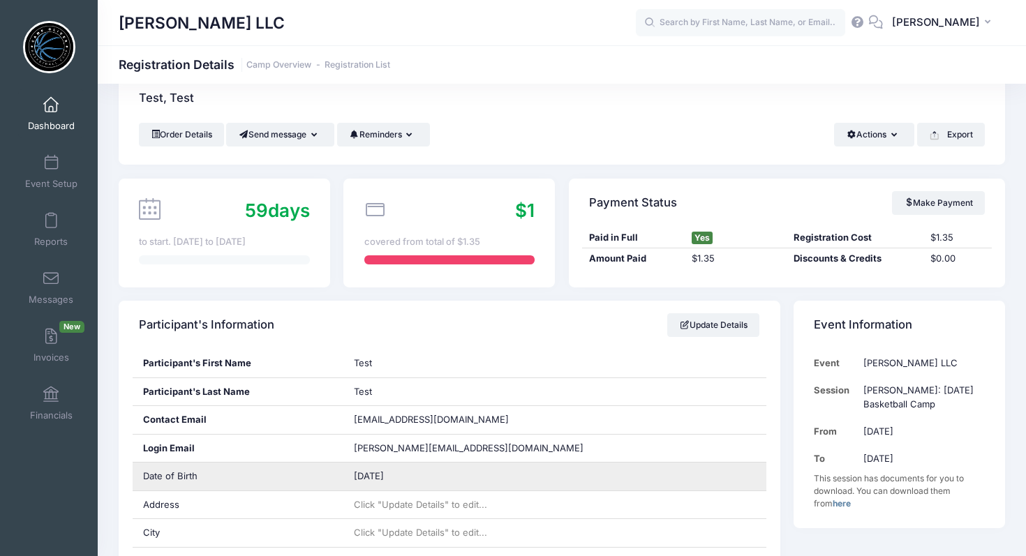
scroll to position [32, 0]
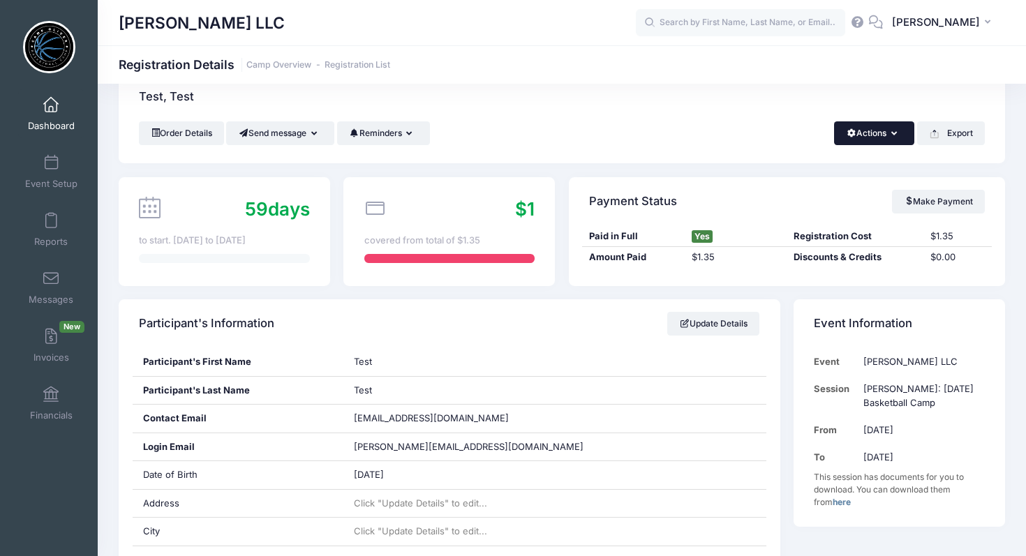
click at [897, 137] on button "Actions" at bounding box center [874, 133] width 80 height 24
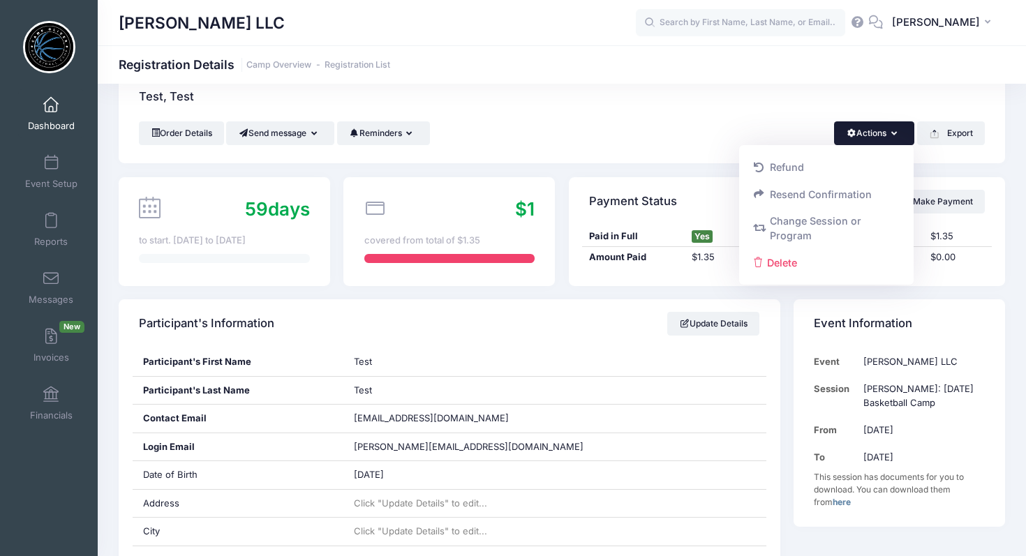
click at [690, 129] on div "Order Details Send message Send Email Send SMS Reminders Send Payment Reminder …" at bounding box center [562, 133] width 846 height 24
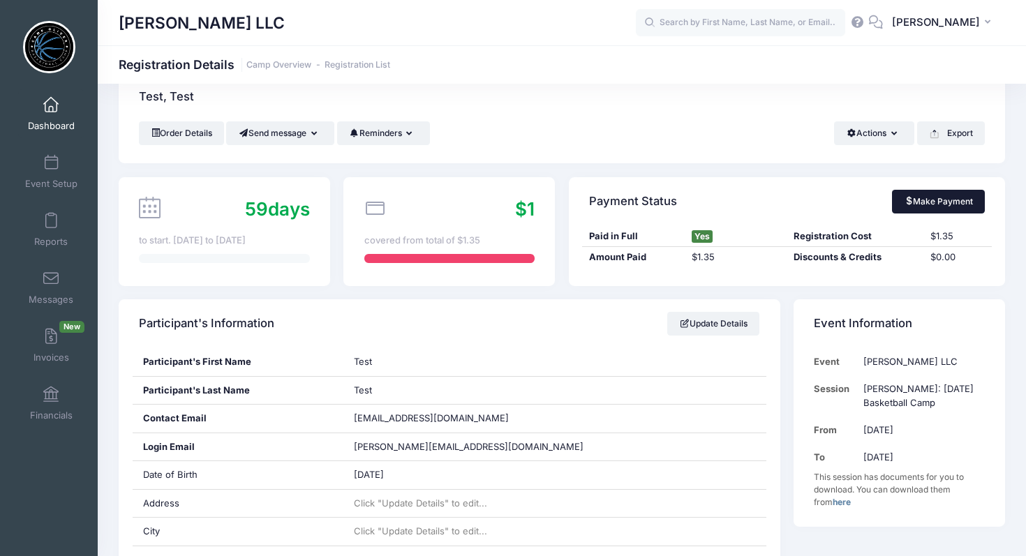
click at [933, 200] on link "Make Payment" at bounding box center [938, 202] width 93 height 24
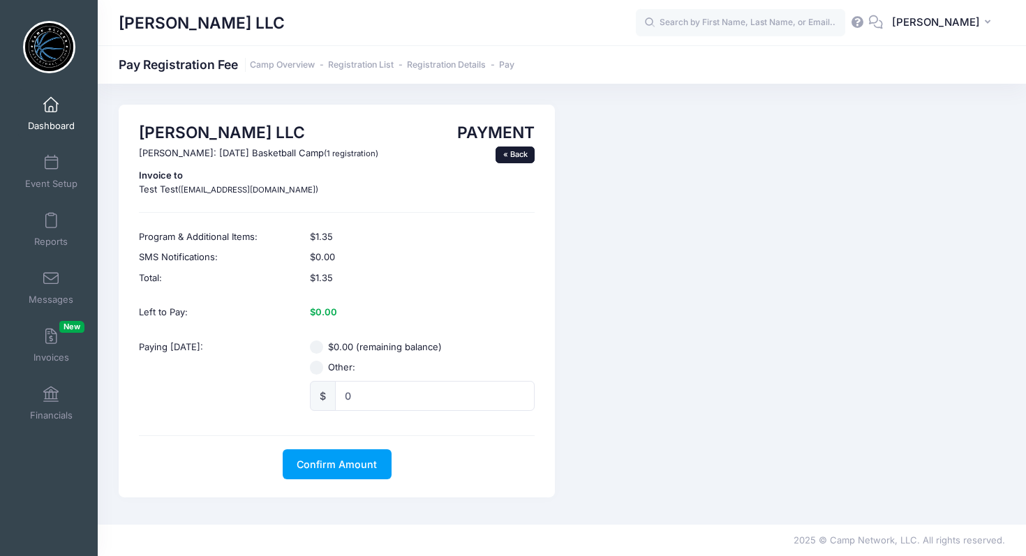
click at [521, 150] on link "« Back" at bounding box center [515, 155] width 39 height 17
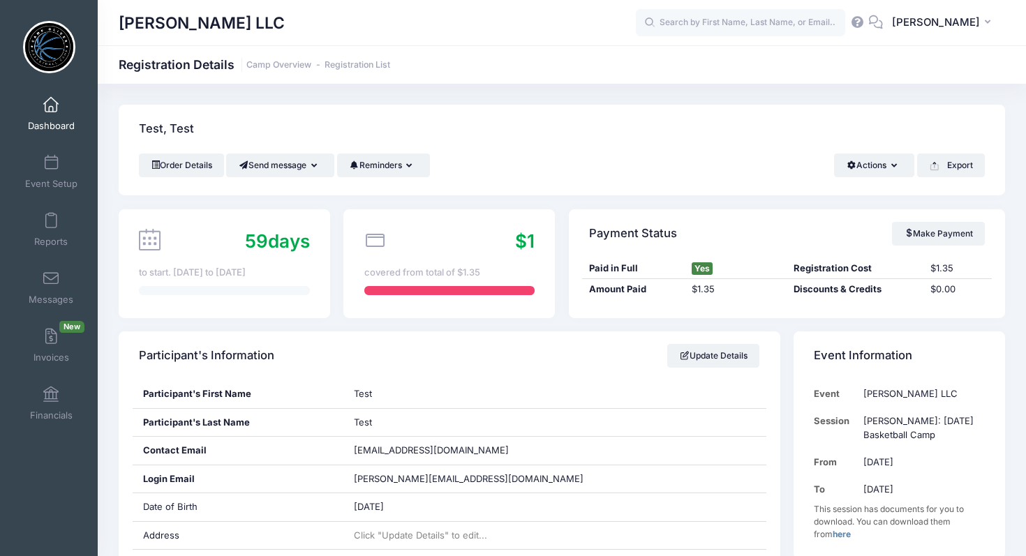
click at [866, 24] on icon at bounding box center [857, 21] width 15 height 9
